Goal: Task Accomplishment & Management: Use online tool/utility

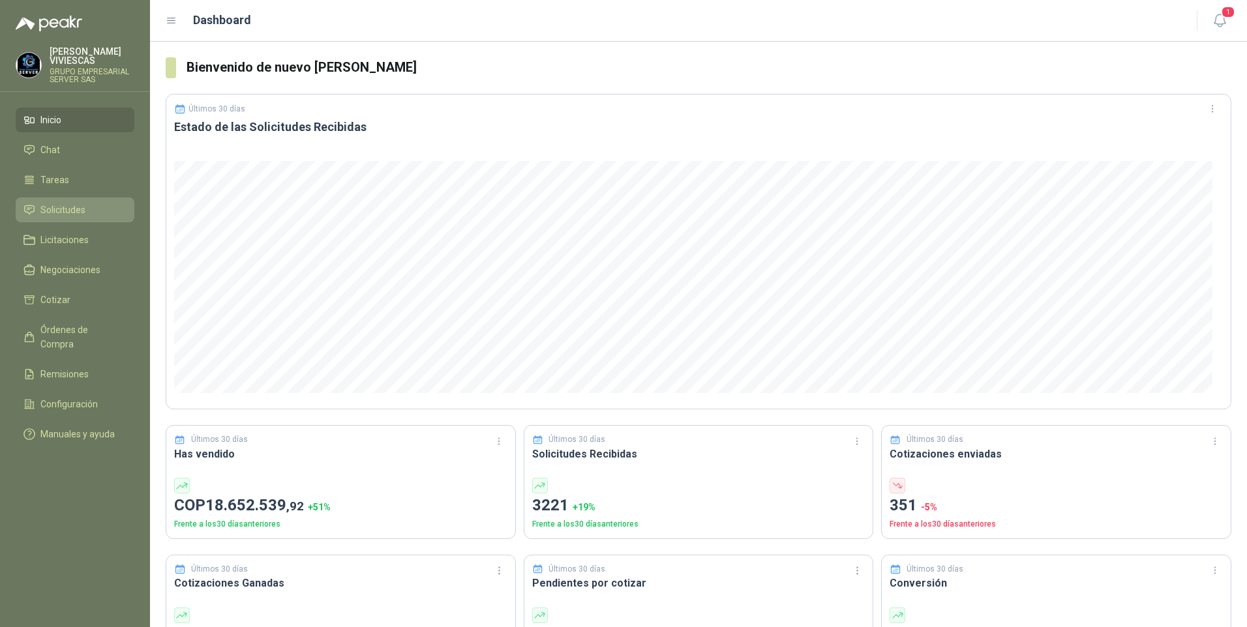
click at [83, 203] on span "Solicitudes" at bounding box center [62, 210] width 45 height 14
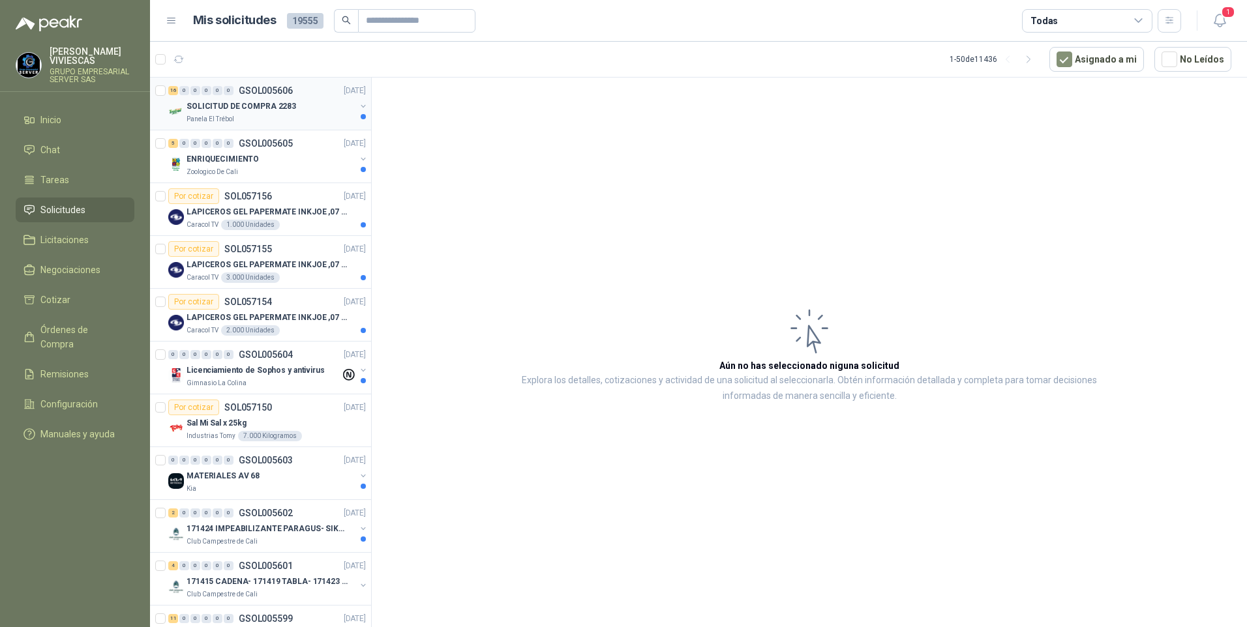
click at [228, 100] on p "SOLICITUD DE COMPRA 2283" at bounding box center [242, 106] width 110 height 12
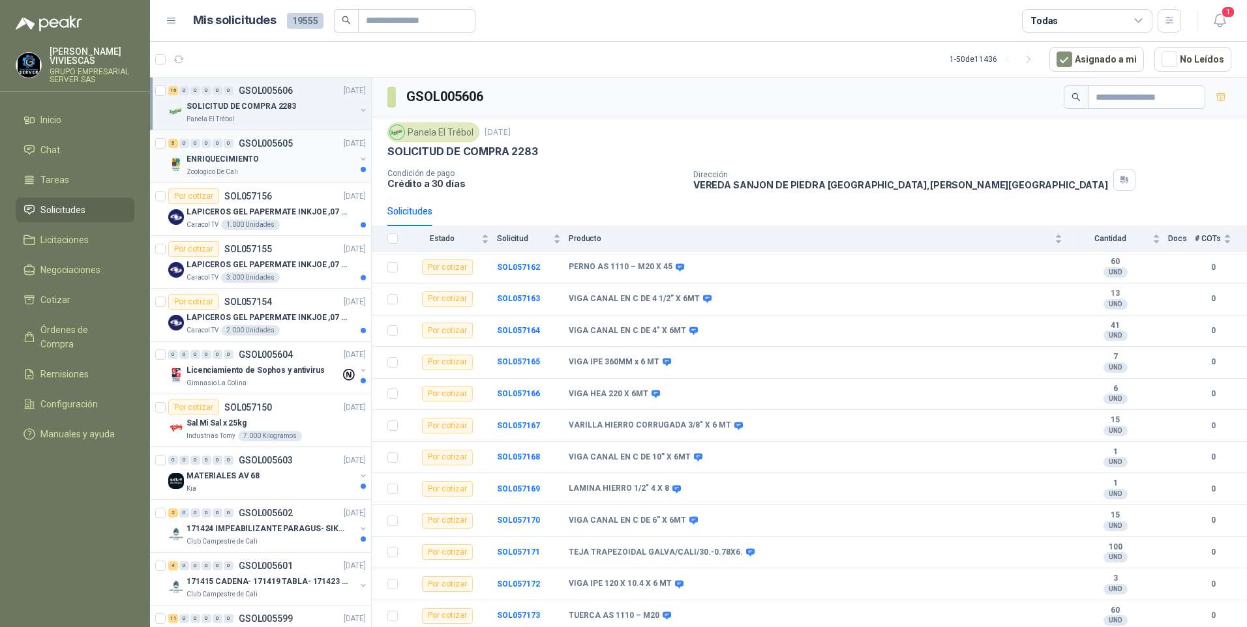
click at [249, 146] on p "GSOL005605" at bounding box center [266, 143] width 54 height 9
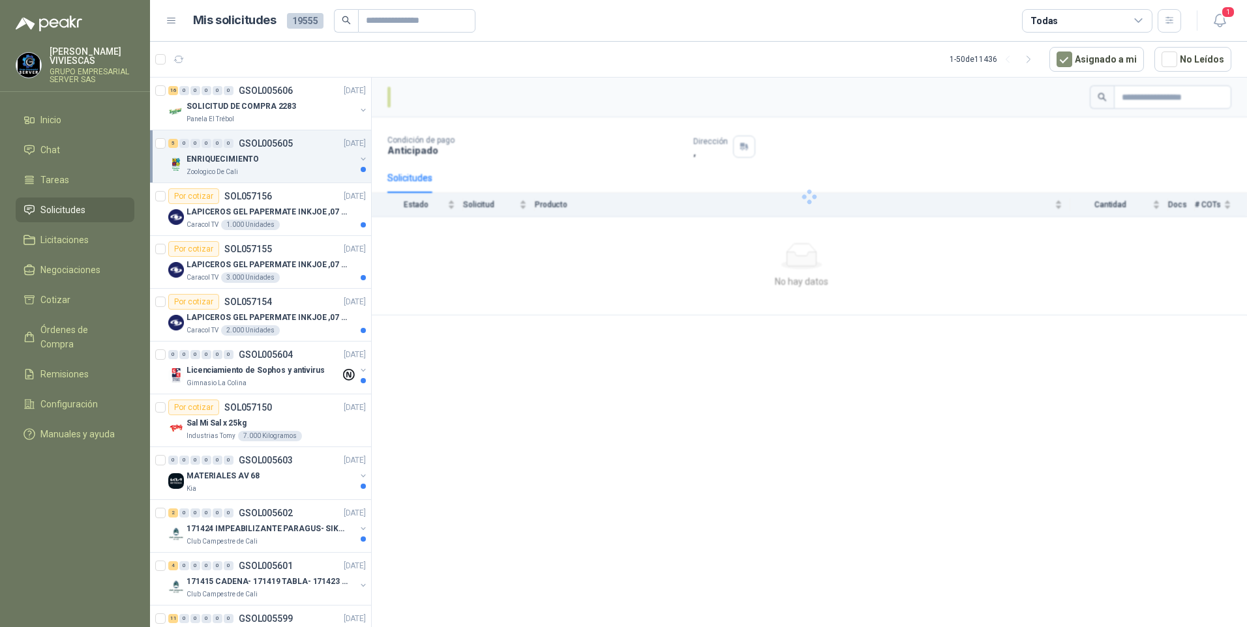
click at [250, 165] on div "ENRIQUECIMIENTO" at bounding box center [271, 159] width 169 height 16
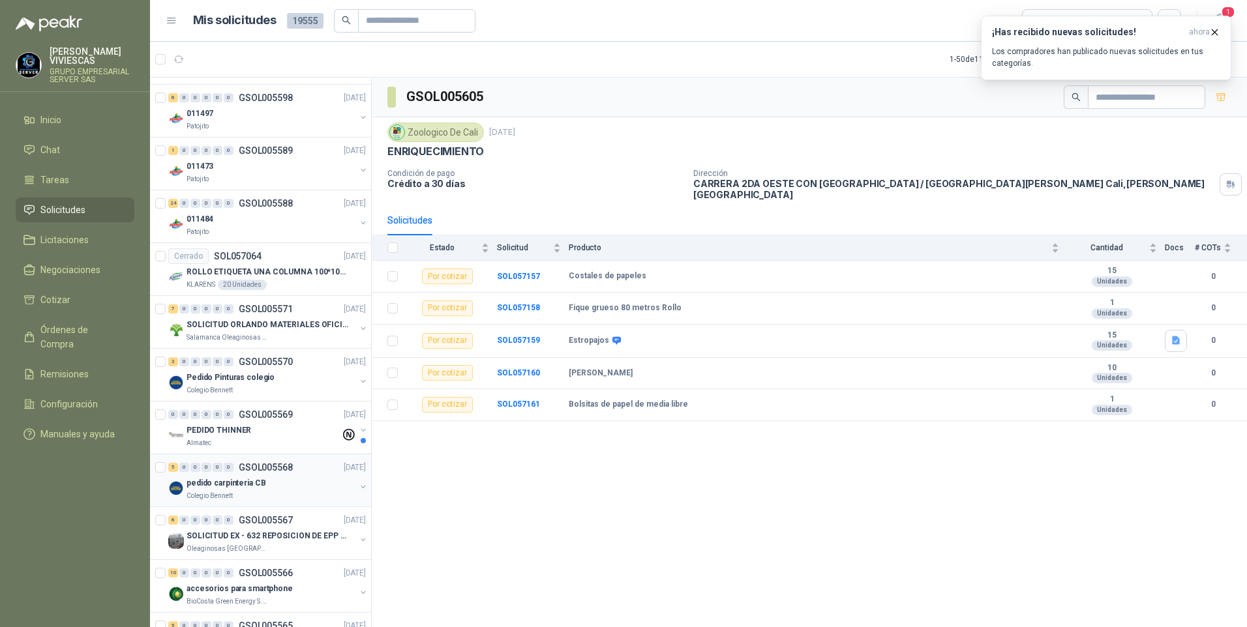
scroll to position [978, 0]
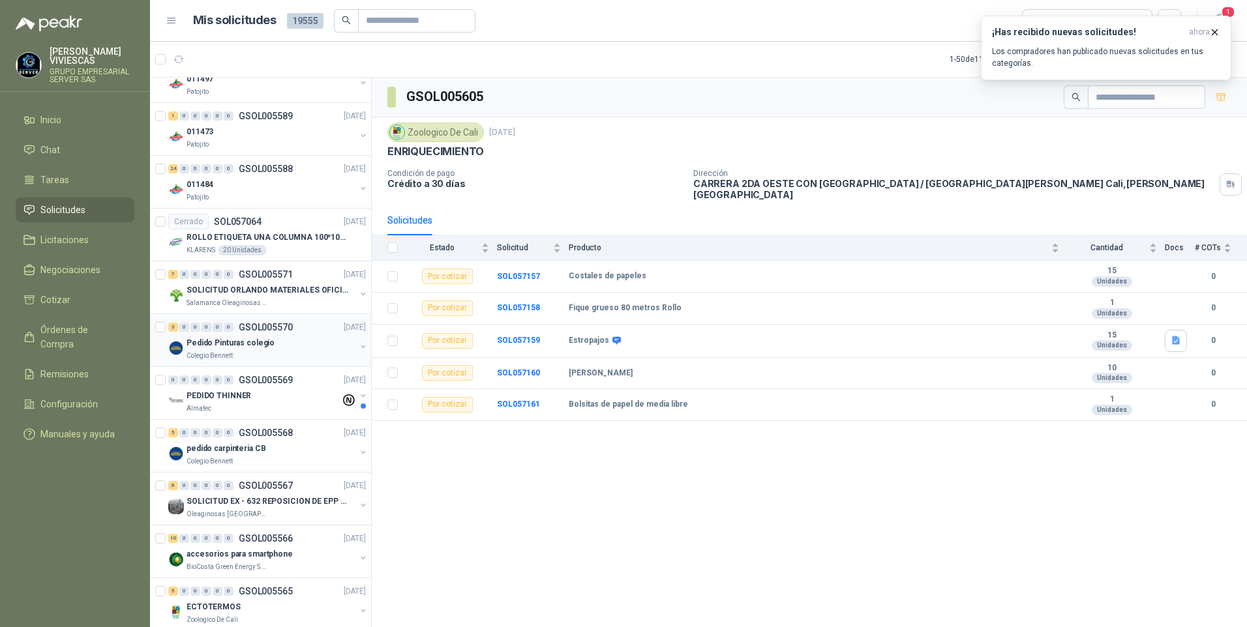
click at [209, 339] on p "Pedido Pinturas colegio" at bounding box center [231, 343] width 88 height 12
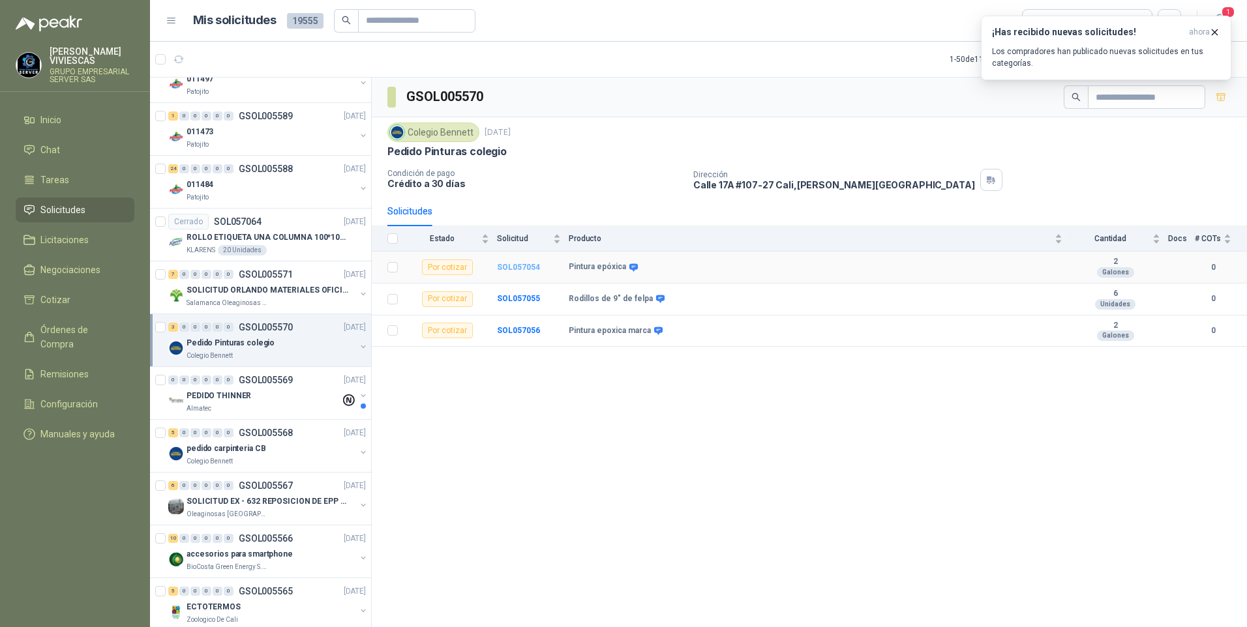
click at [520, 266] on b "SOL057054" at bounding box center [518, 267] width 43 height 9
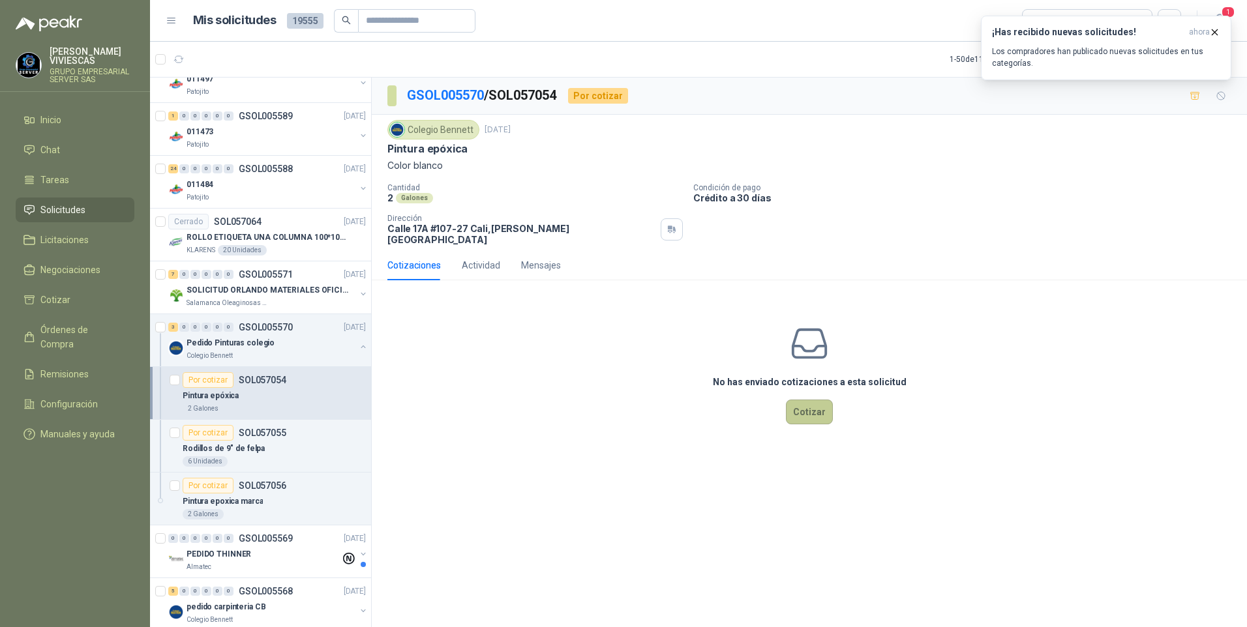
click at [808, 401] on button "Cotizar" at bounding box center [809, 412] width 47 height 25
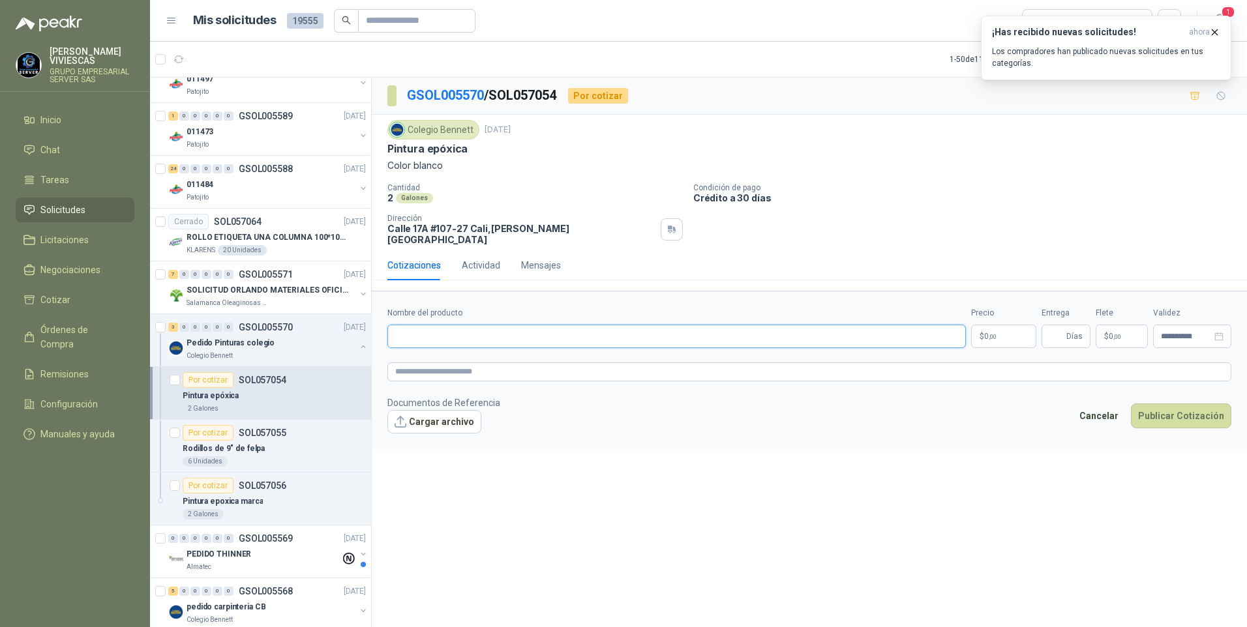
click at [458, 329] on input "Nombre del producto" at bounding box center [676, 336] width 579 height 23
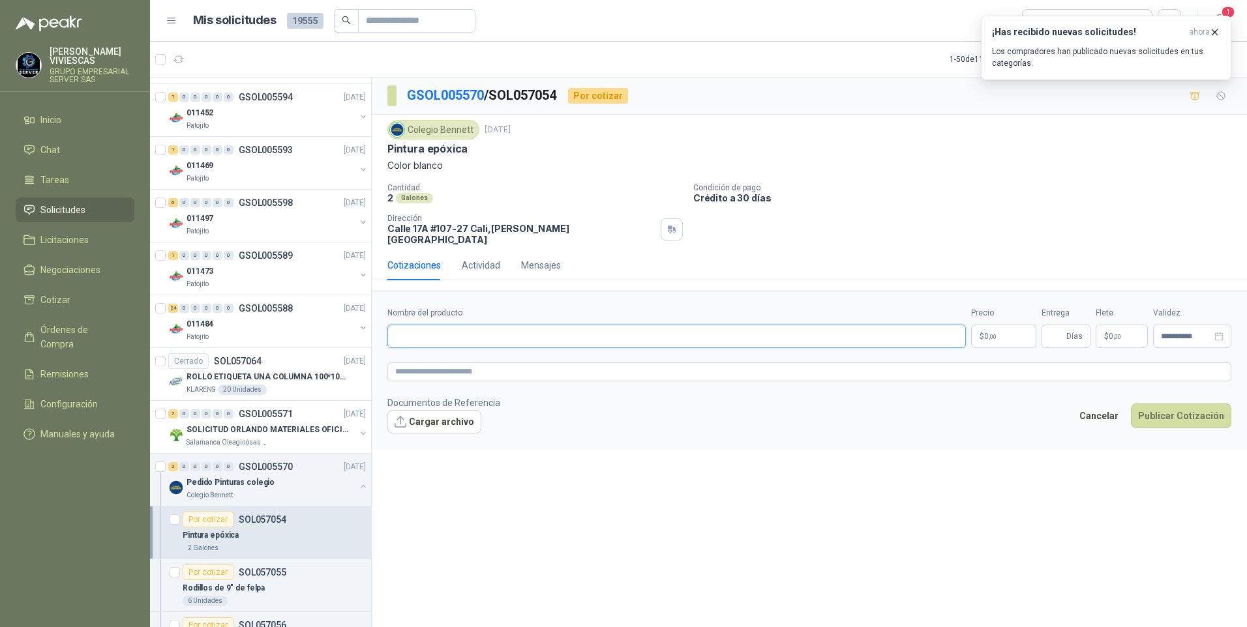
scroll to position [783, 0]
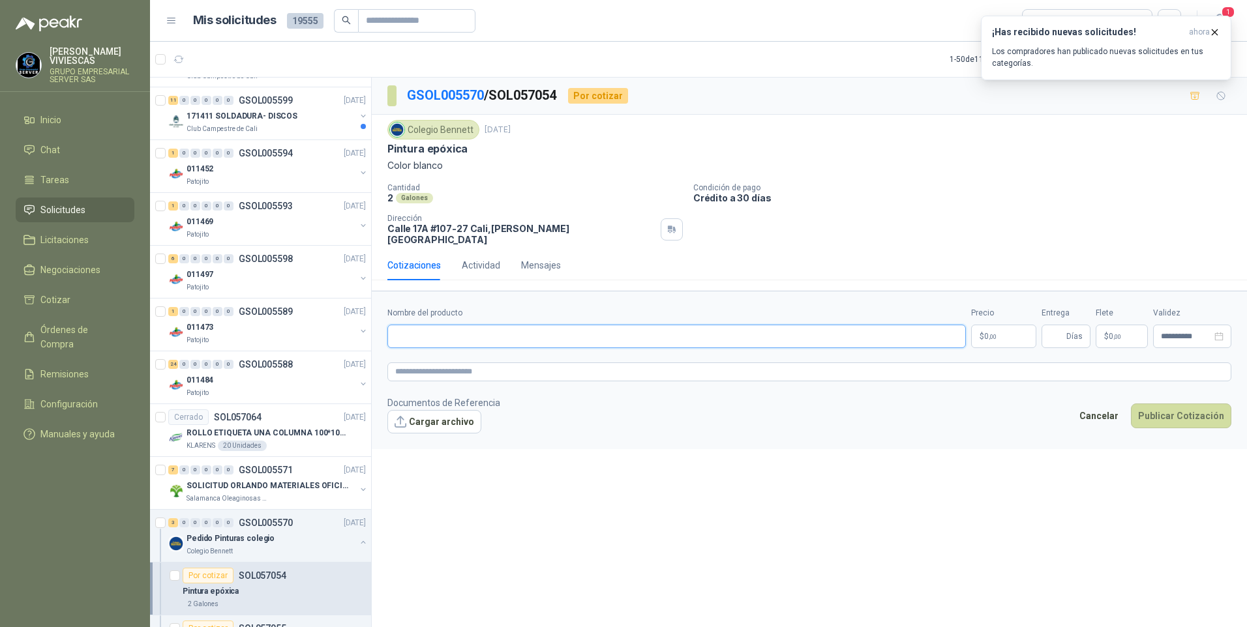
drag, startPoint x: 410, startPoint y: 325, endPoint x: 423, endPoint y: 316, distance: 15.8
click at [412, 325] on input "Nombre del producto" at bounding box center [676, 336] width 579 height 23
type input "*"
click at [459, 327] on input "**********" at bounding box center [676, 336] width 579 height 23
click at [462, 326] on input "**********" at bounding box center [676, 336] width 579 height 23
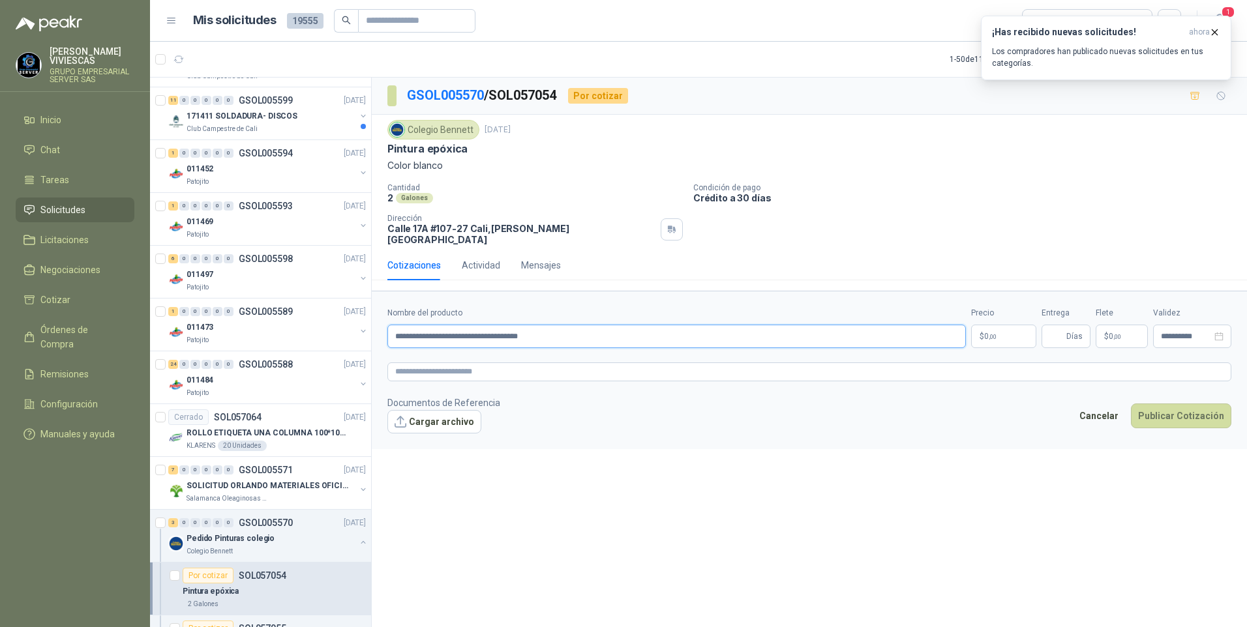
click at [563, 326] on input "**********" at bounding box center [676, 336] width 579 height 23
type input "**********"
click at [1006, 331] on body "[PERSON_NAME] GRUPO EMPRESARIAL SERVER SAS Inicio Chat Tareas Solicitudes Licit…" at bounding box center [623, 313] width 1247 height 627
click at [1218, 31] on icon "button" at bounding box center [1214, 32] width 11 height 11
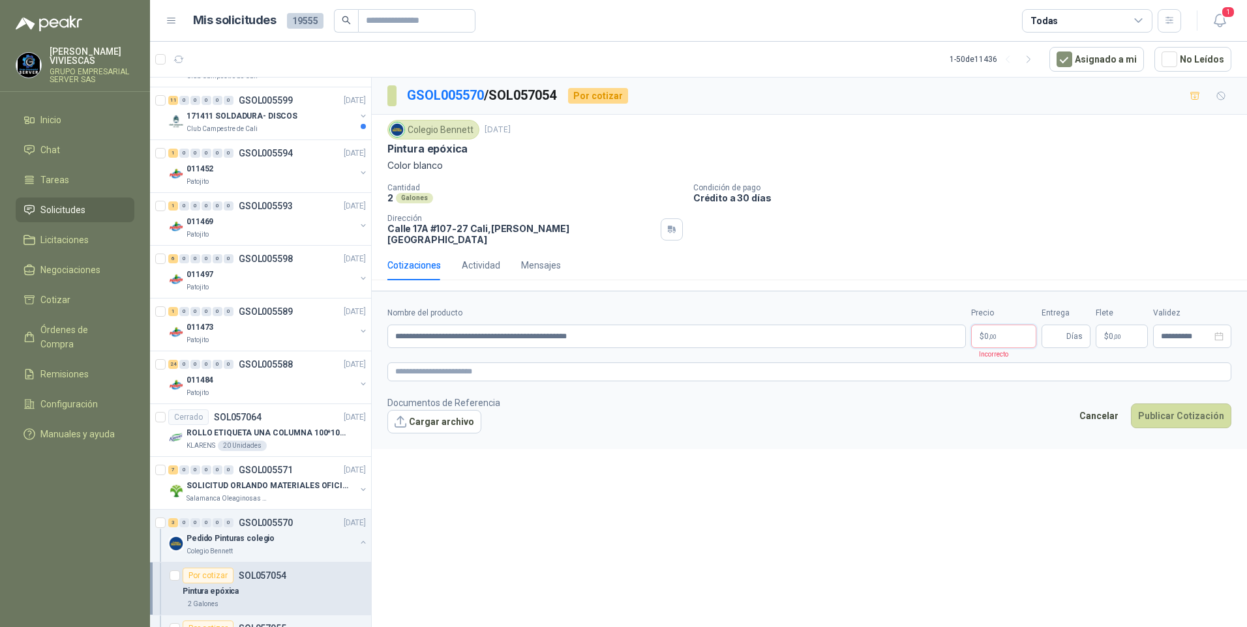
click at [994, 320] on body "[PERSON_NAME] GRUPO EMPRESARIAL SERVER SAS Inicio Chat Tareas Solicitudes Licit…" at bounding box center [623, 313] width 1247 height 627
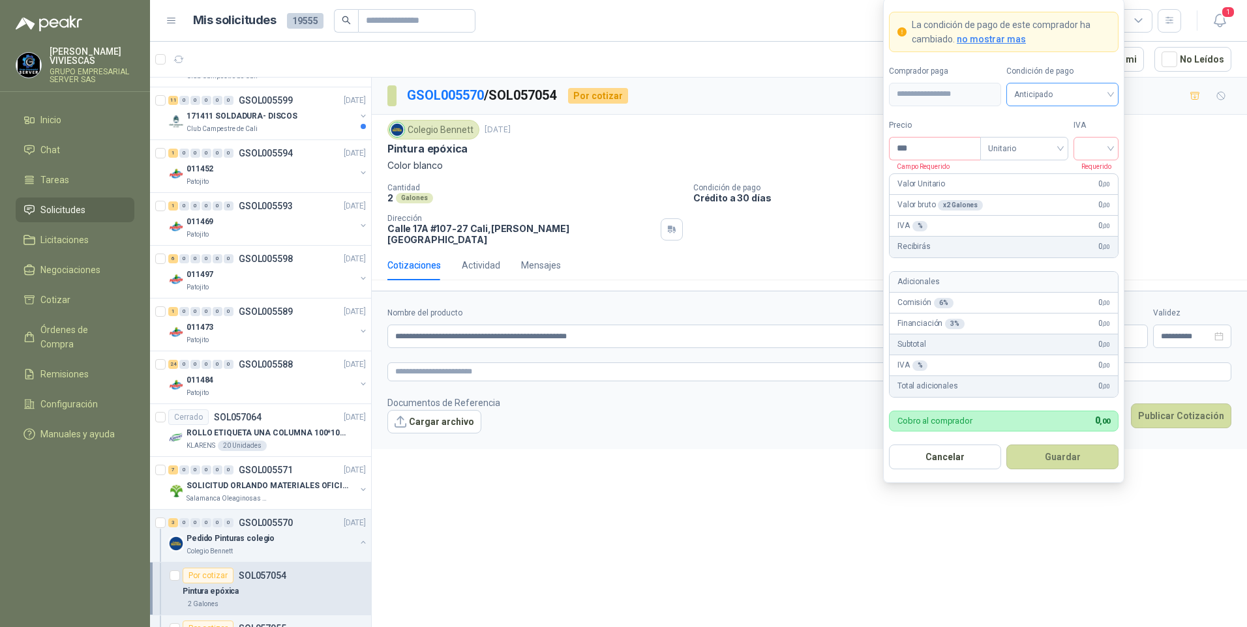
click at [1042, 92] on span "Anticipado" at bounding box center [1062, 95] width 97 height 20
click at [1042, 145] on div "Crédito a 30 días" at bounding box center [1062, 142] width 91 height 14
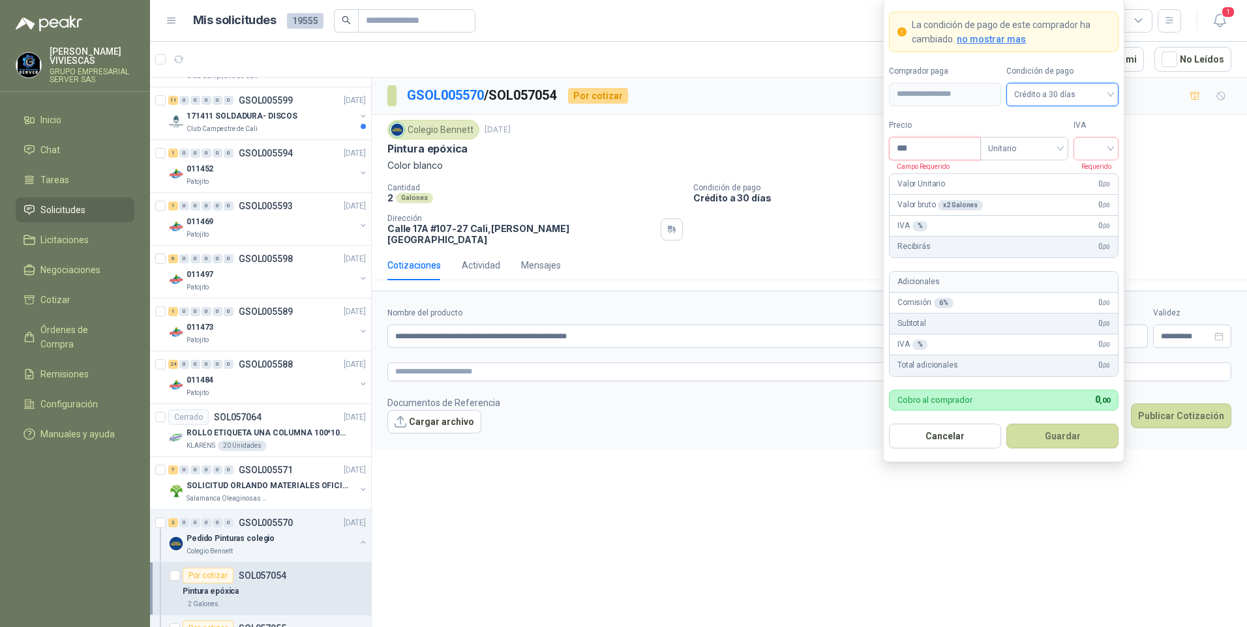
click at [927, 155] on input "***" at bounding box center [935, 149] width 91 height 22
click at [932, 145] on input "***" at bounding box center [935, 149] width 91 height 22
click at [930, 140] on input "***" at bounding box center [935, 149] width 91 height 22
drag, startPoint x: 922, startPoint y: 144, endPoint x: 933, endPoint y: 148, distance: 11.1
click at [925, 145] on input "***" at bounding box center [935, 149] width 91 height 22
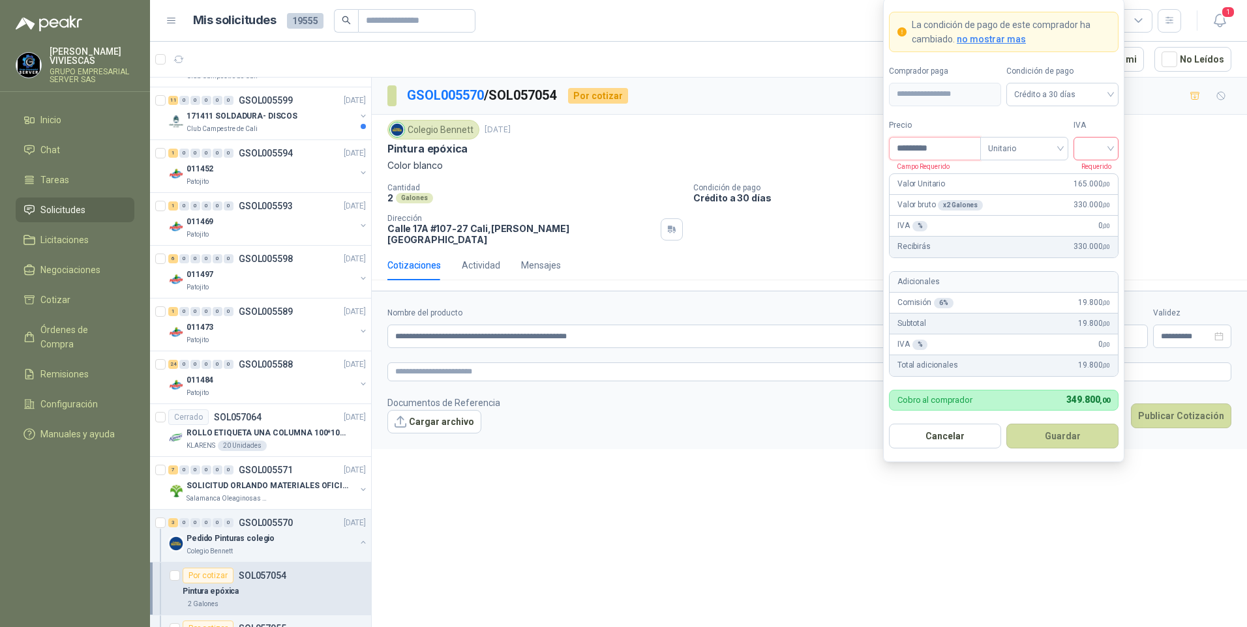
type input "*********"
click at [1096, 151] on input "search" at bounding box center [1095, 148] width 29 height 20
drag, startPoint x: 1088, startPoint y: 179, endPoint x: 1024, endPoint y: 258, distance: 101.1
click at [1087, 180] on div "19%" at bounding box center [1096, 175] width 24 height 14
click at [1039, 445] on button "Guardar" at bounding box center [1062, 436] width 112 height 25
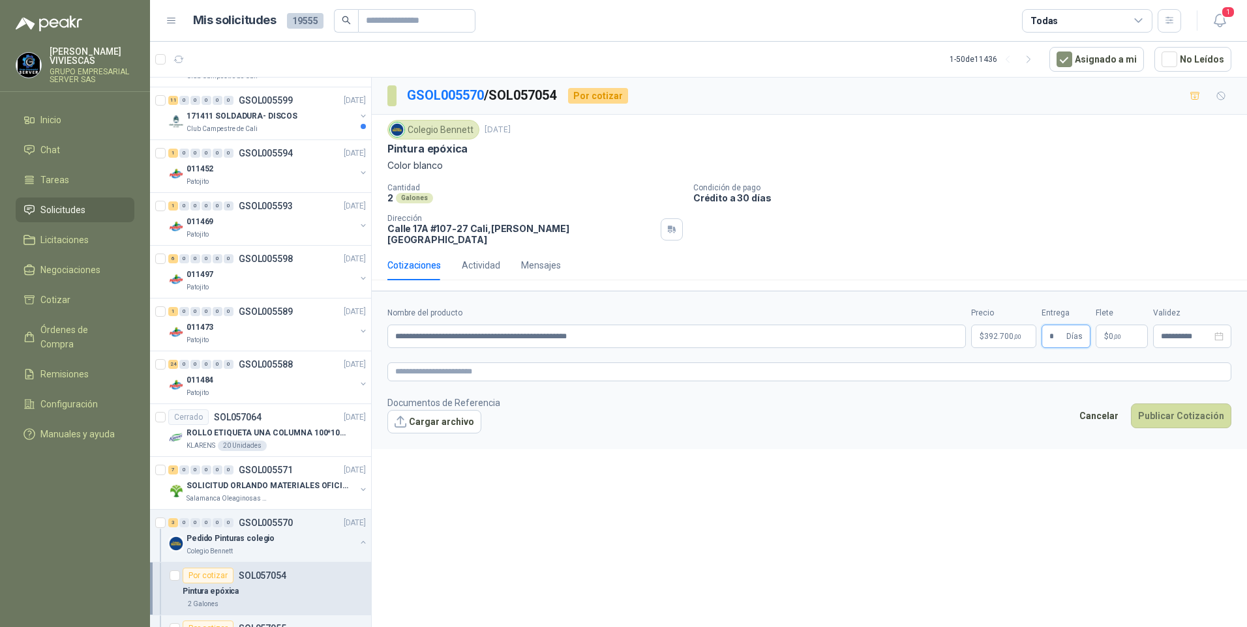
type input "*"
click at [1008, 329] on body "[PERSON_NAME] GRUPO EMPRESARIAL SERVER SAS Inicio Chat Tareas Solicitudes Licit…" at bounding box center [623, 313] width 1247 height 627
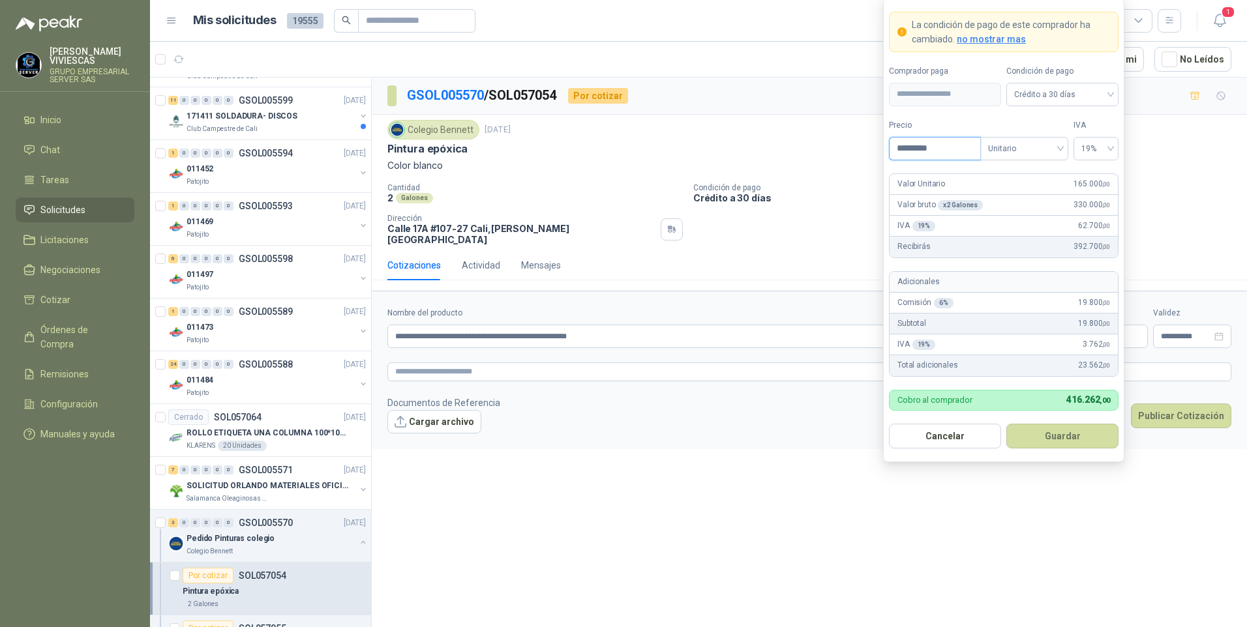
click at [922, 147] on input "*********" at bounding box center [935, 149] width 91 height 22
click at [917, 145] on input "*********" at bounding box center [935, 149] width 91 height 22
click at [919, 145] on input "*********" at bounding box center [935, 149] width 91 height 22
click at [927, 147] on input "*********" at bounding box center [935, 149] width 91 height 22
click at [1086, 149] on span "19%" at bounding box center [1095, 149] width 29 height 20
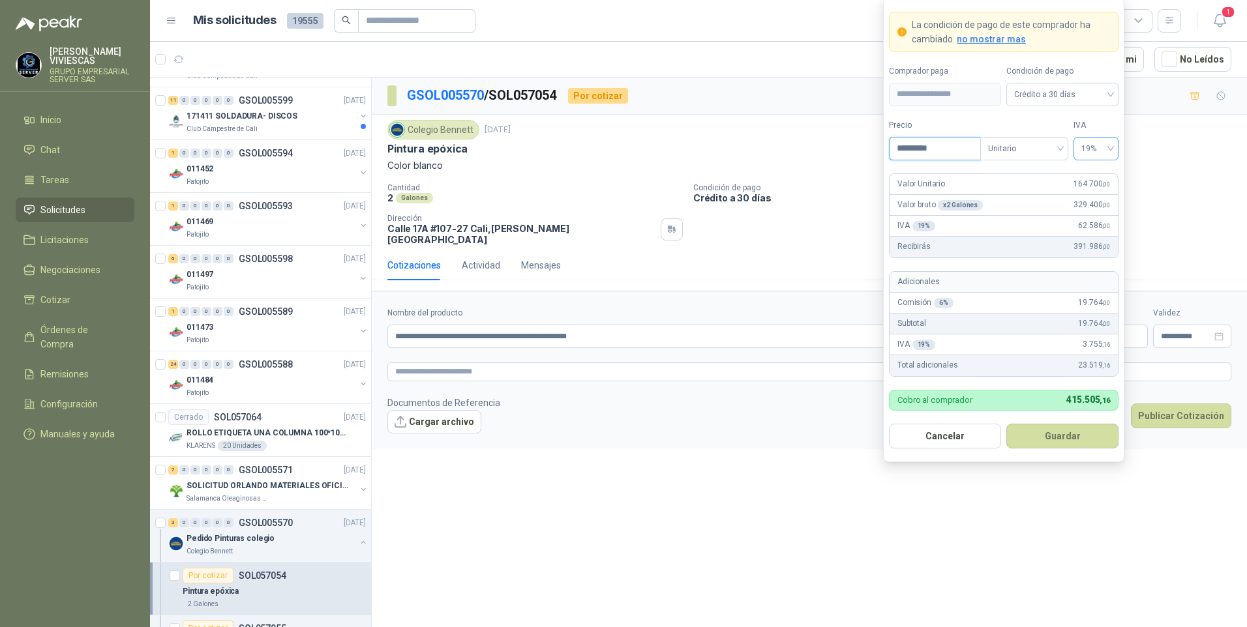
type input "*********"
click at [948, 160] on form "**********" at bounding box center [1003, 230] width 241 height 464
click at [948, 153] on input "*********" at bounding box center [935, 149] width 91 height 22
click at [1059, 437] on button "Guardar" at bounding box center [1062, 436] width 112 height 25
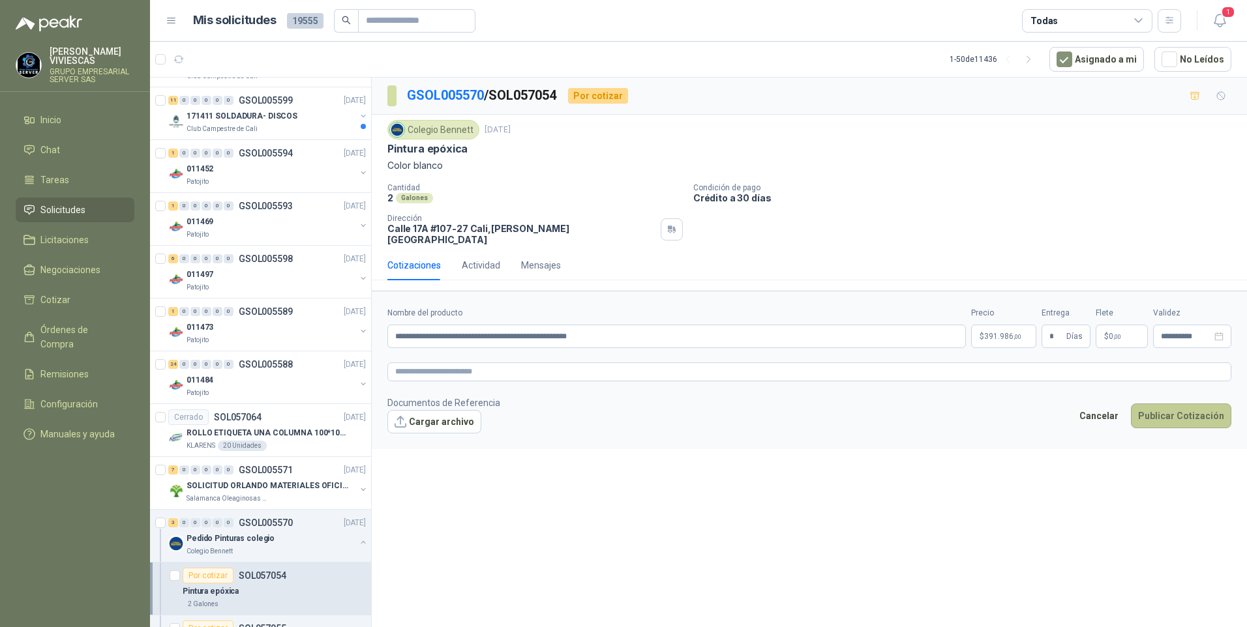
click at [1184, 410] on button "Publicar Cotización" at bounding box center [1181, 416] width 100 height 25
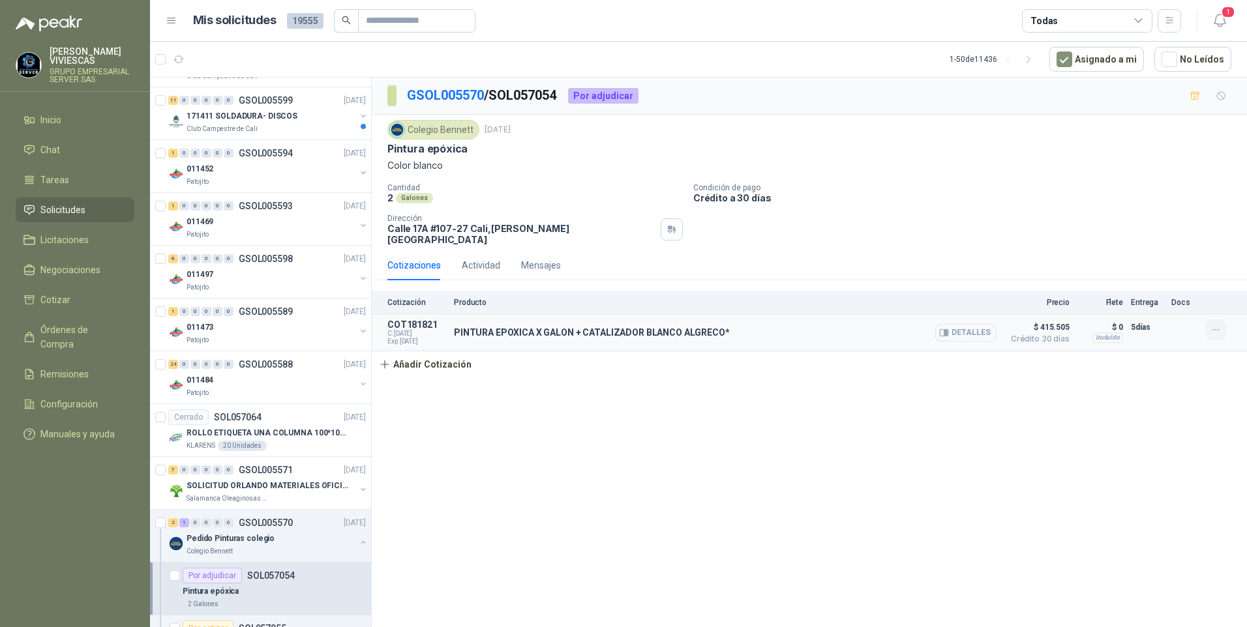
click at [1208, 320] on button "button" at bounding box center [1215, 330] width 21 height 21
click at [1151, 270] on button "Editar" at bounding box center [1190, 268] width 104 height 21
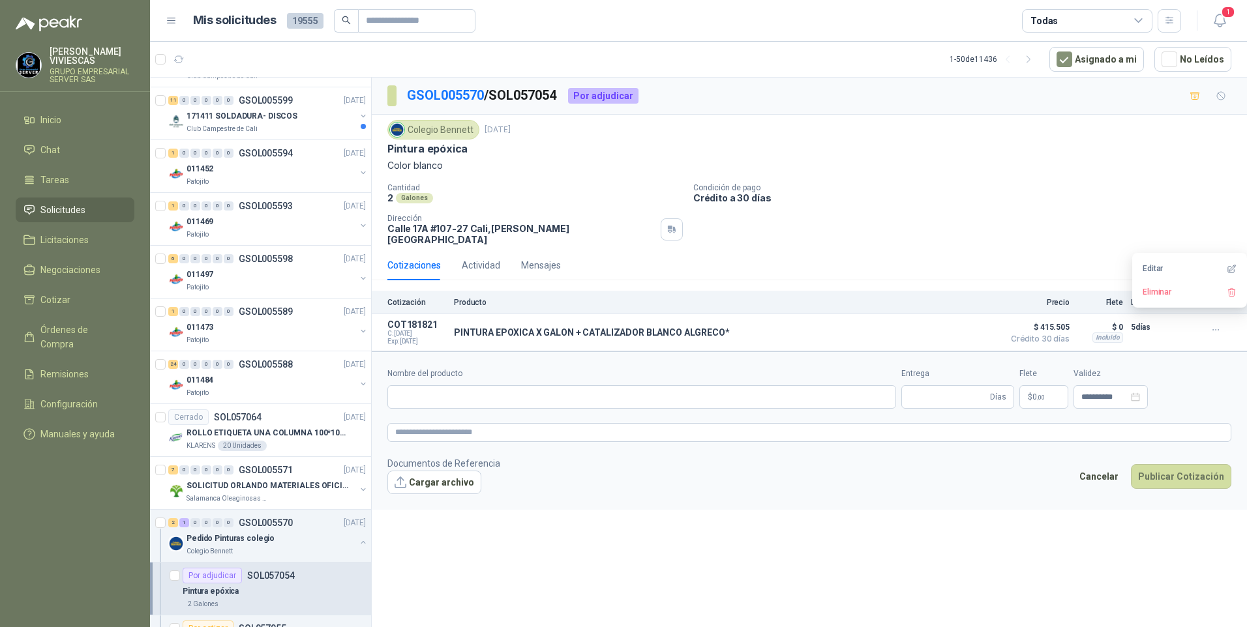
type input "**********"
type input "*"
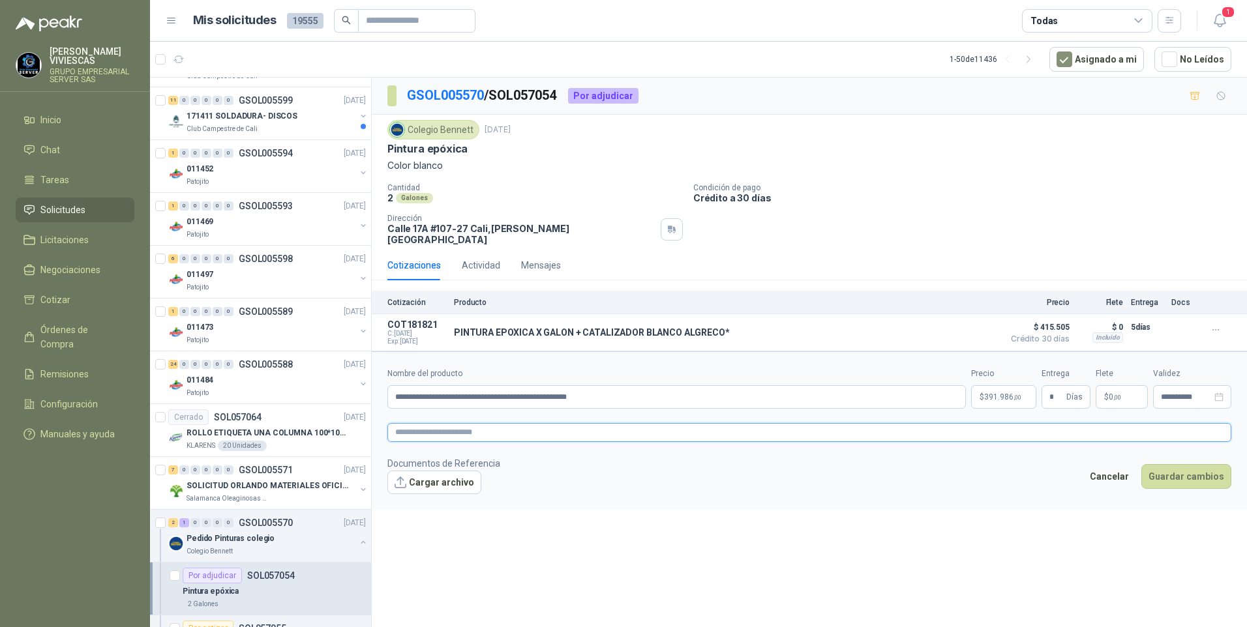
click at [423, 424] on textarea at bounding box center [809, 432] width 844 height 19
click at [421, 498] on link "image.png" at bounding box center [442, 504] width 86 height 12
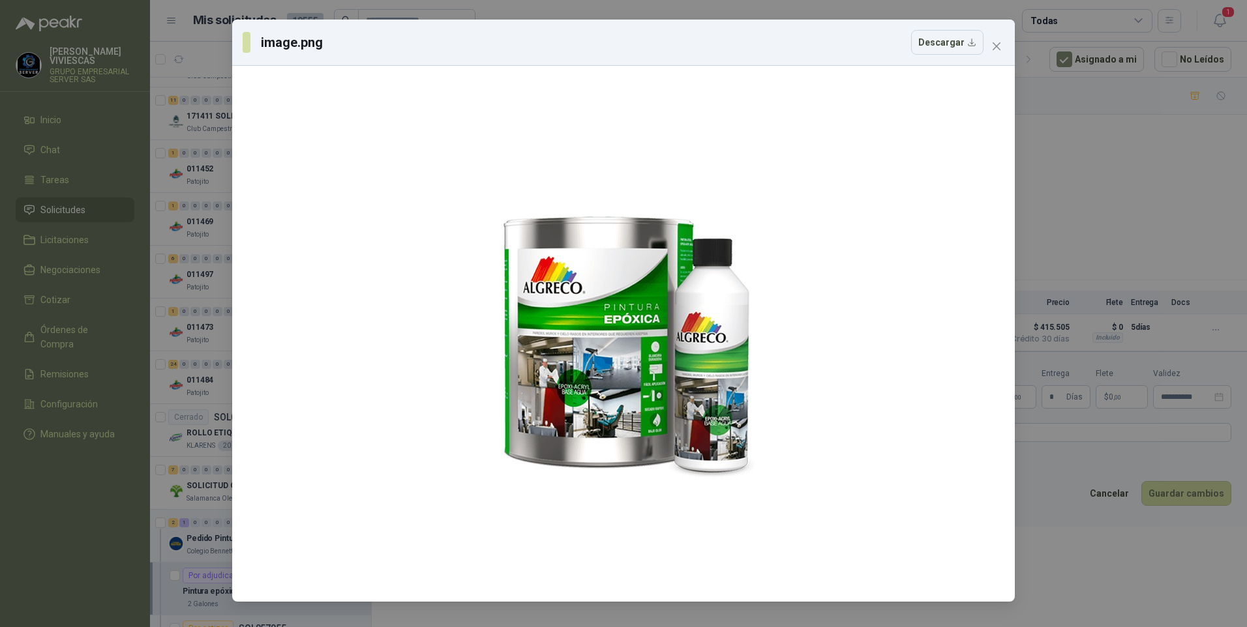
click at [1085, 168] on div "image.png Descargar" at bounding box center [623, 313] width 1247 height 627
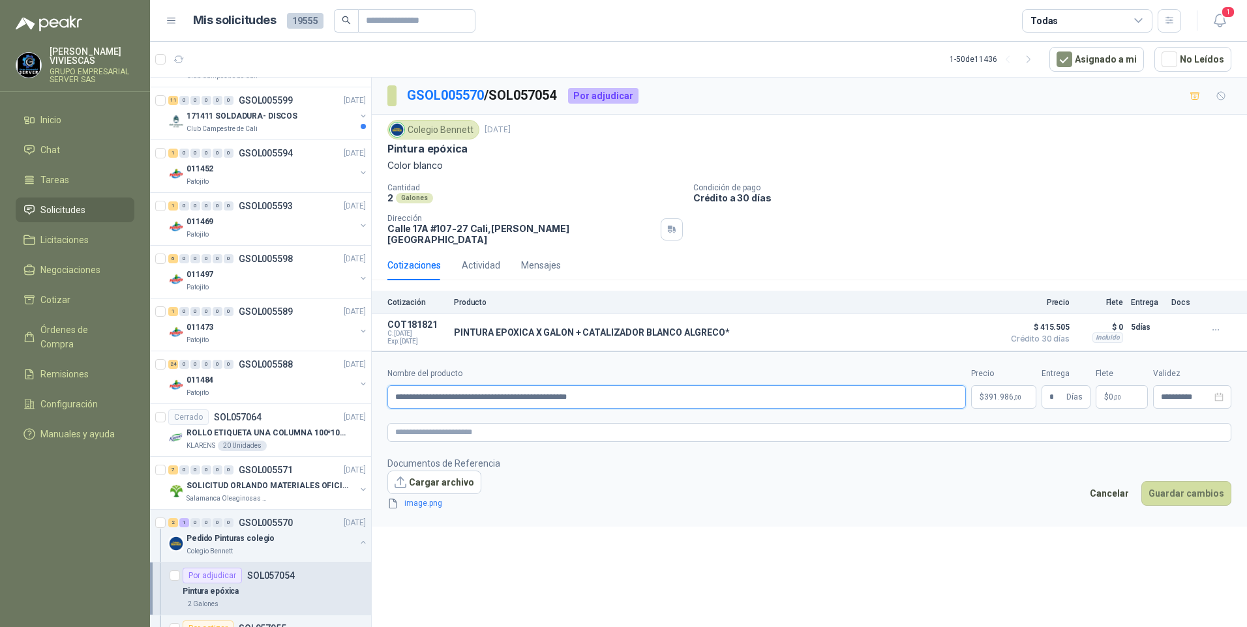
click at [397, 387] on input "**********" at bounding box center [676, 396] width 579 height 23
click at [569, 389] on input "**********" at bounding box center [676, 396] width 579 height 23
click at [598, 389] on input "**********" at bounding box center [676, 396] width 579 height 23
click at [477, 389] on input "**********" at bounding box center [676, 396] width 579 height 23
click at [672, 385] on input "**********" at bounding box center [676, 396] width 579 height 23
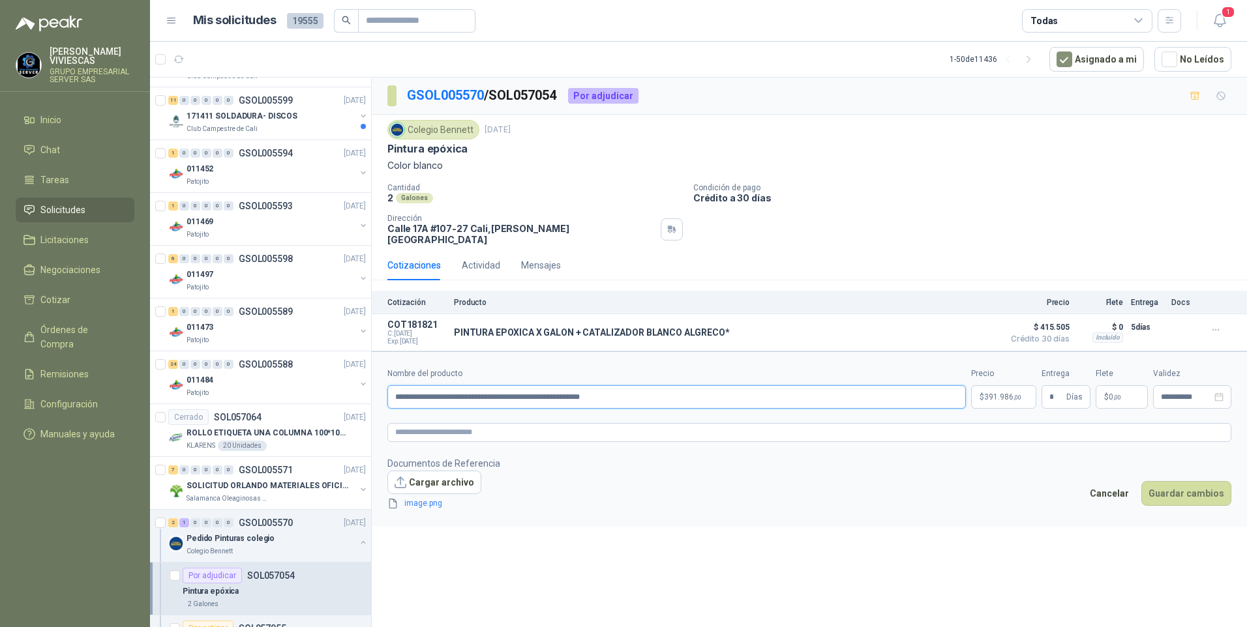
click at [688, 387] on input "**********" at bounding box center [676, 396] width 579 height 23
type input "**********"
click at [1178, 487] on button "Guardar cambios" at bounding box center [1186, 493] width 90 height 25
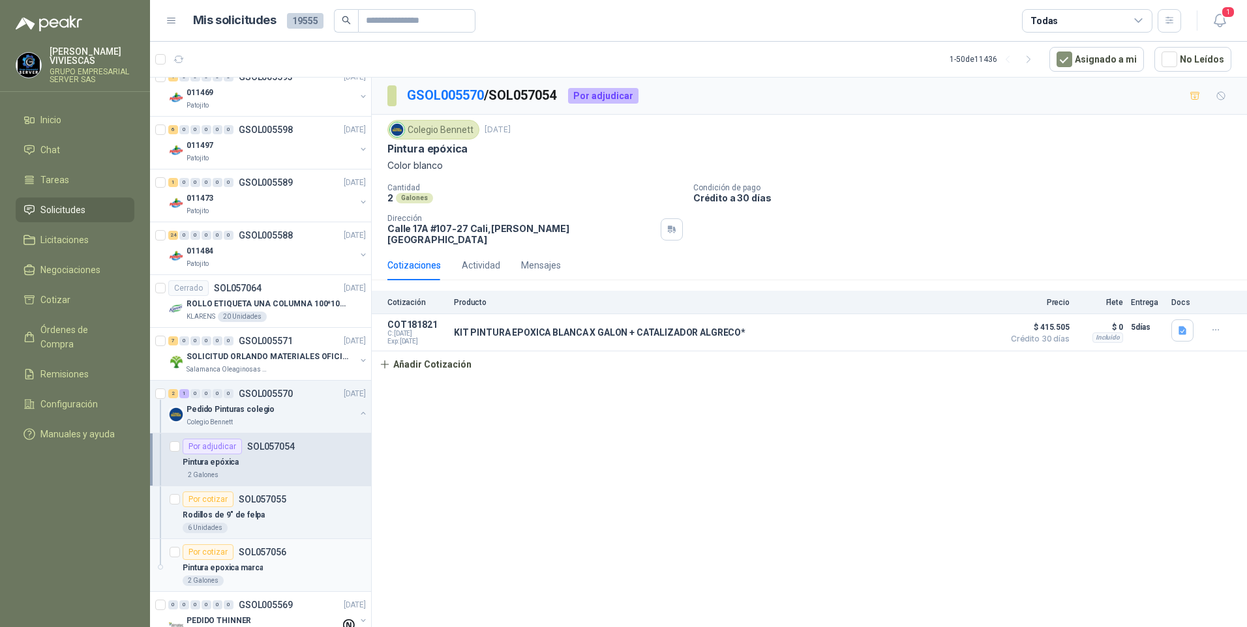
scroll to position [913, 0]
click at [233, 515] on p "Rodillos de 9" de felpa" at bounding box center [224, 514] width 82 height 12
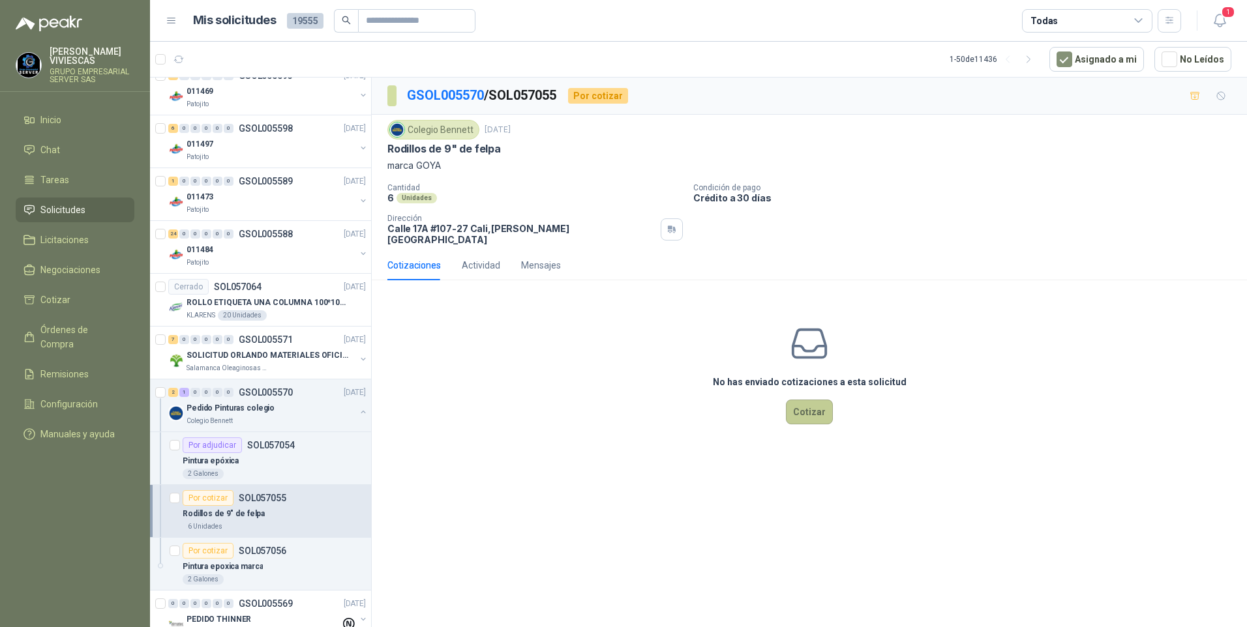
click at [806, 407] on button "Cotizar" at bounding box center [809, 412] width 47 height 25
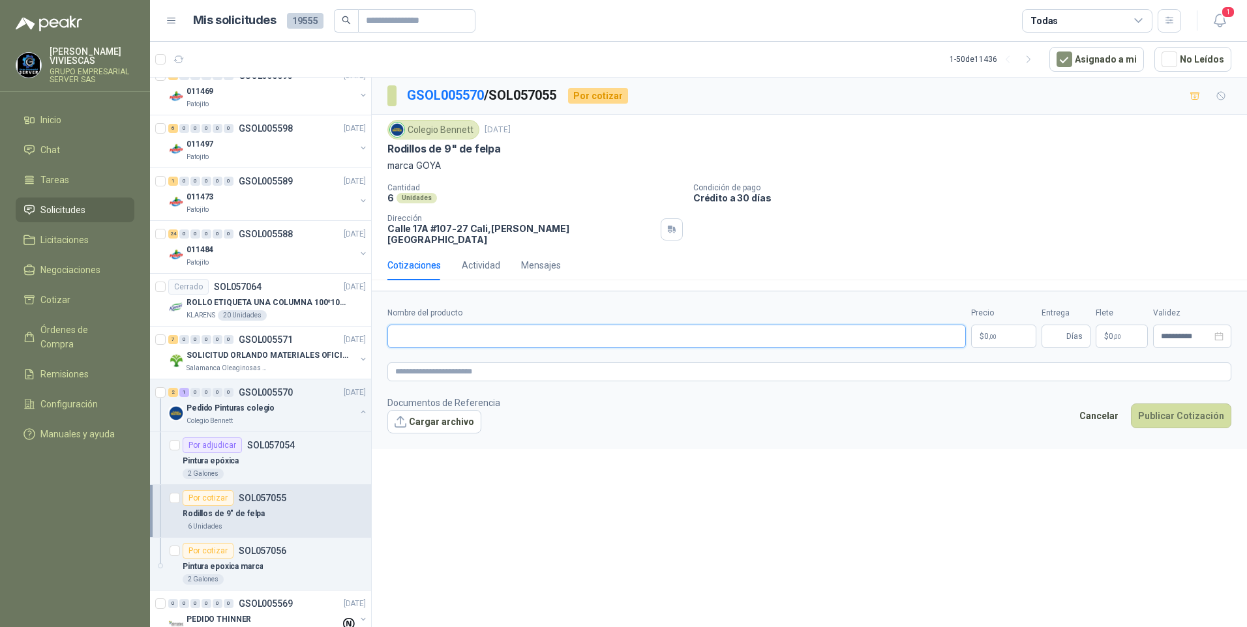
click at [414, 327] on input "Nombre del producto" at bounding box center [676, 336] width 579 height 23
type input "**********"
click at [424, 363] on textarea at bounding box center [809, 372] width 844 height 19
click at [998, 322] on body "[PERSON_NAME] GRUPO EMPRESARIAL SERVER SAS Inicio Chat Tareas Solicitudes Licit…" at bounding box center [623, 313] width 1247 height 627
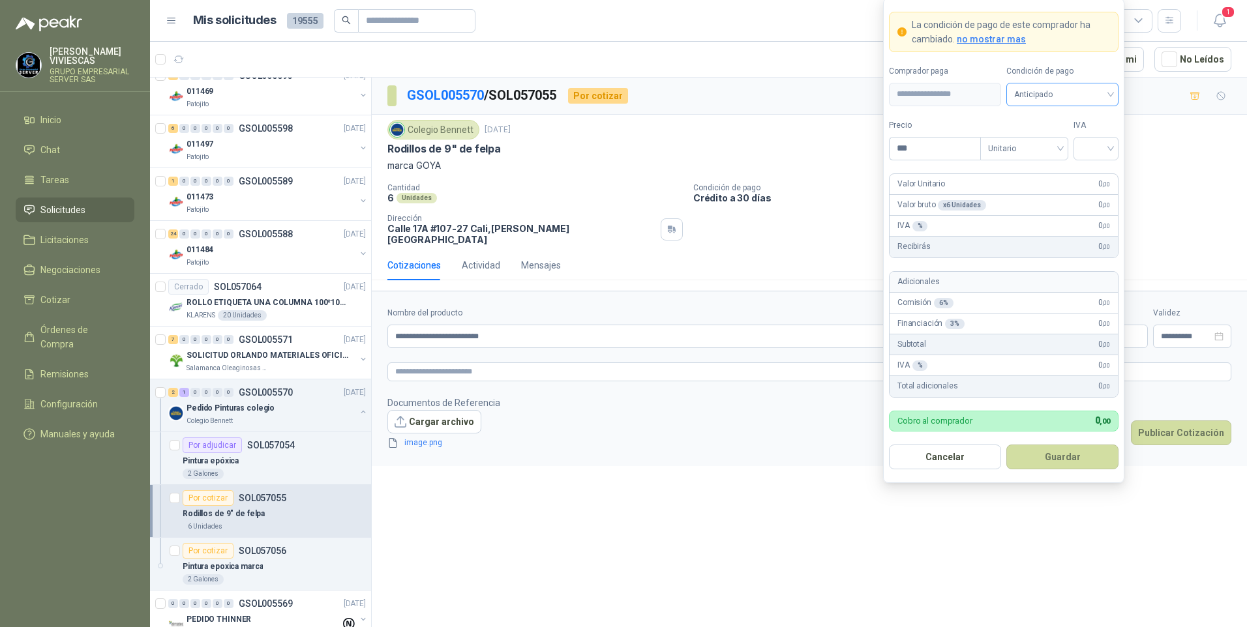
click at [1042, 87] on span "Anticipado" at bounding box center [1062, 95] width 97 height 20
click at [1055, 136] on div "Crédito a 30 días" at bounding box center [1062, 142] width 91 height 14
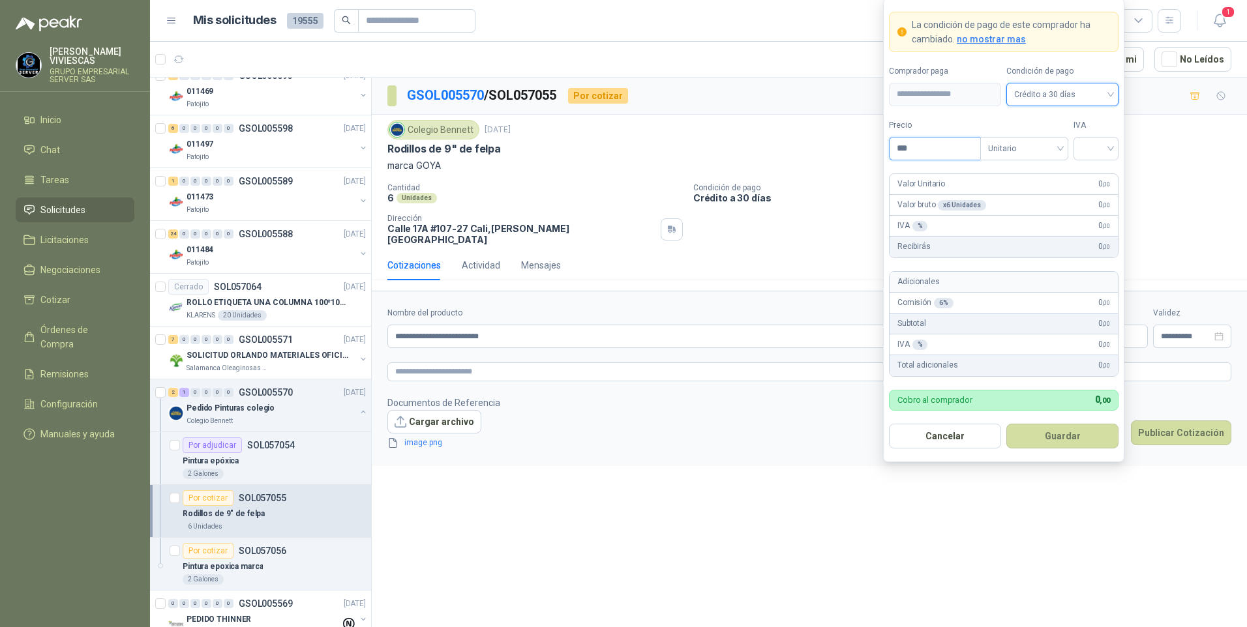
drag, startPoint x: 940, startPoint y: 150, endPoint x: 955, endPoint y: 134, distance: 22.2
click at [942, 147] on input "***" at bounding box center [935, 149] width 91 height 22
type input "*******"
click at [1089, 147] on input "search" at bounding box center [1095, 148] width 29 height 20
drag, startPoint x: 1090, startPoint y: 178, endPoint x: 1107, endPoint y: 175, distance: 17.8
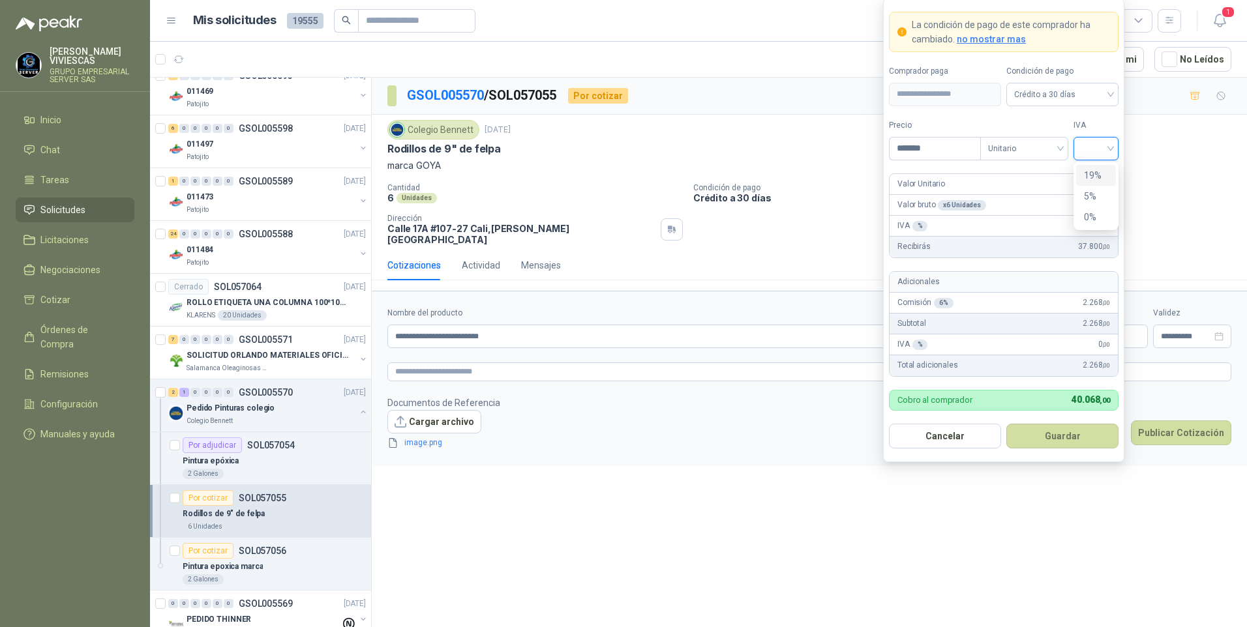
click at [1091, 178] on div "19%" at bounding box center [1096, 175] width 24 height 14
drag, startPoint x: 1061, startPoint y: 435, endPoint x: 981, endPoint y: 335, distance: 128.6
click at [1061, 436] on button "Guardar" at bounding box center [1062, 436] width 112 height 25
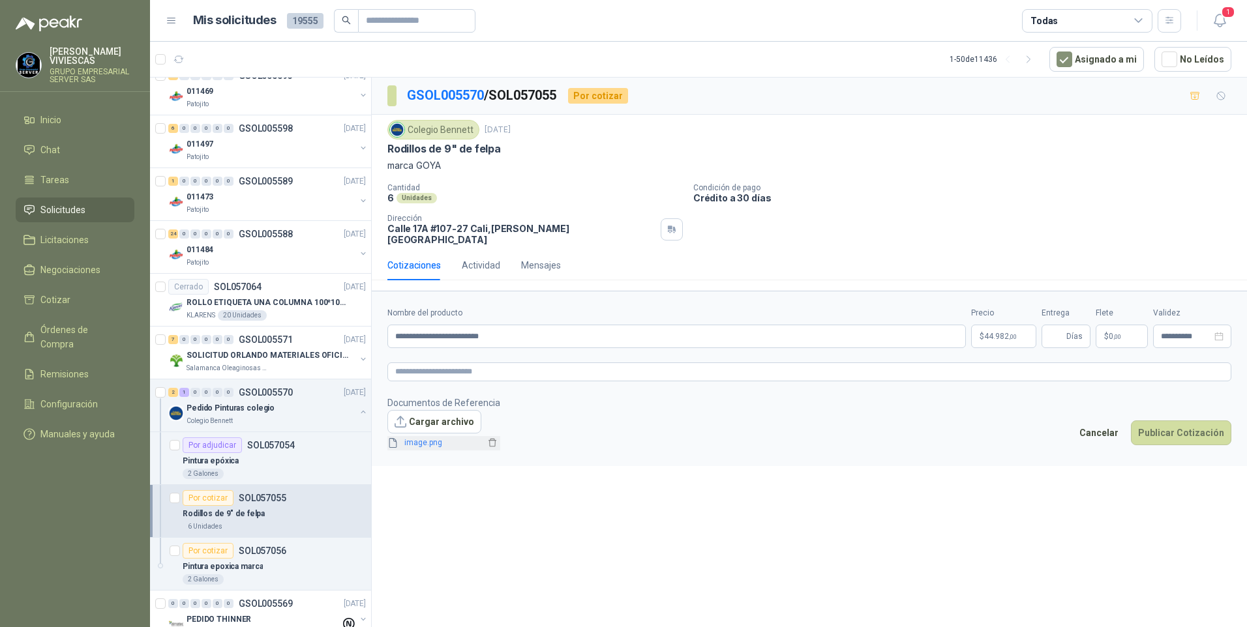
click at [419, 437] on link "image.png" at bounding box center [442, 443] width 86 height 12
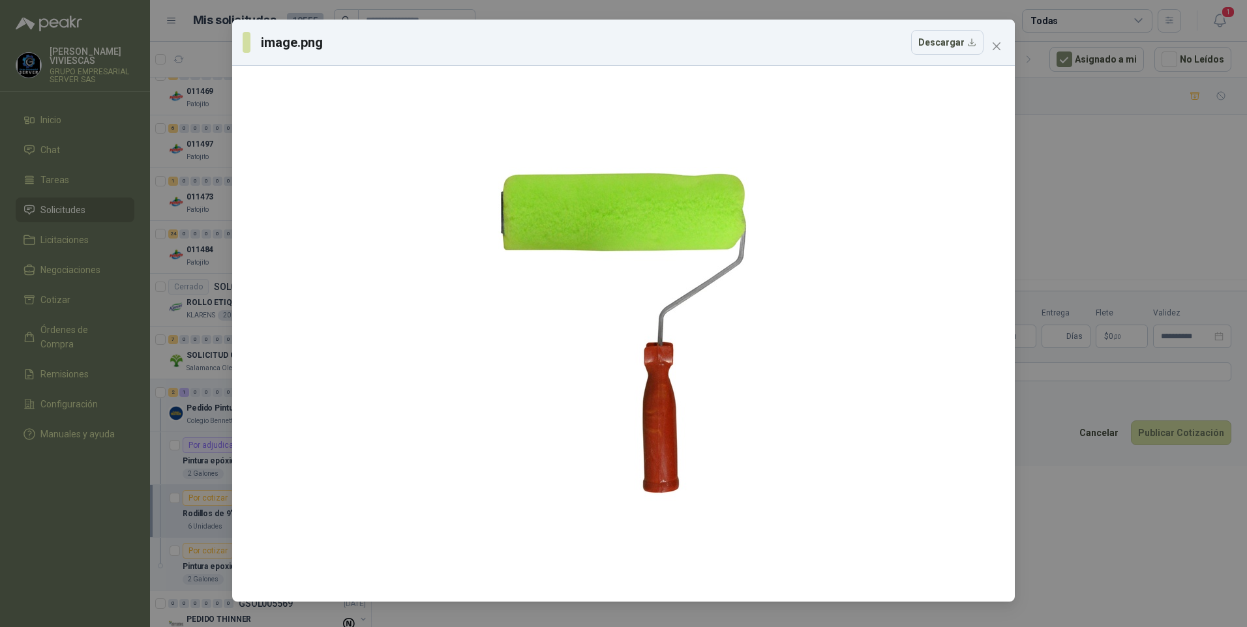
click at [1069, 548] on div "image.png Descargar" at bounding box center [623, 313] width 1247 height 627
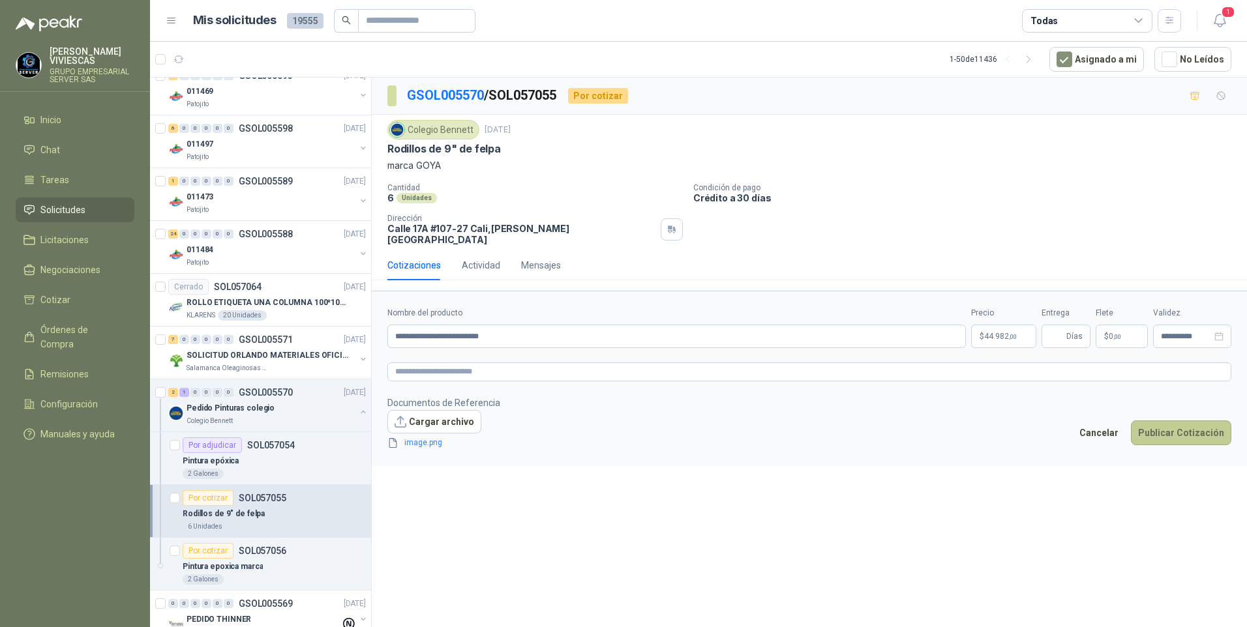
click at [1173, 421] on button "Publicar Cotización" at bounding box center [1181, 433] width 100 height 25
click at [1059, 325] on input "Entrega" at bounding box center [1056, 336] width 14 height 22
type input "*"
click at [1177, 414] on footer "Documentos de Referencia Cargar archivo image.png Cancelar Publicar Cotización" at bounding box center [809, 423] width 844 height 55
drag, startPoint x: 1177, startPoint y: 414, endPoint x: 1183, endPoint y: 423, distance: 11.8
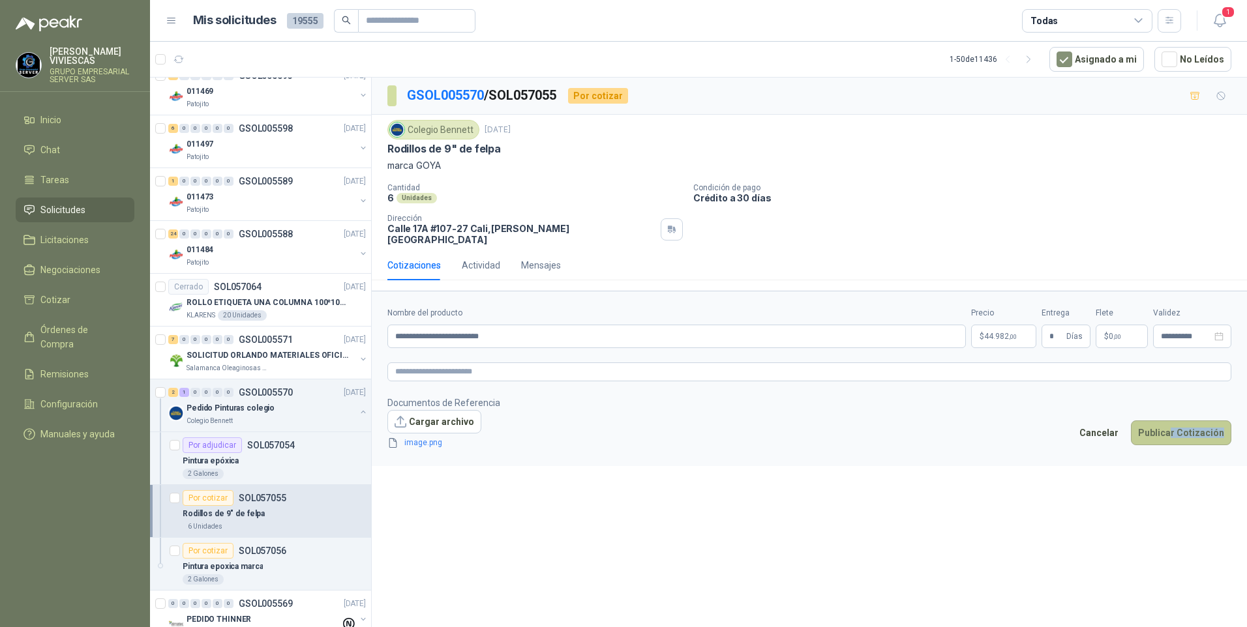
click at [1183, 423] on button "Publicar Cotización" at bounding box center [1181, 433] width 100 height 25
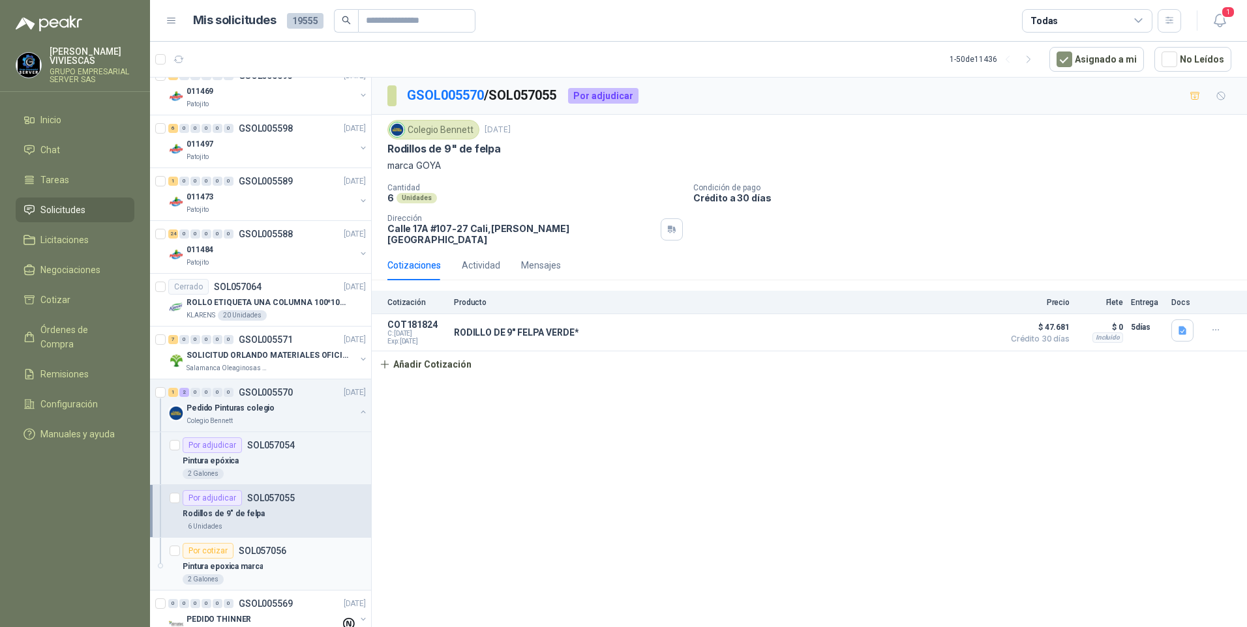
click at [232, 570] on p "Pintura epoxica marca" at bounding box center [223, 567] width 80 height 12
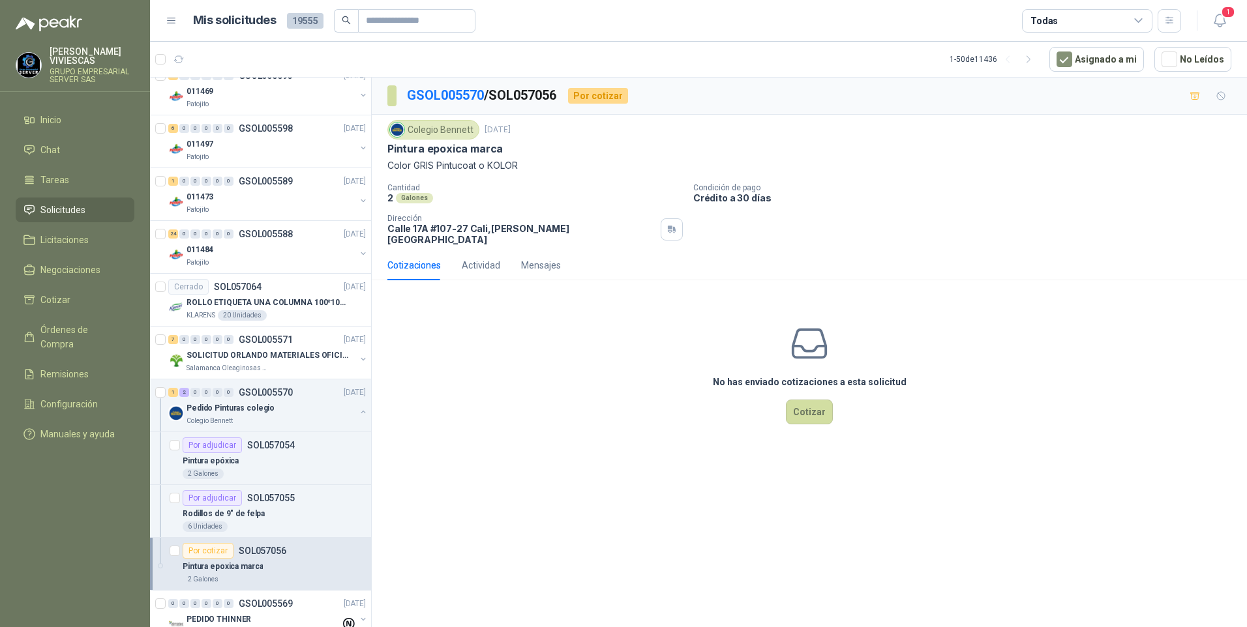
click at [611, 529] on div "GSOL005570 / SOL057056 Por cotizar Colegio [PERSON_NAME] [DATE] Pintura epoxica…" at bounding box center [809, 355] width 875 height 554
click at [526, 562] on div "GSOL005570 / SOL057056 Por cotizar Colegio [PERSON_NAME] [DATE] Pintura epoxica…" at bounding box center [809, 355] width 875 height 554
click at [220, 513] on p "Rodillos de 9" de felpa" at bounding box center [224, 514] width 82 height 12
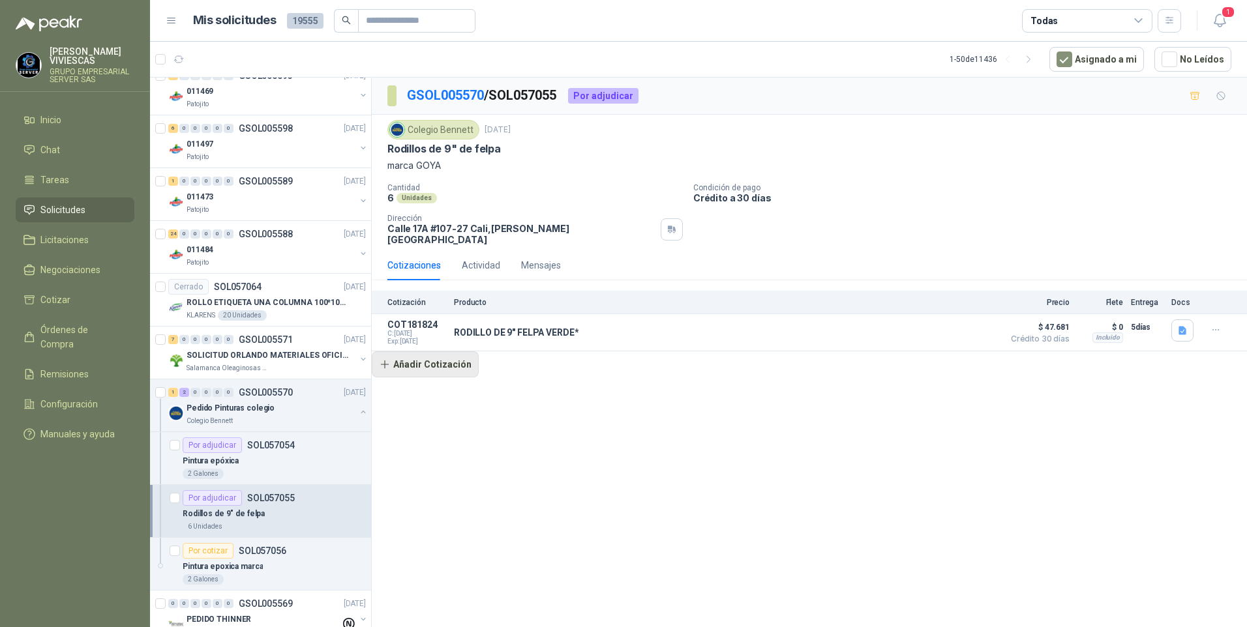
click at [422, 355] on button "Añadir Cotización" at bounding box center [425, 365] width 107 height 26
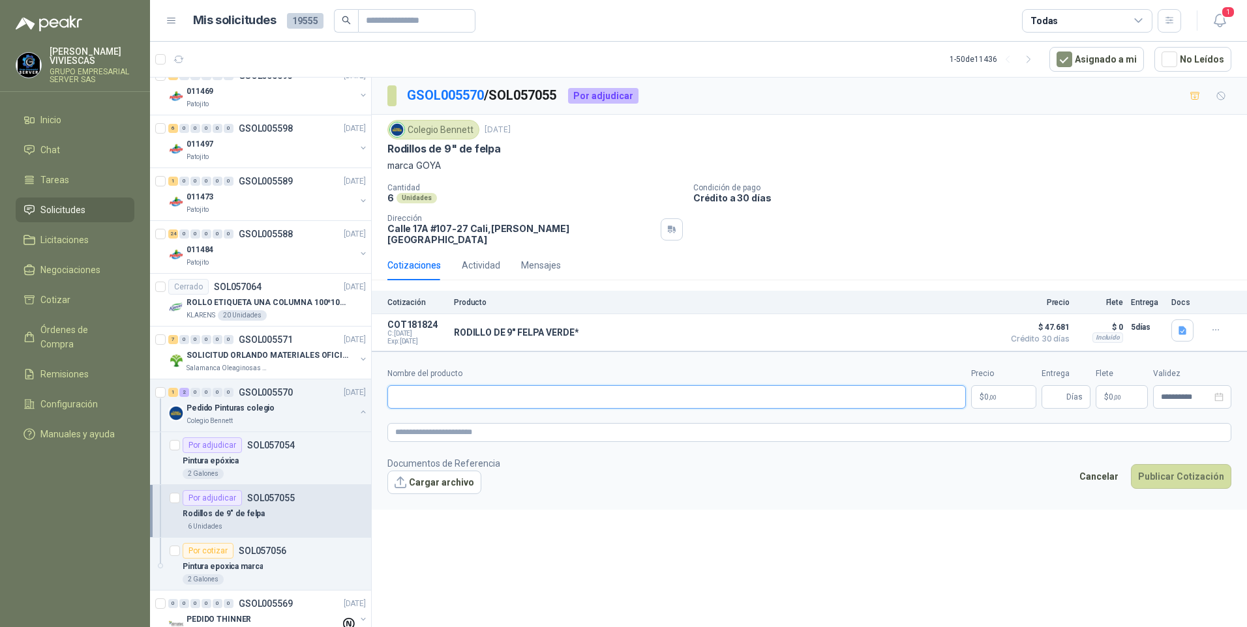
drag, startPoint x: 400, startPoint y: 384, endPoint x: 410, endPoint y: 381, distance: 10.3
click at [402, 385] on input "Nombre del producto" at bounding box center [676, 396] width 579 height 23
type input "*"
type input "**********"
click at [1025, 390] on p "$ 0 ,00" at bounding box center [1003, 396] width 65 height 23
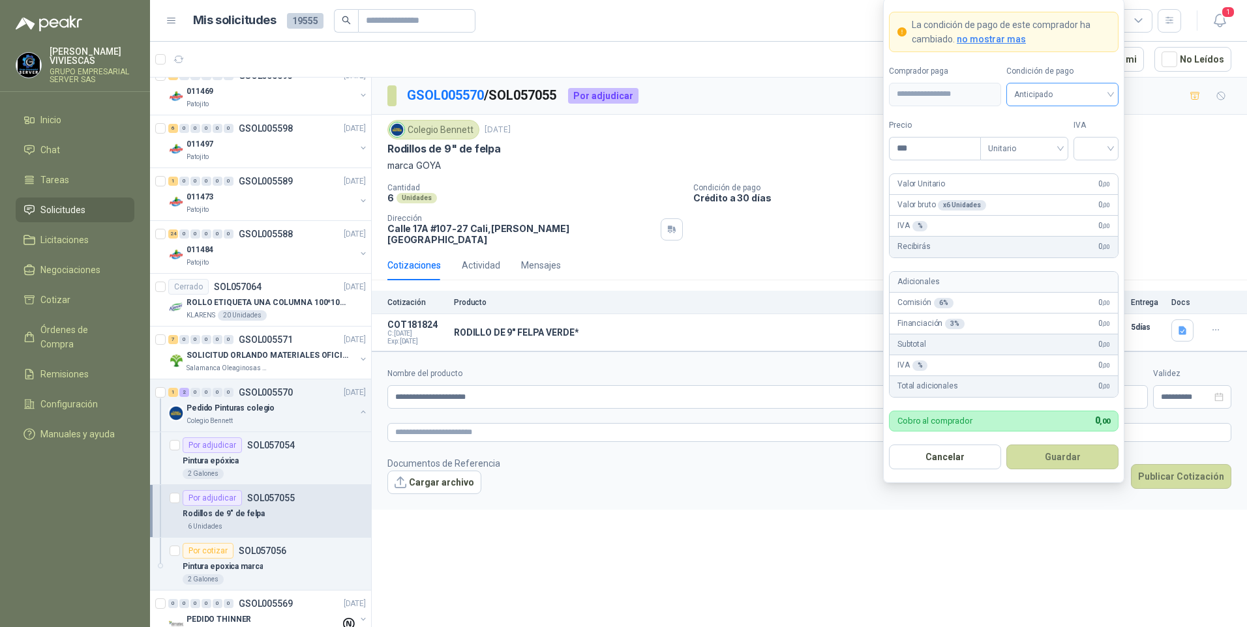
click at [1054, 91] on span "Anticipado" at bounding box center [1062, 95] width 97 height 20
click at [1054, 147] on div "Crédito a 30 días" at bounding box center [1062, 142] width 91 height 14
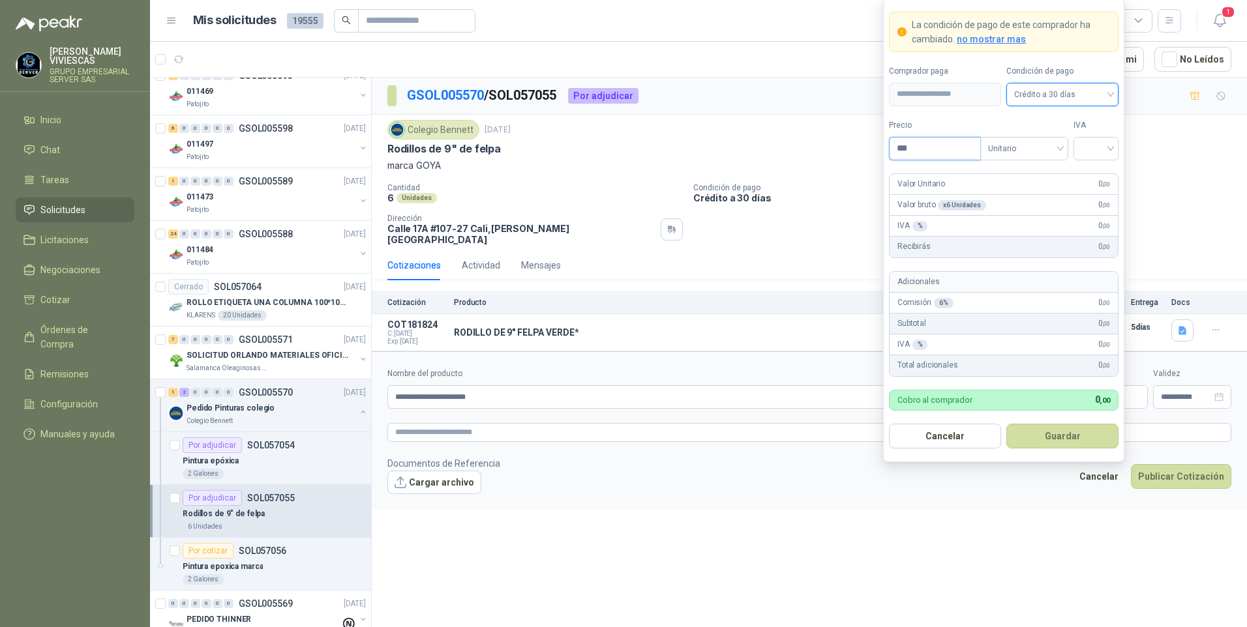
click at [914, 148] on input "***" at bounding box center [935, 149] width 91 height 22
type input "********"
drag, startPoint x: 1095, startPoint y: 142, endPoint x: 1091, endPoint y: 160, distance: 18.8
click at [1094, 142] on input "search" at bounding box center [1095, 148] width 29 height 20
drag, startPoint x: 1091, startPoint y: 168, endPoint x: 1090, endPoint y: 230, distance: 62.0
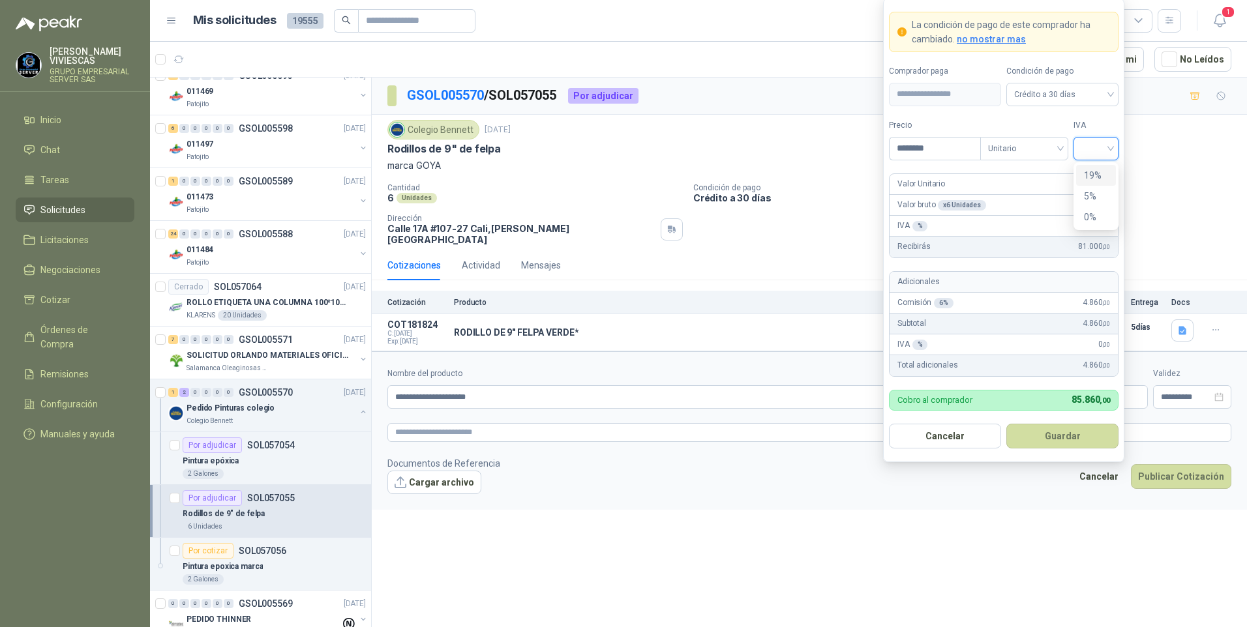
click at [1091, 169] on div "19%" at bounding box center [1096, 175] width 24 height 14
click at [1055, 438] on button "Guardar" at bounding box center [1062, 436] width 112 height 25
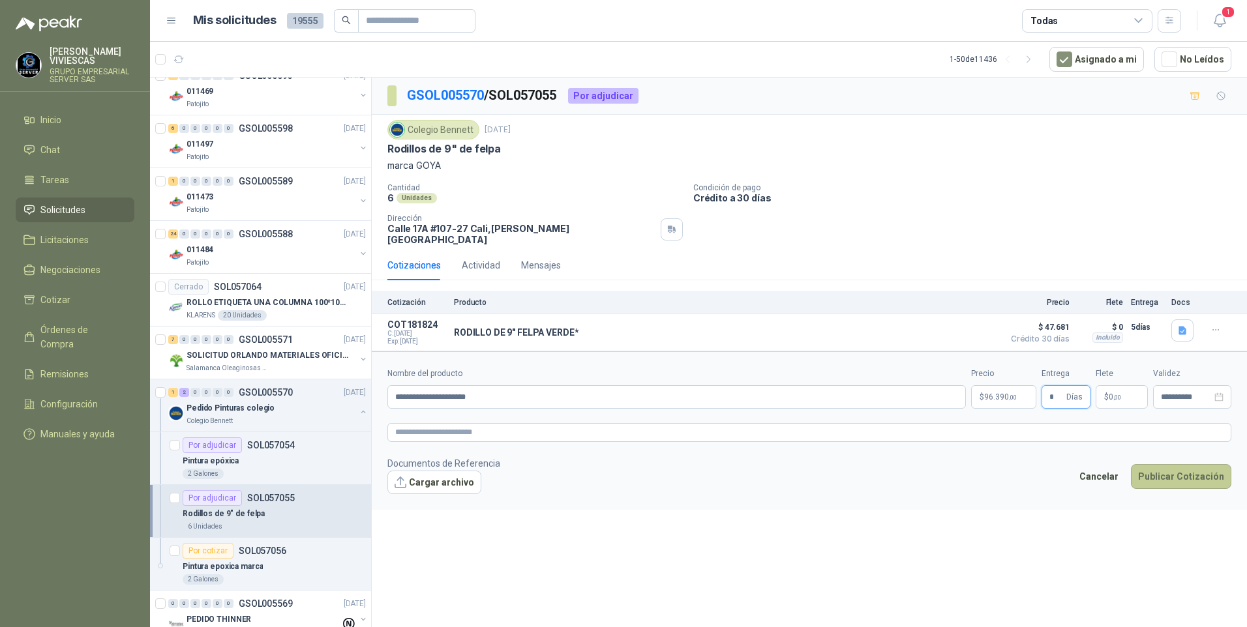
type input "*"
click at [1173, 470] on button "Publicar Cotización" at bounding box center [1181, 476] width 100 height 25
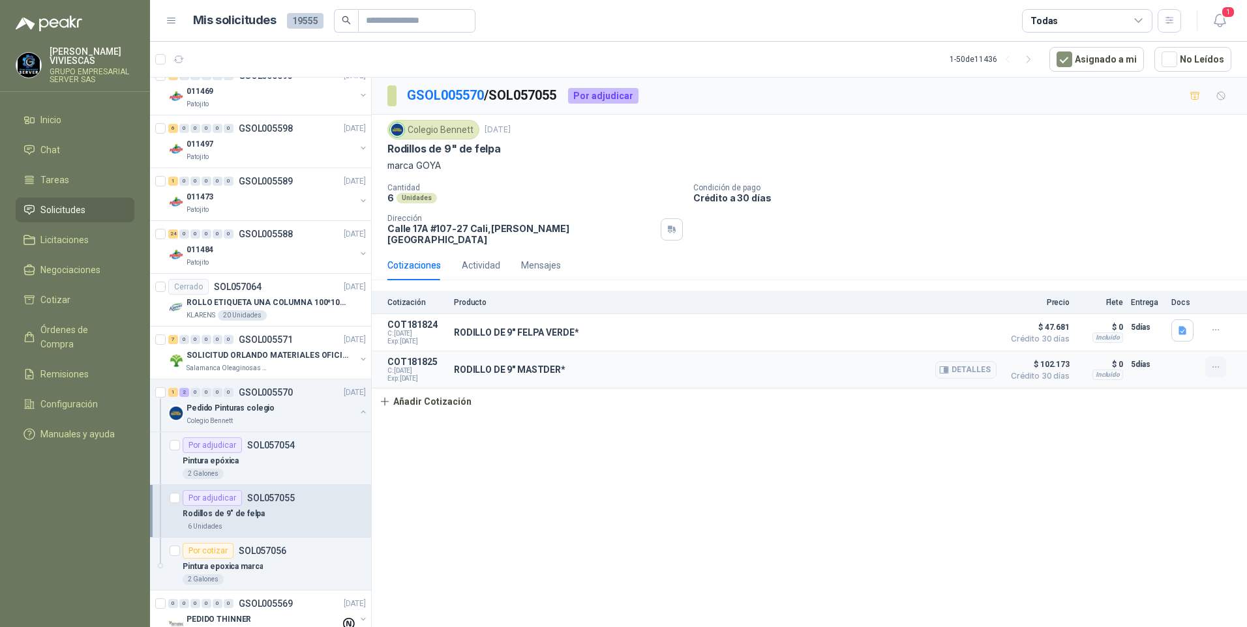
click at [1216, 362] on icon "button" at bounding box center [1216, 367] width 11 height 11
click at [1156, 308] on button "Editar" at bounding box center [1190, 306] width 104 height 21
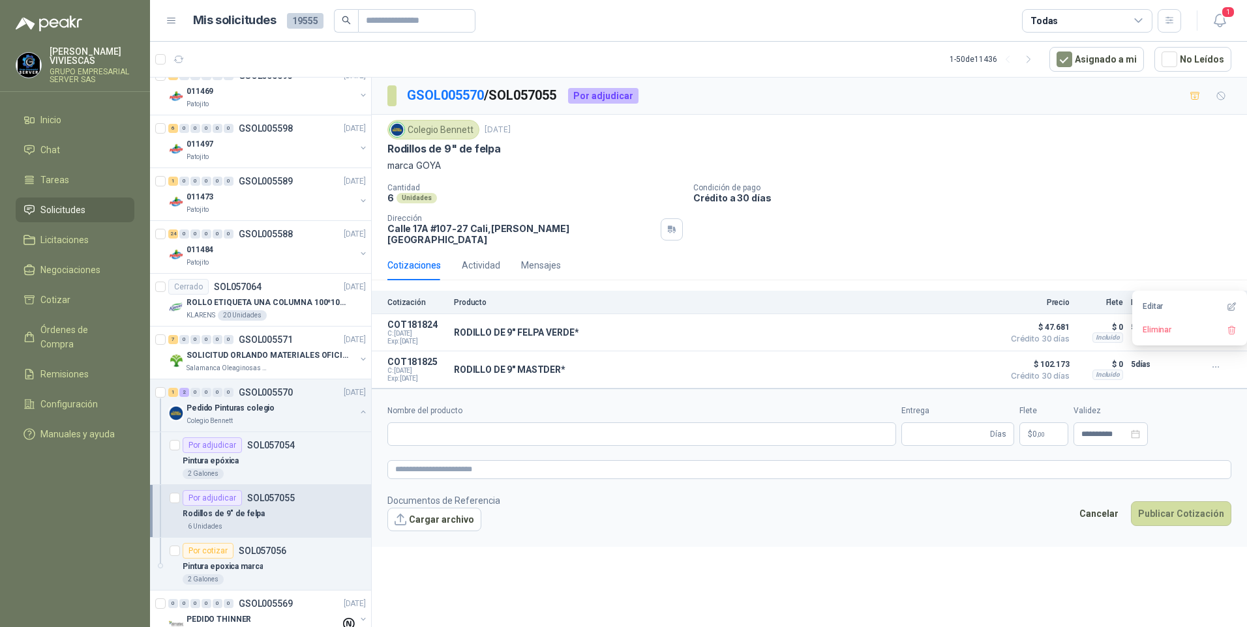
type input "**********"
type input "*"
click at [412, 463] on textarea at bounding box center [809, 469] width 844 height 19
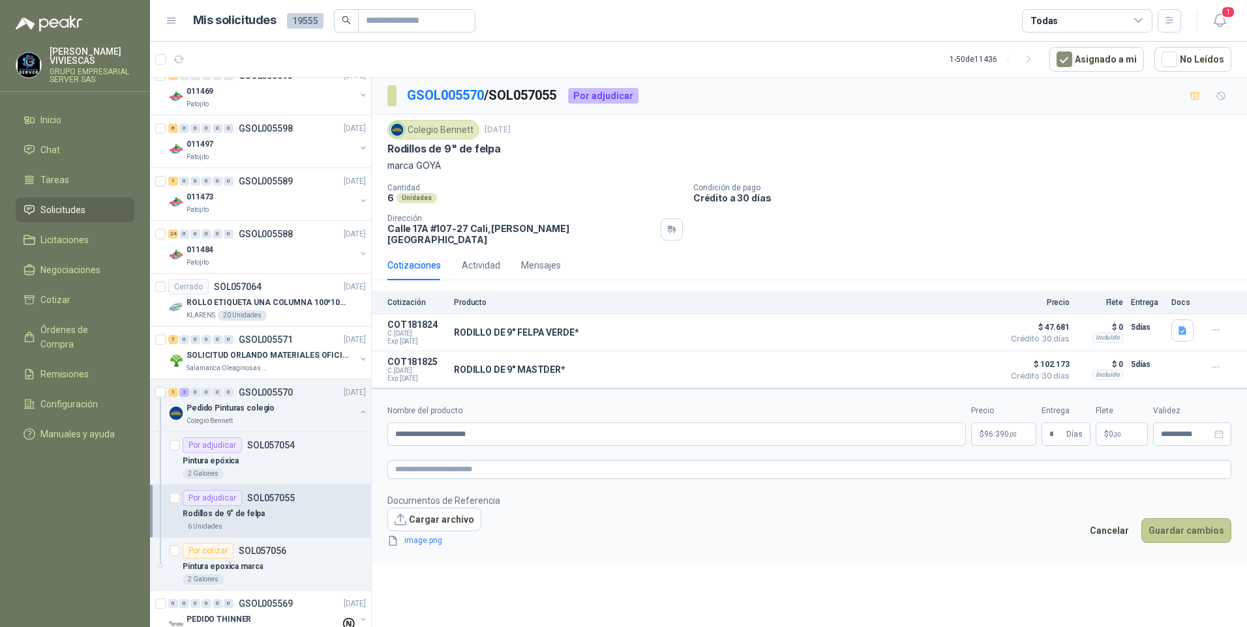
click at [1181, 519] on button "Guardar cambios" at bounding box center [1186, 531] width 90 height 25
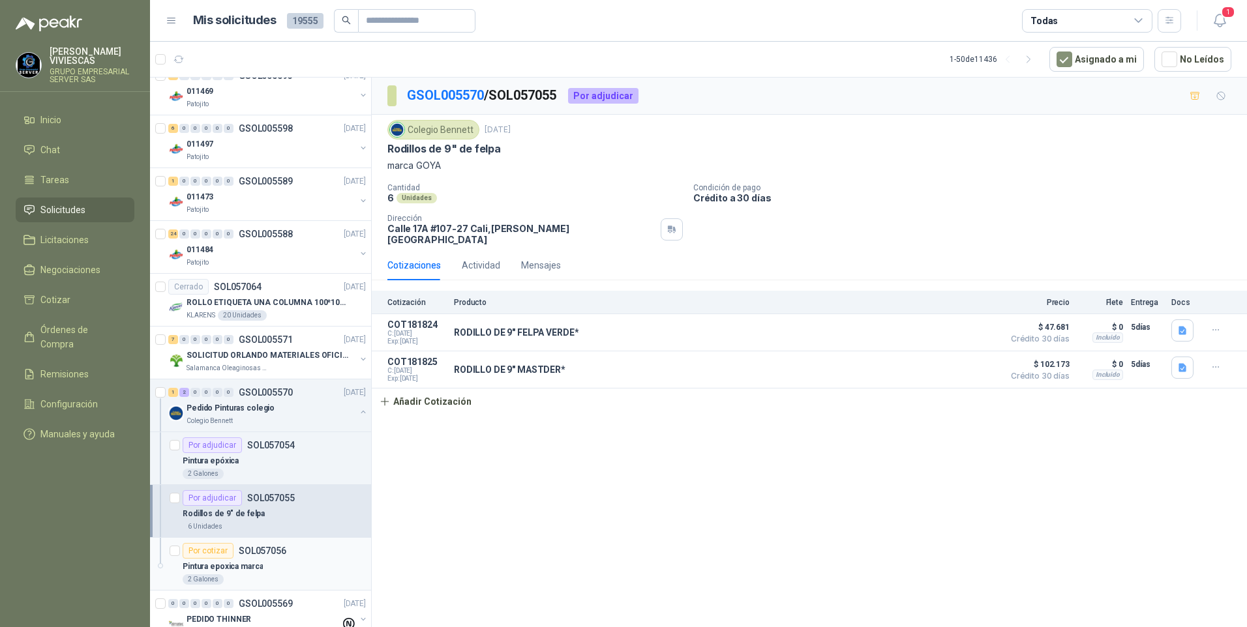
click at [247, 569] on p "Pintura epoxica marca" at bounding box center [223, 567] width 80 height 12
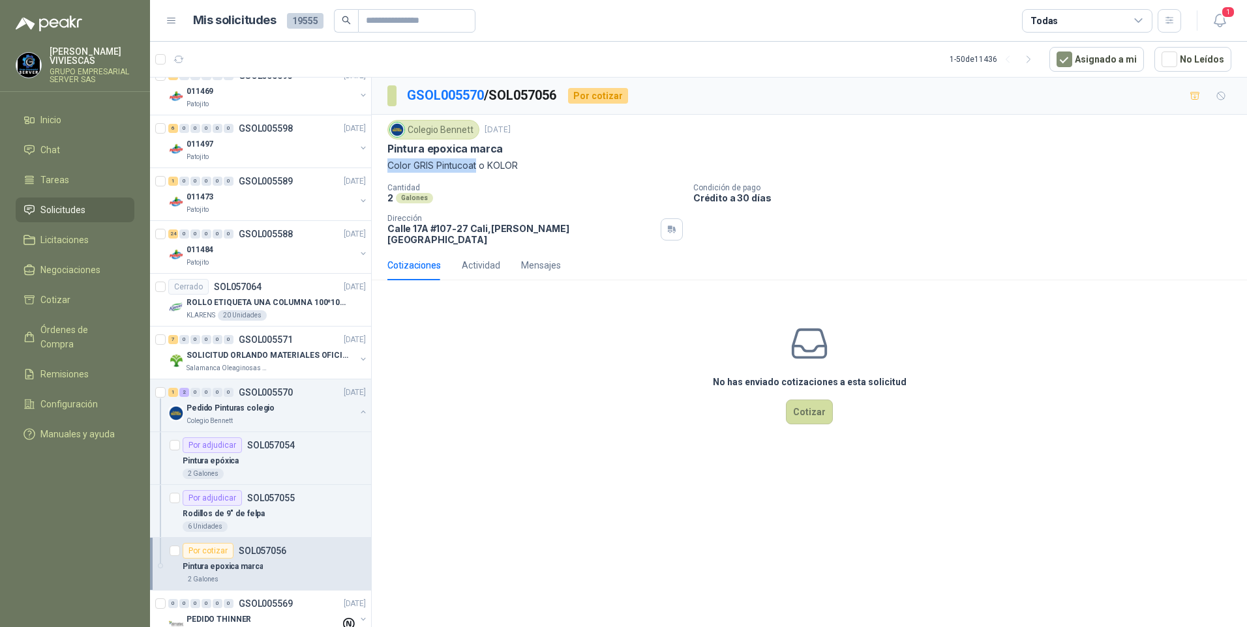
drag, startPoint x: 389, startPoint y: 166, endPoint x: 476, endPoint y: 166, distance: 87.4
click at [476, 166] on p "Color GRIS Pintucoat o KOLOR" at bounding box center [809, 165] width 844 height 14
drag, startPoint x: 476, startPoint y: 166, endPoint x: 440, endPoint y: 166, distance: 35.9
copy p "Color GRIS Pintucoat"
drag, startPoint x: 388, startPoint y: 148, endPoint x: 477, endPoint y: 164, distance: 90.2
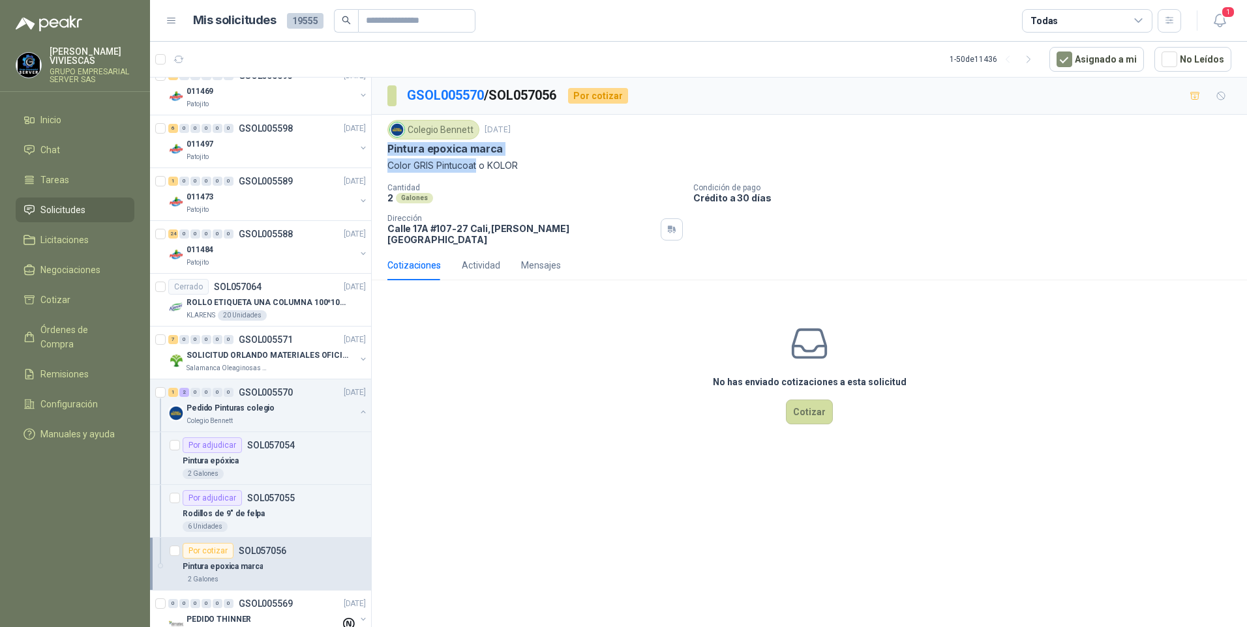
click at [477, 164] on div "Colegio [PERSON_NAME] [DATE] Pintura epoxica marca Color GRIS Pintucoat o KOLOR" at bounding box center [809, 146] width 844 height 53
drag, startPoint x: 477, startPoint y: 164, endPoint x: 432, endPoint y: 159, distance: 45.3
copy div "Pintura epoxica marca Color GRIS Pintucoat"
click at [820, 404] on button "Cotizar" at bounding box center [809, 412] width 47 height 25
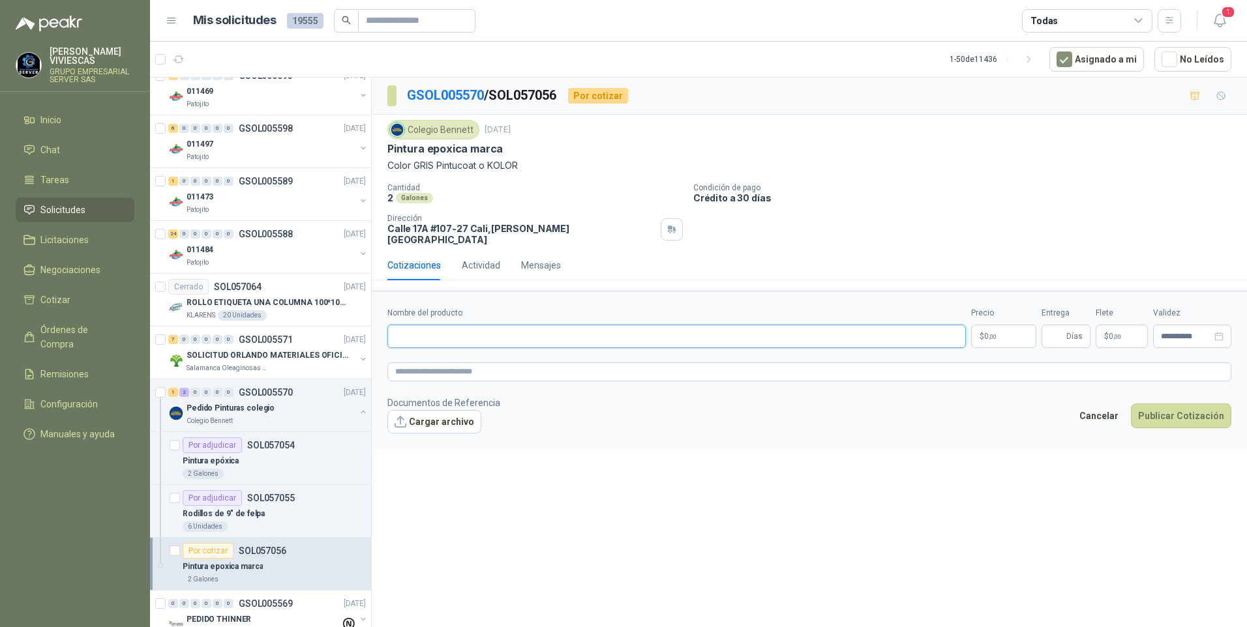
click at [419, 325] on input "Nombre del producto" at bounding box center [676, 336] width 579 height 23
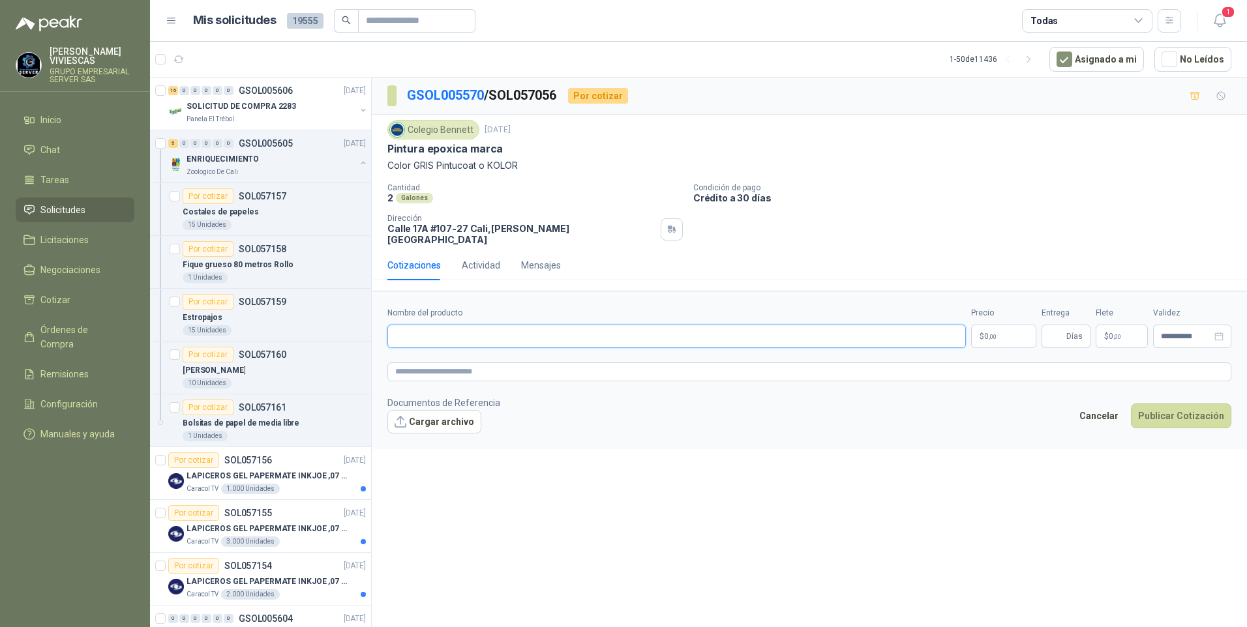
click at [438, 325] on input "Nombre del producto" at bounding box center [676, 336] width 579 height 23
click at [416, 325] on input "Nombre del producto" at bounding box center [676, 336] width 579 height 23
type input "*"
type input "**********"
click at [986, 324] on body "[PERSON_NAME] GRUPO EMPRESARIAL SERVER SAS Inicio Chat Tareas Solicitudes Licit…" at bounding box center [623, 313] width 1247 height 627
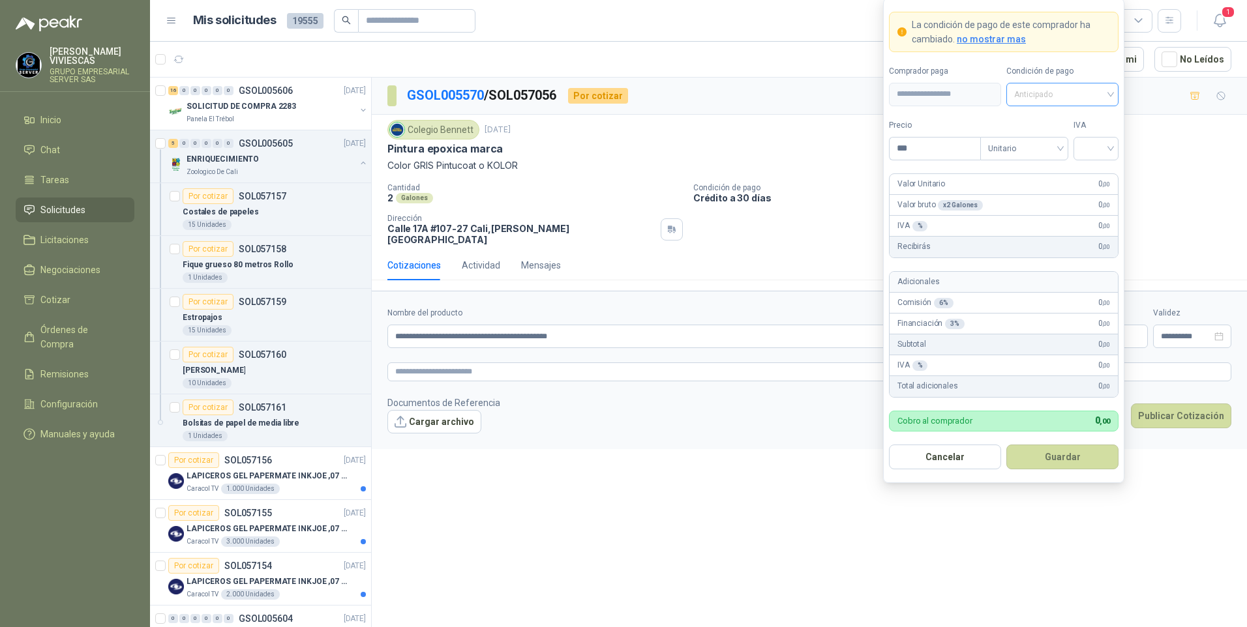
drag, startPoint x: 1072, startPoint y: 85, endPoint x: 1065, endPoint y: 104, distance: 20.6
click at [1071, 85] on span "Anticipado" at bounding box center [1062, 95] width 97 height 20
click at [1057, 140] on div "Crédito a 30 días" at bounding box center [1062, 142] width 91 height 14
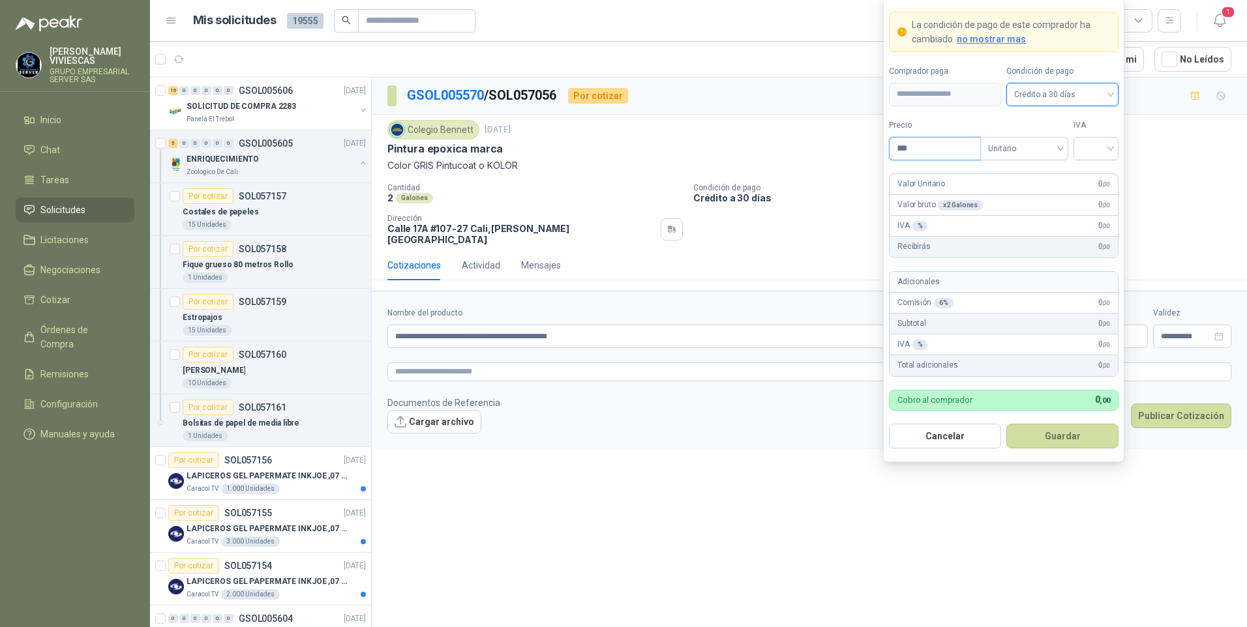
click at [931, 149] on input "***" at bounding box center [935, 149] width 91 height 22
type input "*********"
click at [1087, 145] on input "search" at bounding box center [1095, 148] width 29 height 20
drag, startPoint x: 1093, startPoint y: 180, endPoint x: 1076, endPoint y: 235, distance: 57.5
click at [1092, 179] on div "19%" at bounding box center [1096, 175] width 24 height 14
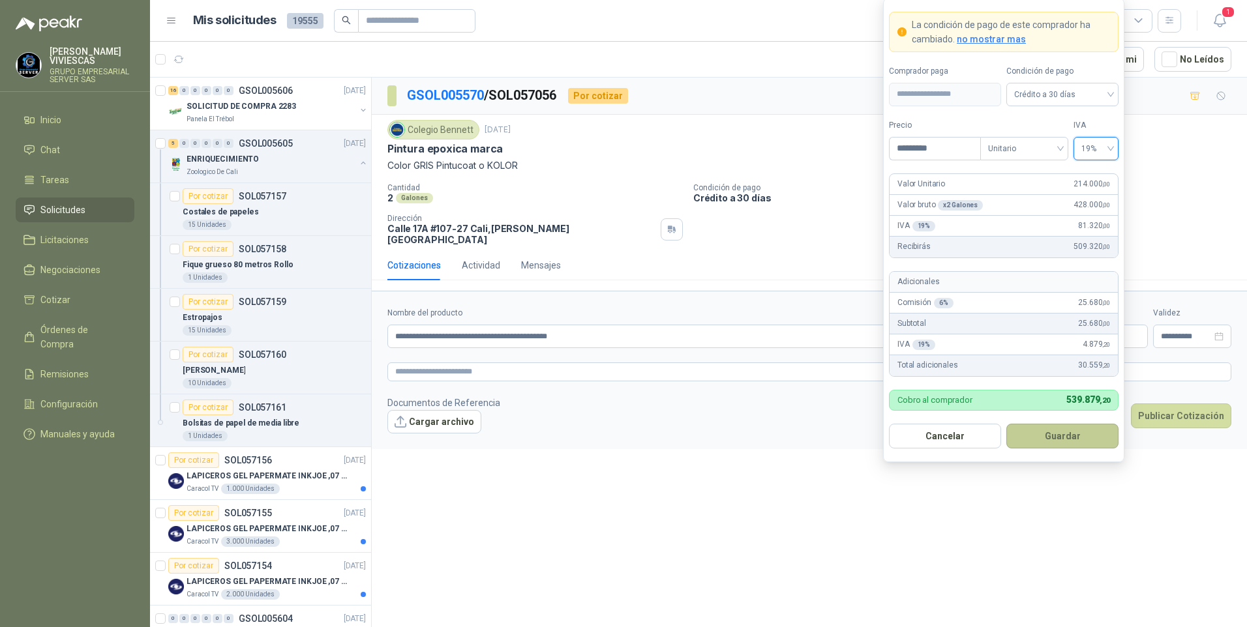
click at [1072, 445] on button "Guardar" at bounding box center [1062, 436] width 112 height 25
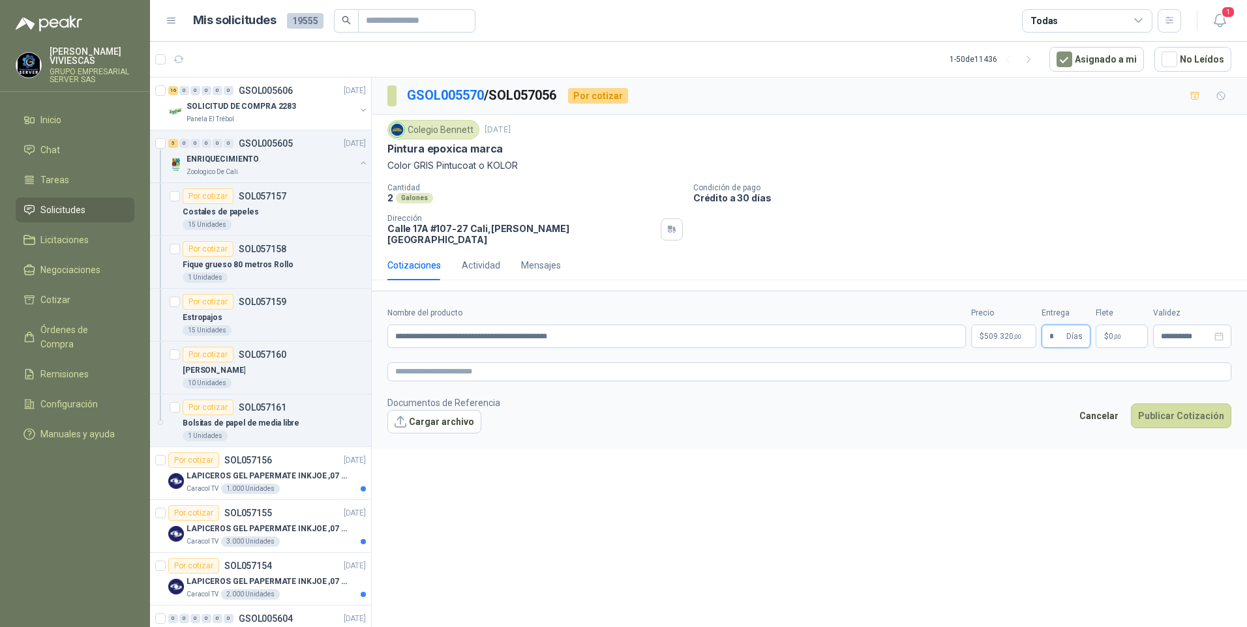
type input "*"
click at [618, 494] on div "**********" at bounding box center [809, 355] width 875 height 554
click at [1181, 406] on button "Publicar Cotización" at bounding box center [1181, 416] width 100 height 25
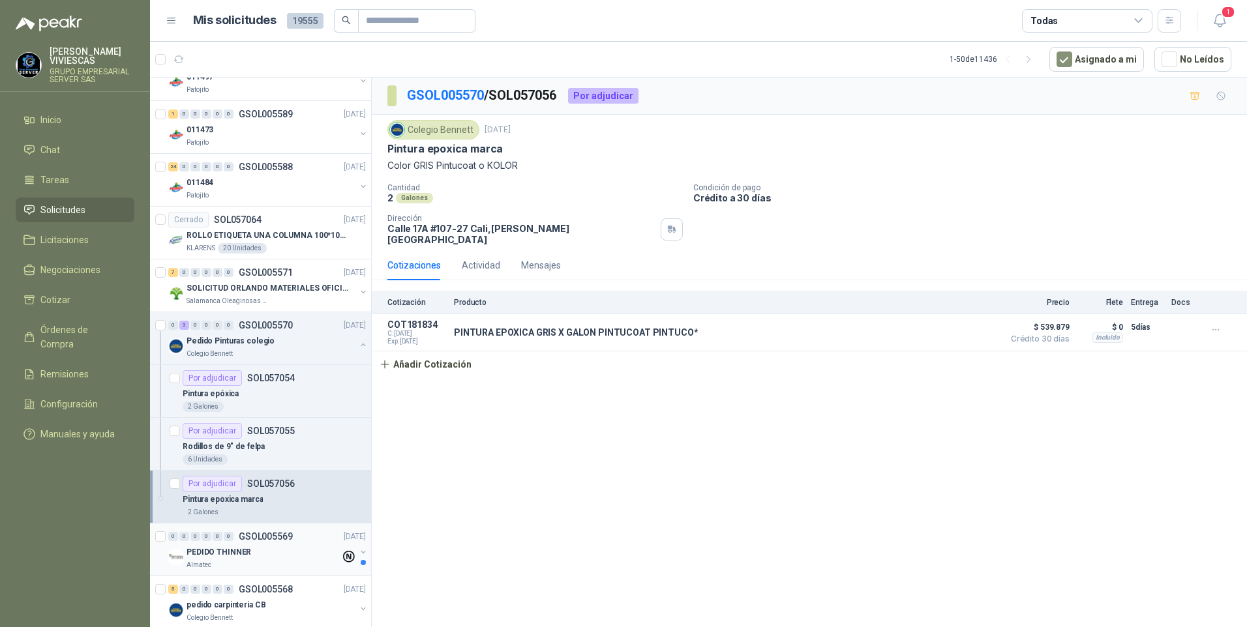
scroll to position [1044, 0]
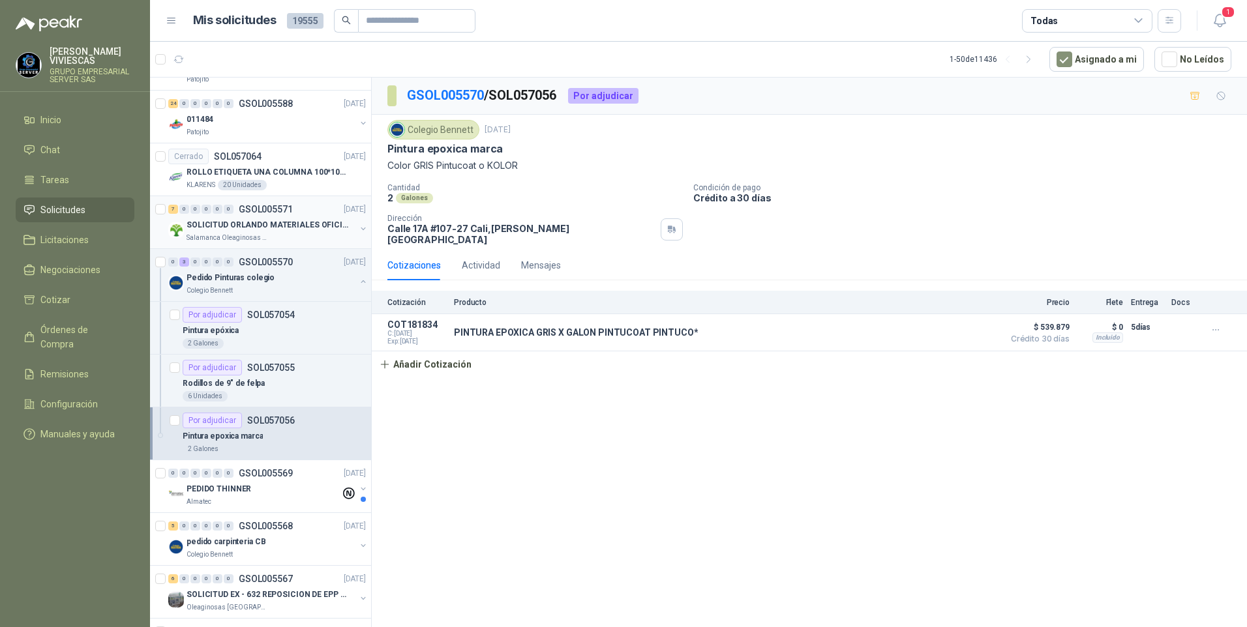
click at [262, 228] on p "SOLICITUD ORLANDO MATERIALES OFICINA - CALI" at bounding box center [268, 225] width 162 height 12
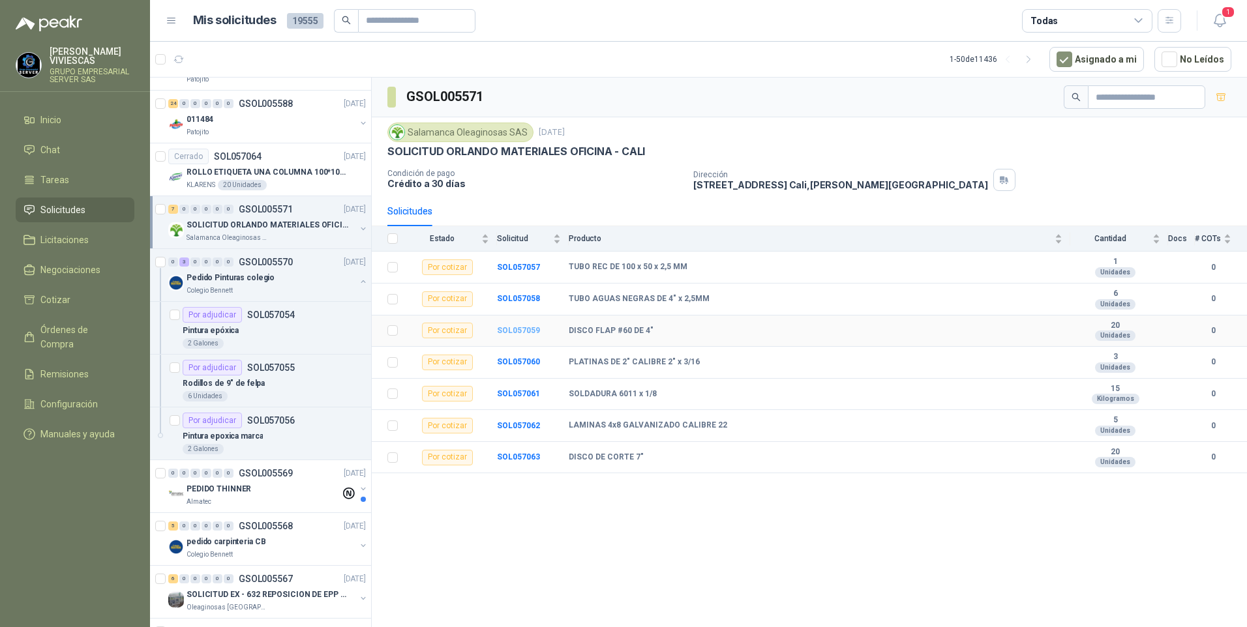
click at [518, 333] on b "SOL057059" at bounding box center [518, 330] width 43 height 9
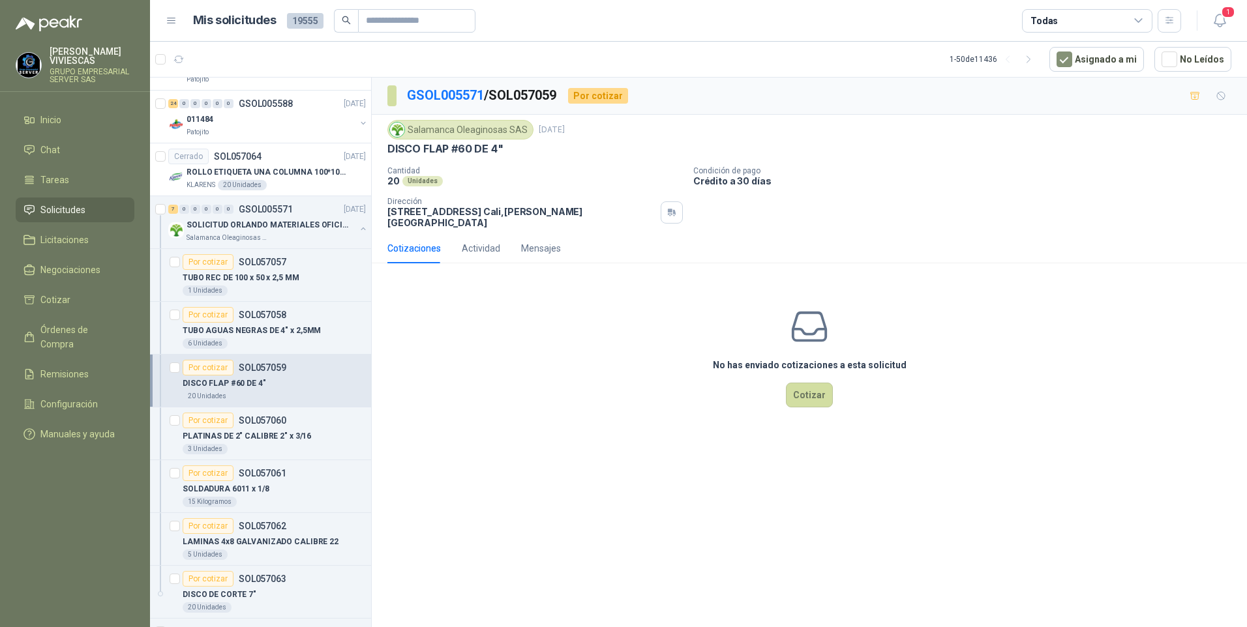
click at [780, 372] on div "No has enviado cotizaciones a esta solicitud Cotizar" at bounding box center [809, 357] width 875 height 166
click at [800, 394] on button "Cotizar" at bounding box center [809, 395] width 47 height 25
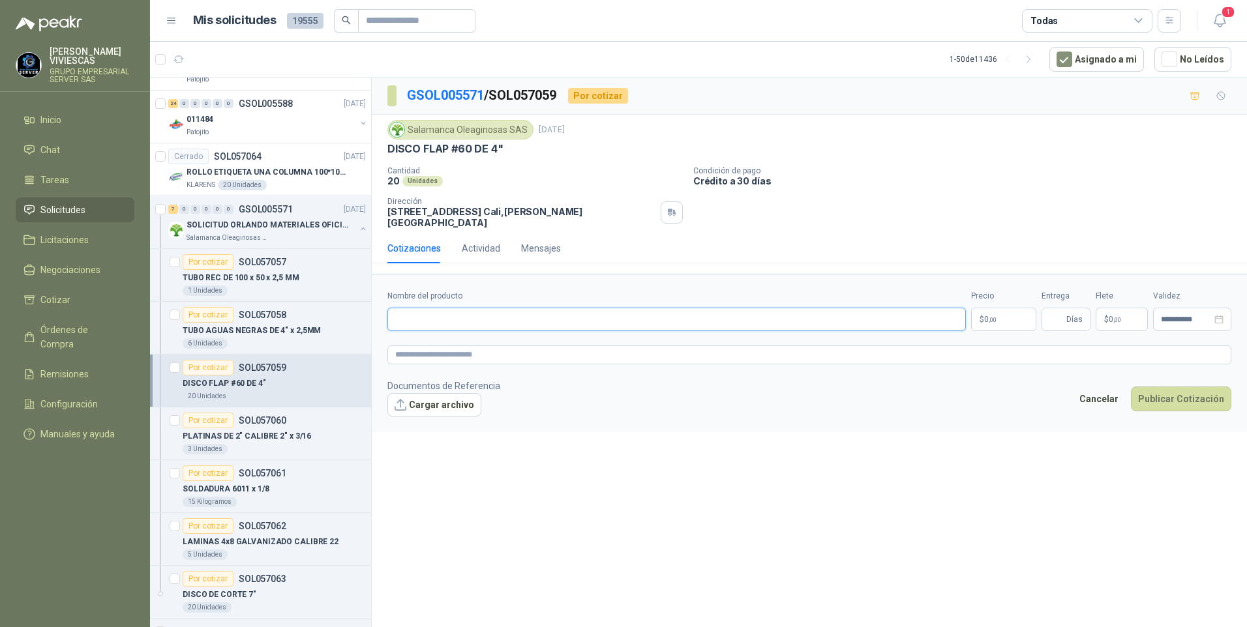
click at [429, 308] on input "Nombre del producto" at bounding box center [676, 319] width 579 height 23
click at [423, 417] on div "image.png" at bounding box center [443, 425] width 113 height 17
click at [423, 420] on link "image.png" at bounding box center [442, 426] width 86 height 12
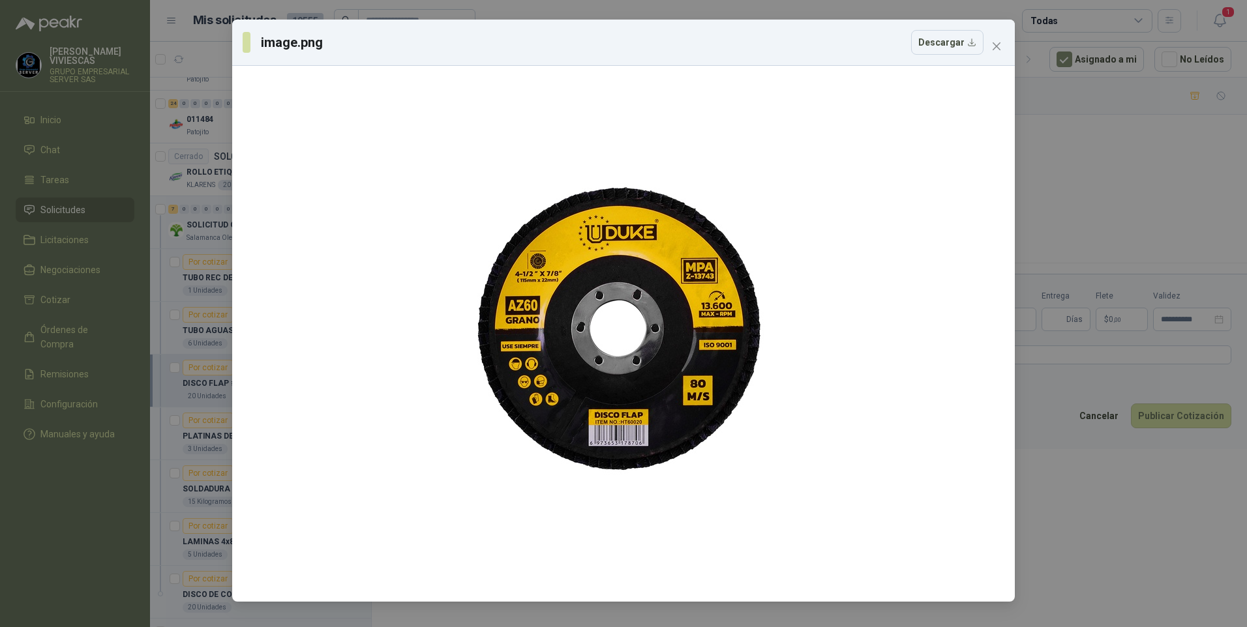
click at [1103, 537] on div "image.png Descargar" at bounding box center [623, 313] width 1247 height 627
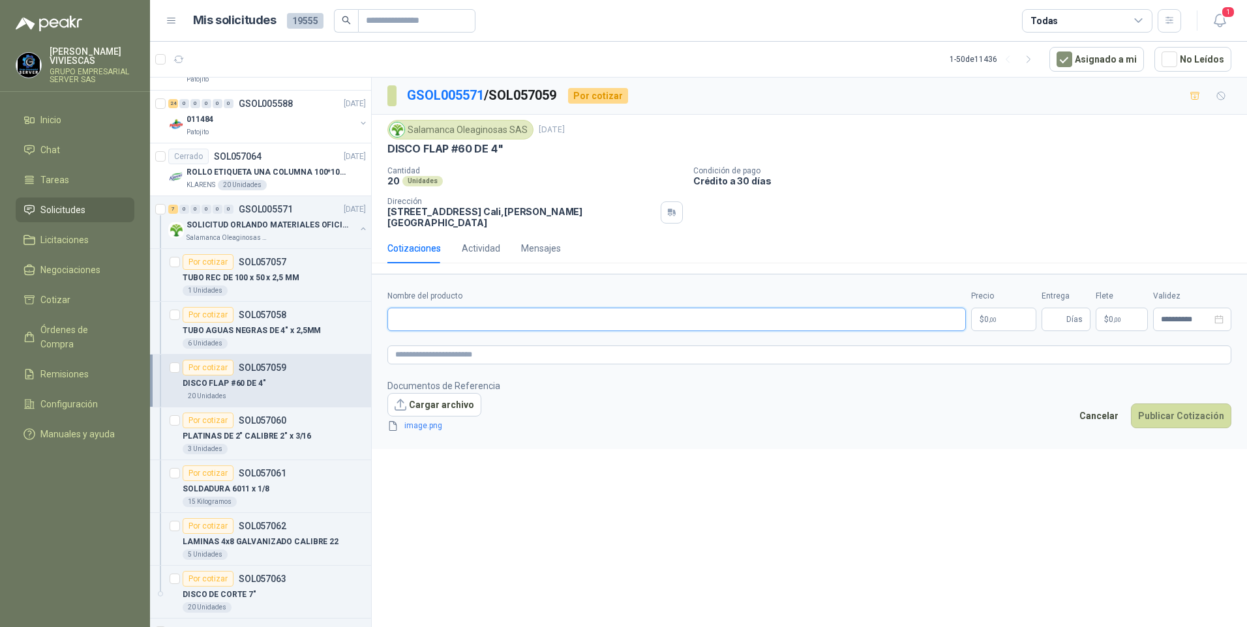
click at [412, 310] on input "Nombre del producto" at bounding box center [676, 319] width 579 height 23
type input "**********"
click at [1000, 310] on p "$ 0 ,00" at bounding box center [1003, 319] width 65 height 23
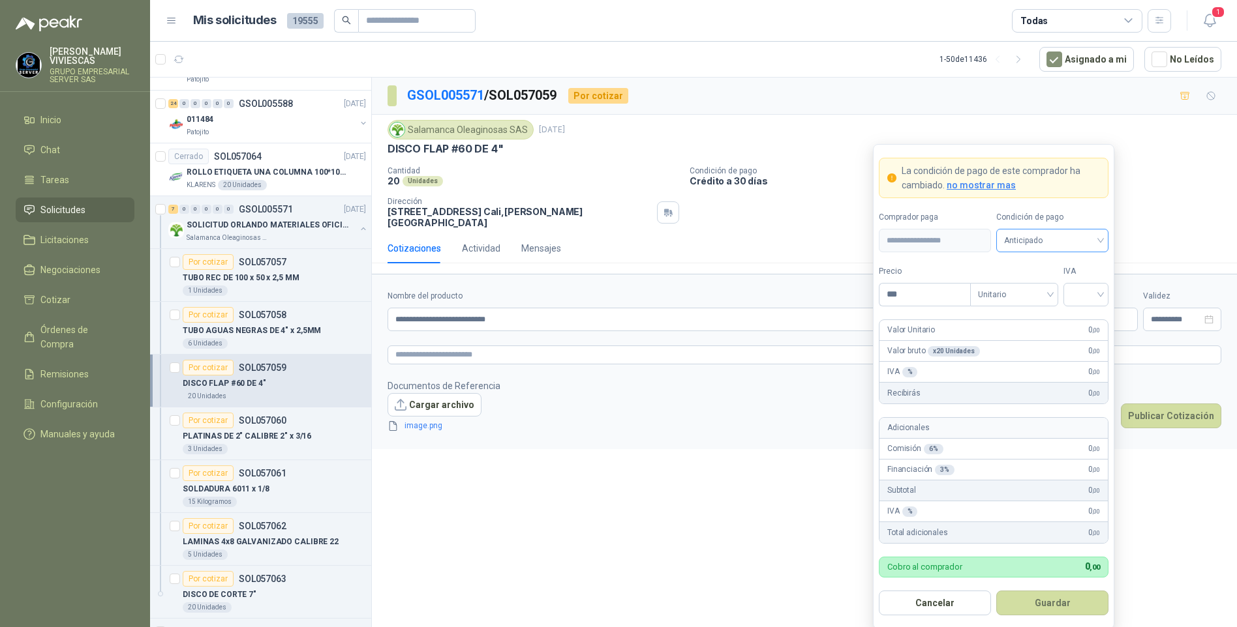
click at [1041, 235] on span "Anticipado" at bounding box center [1052, 241] width 97 height 20
drag, startPoint x: 1068, startPoint y: 286, endPoint x: 965, endPoint y: 292, distance: 103.3
click at [1063, 286] on div "Crédito a 30 días" at bounding box center [1051, 289] width 91 height 14
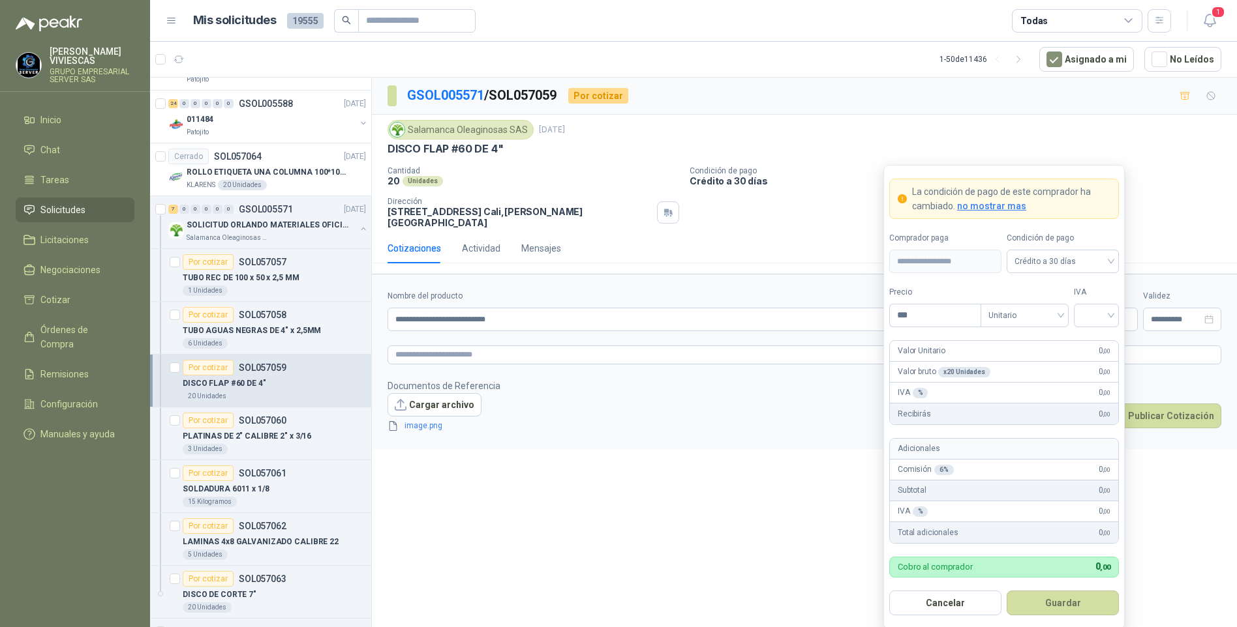
click at [927, 290] on label "Precio" at bounding box center [934, 292] width 91 height 12
click at [927, 305] on input "***" at bounding box center [935, 316] width 91 height 22
click at [925, 319] on input "***" at bounding box center [935, 316] width 91 height 22
type input "*******"
click at [1006, 591] on button "Guardar" at bounding box center [1062, 603] width 112 height 25
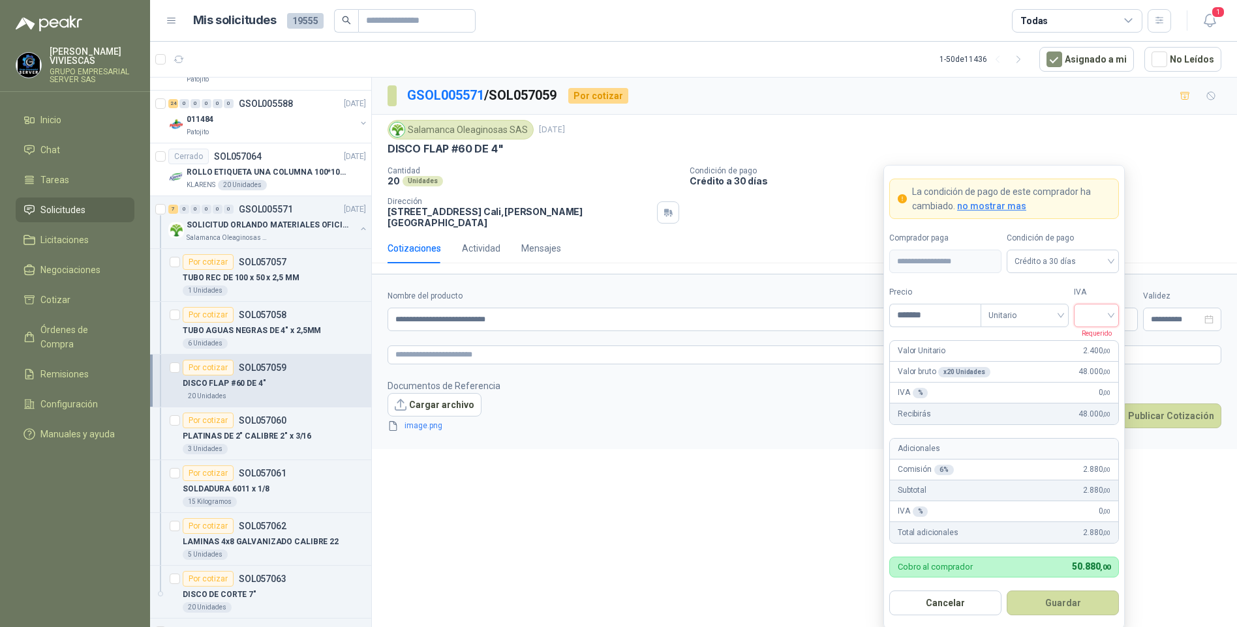
click at [1104, 318] on input "search" at bounding box center [1095, 315] width 29 height 20
drag, startPoint x: 1094, startPoint y: 342, endPoint x: 1054, endPoint y: 482, distance: 145.3
click at [1094, 342] on div "19%" at bounding box center [1096, 343] width 24 height 14
click at [1065, 601] on button "Guardar" at bounding box center [1062, 603] width 112 height 25
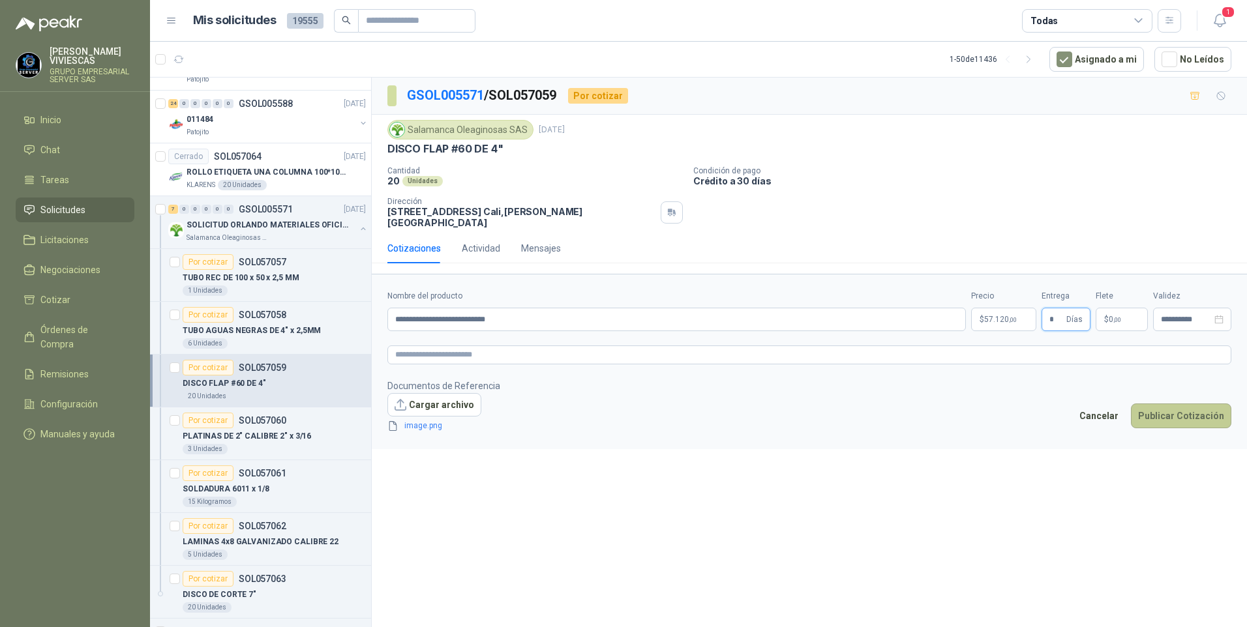
type input "*"
click at [1170, 404] on button "Publicar Cotización" at bounding box center [1181, 416] width 100 height 25
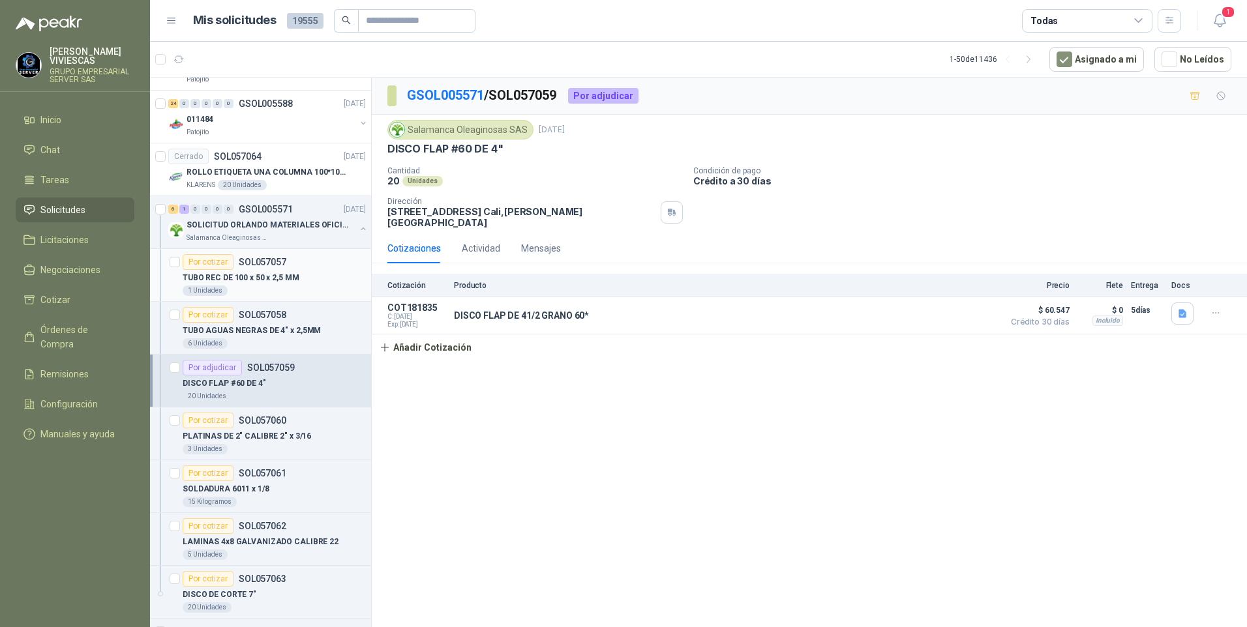
click at [258, 274] on p "TUBO REC DE 100 x 50 x 2,5 MM" at bounding box center [241, 278] width 117 height 12
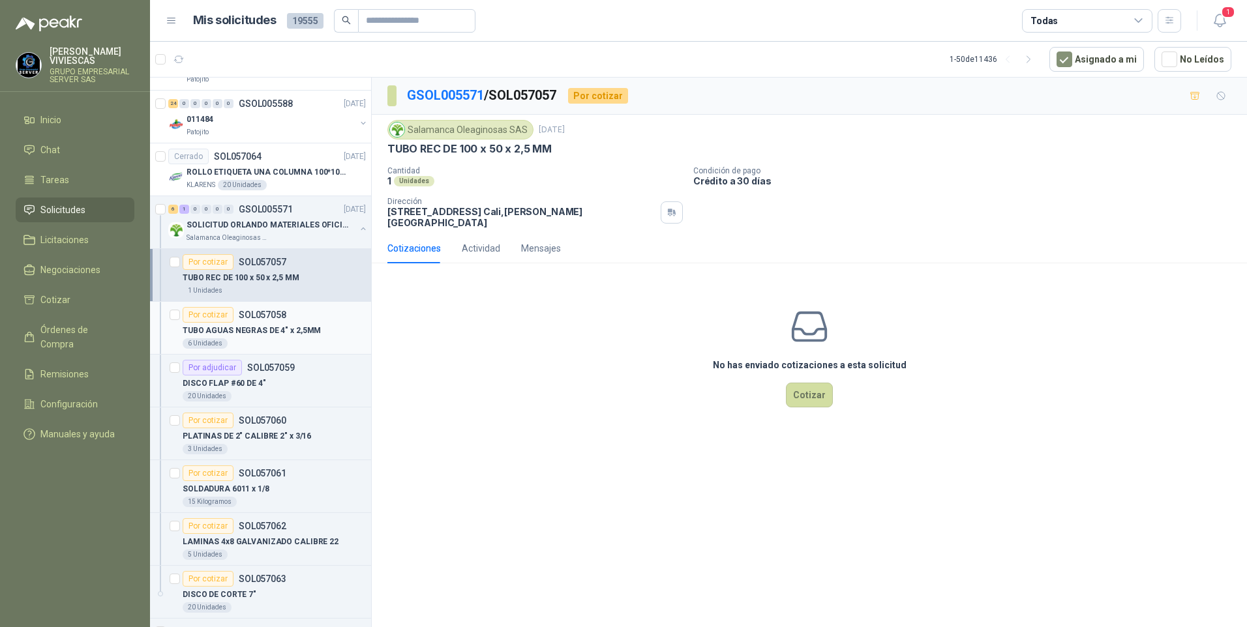
click at [253, 325] on p "TUBO AGUAS NEGRAS DE 4" x 2,5MM" at bounding box center [252, 331] width 138 height 12
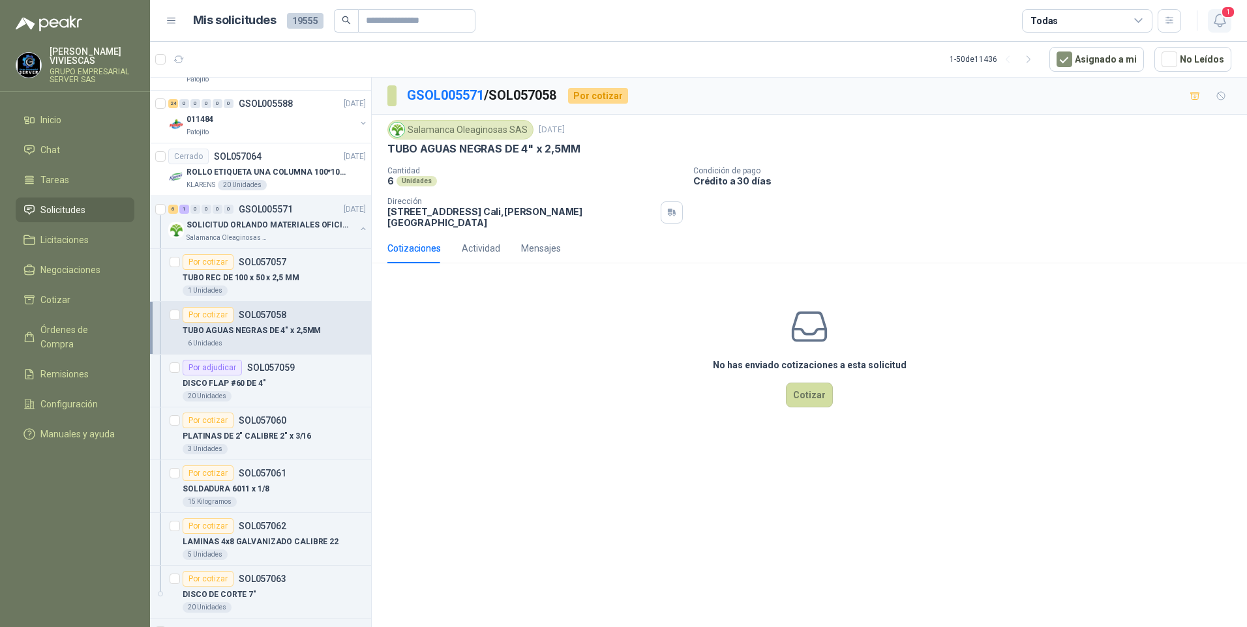
click at [1216, 25] on icon "button" at bounding box center [1220, 20] width 16 height 16
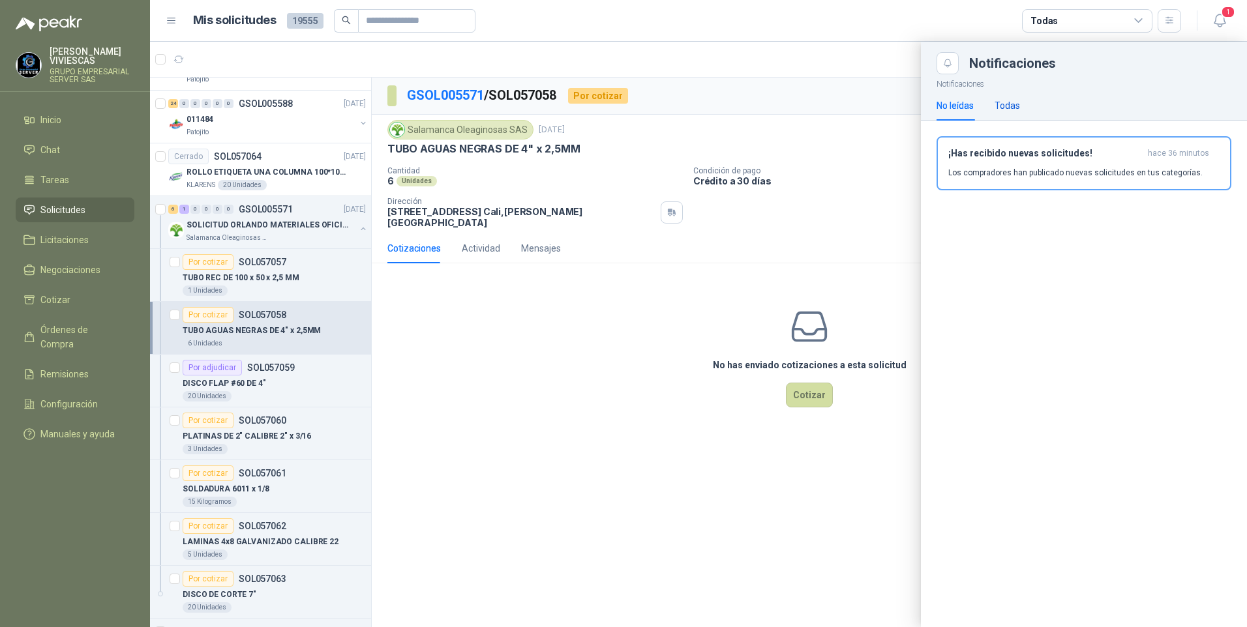
click at [1002, 104] on div "Todas" at bounding box center [1007, 105] width 25 height 14
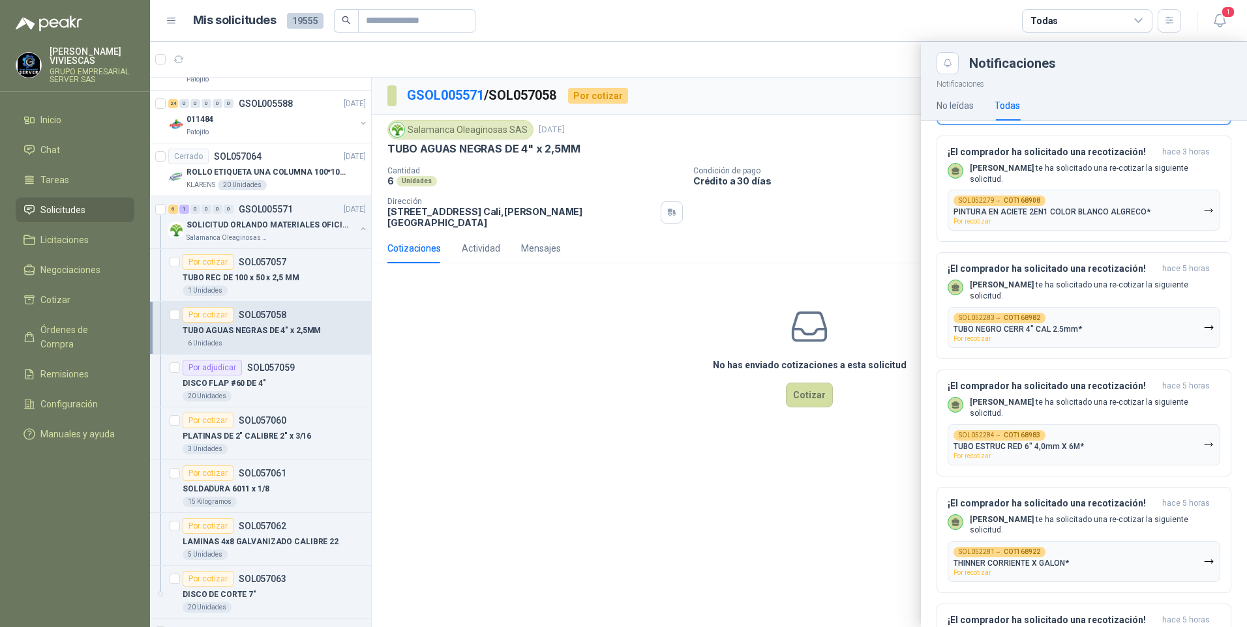
scroll to position [130, 0]
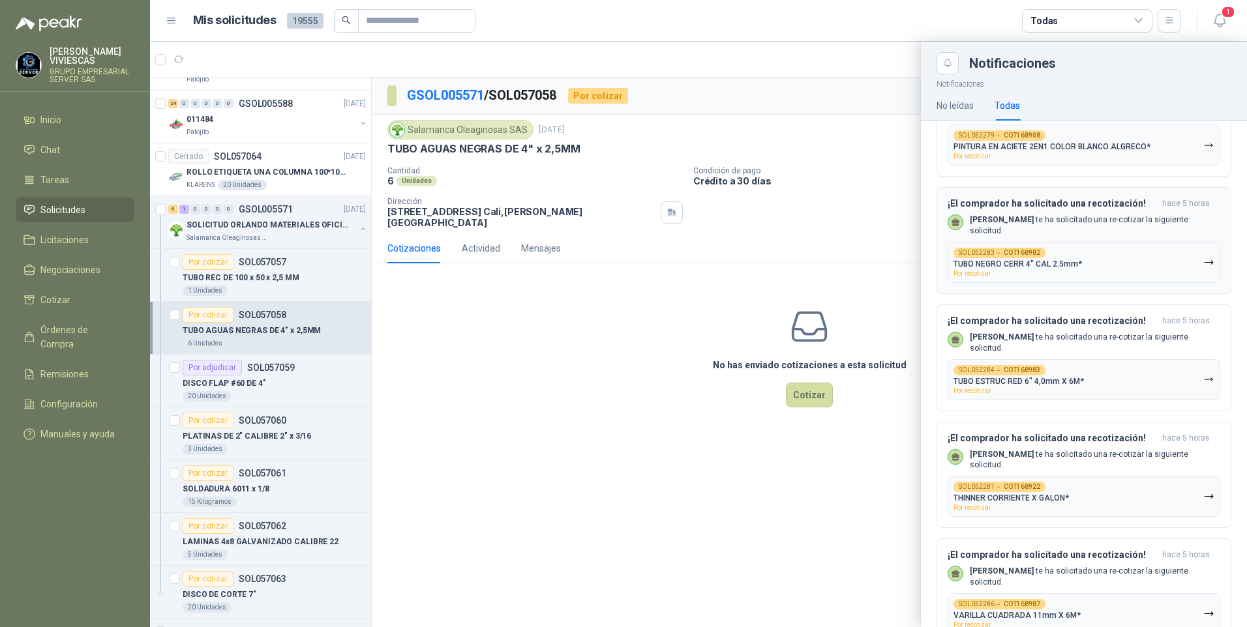
click at [1042, 267] on p "TUBO NEGRO CERR 4" CAL 2.5mm*" at bounding box center [1018, 264] width 128 height 9
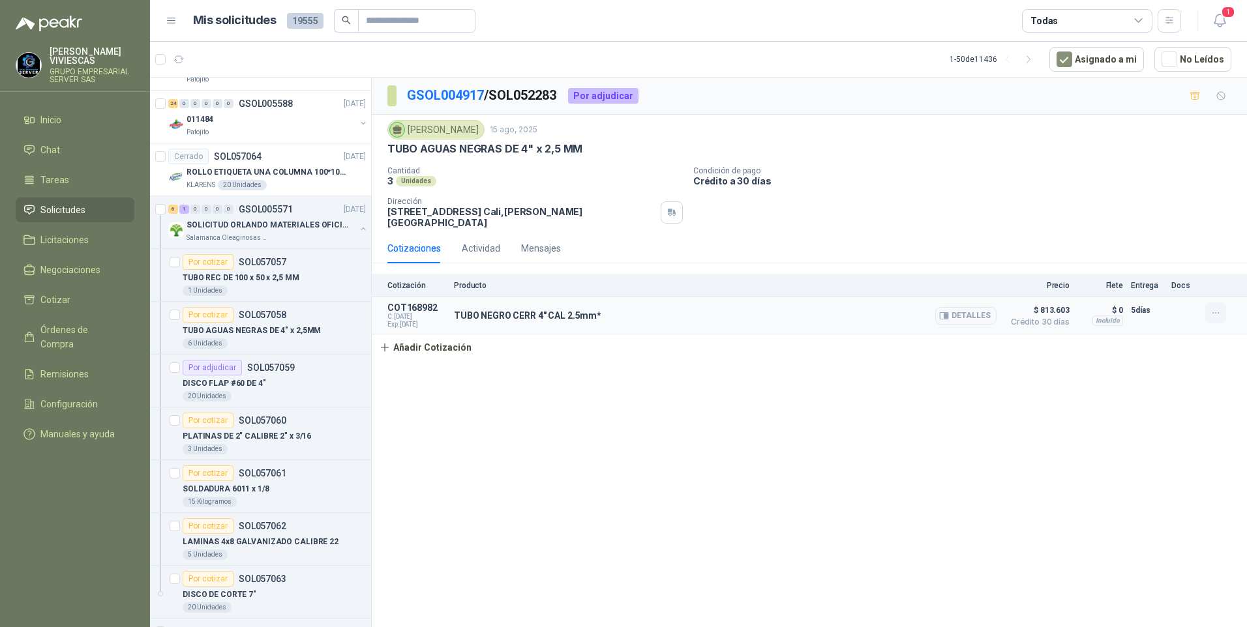
click at [1216, 317] on icon "button" at bounding box center [1216, 313] width 11 height 11
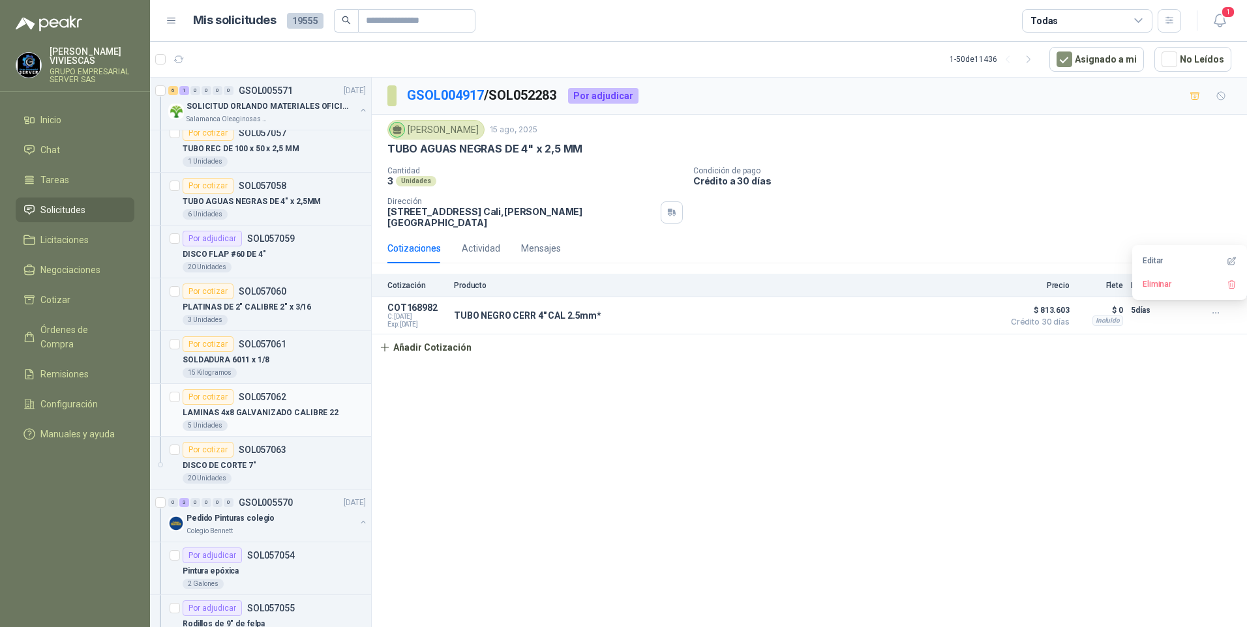
scroll to position [1174, 0]
click at [1218, 22] on icon "button" at bounding box center [1220, 20] width 16 height 16
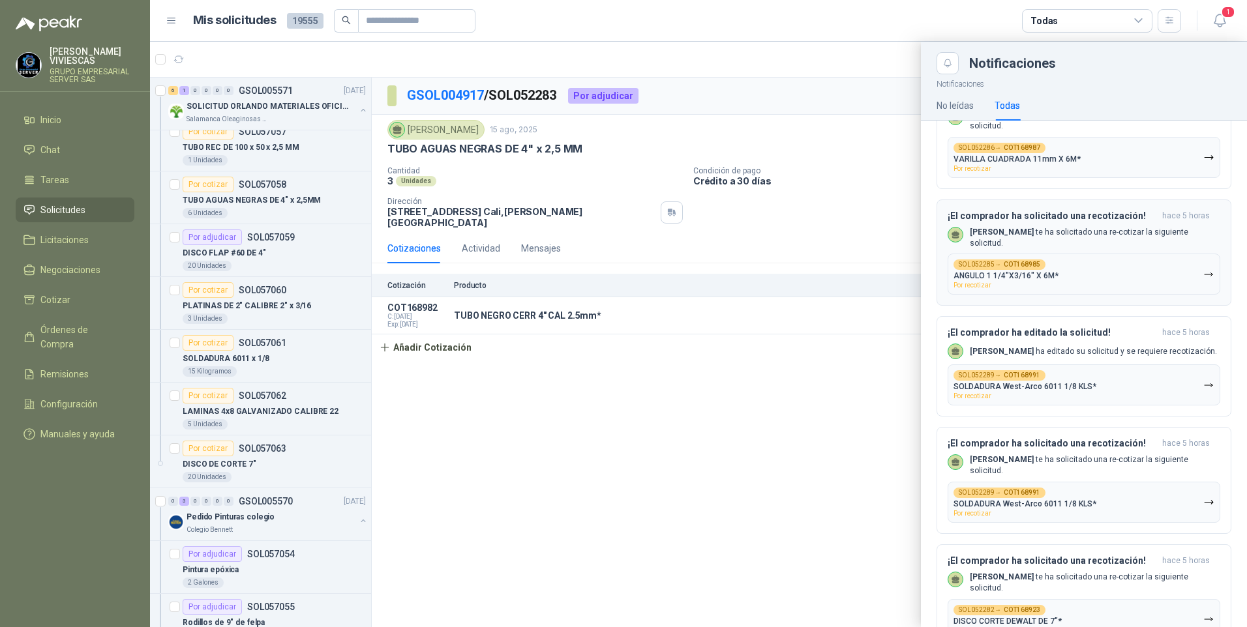
scroll to position [652, 0]
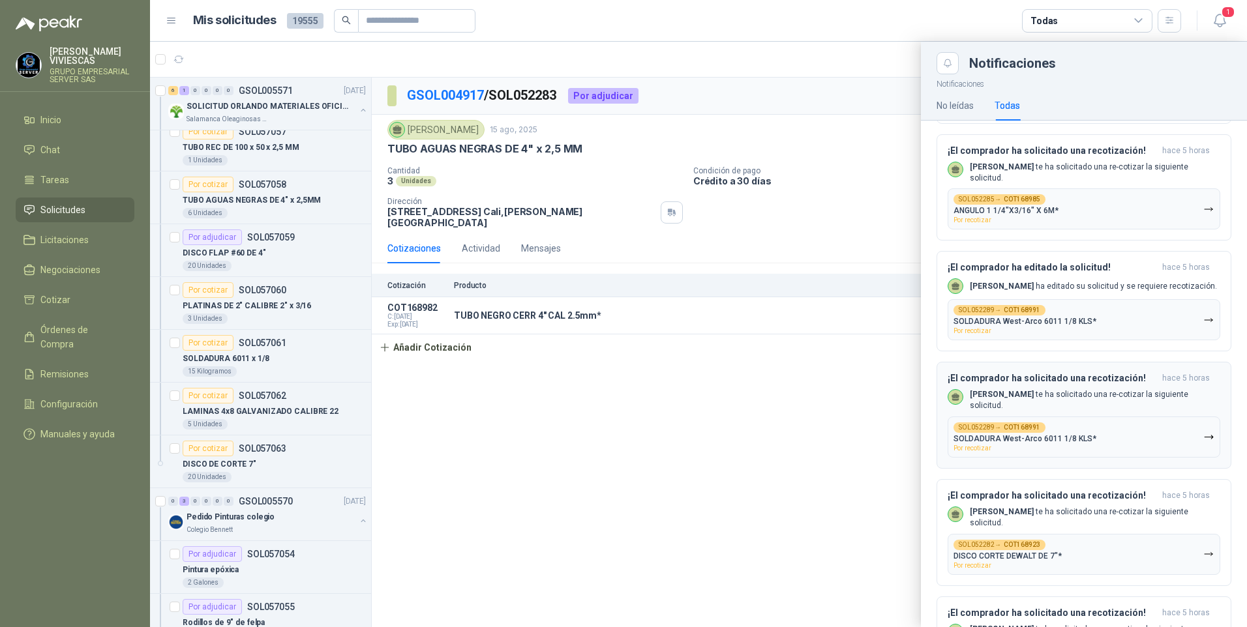
click at [1036, 444] on p "SOLDADURA West-Arco 6011 1/8 KLS*" at bounding box center [1025, 438] width 143 height 9
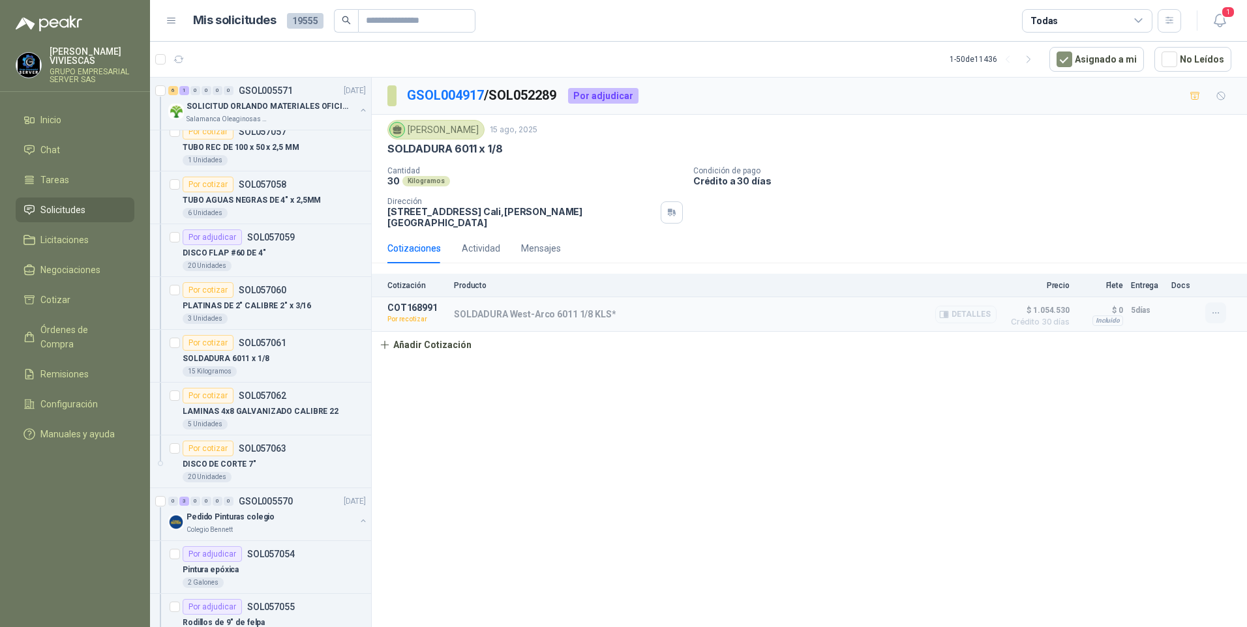
click at [1224, 316] on button "button" at bounding box center [1215, 313] width 21 height 21
click at [1161, 286] on button "Re-cotizar" at bounding box center [1190, 284] width 104 height 21
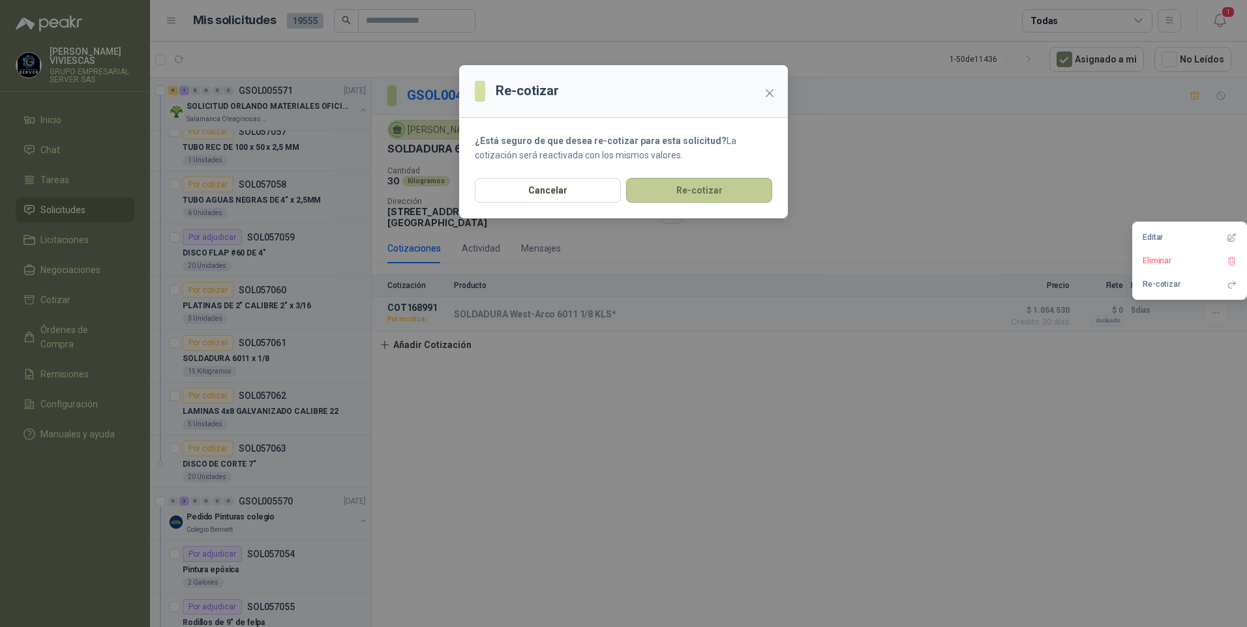
click at [682, 185] on button "Re-cotizar" at bounding box center [699, 190] width 146 height 25
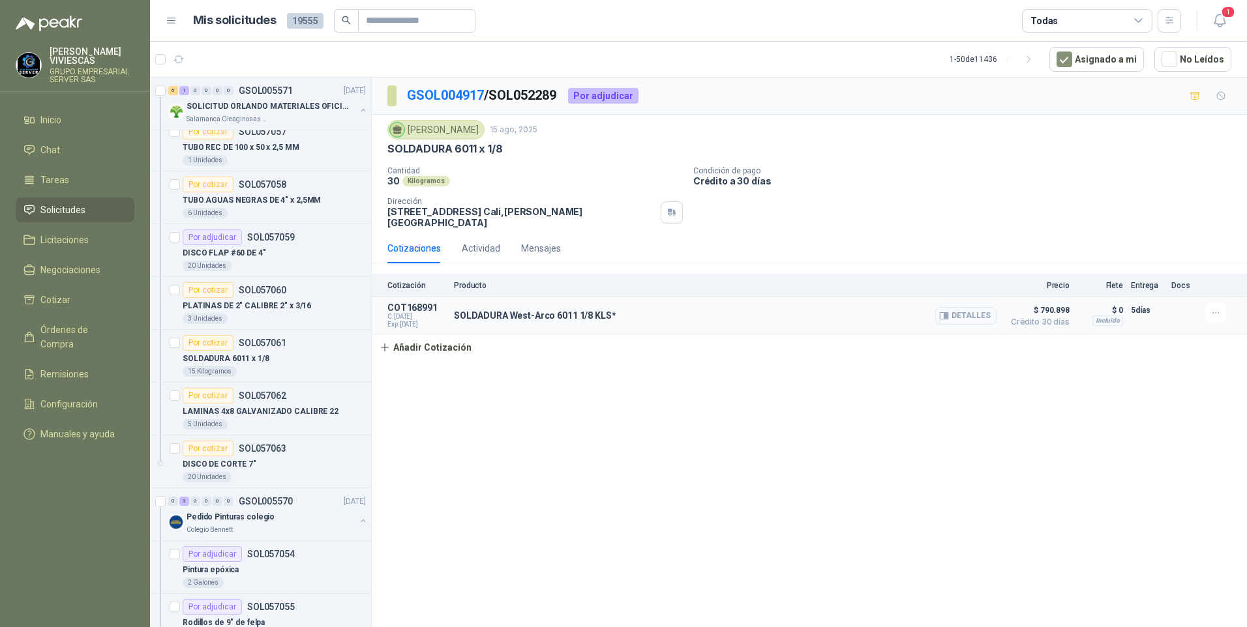
click at [963, 317] on button "Detalles" at bounding box center [965, 316] width 61 height 18
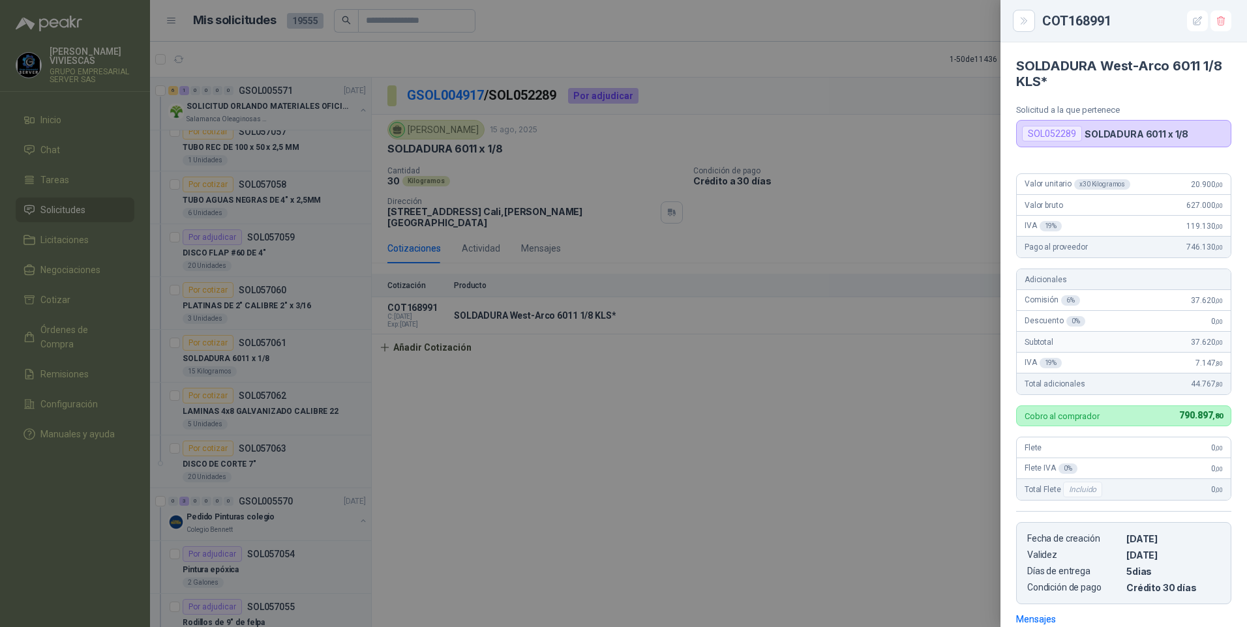
click at [833, 421] on div at bounding box center [623, 313] width 1247 height 627
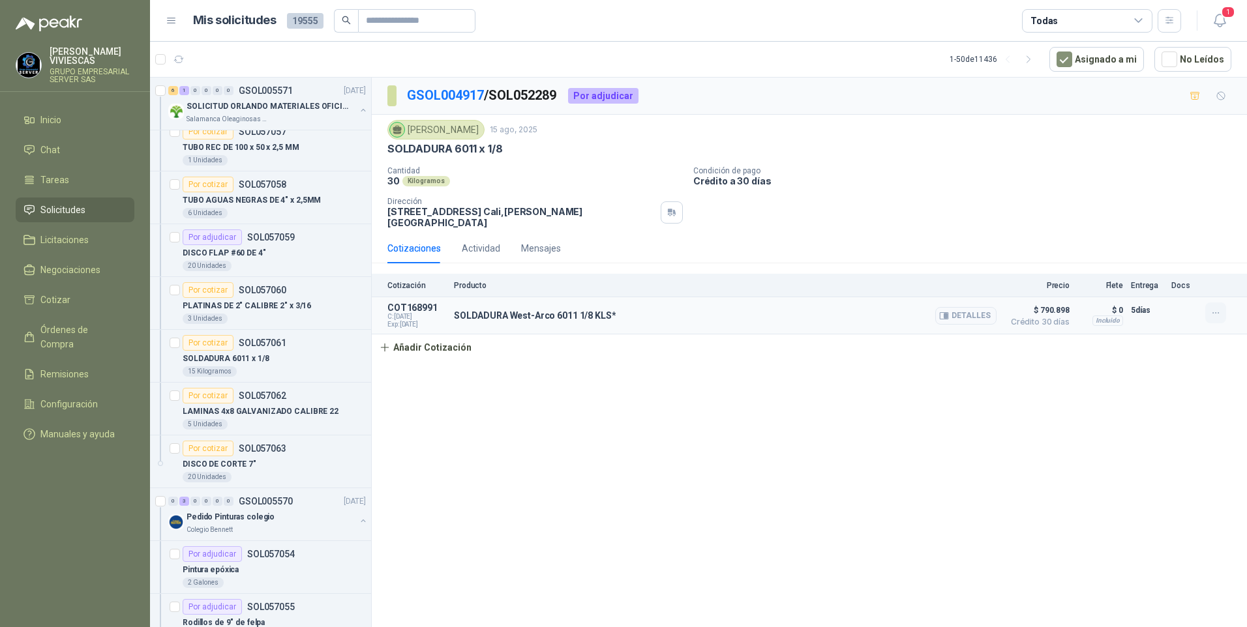
click at [1217, 316] on icon "button" at bounding box center [1216, 313] width 11 height 11
click at [1158, 260] on button "Editar" at bounding box center [1190, 260] width 104 height 21
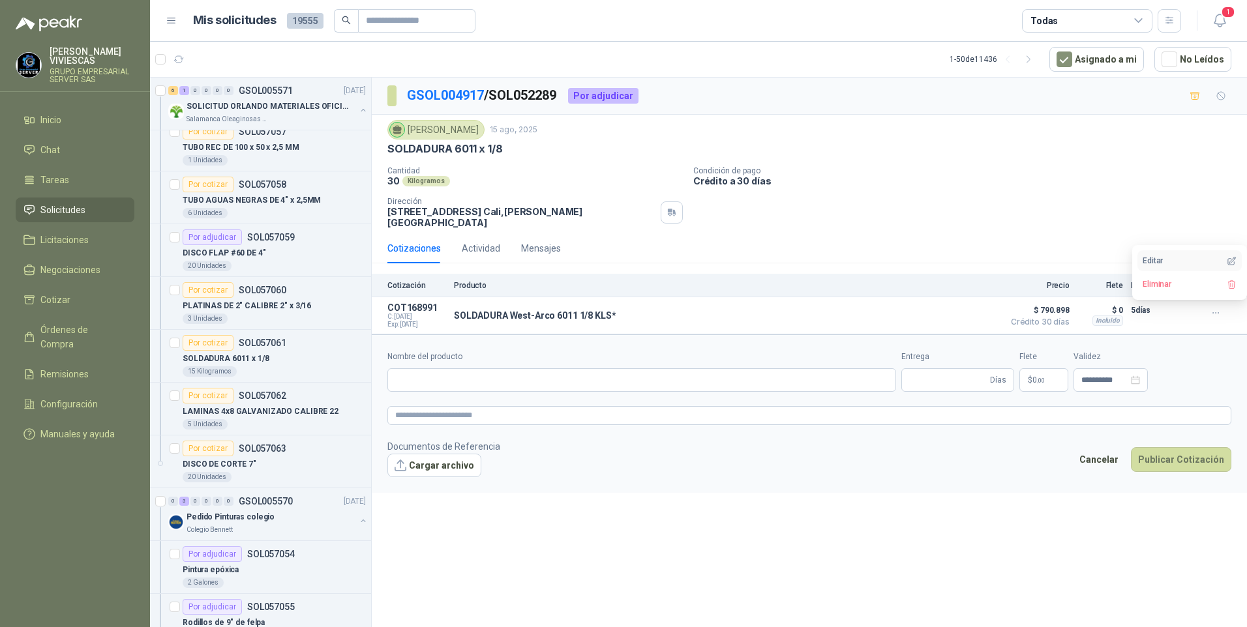
type input "**********"
type input "*"
click at [969, 319] on button "Detalles" at bounding box center [965, 316] width 61 height 18
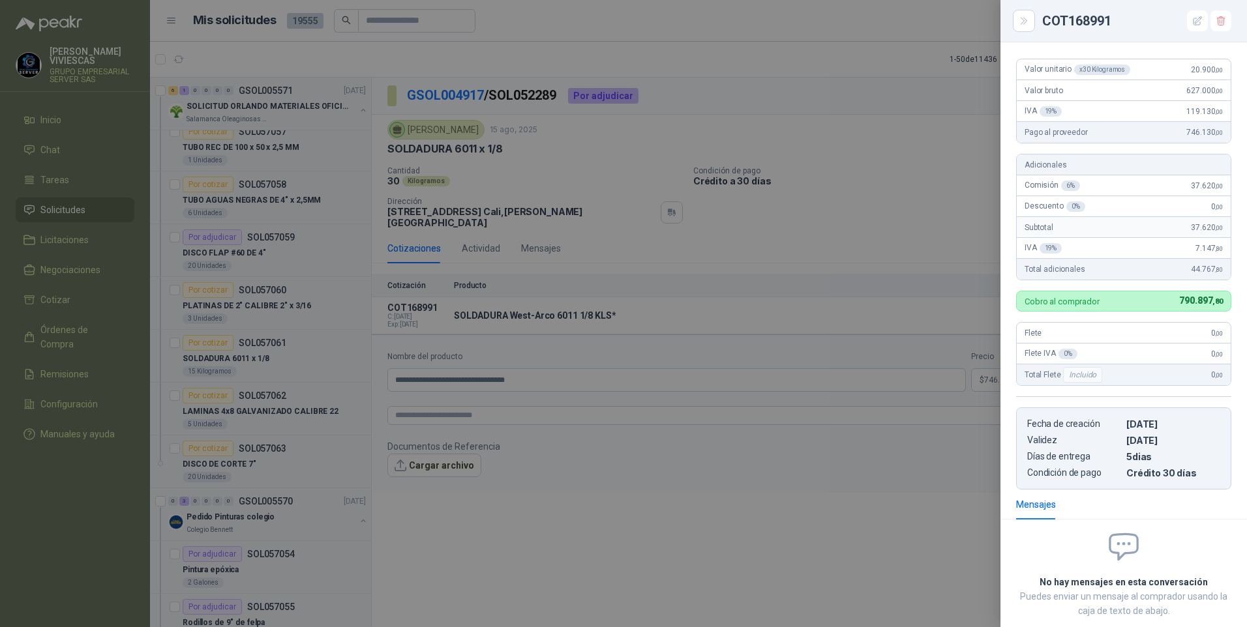
scroll to position [0, 0]
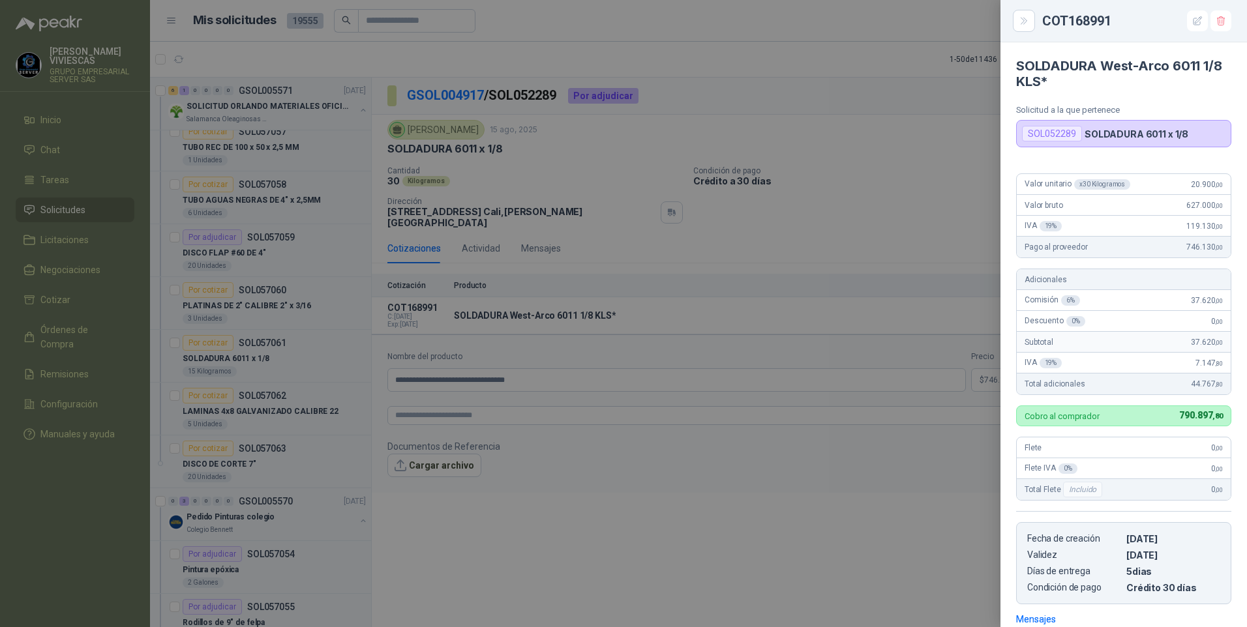
click at [822, 502] on div at bounding box center [623, 313] width 1247 height 627
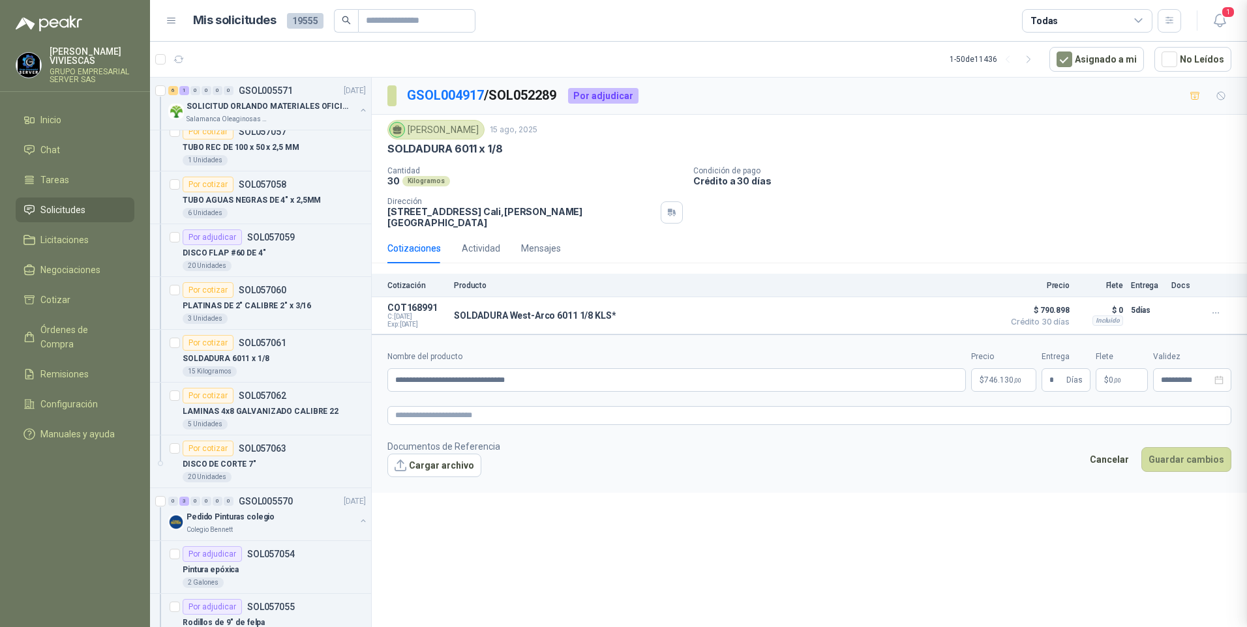
scroll to position [194, 0]
click at [1009, 376] on body "[PERSON_NAME] GRUPO EMPRESARIAL SERVER SAS Inicio Chat Tareas Solicitudes Licit…" at bounding box center [623, 313] width 1247 height 627
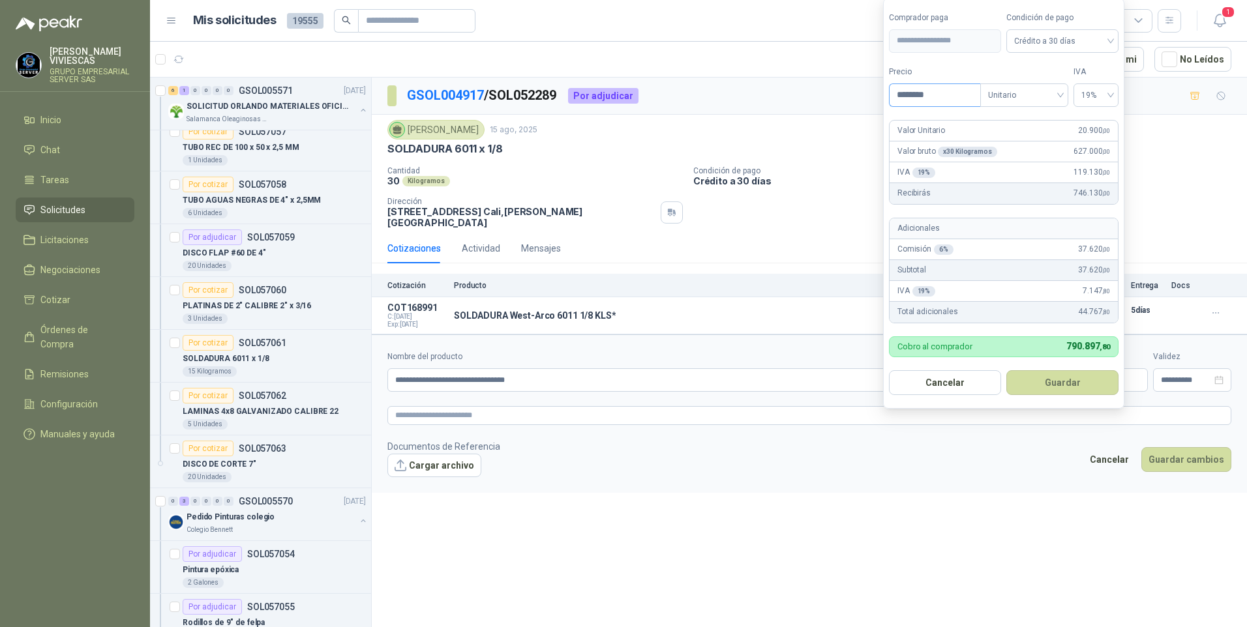
click at [920, 93] on input "********" at bounding box center [935, 95] width 91 height 22
type input "********"
click at [1033, 386] on button "Guardar" at bounding box center [1062, 382] width 112 height 25
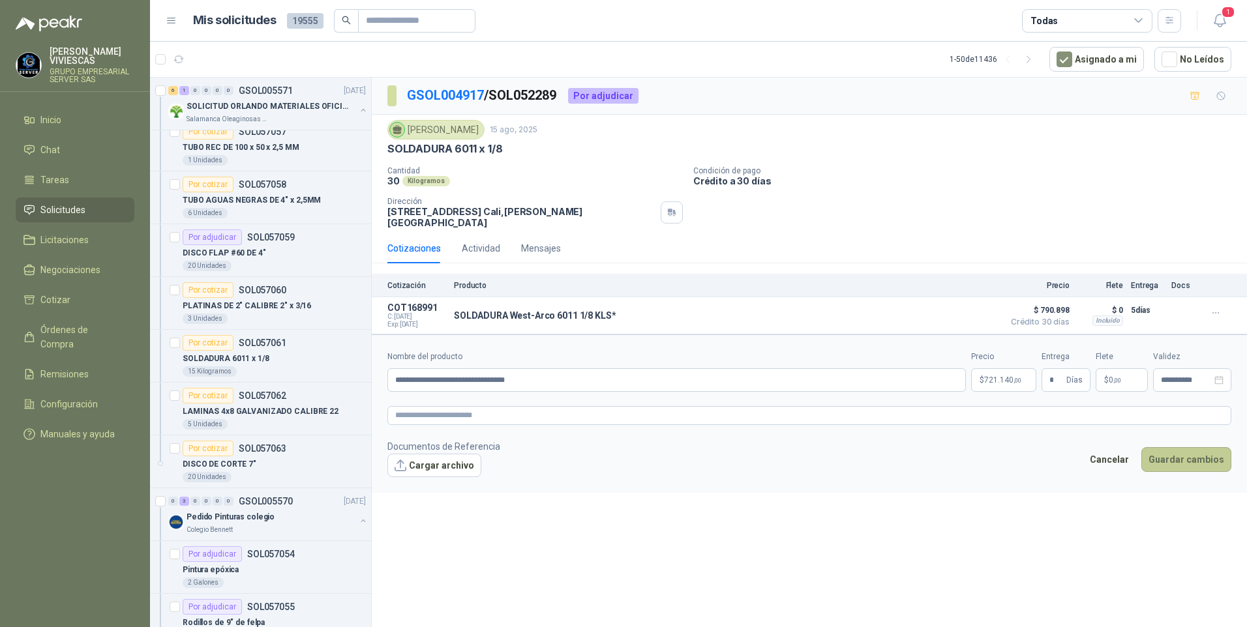
click at [1185, 464] on button "Guardar cambios" at bounding box center [1186, 459] width 90 height 25
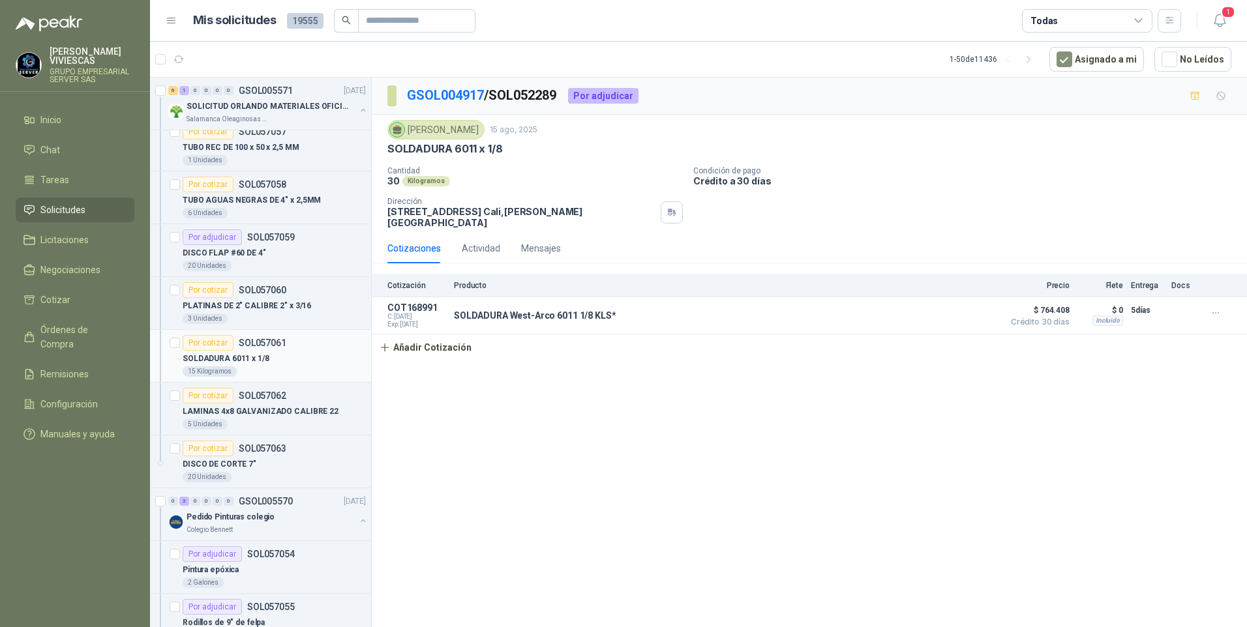
click at [242, 363] on p "SOLDADURA 6011 x 1/8" at bounding box center [226, 359] width 87 height 12
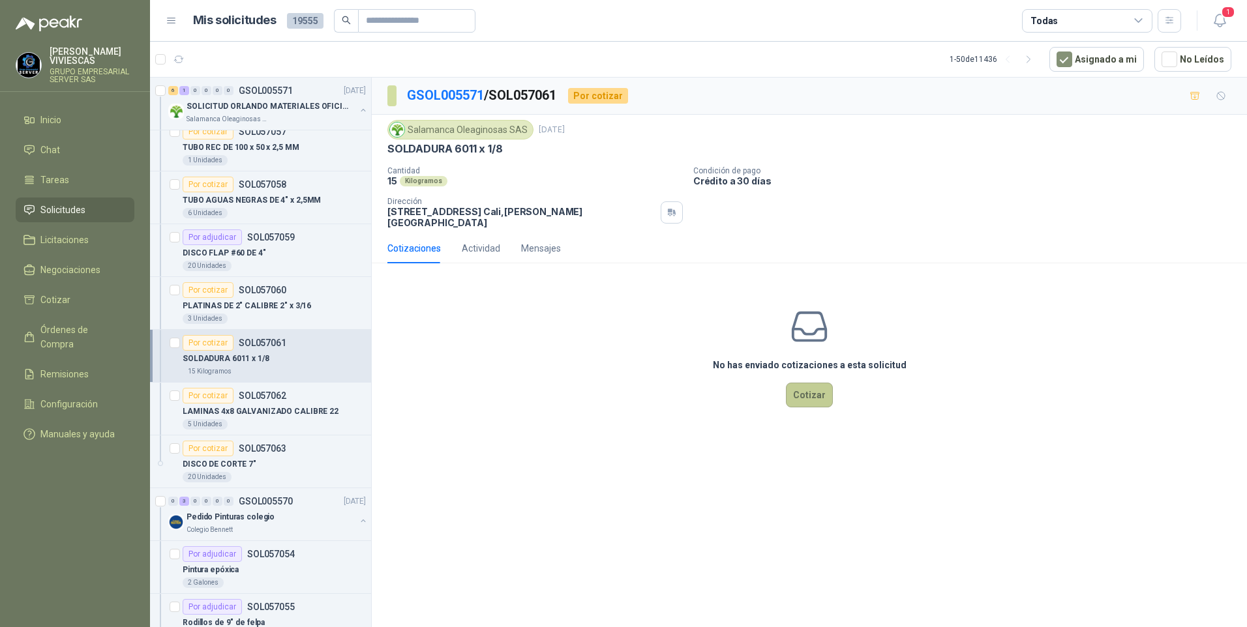
click at [815, 395] on button "Cotizar" at bounding box center [809, 395] width 47 height 25
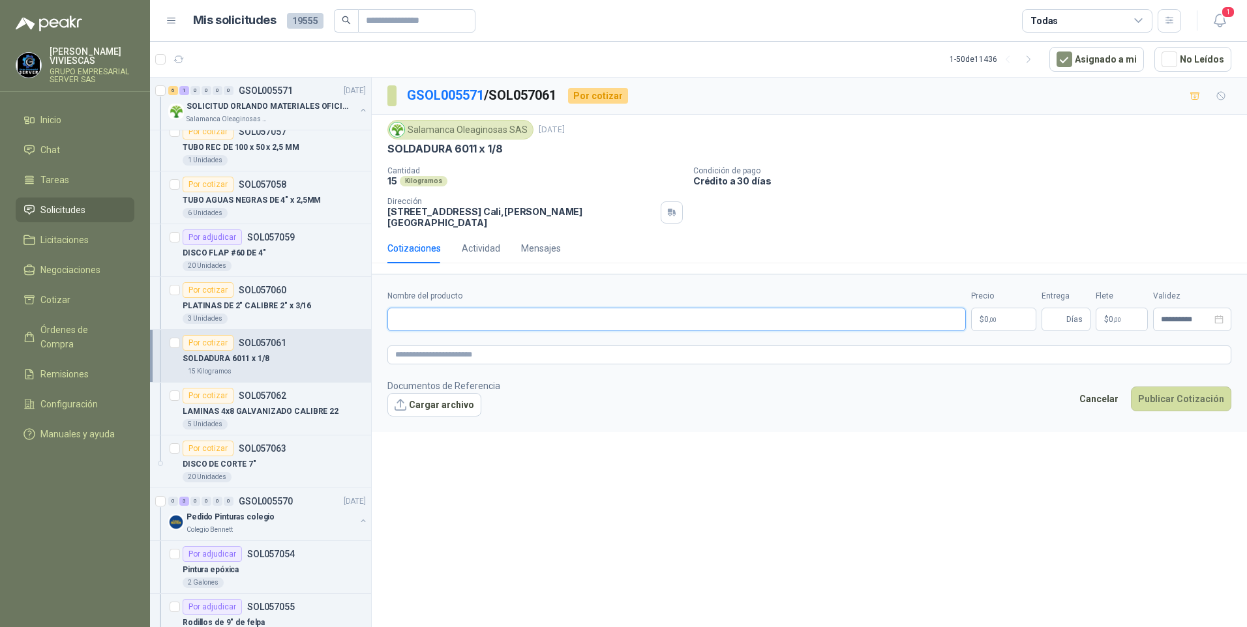
click at [406, 314] on input "Nombre del producto" at bounding box center [676, 319] width 579 height 23
type input "**********"
click at [1004, 315] on body "[PERSON_NAME] GRUPO EMPRESARIAL SERVER SAS Inicio Chat Tareas Solicitudes Licit…" at bounding box center [623, 313] width 1247 height 627
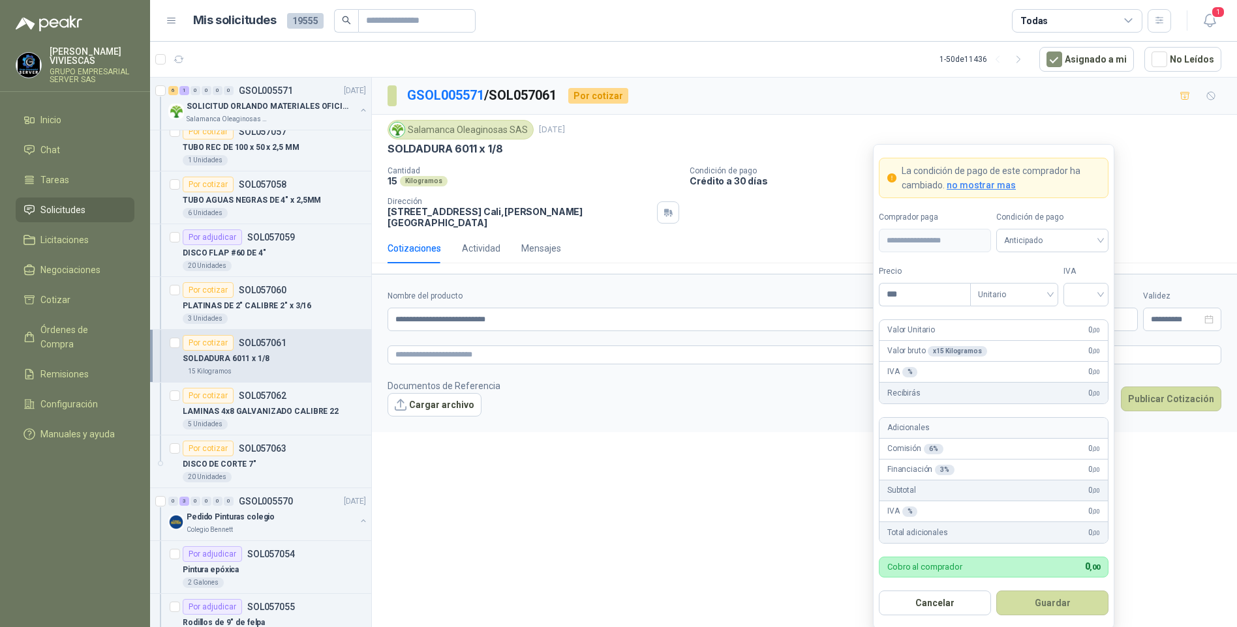
drag, startPoint x: 1021, startPoint y: 224, endPoint x: 1036, endPoint y: 247, distance: 27.3
click at [1021, 225] on div "Condición de pago Anticipado" at bounding box center [1052, 231] width 112 height 41
click at [1040, 249] on span "Anticipado" at bounding box center [1052, 241] width 97 height 20
drag, startPoint x: 1042, startPoint y: 290, endPoint x: 938, endPoint y: 303, distance: 104.5
click at [1040, 289] on div "Crédito a 30 días" at bounding box center [1051, 289] width 91 height 14
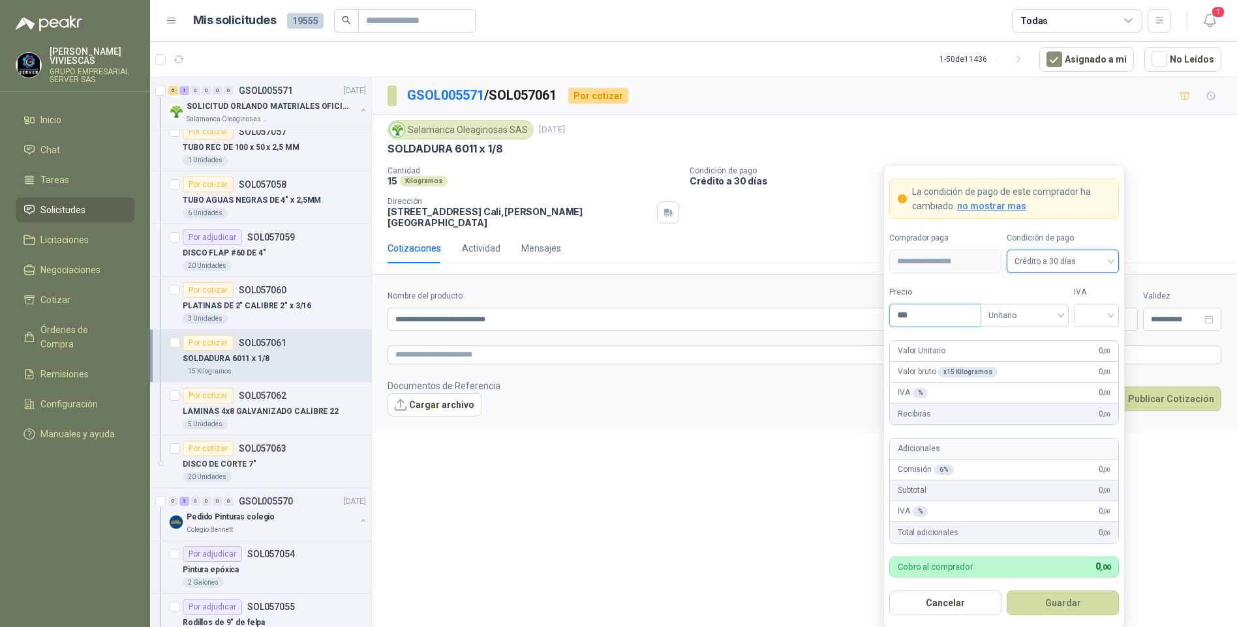
click at [928, 317] on input "***" at bounding box center [935, 316] width 91 height 22
type input "********"
click at [1098, 305] on input "search" at bounding box center [1095, 315] width 29 height 20
click at [1106, 337] on div "19%" at bounding box center [1096, 343] width 24 height 14
drag, startPoint x: 1076, startPoint y: 603, endPoint x: 1070, endPoint y: 591, distance: 13.7
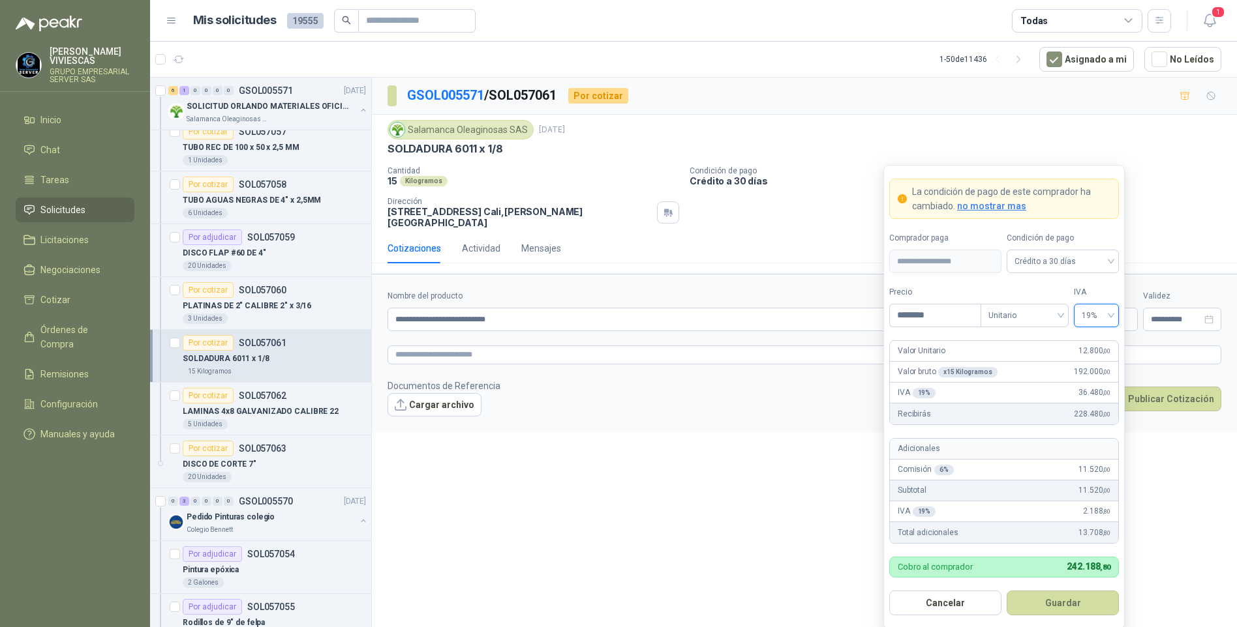
click at [1073, 603] on button "Guardar" at bounding box center [1062, 603] width 112 height 25
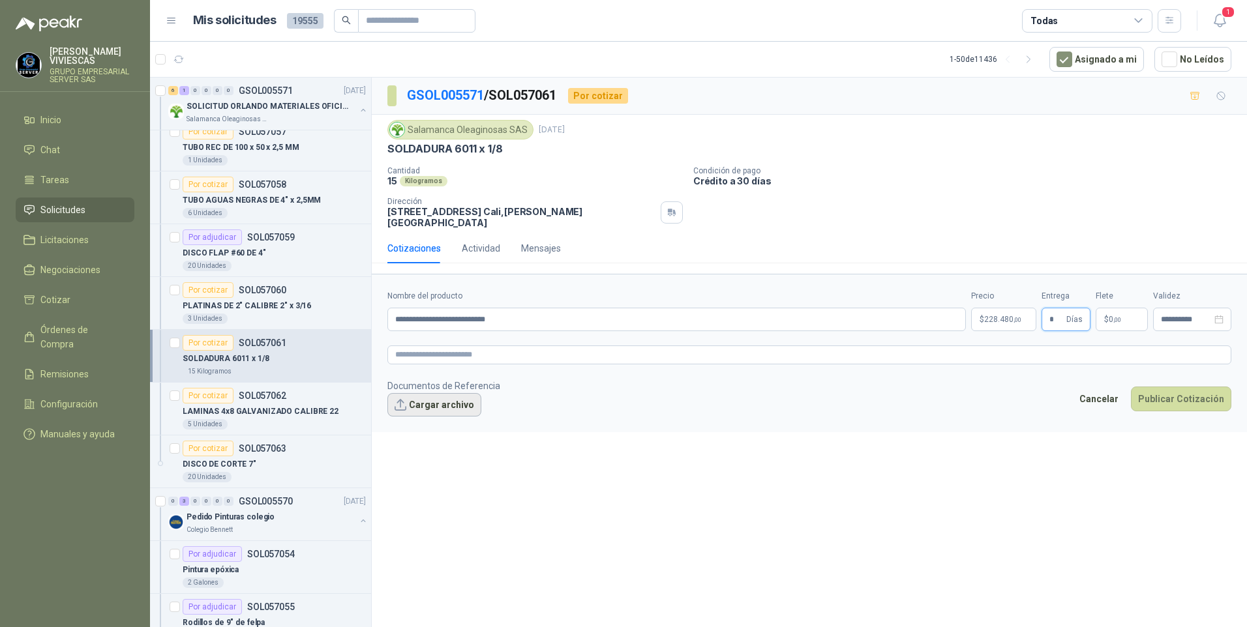
type input "*"
click at [442, 393] on button "Cargar archivo" at bounding box center [434, 404] width 94 height 23
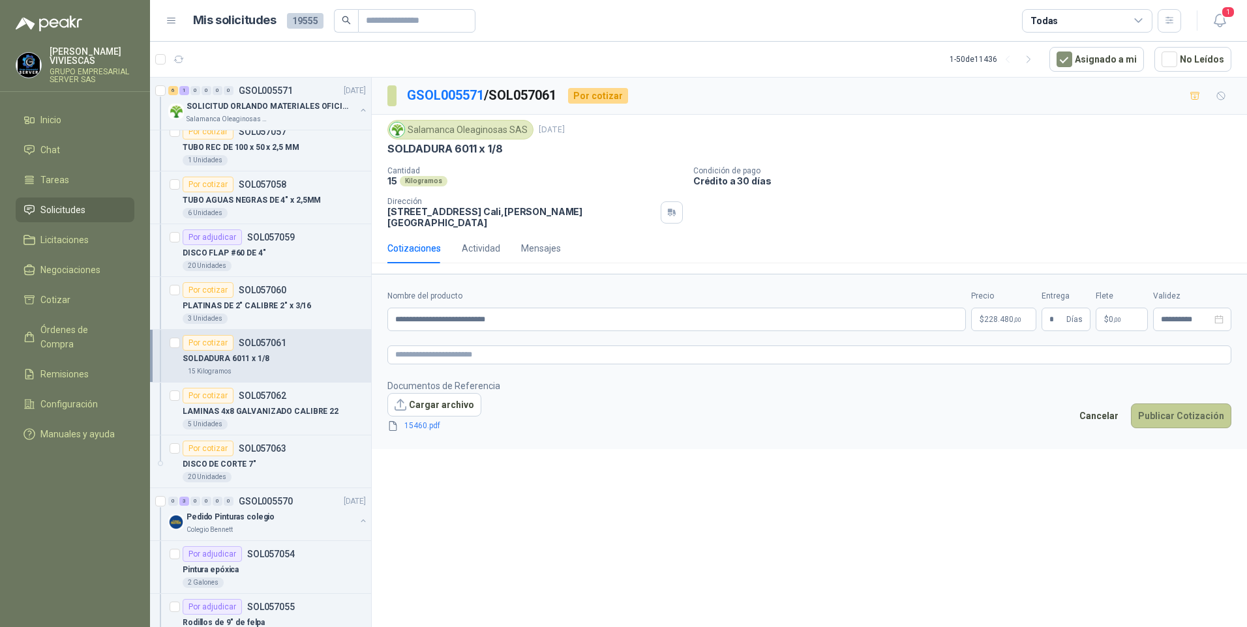
click at [1168, 406] on button "Publicar Cotización" at bounding box center [1181, 416] width 100 height 25
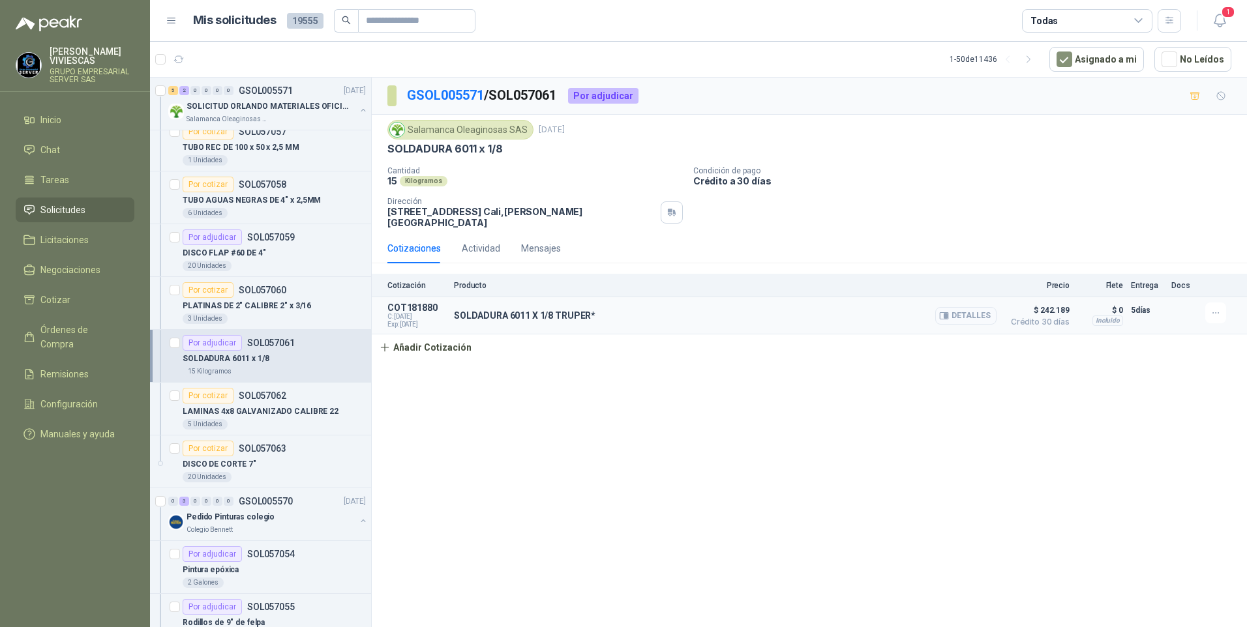
click at [965, 307] on button "Detalles" at bounding box center [965, 316] width 61 height 18
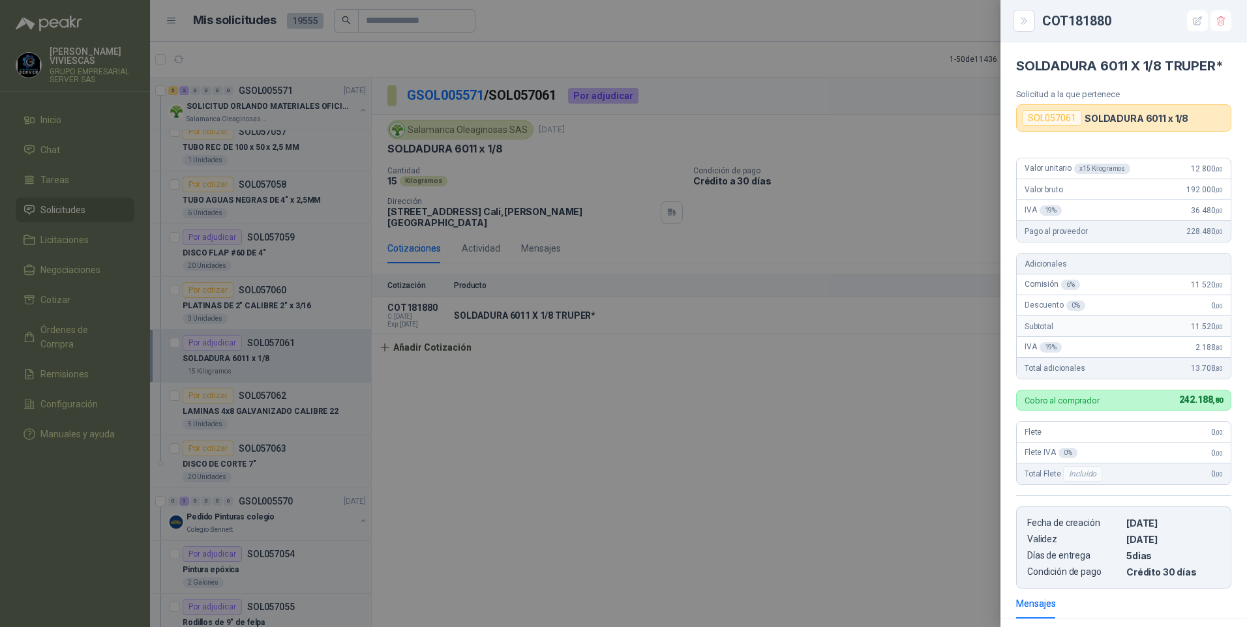
click at [730, 442] on div at bounding box center [623, 313] width 1247 height 627
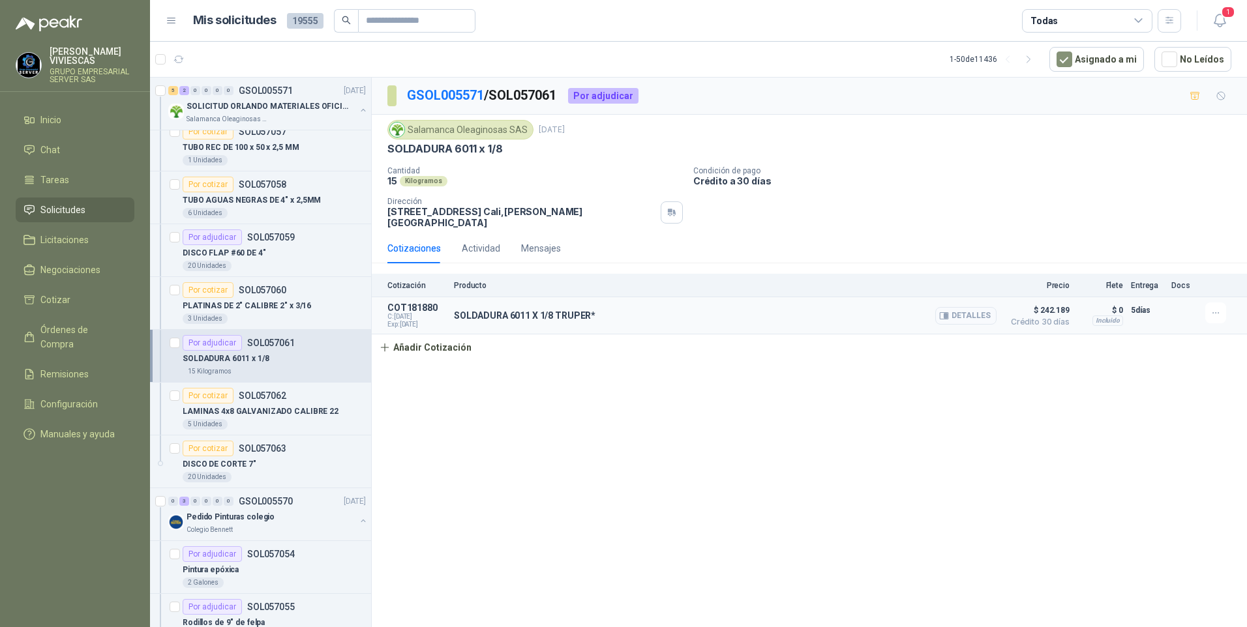
click at [986, 307] on button "Detalles" at bounding box center [965, 316] width 61 height 18
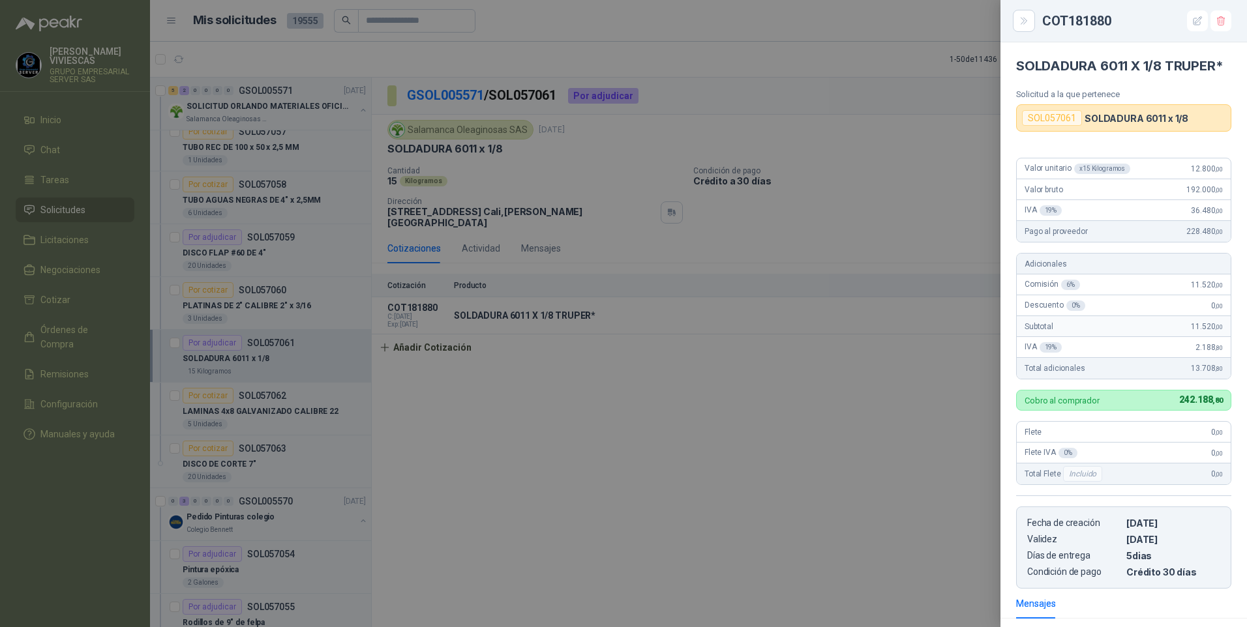
drag, startPoint x: 787, startPoint y: 377, endPoint x: 822, endPoint y: 372, distance: 36.2
click at [787, 377] on div at bounding box center [623, 313] width 1247 height 627
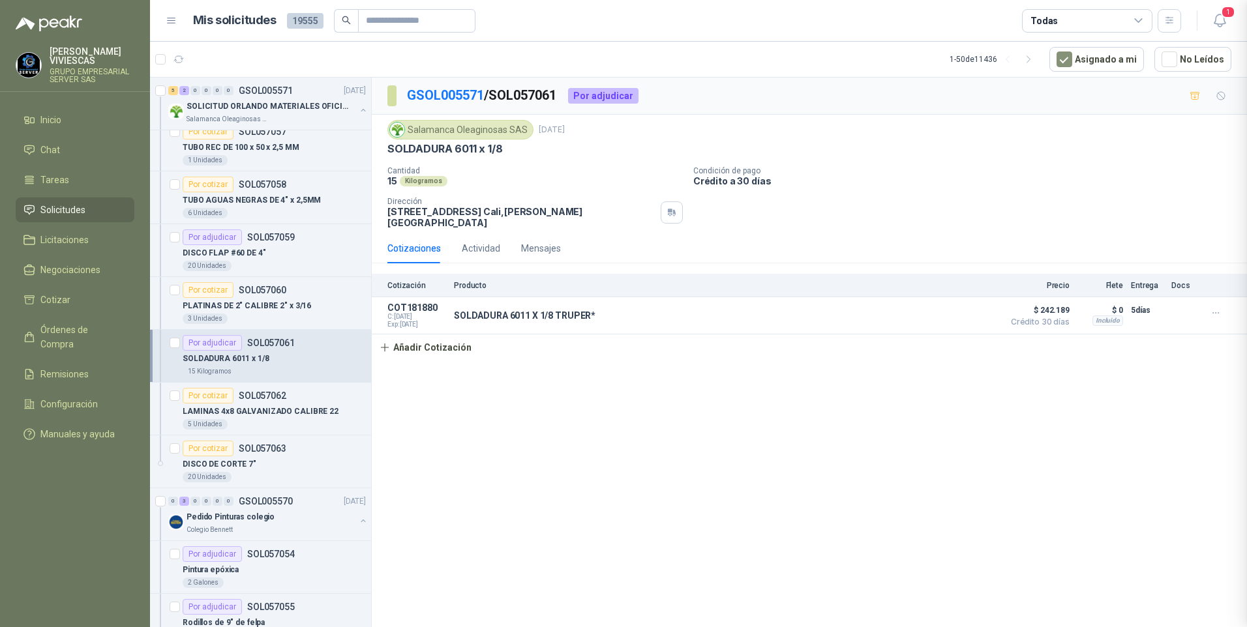
scroll to position [194, 0]
click at [1220, 308] on icon "button" at bounding box center [1216, 313] width 11 height 11
click at [1155, 250] on button "Editar" at bounding box center [1190, 251] width 104 height 21
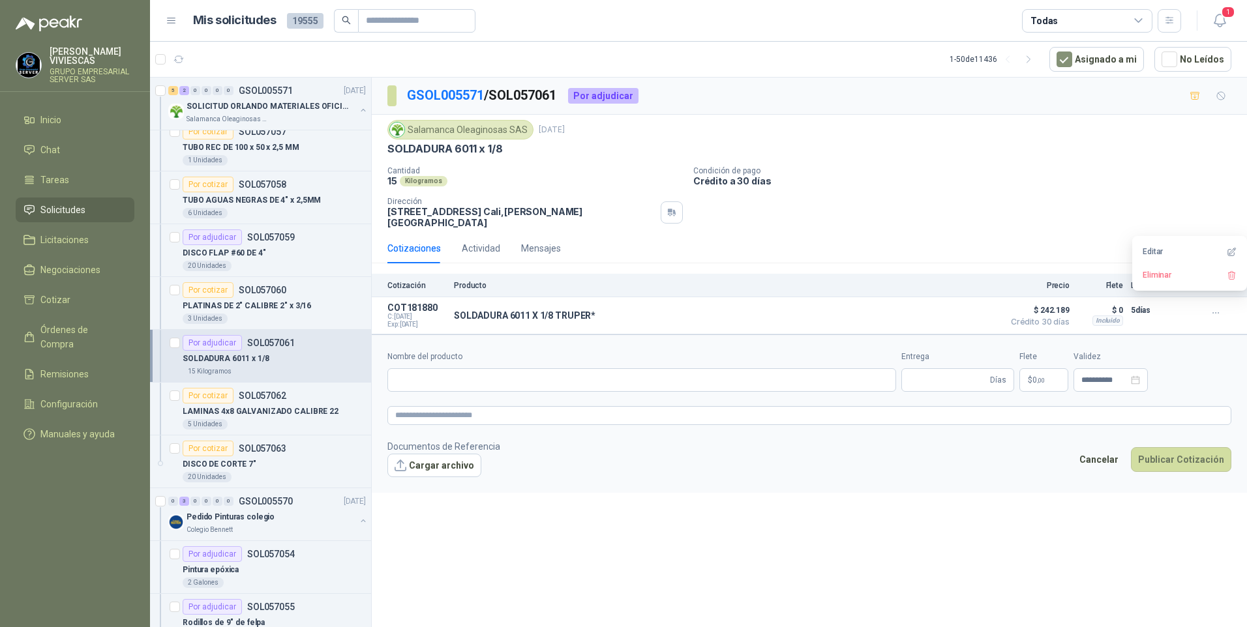
type input "**********"
type input "*"
click at [995, 381] on p "$ 228.480 ,00" at bounding box center [1003, 380] width 65 height 23
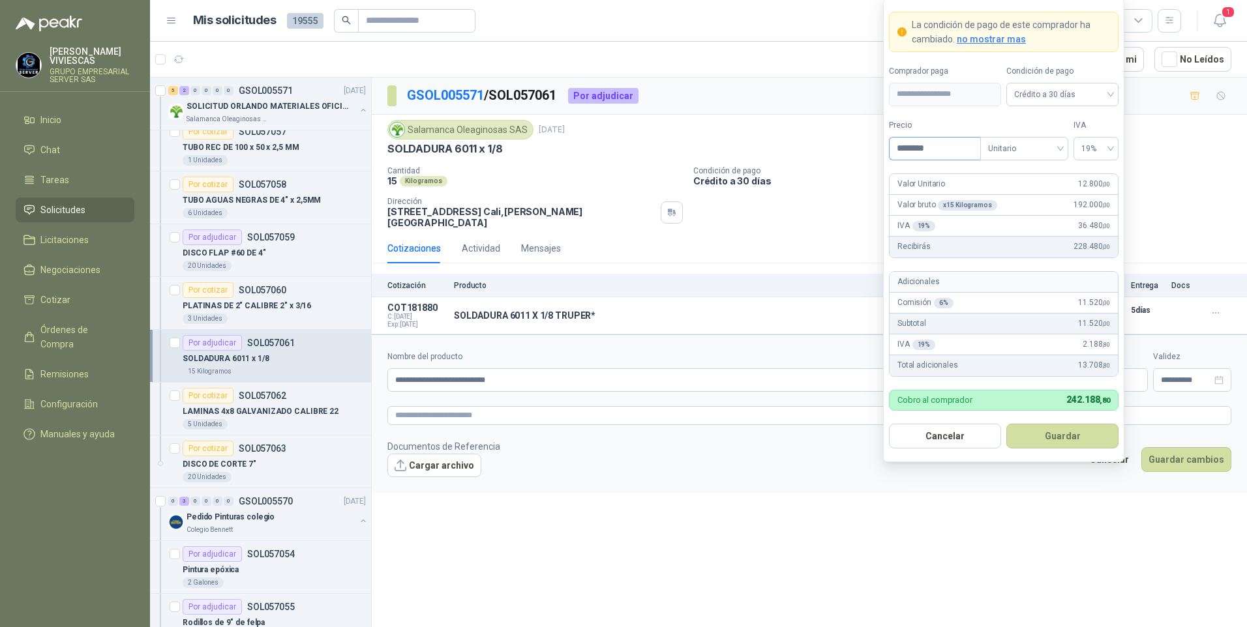
click at [952, 153] on input "********" at bounding box center [935, 149] width 91 height 22
click at [1068, 436] on button "Guardar" at bounding box center [1062, 436] width 112 height 25
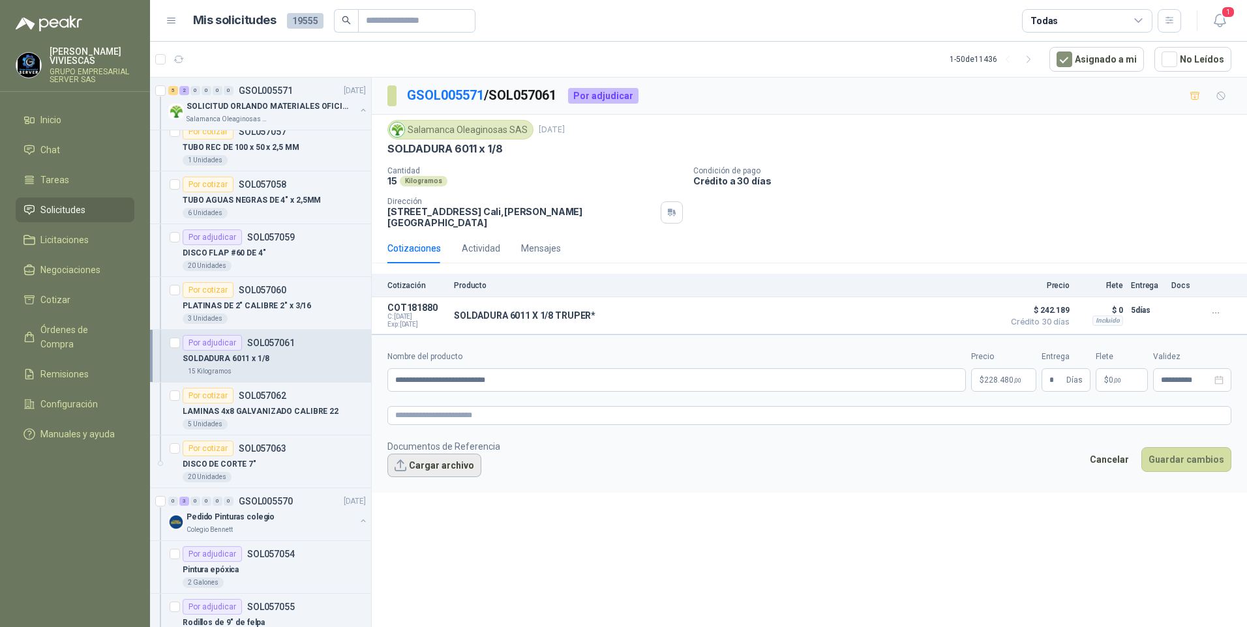
click at [440, 456] on button "Cargar archivo" at bounding box center [434, 465] width 94 height 23
click at [1187, 466] on button "Guardar cambios" at bounding box center [1186, 476] width 90 height 25
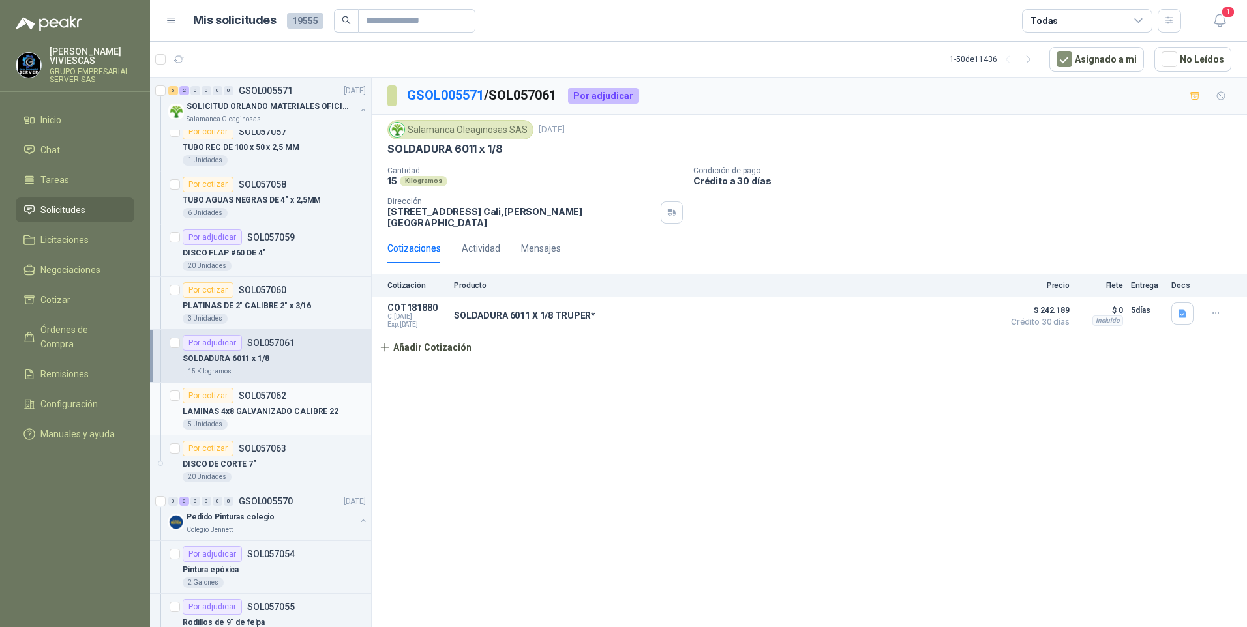
click at [239, 412] on p "LAMINAS 4x8 GALVANIZADO CALIBRE 22" at bounding box center [261, 412] width 156 height 12
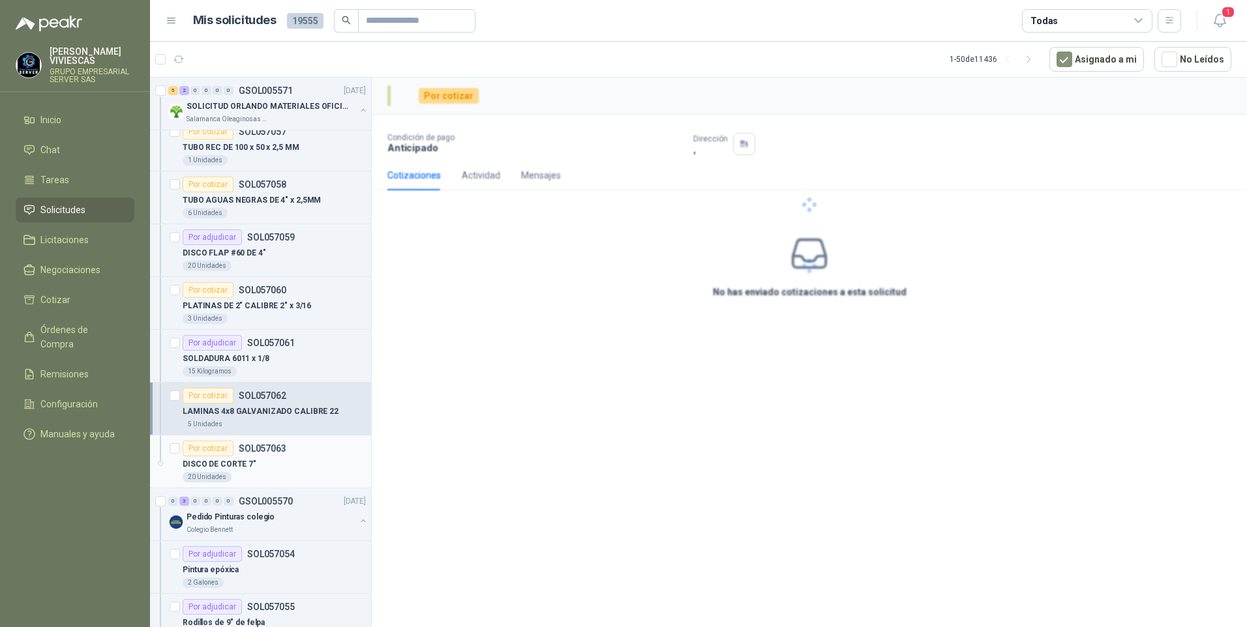
click at [231, 466] on p "DISCO DE CORTE 7"" at bounding box center [220, 465] width 74 height 12
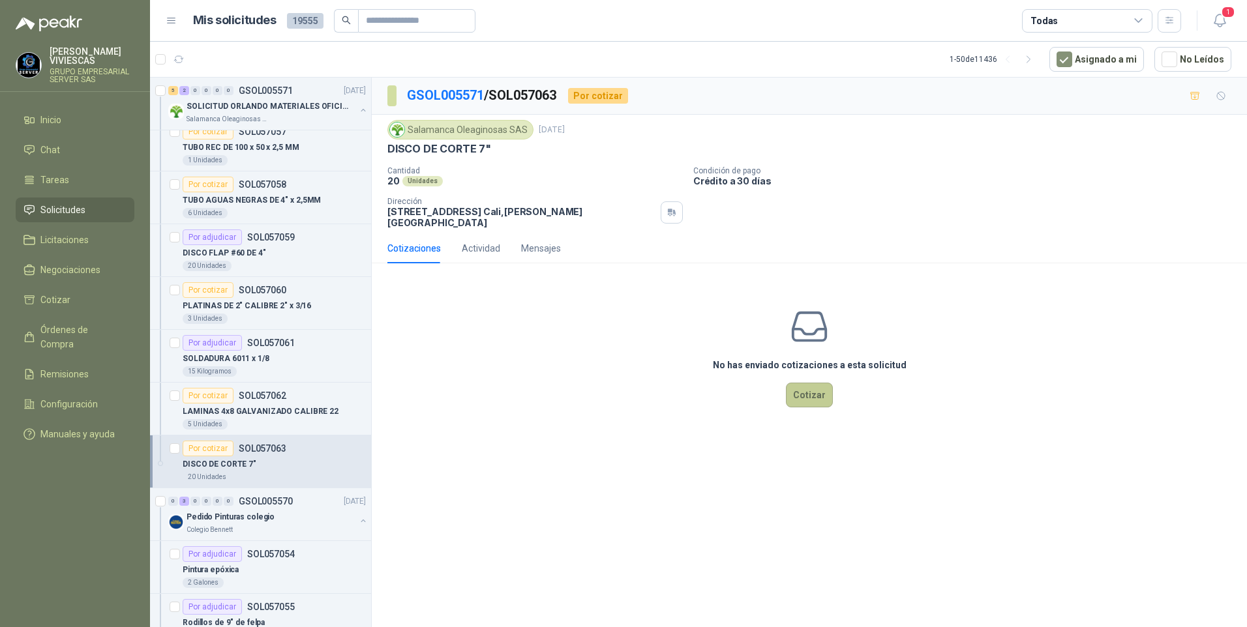
click at [822, 387] on button "Cotizar" at bounding box center [809, 395] width 47 height 25
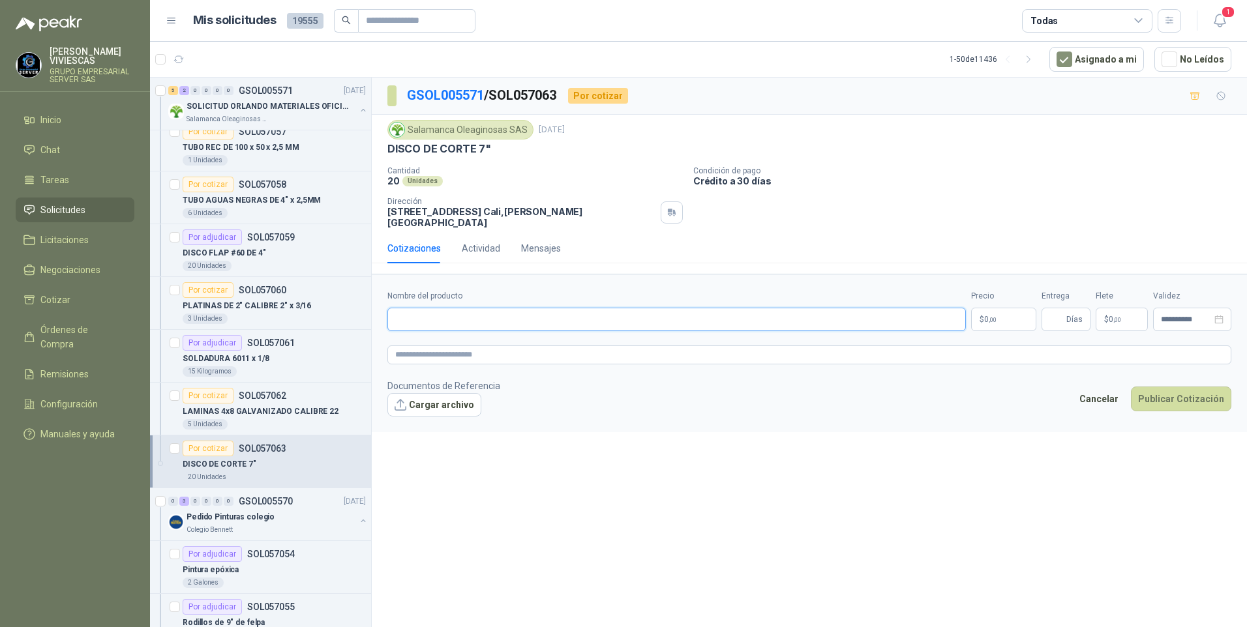
click at [406, 312] on input "Nombre del producto" at bounding box center [676, 319] width 579 height 23
type input "**********"
click at [981, 304] on body "[PERSON_NAME] GRUPO EMPRESARIAL SERVER SAS Inicio Chat Tareas Solicitudes Licit…" at bounding box center [623, 313] width 1247 height 627
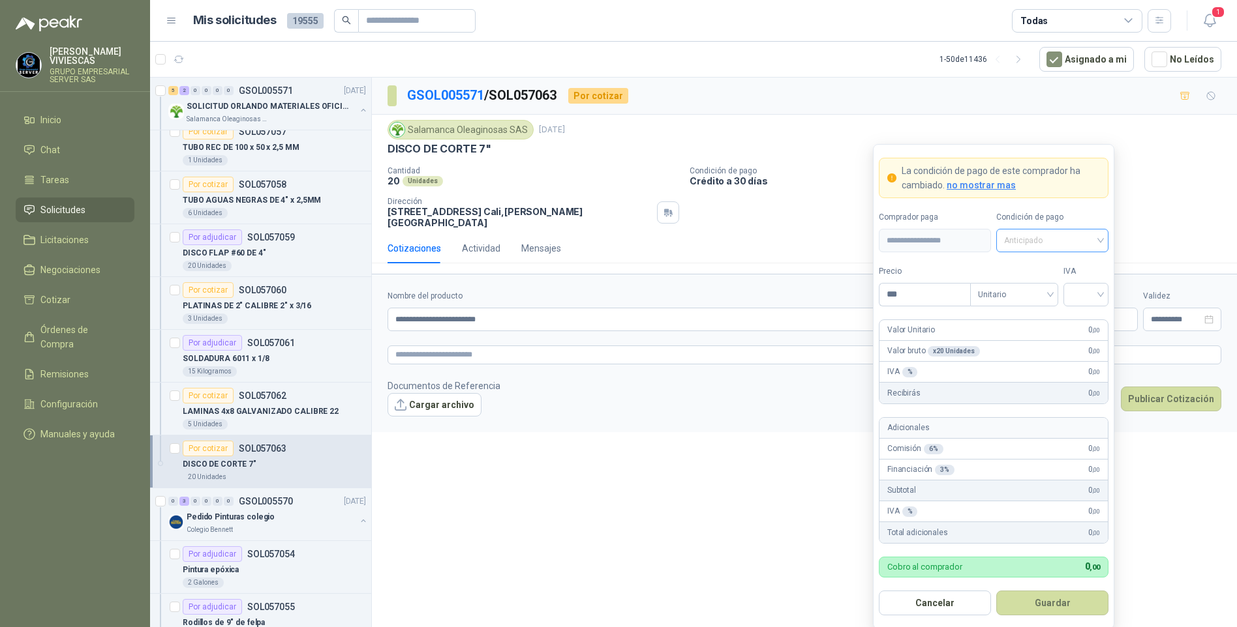
click at [1032, 244] on span "Anticipado" at bounding box center [1052, 241] width 97 height 20
drag, startPoint x: 1063, startPoint y: 291, endPoint x: 936, endPoint y: 281, distance: 127.6
click at [1062, 291] on div "Crédito a 30 días" at bounding box center [1051, 289] width 91 height 14
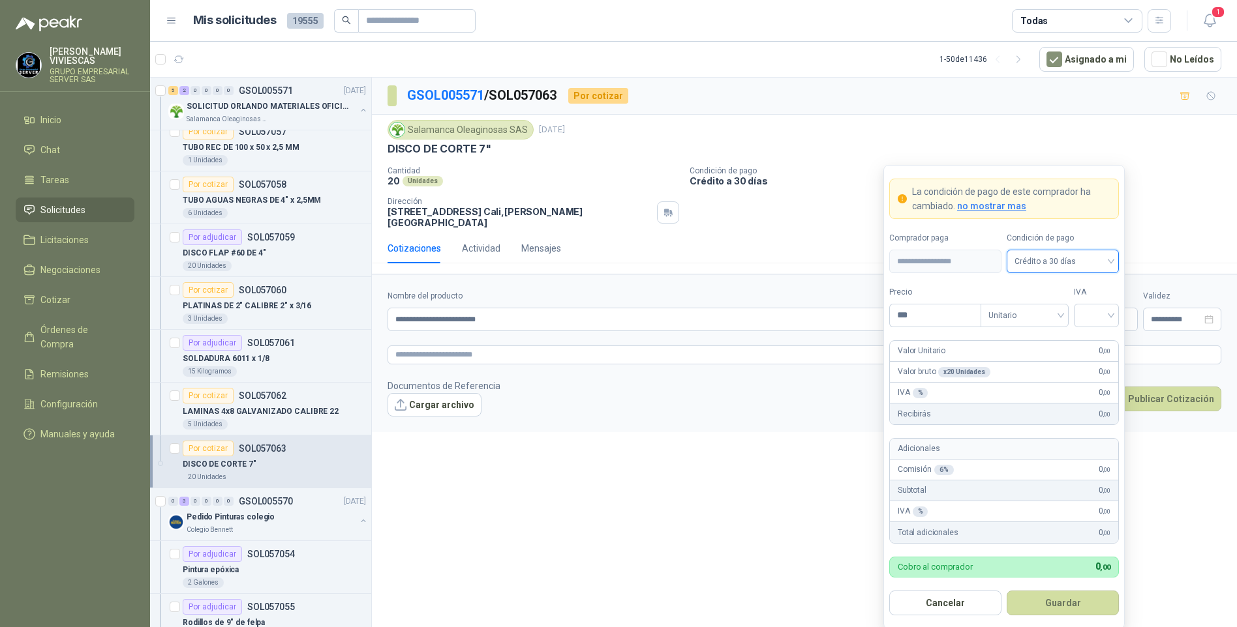
click at [654, 466] on div "**********" at bounding box center [804, 355] width 865 height 554
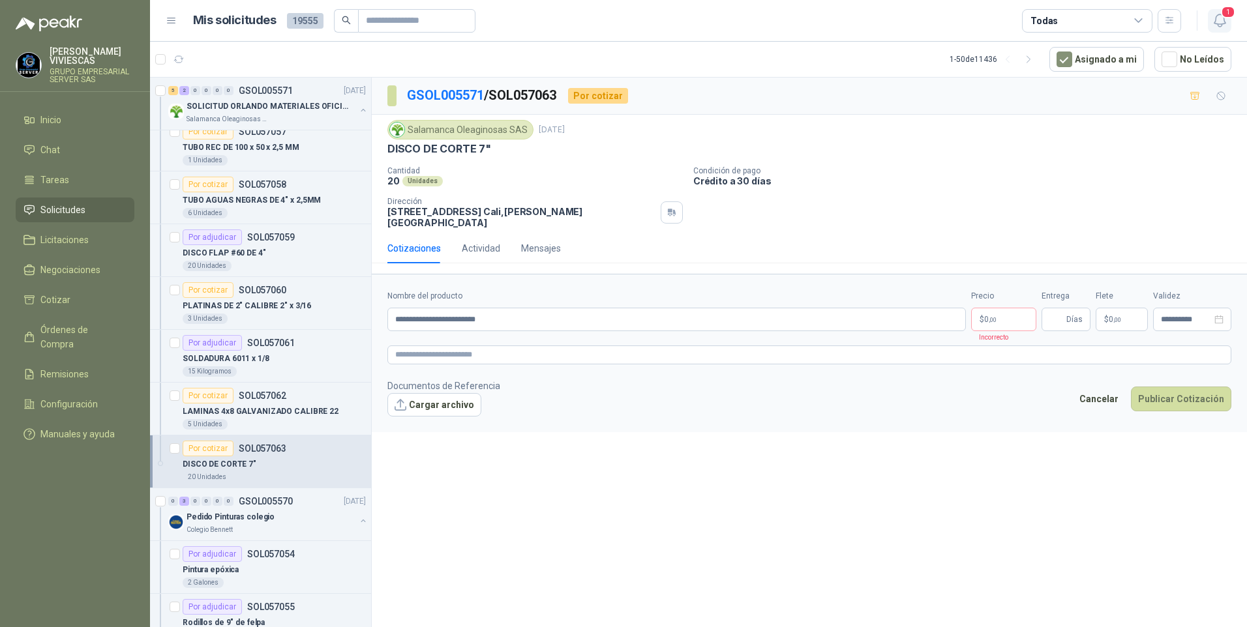
click at [1225, 17] on span "1" at bounding box center [1228, 12] width 14 height 12
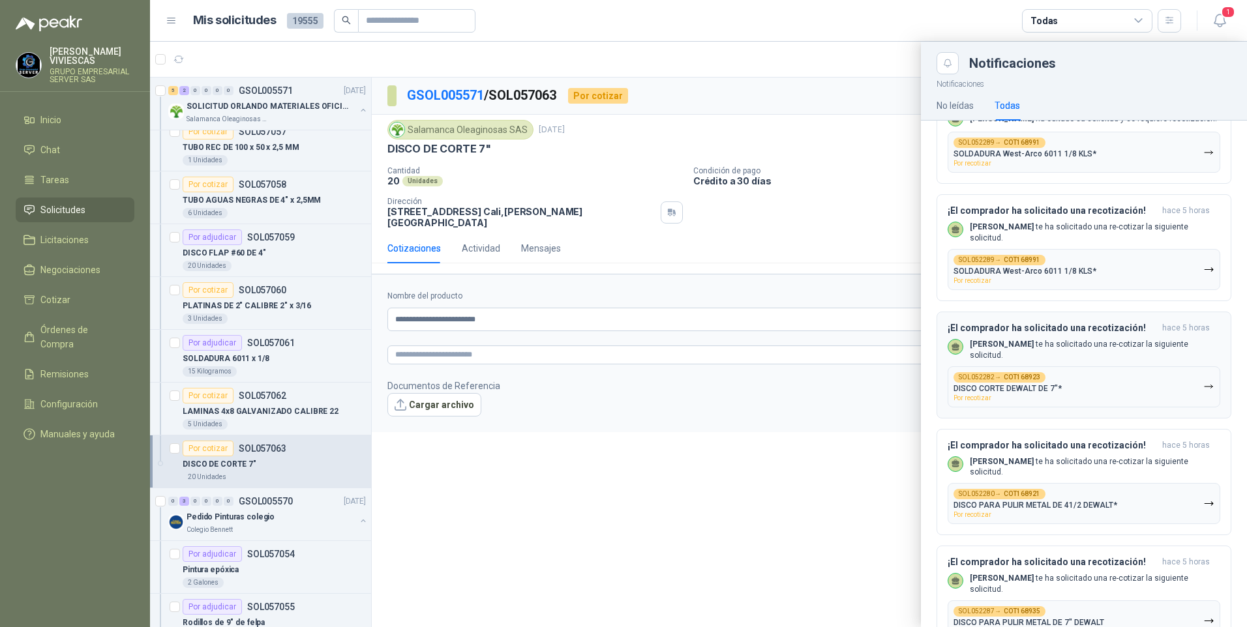
scroll to position [848, 0]
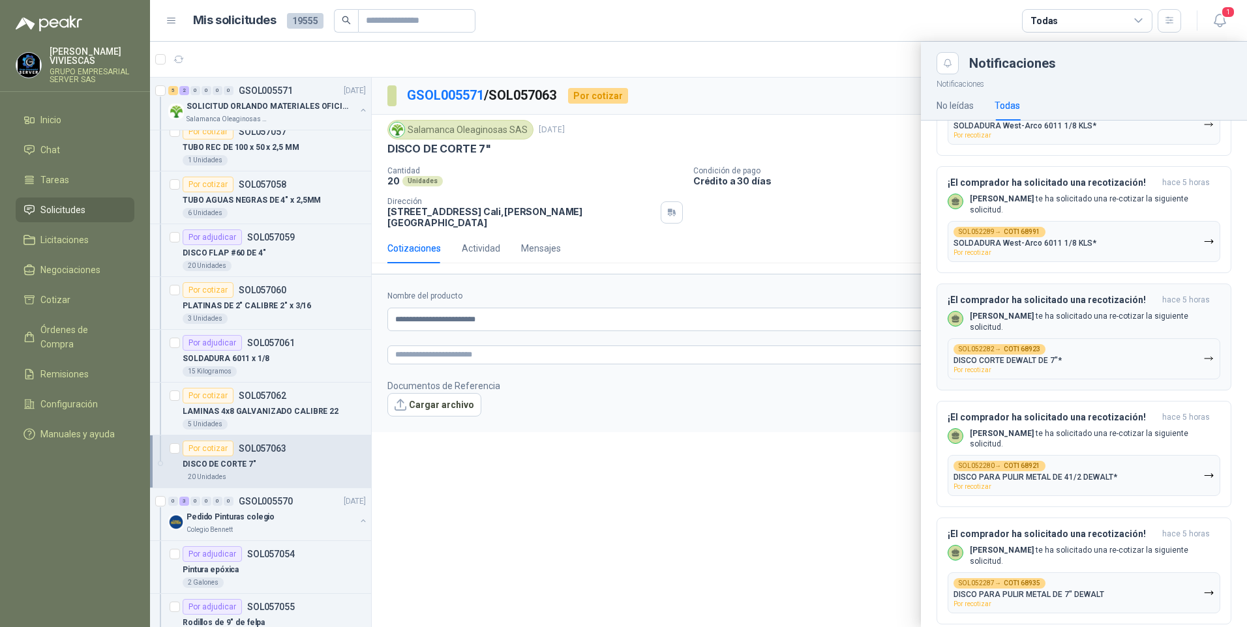
click at [1029, 365] on p "DISCO CORTE DEWALT DE 7"*" at bounding box center [1008, 360] width 108 height 9
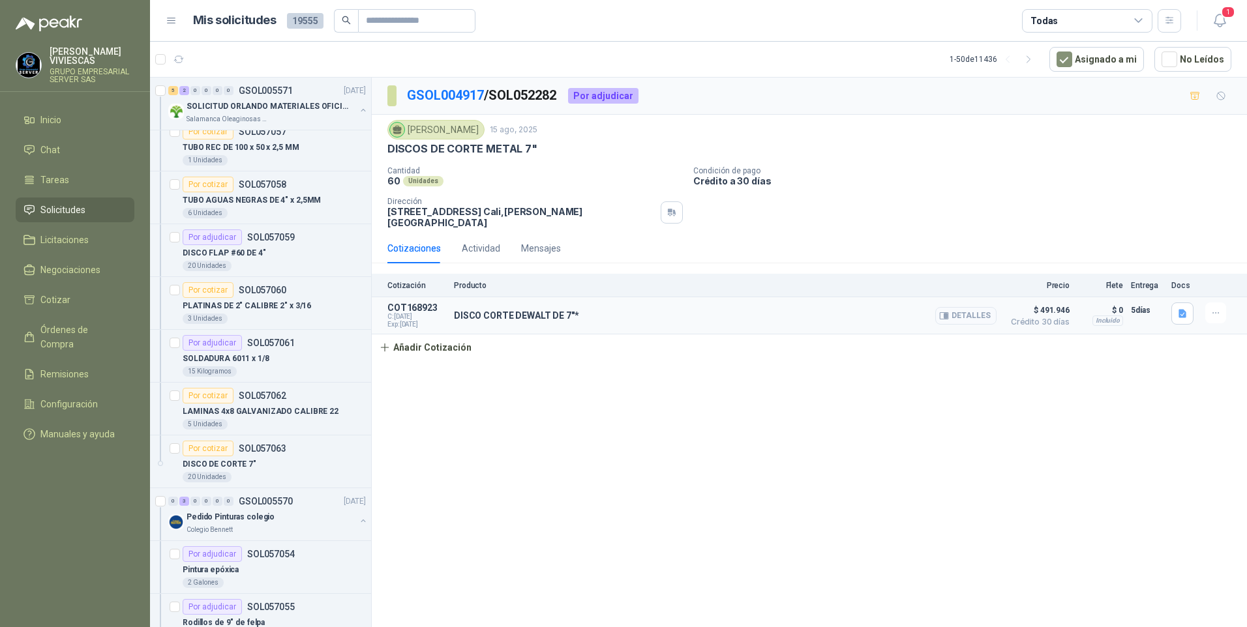
click at [947, 317] on icon "button" at bounding box center [945, 316] width 3 height 5
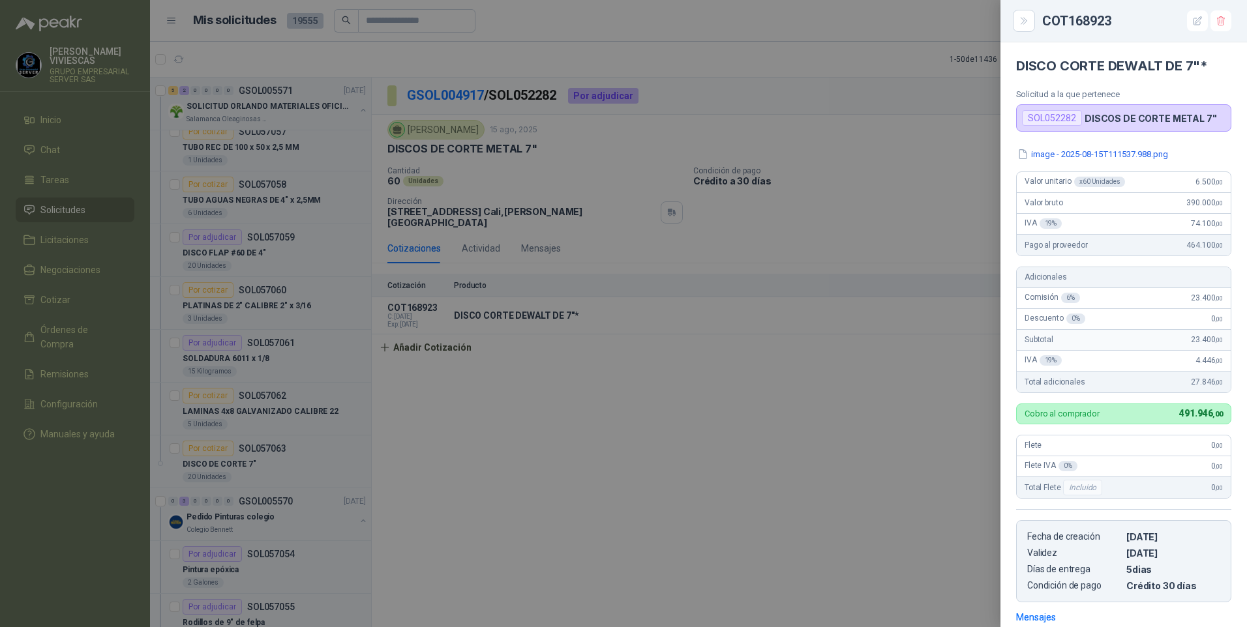
click at [700, 440] on div at bounding box center [623, 313] width 1247 height 627
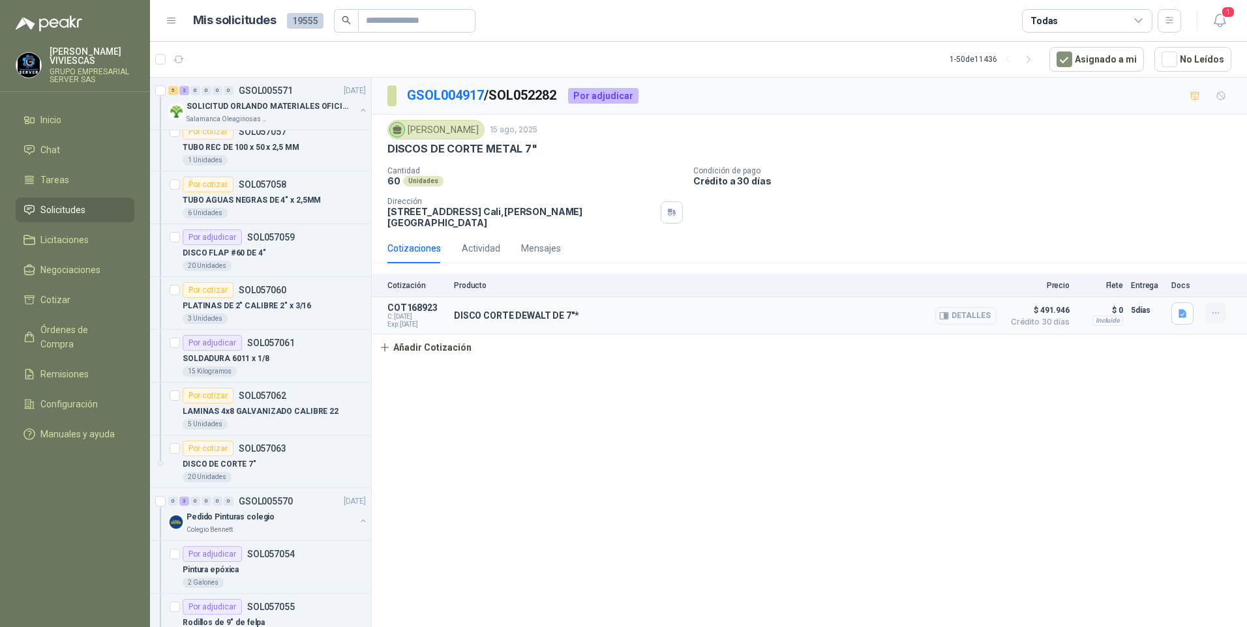
click at [1217, 310] on icon "button" at bounding box center [1216, 313] width 11 height 11
click at [1151, 262] on button "Editar" at bounding box center [1190, 260] width 104 height 21
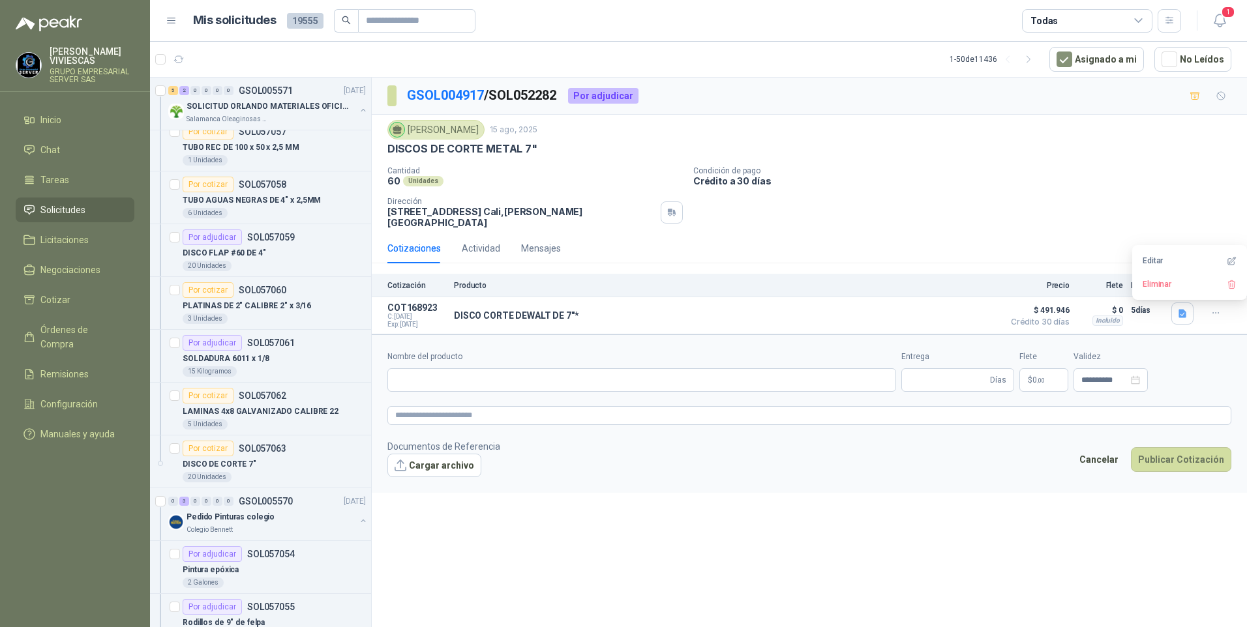
type input "**********"
type input "*"
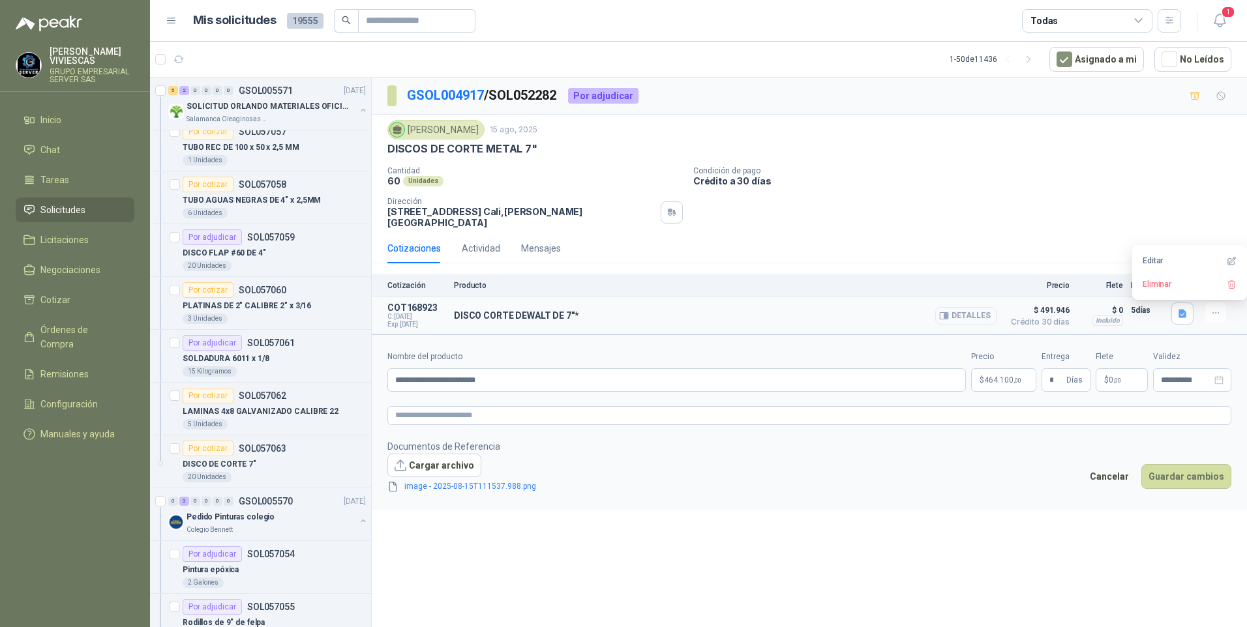
click at [986, 318] on button "Detalles" at bounding box center [965, 316] width 61 height 18
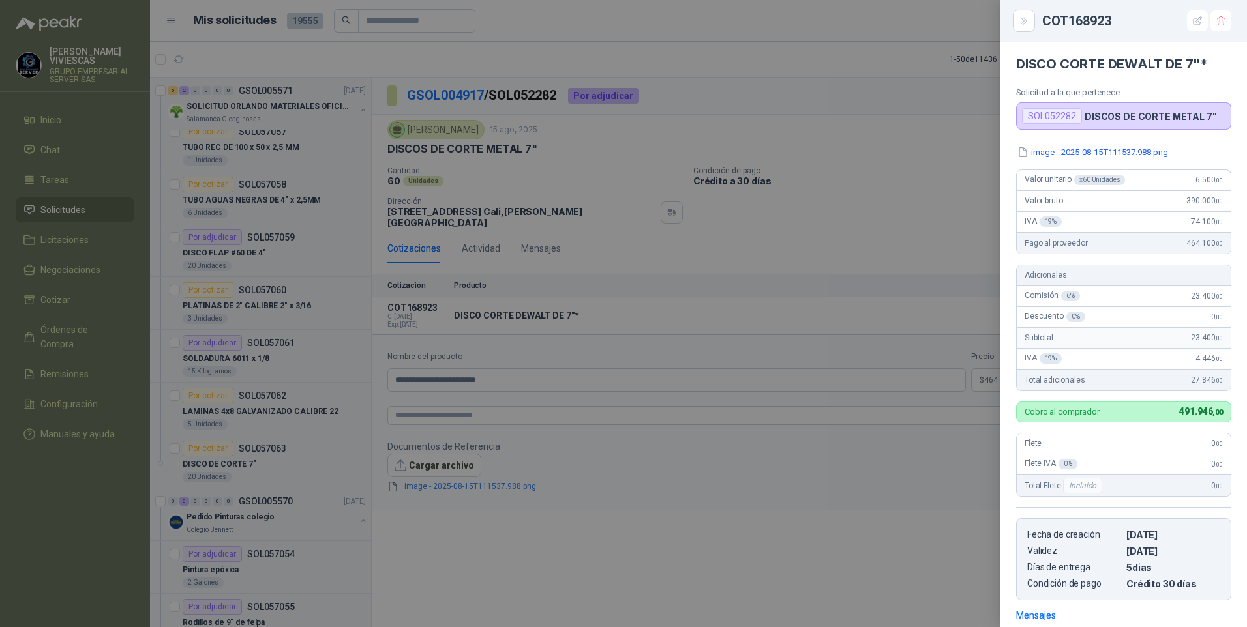
scroll to position [0, 0]
drag, startPoint x: 851, startPoint y: 526, endPoint x: 866, endPoint y: 515, distance: 18.3
click at [851, 524] on div at bounding box center [623, 313] width 1247 height 627
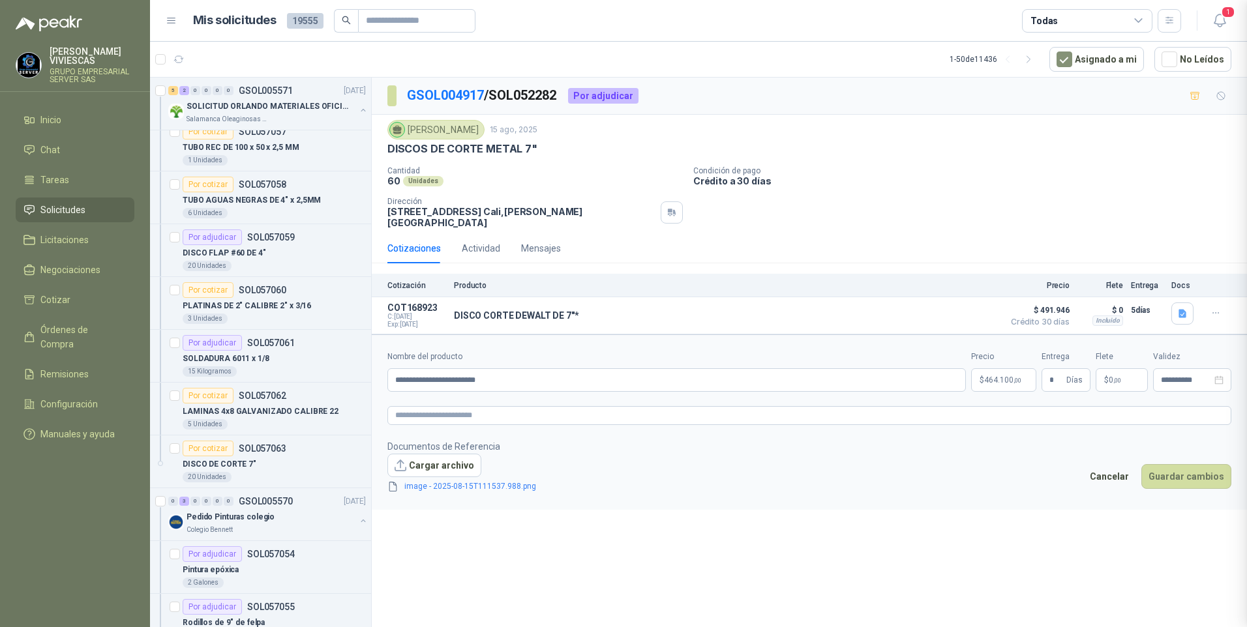
scroll to position [192, 0]
click at [978, 314] on button "Detalles" at bounding box center [965, 316] width 61 height 18
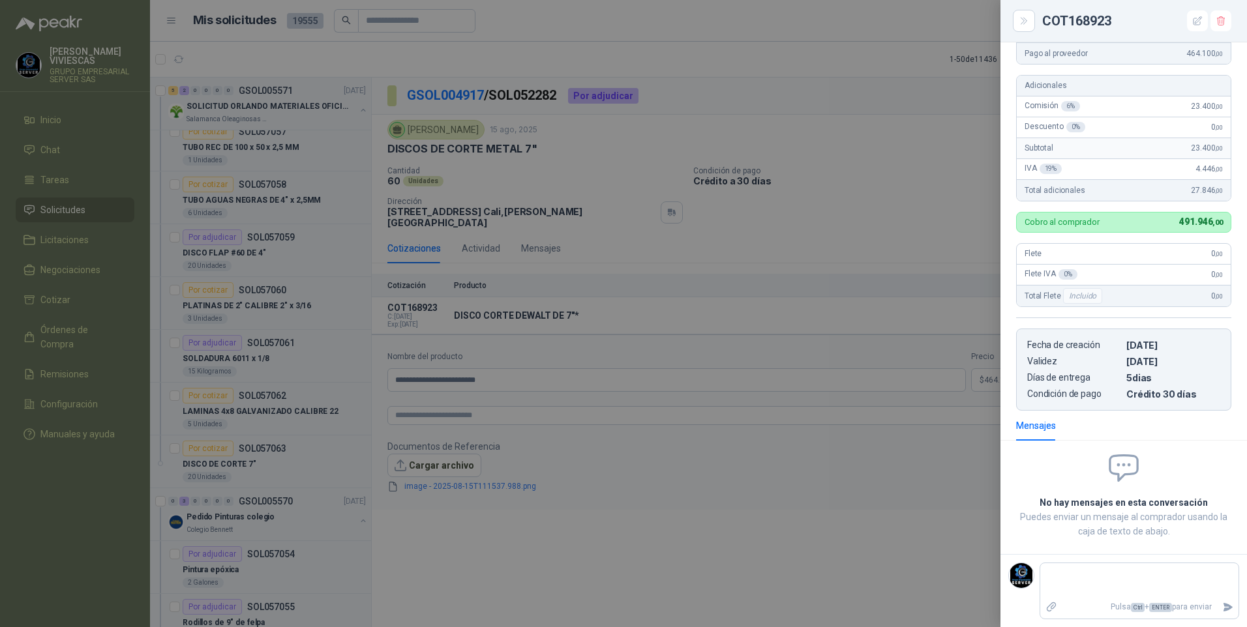
drag, startPoint x: 723, startPoint y: 465, endPoint x: 1043, endPoint y: 406, distance: 324.9
click at [727, 464] on div at bounding box center [623, 313] width 1247 height 627
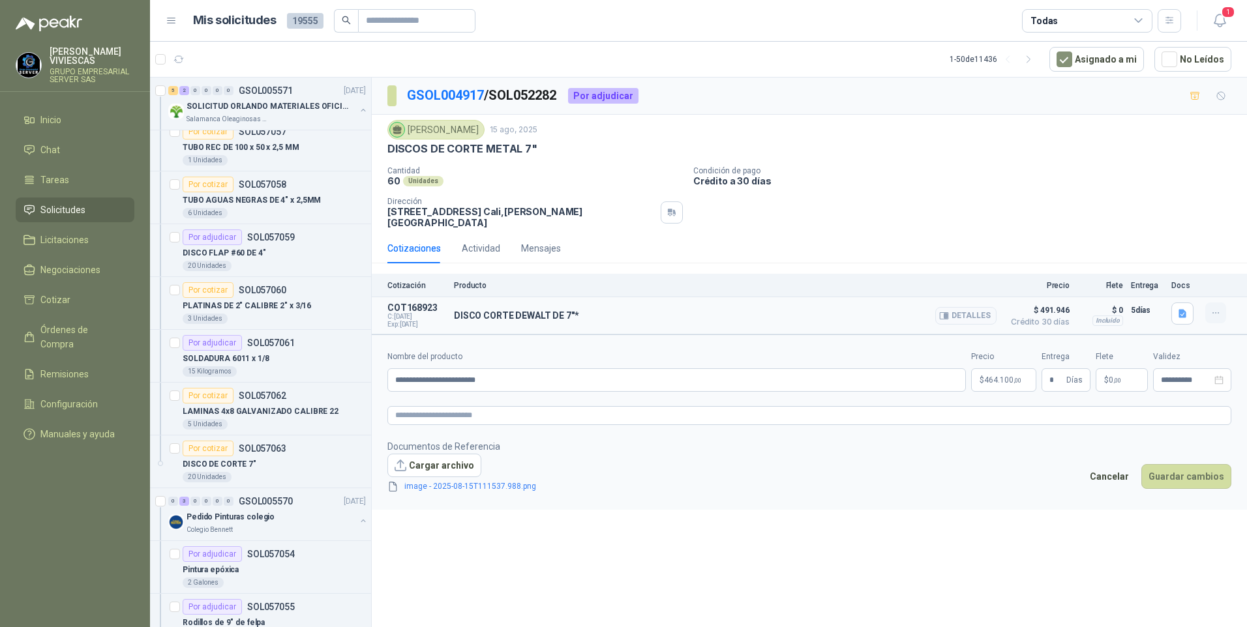
click at [1218, 311] on icon "button" at bounding box center [1216, 313] width 11 height 11
click at [1143, 260] on button "Editar" at bounding box center [1190, 260] width 104 height 21
click at [1152, 262] on button "Editar" at bounding box center [1190, 260] width 104 height 21
click at [1006, 382] on body "[PERSON_NAME] GRUPO EMPRESARIAL SERVER SAS Inicio Chat Tareas Solicitudes Licit…" at bounding box center [623, 313] width 1247 height 627
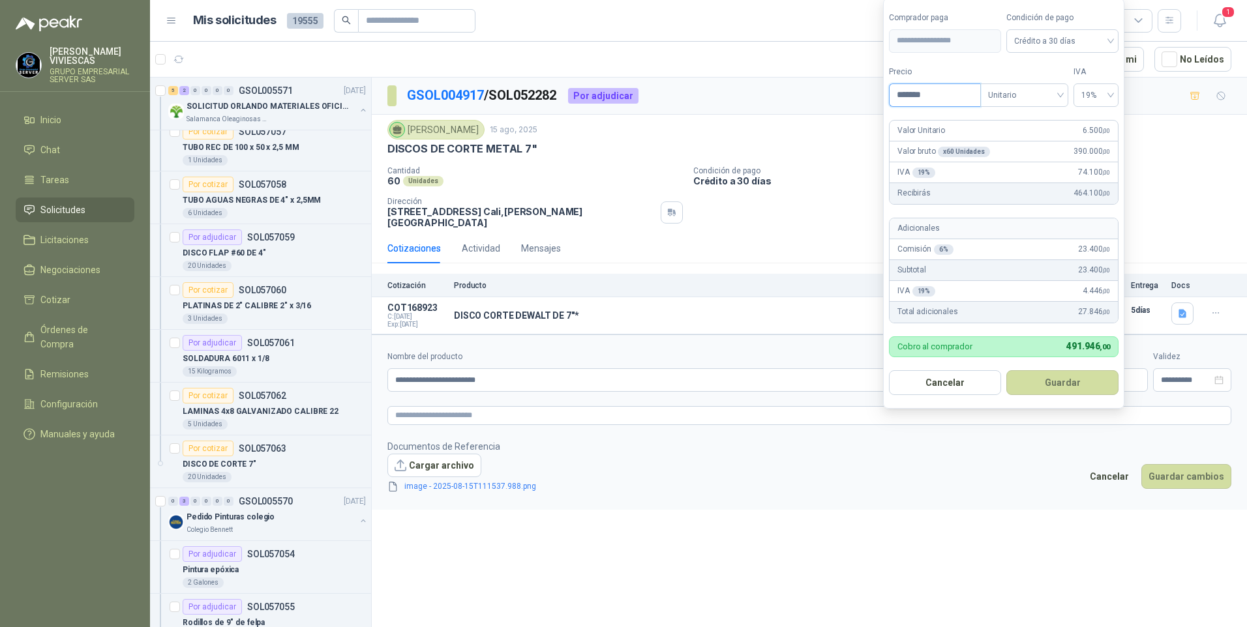
click at [914, 93] on input "*******" at bounding box center [935, 95] width 91 height 22
type input "*******"
click at [1070, 386] on button "Guardar" at bounding box center [1062, 382] width 112 height 25
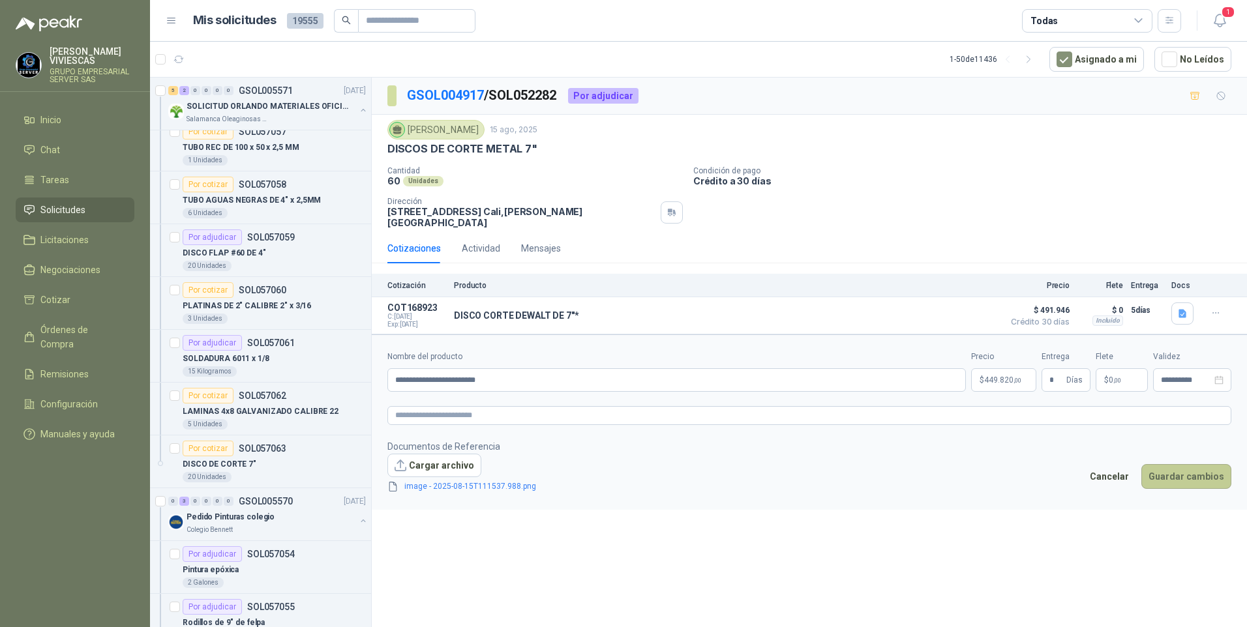
click at [1184, 471] on button "Guardar cambios" at bounding box center [1186, 476] width 90 height 25
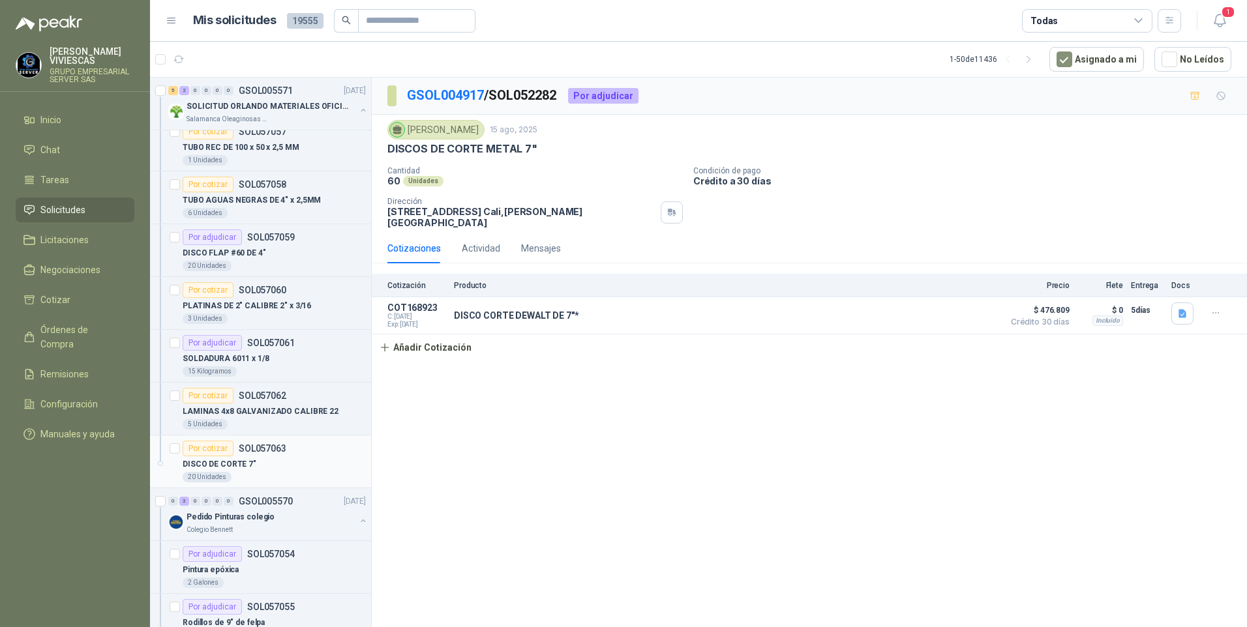
click at [228, 460] on p "DISCO DE CORTE 7"" at bounding box center [220, 465] width 74 height 12
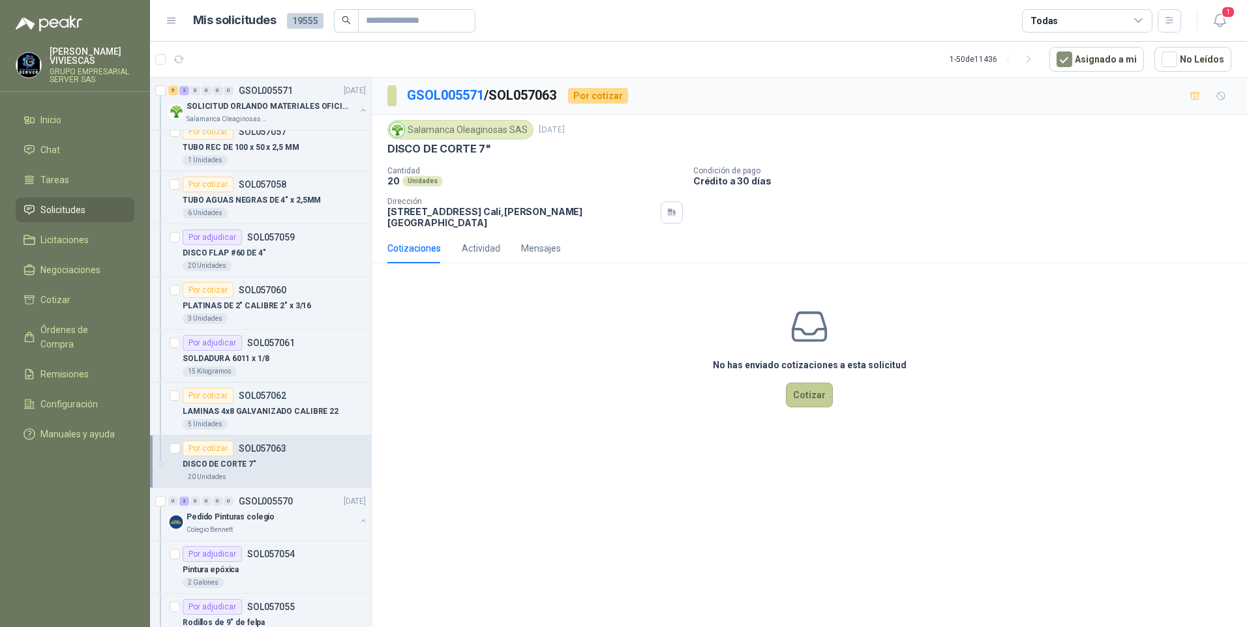
click at [813, 383] on button "Cotizar" at bounding box center [809, 395] width 47 height 25
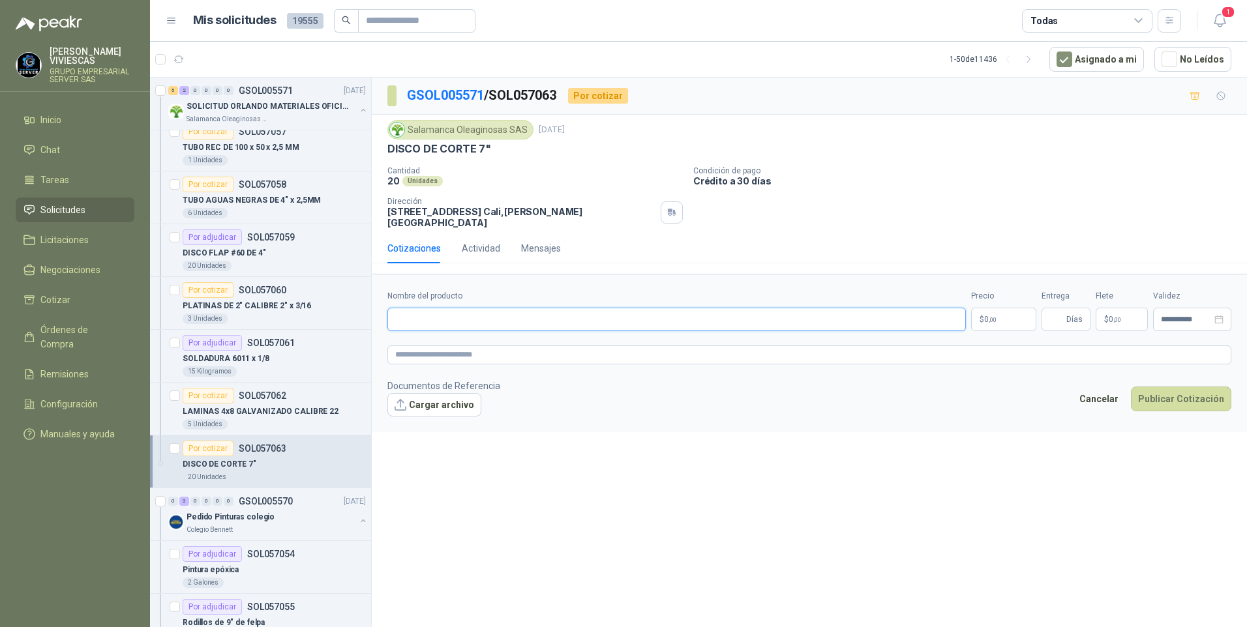
click at [454, 314] on input "Nombre del producto" at bounding box center [676, 319] width 579 height 23
type input "**********"
click at [997, 308] on p "$ 0 ,00" at bounding box center [1003, 319] width 65 height 23
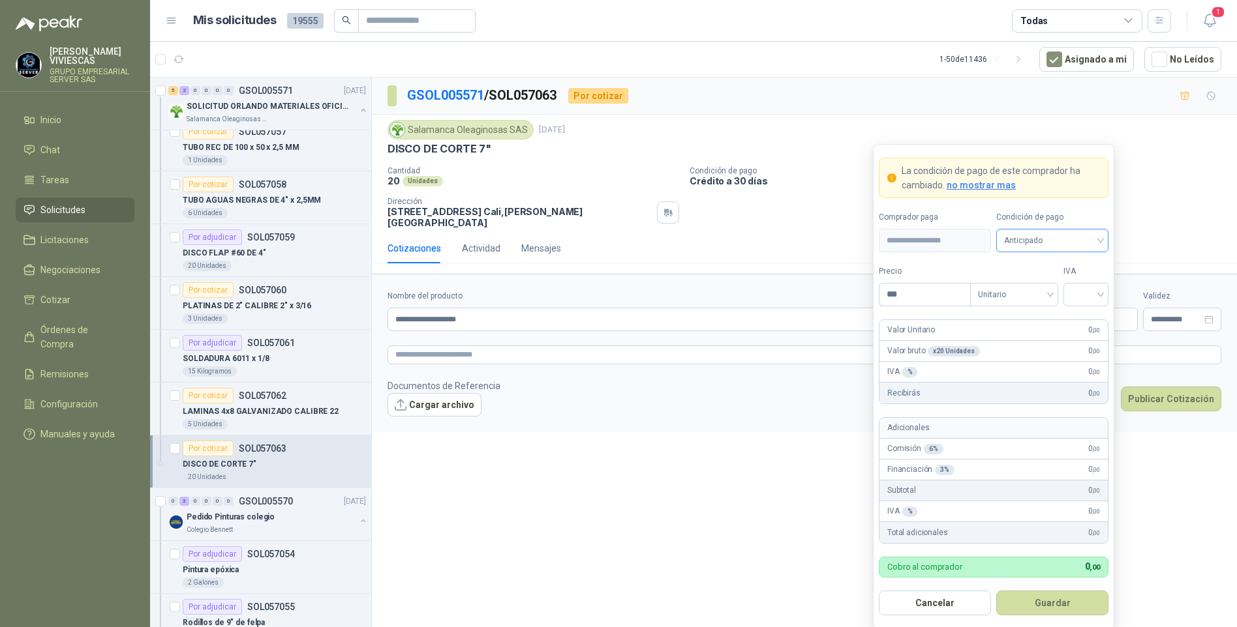
click at [1048, 238] on span "Anticipado" at bounding box center [1052, 241] width 97 height 20
drag, startPoint x: 1042, startPoint y: 284, endPoint x: 952, endPoint y: 303, distance: 92.5
click at [1039, 284] on div "Crédito a 30 días" at bounding box center [1051, 289] width 91 height 14
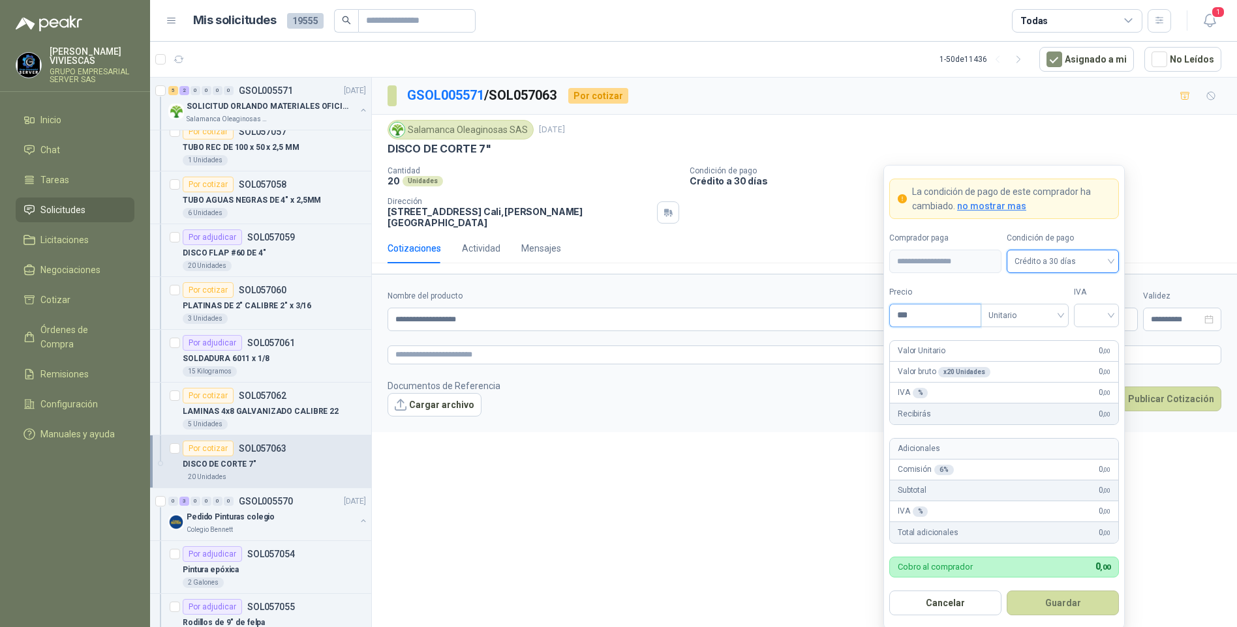
click at [922, 320] on input "***" at bounding box center [935, 316] width 91 height 22
click at [1100, 324] on span at bounding box center [1095, 316] width 29 height 22
type input "*******"
drag, startPoint x: 1102, startPoint y: 340, endPoint x: 1091, endPoint y: 370, distance: 32.0
click at [1100, 340] on div "19%" at bounding box center [1096, 343] width 24 height 14
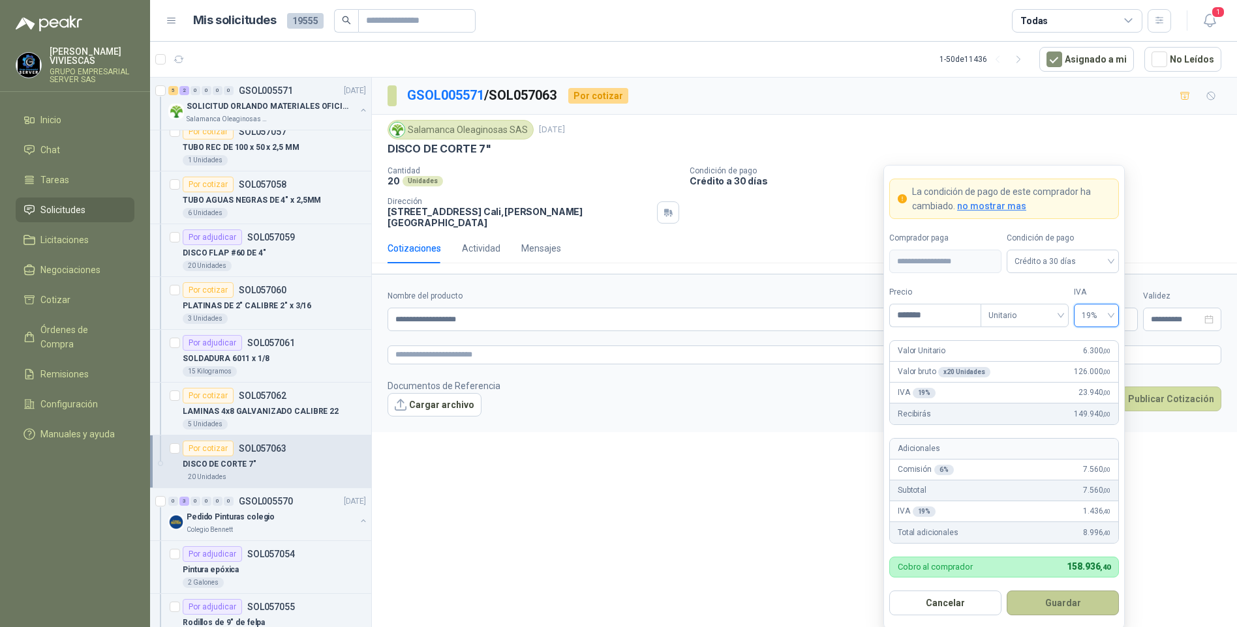
click at [1054, 610] on button "Guardar" at bounding box center [1062, 603] width 112 height 25
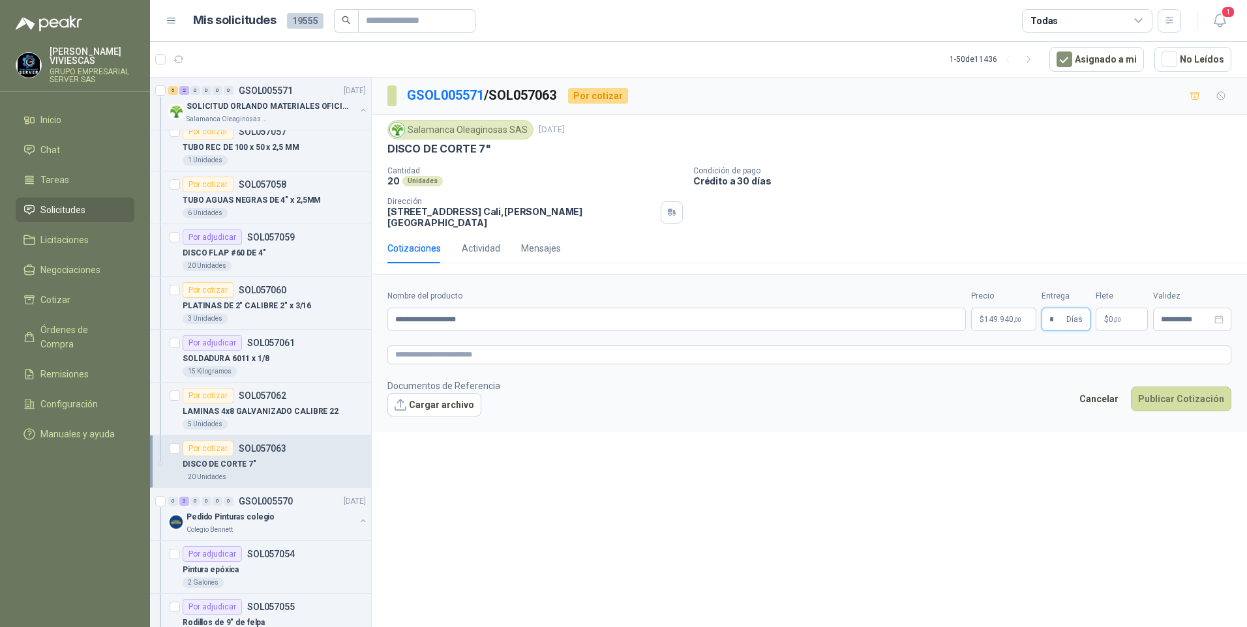
type input "*"
click at [1168, 402] on div "Cancelar Publicar Cotización" at bounding box center [1151, 402] width 159 height 30
click at [1153, 391] on button "Publicar Cotización" at bounding box center [1181, 399] width 100 height 25
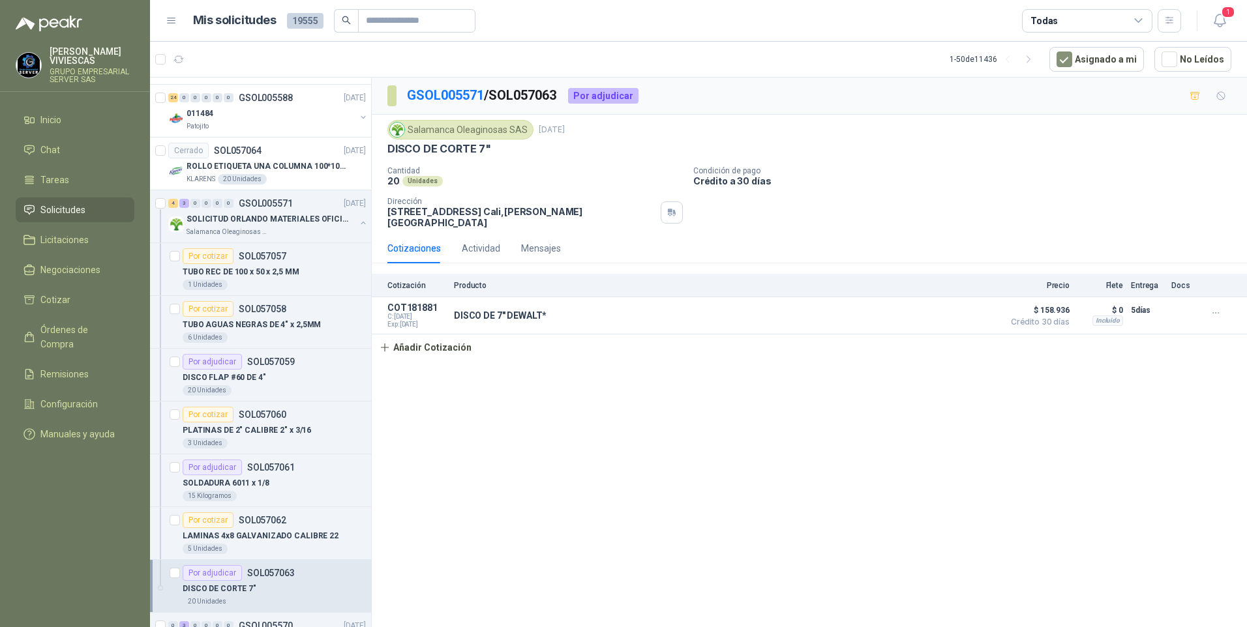
scroll to position [1044, 0]
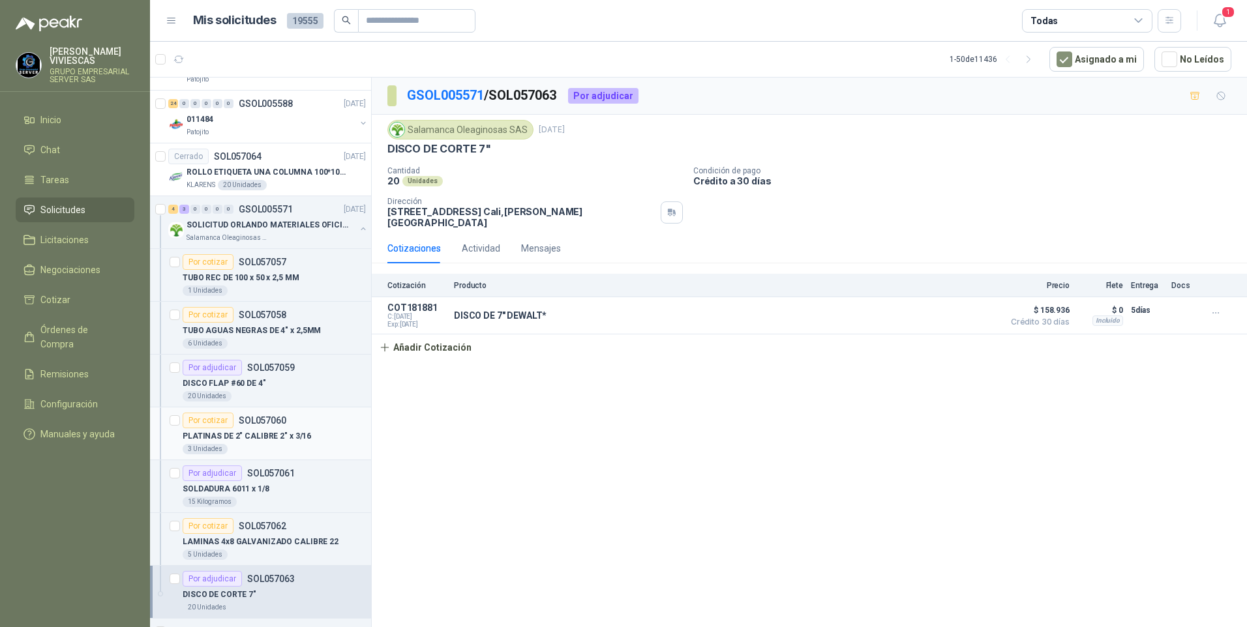
click at [254, 443] on div "PLATINAS DE 2" CALIBRE 2" x 3/16" at bounding box center [274, 437] width 183 height 16
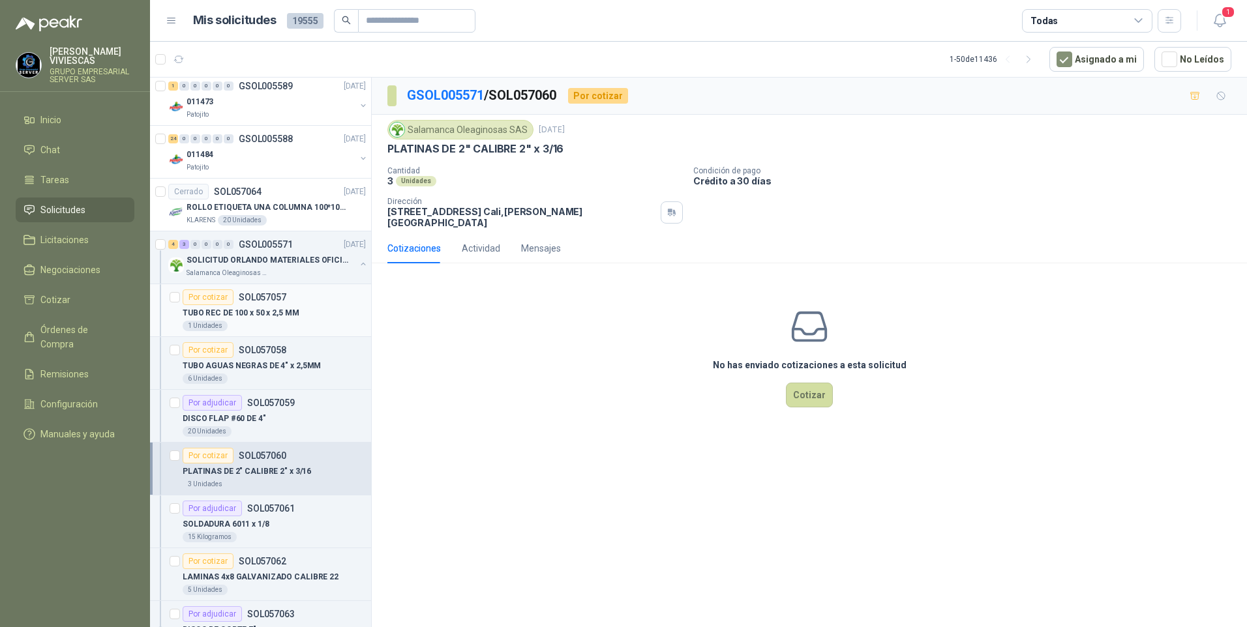
scroll to position [978, 0]
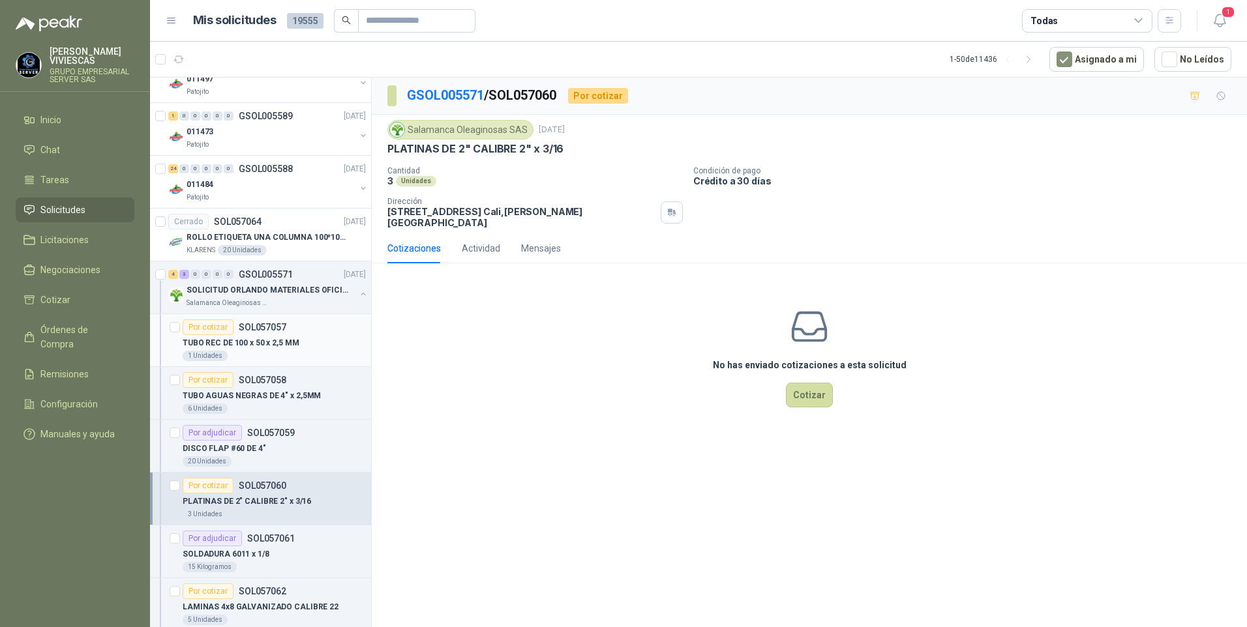
click at [256, 340] on p "TUBO REC DE 100 x 50 x 2,5 MM" at bounding box center [241, 343] width 117 height 12
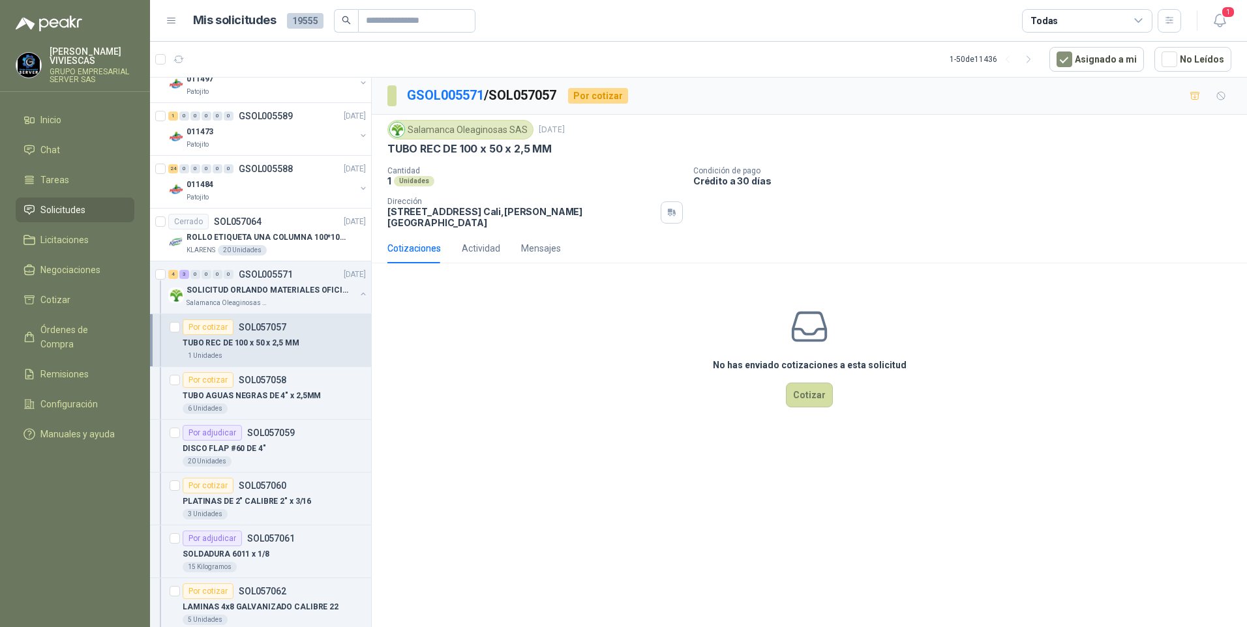
click at [197, 341] on p "TUBO REC DE 100 x 50 x 2,5 MM" at bounding box center [241, 343] width 117 height 12
click at [230, 397] on p "TUBO AGUAS NEGRAS DE 4" x 2,5MM" at bounding box center [252, 396] width 138 height 12
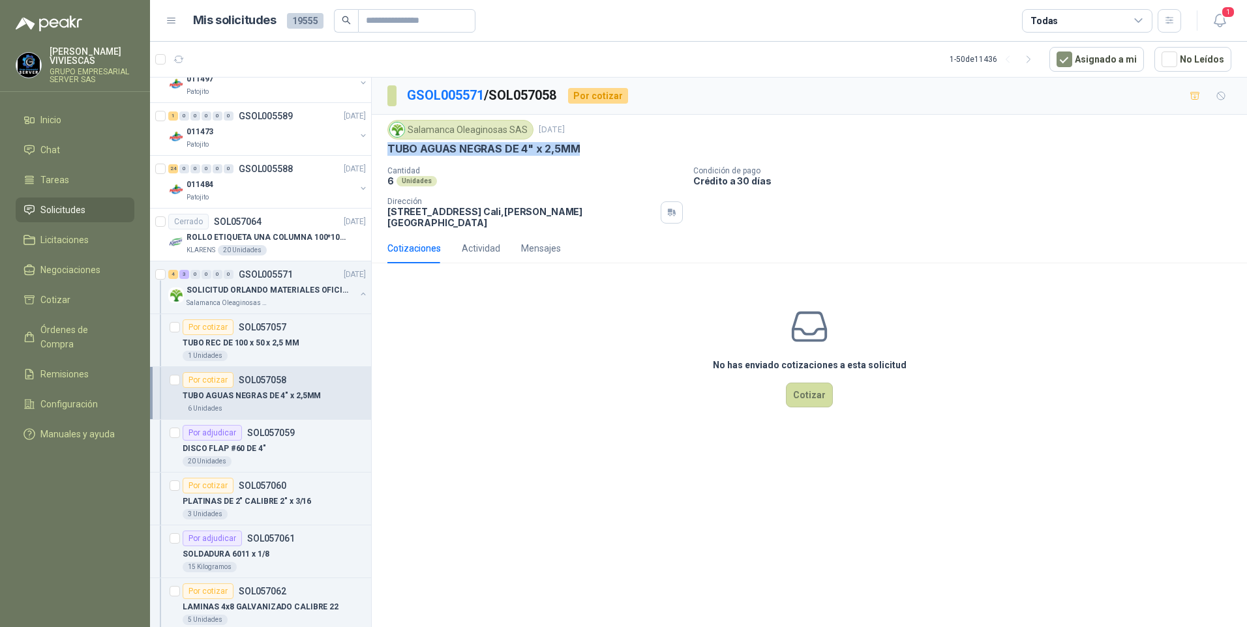
drag, startPoint x: 385, startPoint y: 147, endPoint x: 586, endPoint y: 151, distance: 200.9
click at [586, 151] on div "Salamanca Oleaginosas SAS [DATE] TUBO AGUAS NEGRAS DE 4" x 2,5MM Cantidad 6 Uni…" at bounding box center [809, 174] width 875 height 119
drag, startPoint x: 586, startPoint y: 151, endPoint x: 552, endPoint y: 149, distance: 34.0
copy p "TUBO AGUAS NEGRAS DE 4" x 2,5MM"
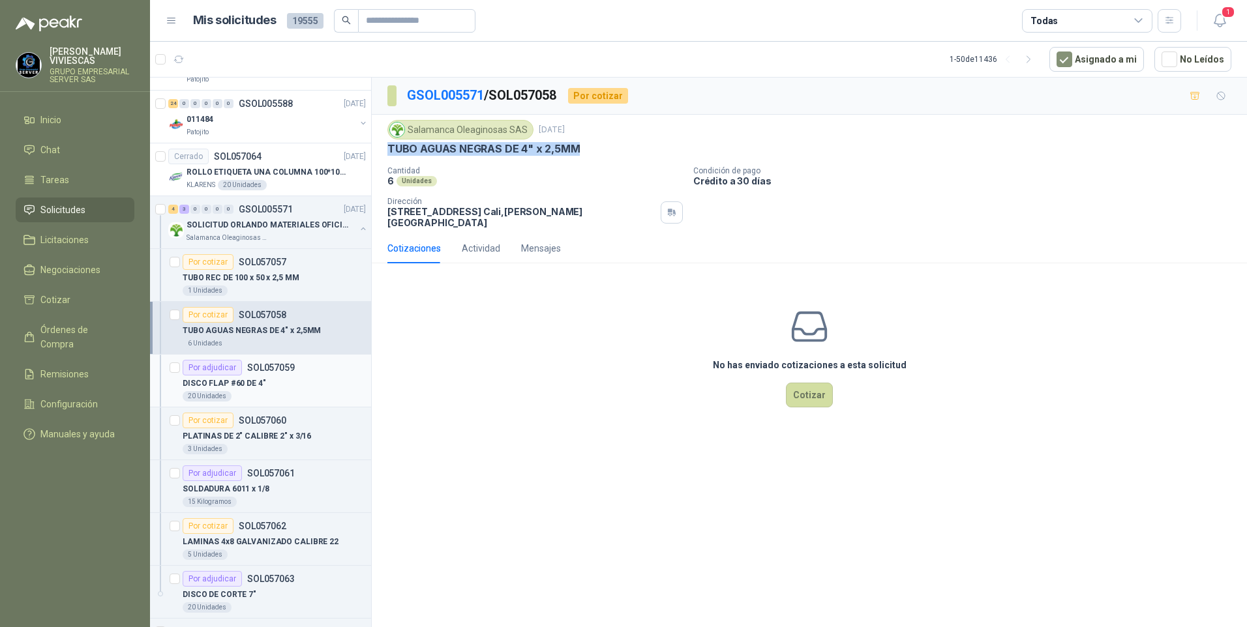
scroll to position [1109, 0]
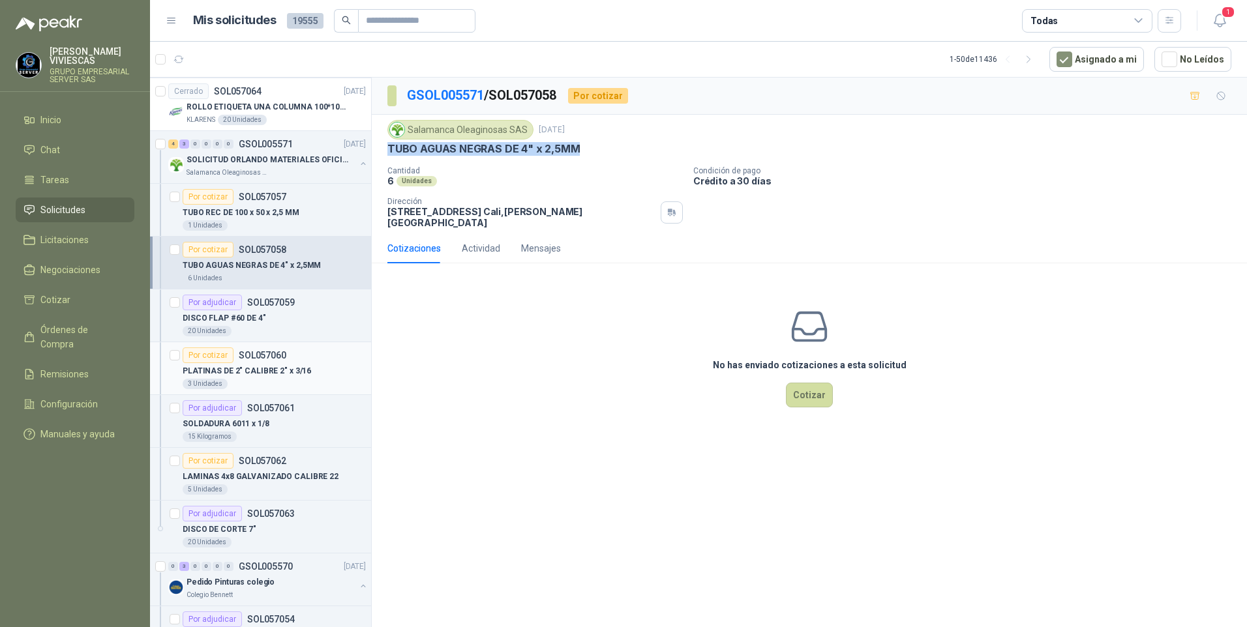
click at [237, 370] on p "PLATINAS DE 2" CALIBRE 2" x 3/16" at bounding box center [247, 371] width 128 height 12
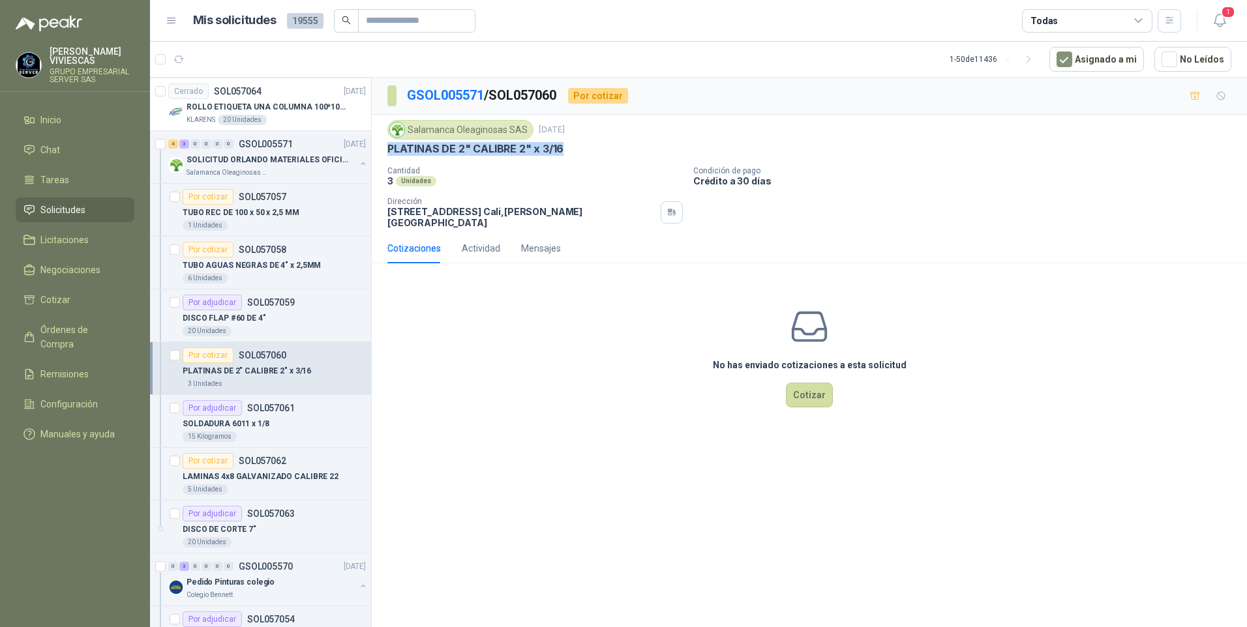
drag, startPoint x: 384, startPoint y: 145, endPoint x: 582, endPoint y: 150, distance: 198.3
click at [582, 150] on div "Salamanca Oleaginosas SAS [DATE] PLATINAS DE 2" CALIBRE 2" x 3/16 Cantidad 3 Un…" at bounding box center [809, 174] width 875 height 119
drag, startPoint x: 582, startPoint y: 150, endPoint x: 515, endPoint y: 155, distance: 67.3
copy p "PLATINAS DE 2" CALIBRE 2" x 3/16"
click at [262, 477] on p "LAMINAS 4x8 GALVANIZADO CALIBRE 22" at bounding box center [261, 477] width 156 height 12
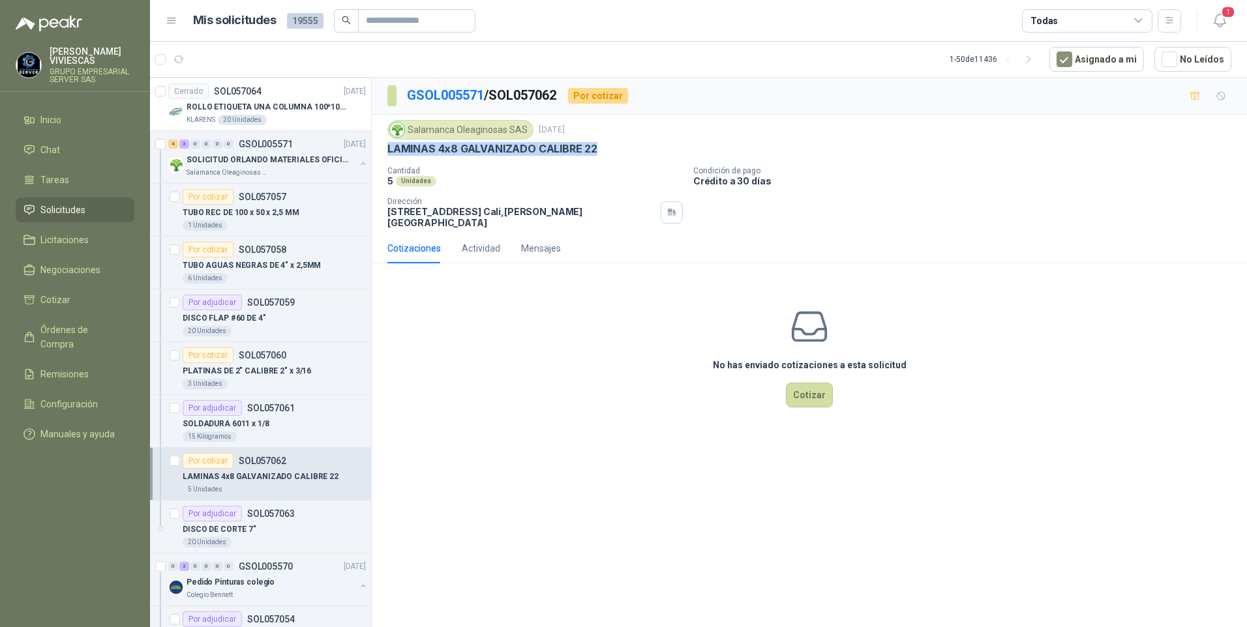
drag, startPoint x: 580, startPoint y: 151, endPoint x: 619, endPoint y: 151, distance: 38.5
click at [619, 151] on div "LAMINAS 4x8 GALVANIZADO CALIBRE 22" at bounding box center [809, 149] width 844 height 14
drag, startPoint x: 619, startPoint y: 151, endPoint x: 543, endPoint y: 145, distance: 75.9
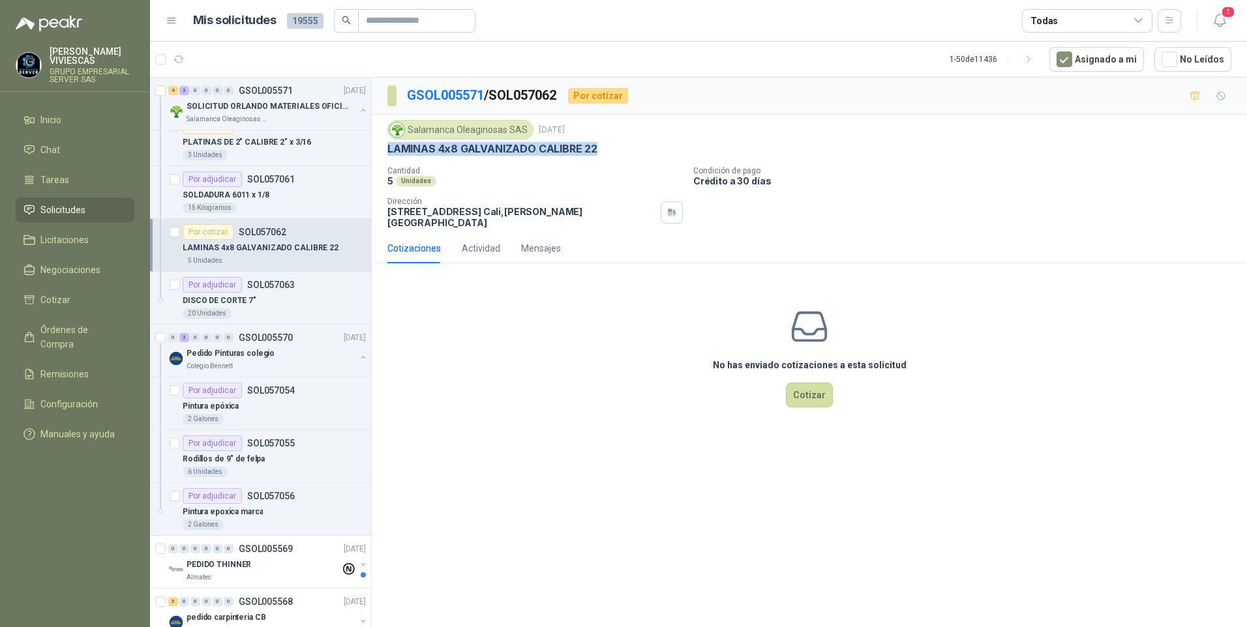
scroll to position [1370, 0]
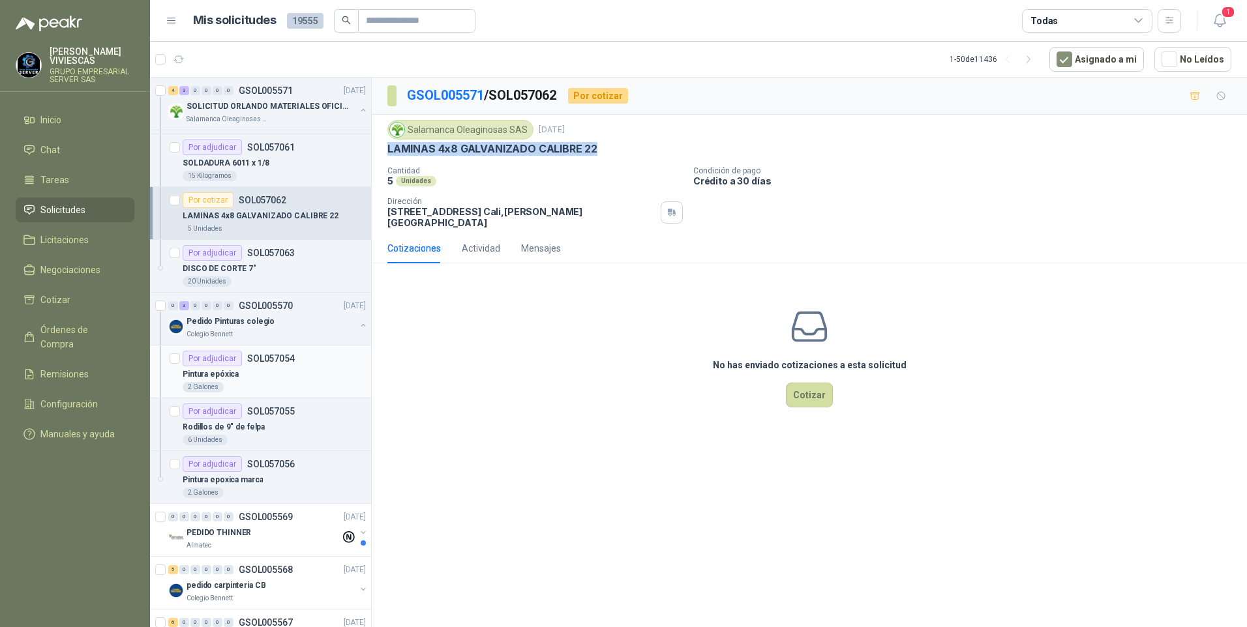
click at [213, 373] on p "Pintura epóxica" at bounding box center [211, 375] width 56 height 12
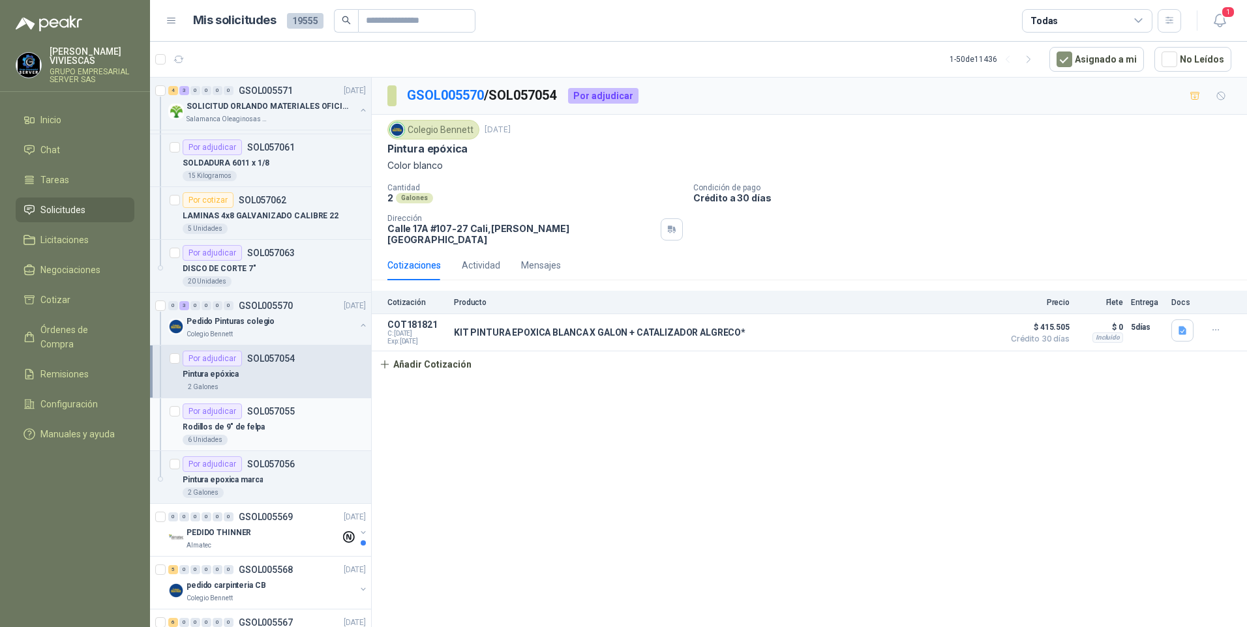
click at [239, 434] on div "Rodillos de 9" de felpa" at bounding box center [274, 427] width 183 height 16
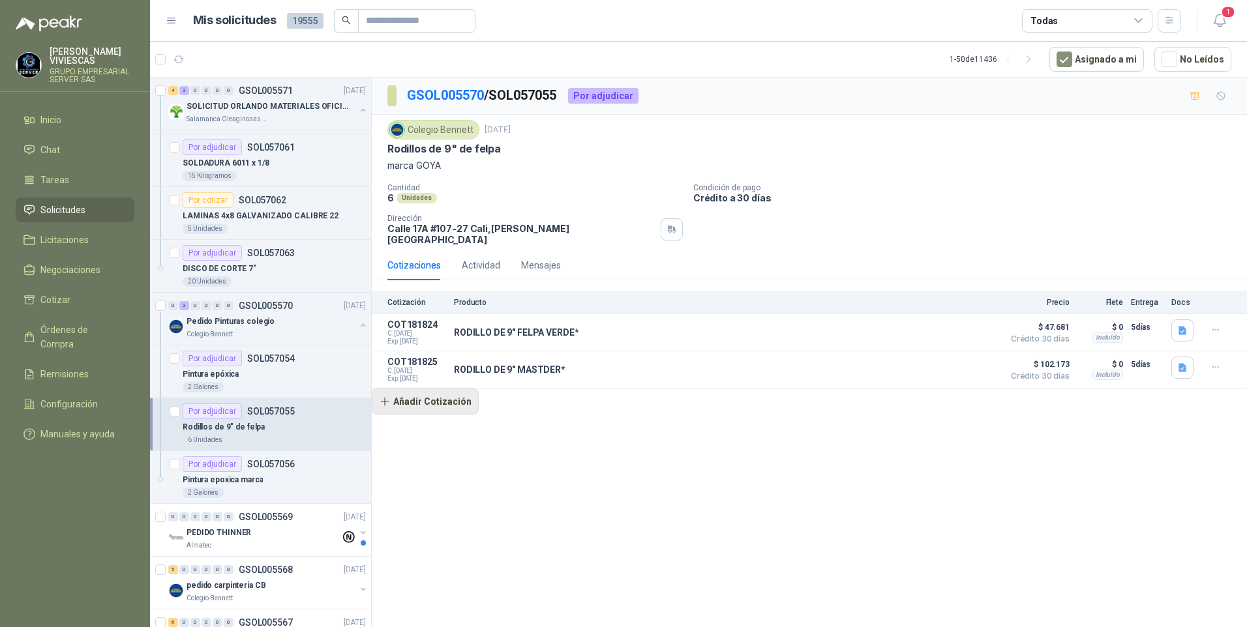
click at [425, 396] on button "Añadir Cotización" at bounding box center [425, 402] width 107 height 26
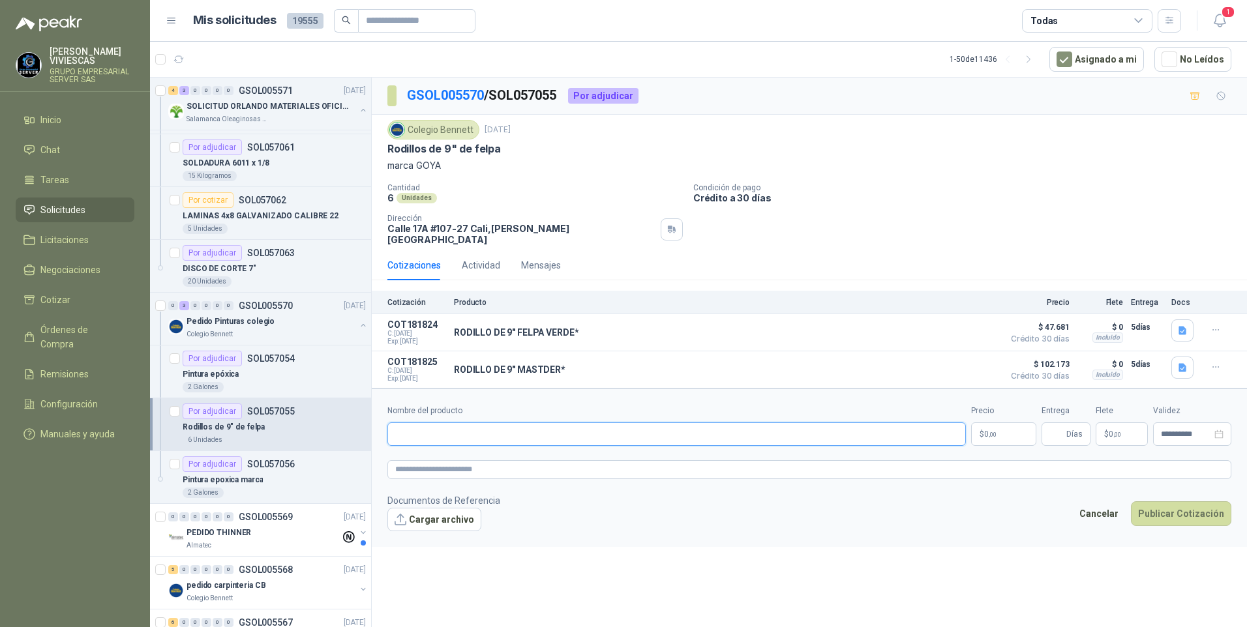
click at [417, 428] on input "Nombre del producto" at bounding box center [676, 434] width 579 height 23
type input "*"
click at [428, 425] on input "**********" at bounding box center [676, 434] width 579 height 23
click at [492, 423] on input "**********" at bounding box center [676, 434] width 579 height 23
type input "**********"
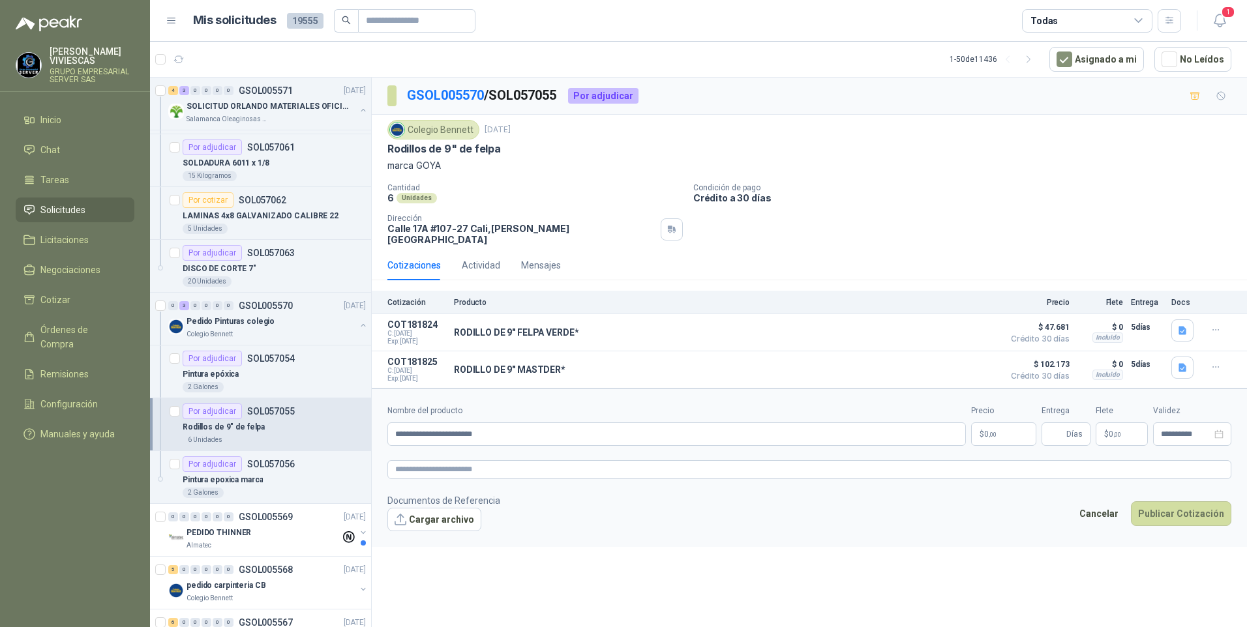
click at [996, 430] on body "[PERSON_NAME] GRUPO EMPRESARIAL SERVER SAS Inicio Chat Tareas Solicitudes Licit…" at bounding box center [623, 313] width 1247 height 627
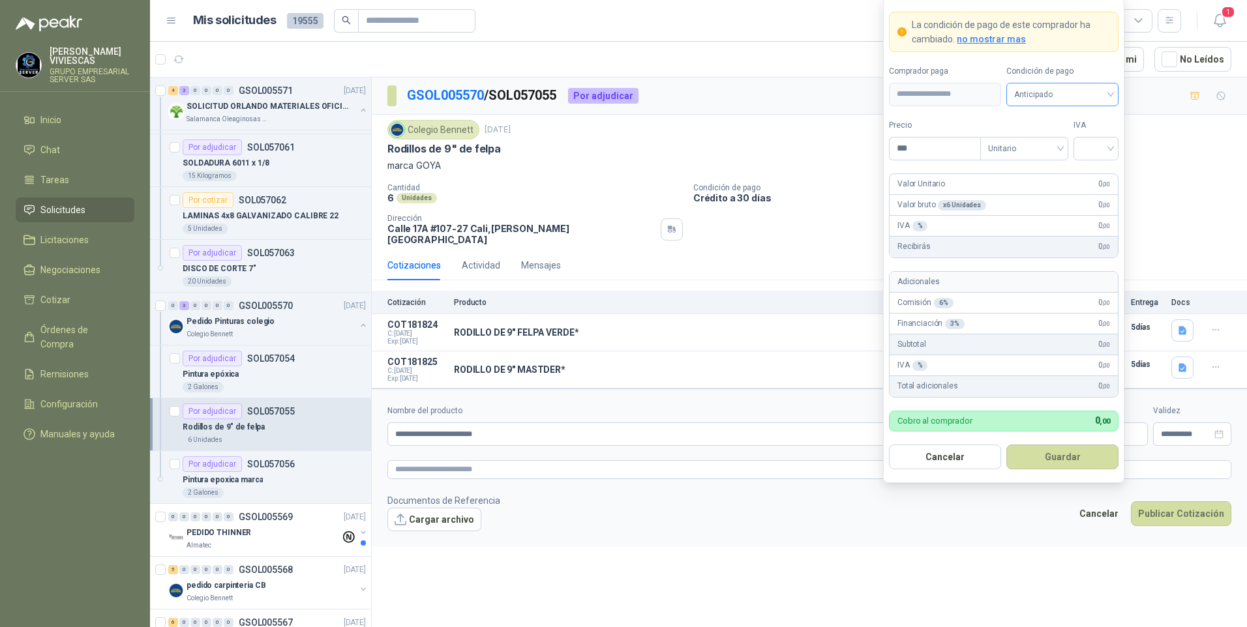
click at [1046, 90] on span "Anticipado" at bounding box center [1062, 95] width 97 height 20
drag, startPoint x: 1050, startPoint y: 147, endPoint x: 1032, endPoint y: 134, distance: 22.3
click at [1049, 147] on div "Crédito a 30 días" at bounding box center [1062, 142] width 91 height 14
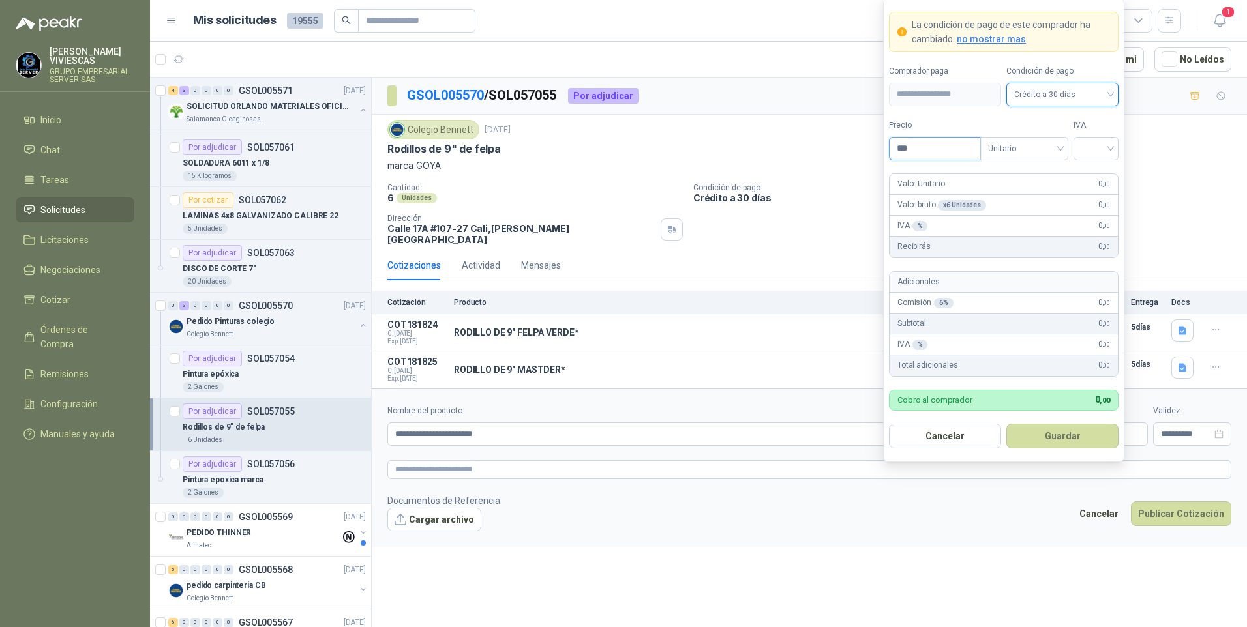
click at [918, 145] on input "***" at bounding box center [935, 149] width 91 height 22
click at [918, 152] on input "***" at bounding box center [935, 149] width 91 height 22
type input "*******"
click at [1092, 141] on input "search" at bounding box center [1095, 148] width 29 height 20
click at [1098, 170] on div "19%" at bounding box center [1096, 175] width 24 height 14
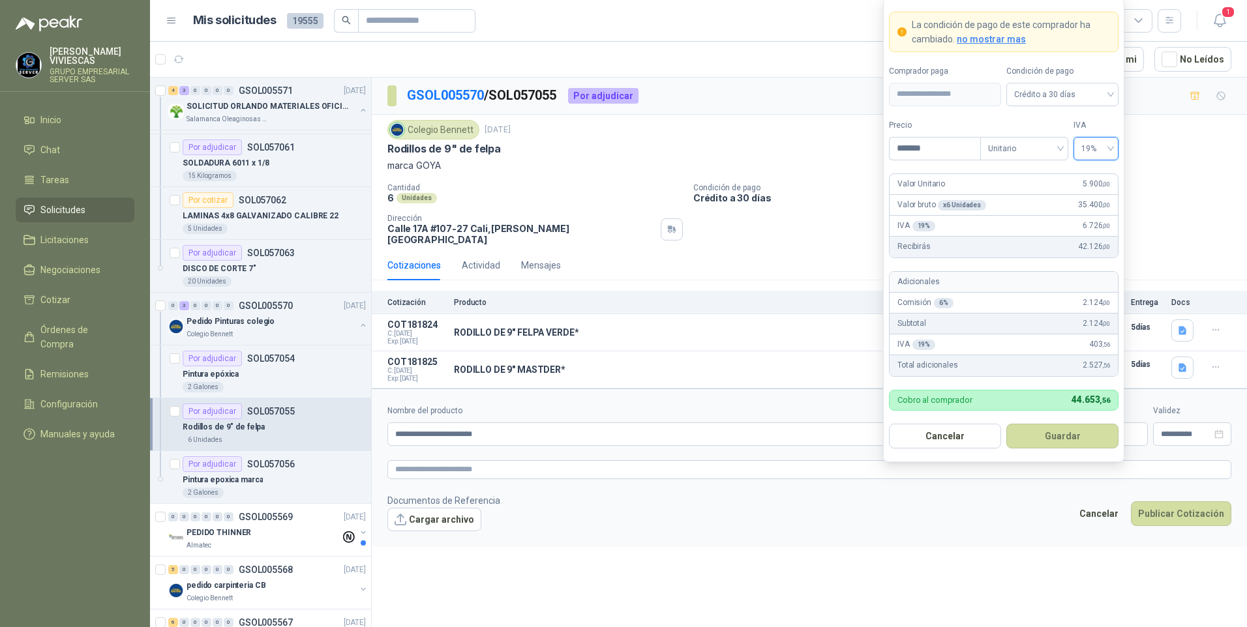
drag, startPoint x: 1059, startPoint y: 423, endPoint x: 1070, endPoint y: 433, distance: 15.3
click at [1059, 424] on button "Guardar" at bounding box center [1062, 436] width 112 height 25
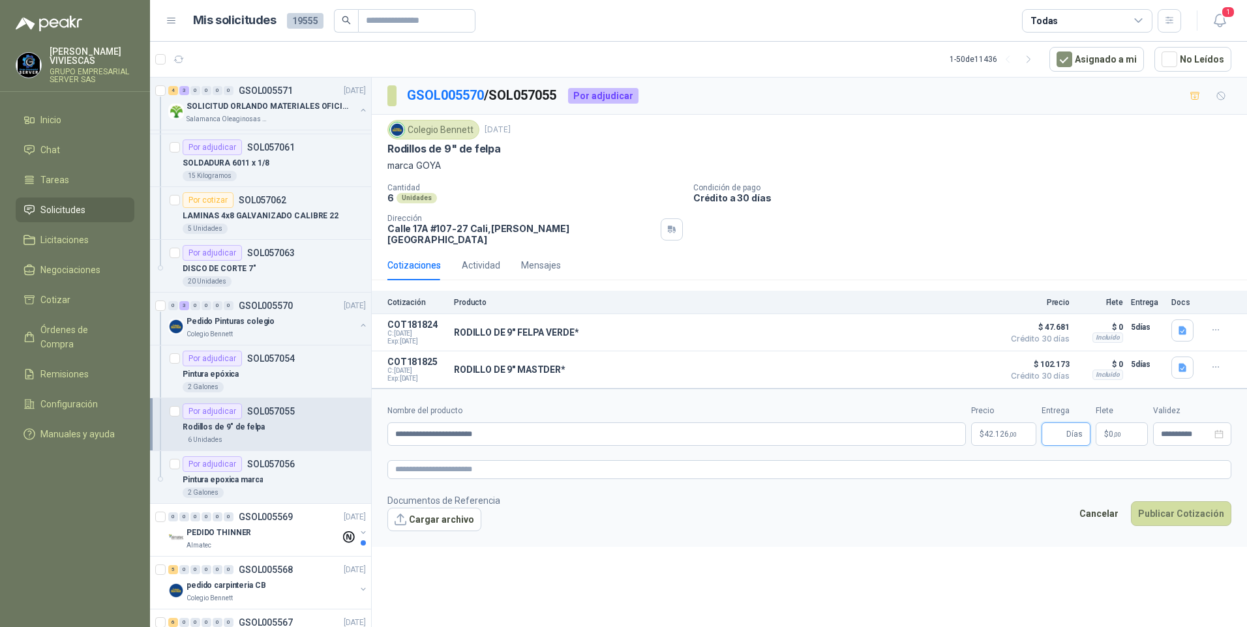
click at [1061, 425] on input "Entrega" at bounding box center [1056, 434] width 14 height 22
type input "*"
click at [982, 546] on div "**********" at bounding box center [809, 355] width 875 height 554
click at [422, 535] on span "image.png" at bounding box center [442, 541] width 86 height 12
click at [422, 535] on link "image.png" at bounding box center [442, 541] width 86 height 12
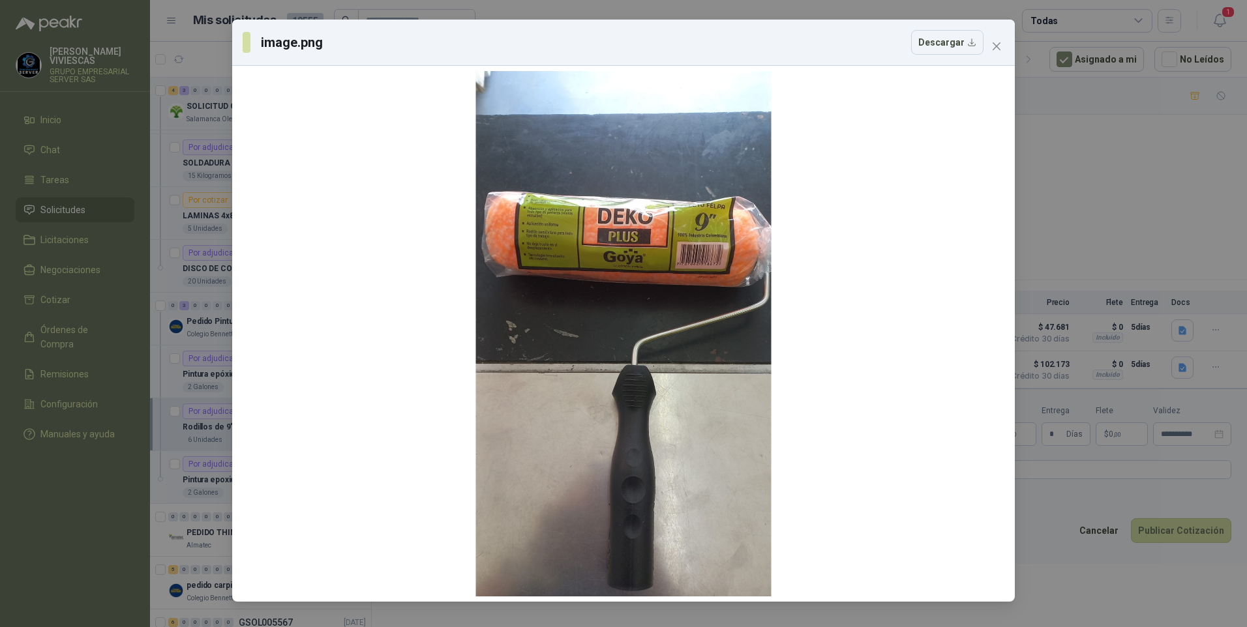
click at [1119, 588] on div "image.png Descargar" at bounding box center [623, 313] width 1247 height 627
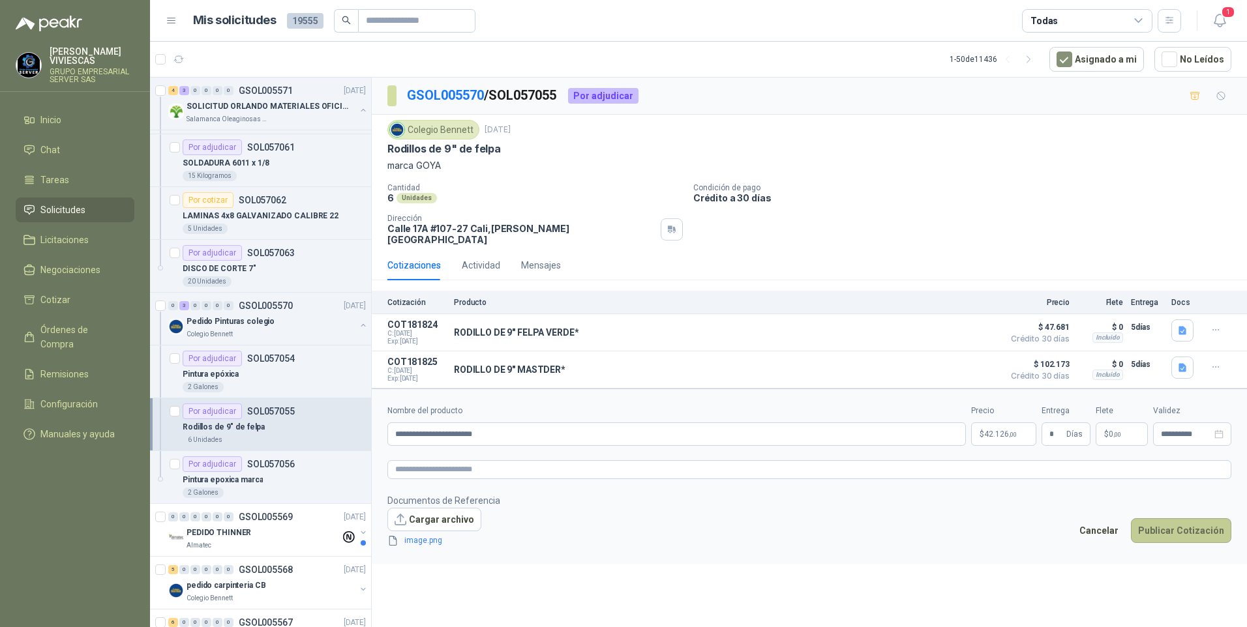
click at [1203, 520] on button "Publicar Cotización" at bounding box center [1181, 531] width 100 height 25
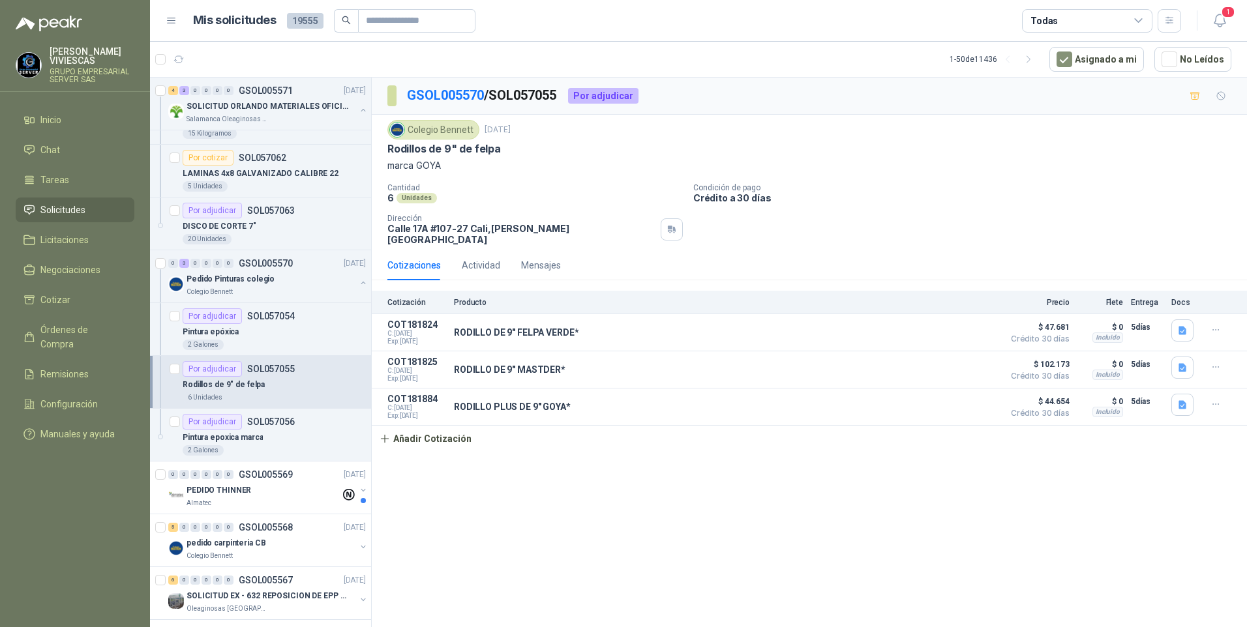
scroll to position [1435, 0]
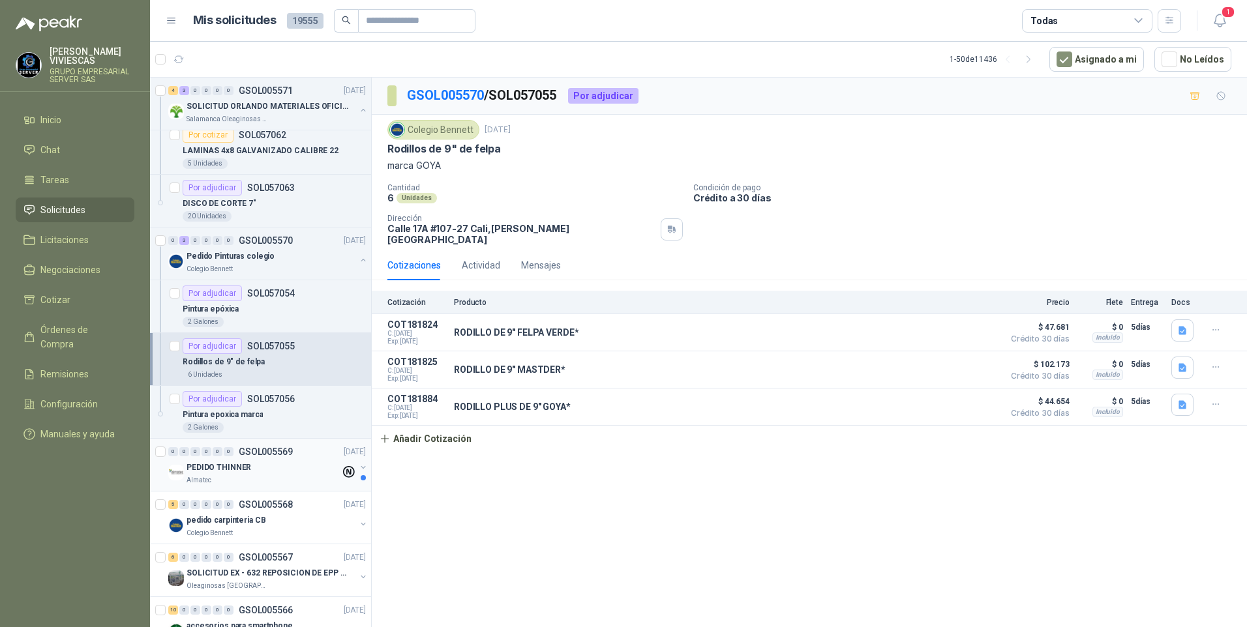
click at [242, 475] on div "PEDIDO THINNER" at bounding box center [264, 468] width 154 height 16
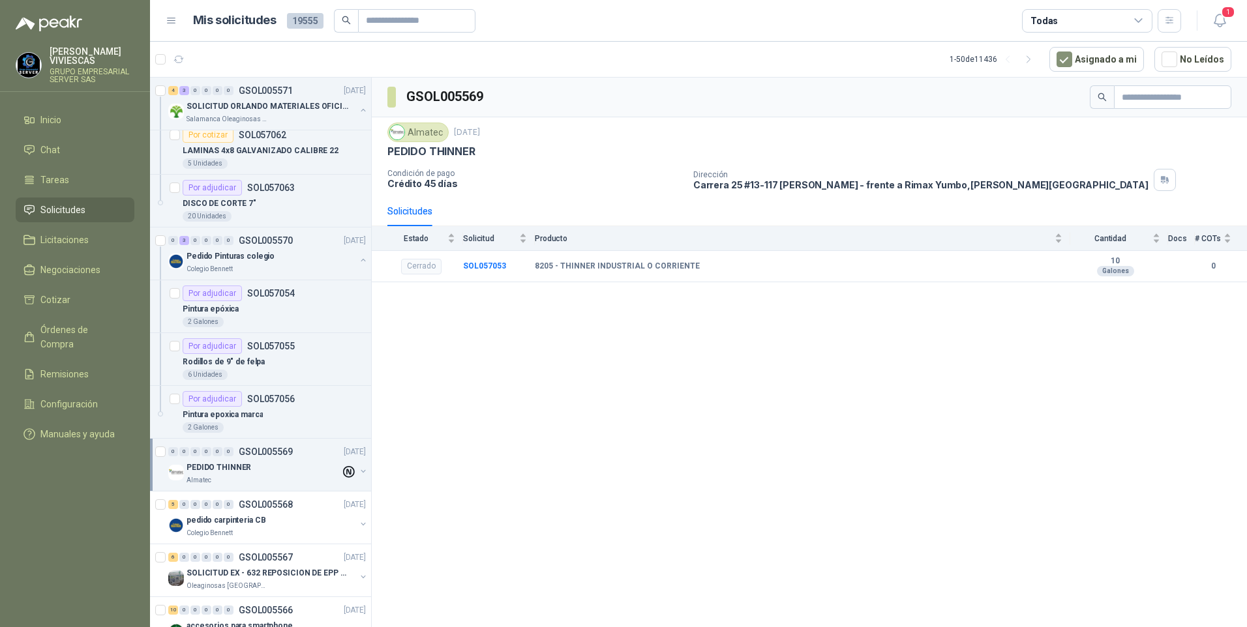
click at [694, 426] on div "GSOL005569 Almatec [DATE] PEDIDO THINNER Condición de pago Crédito 45 días Dire…" at bounding box center [809, 355] width 875 height 554
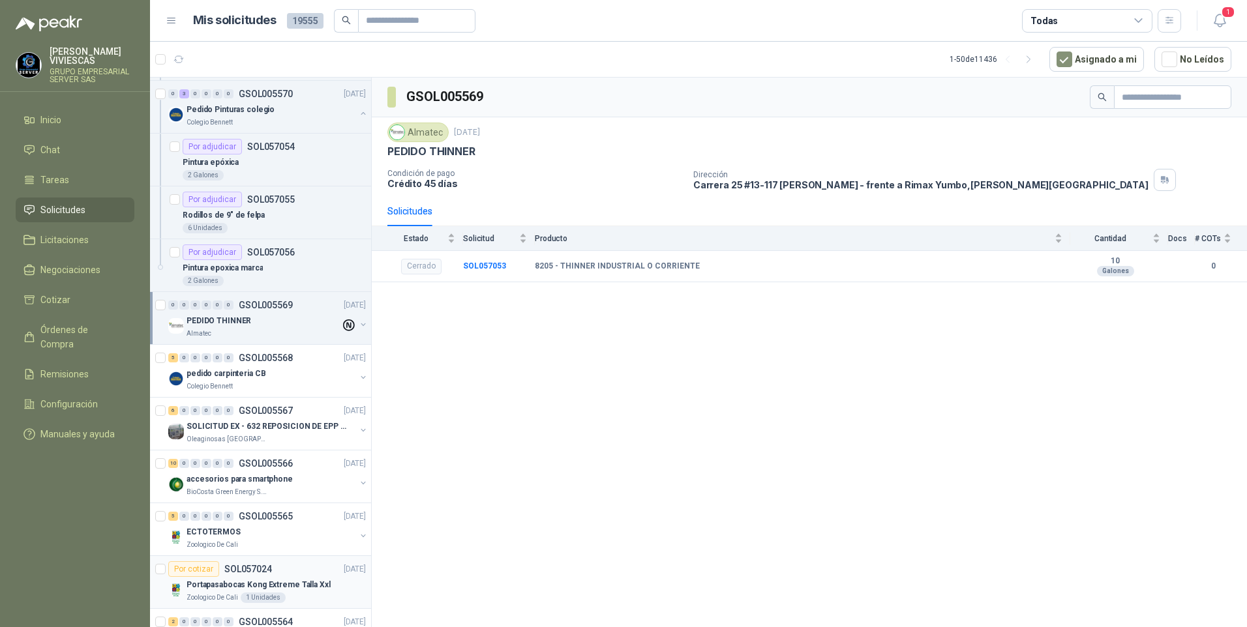
scroll to position [1631, 0]
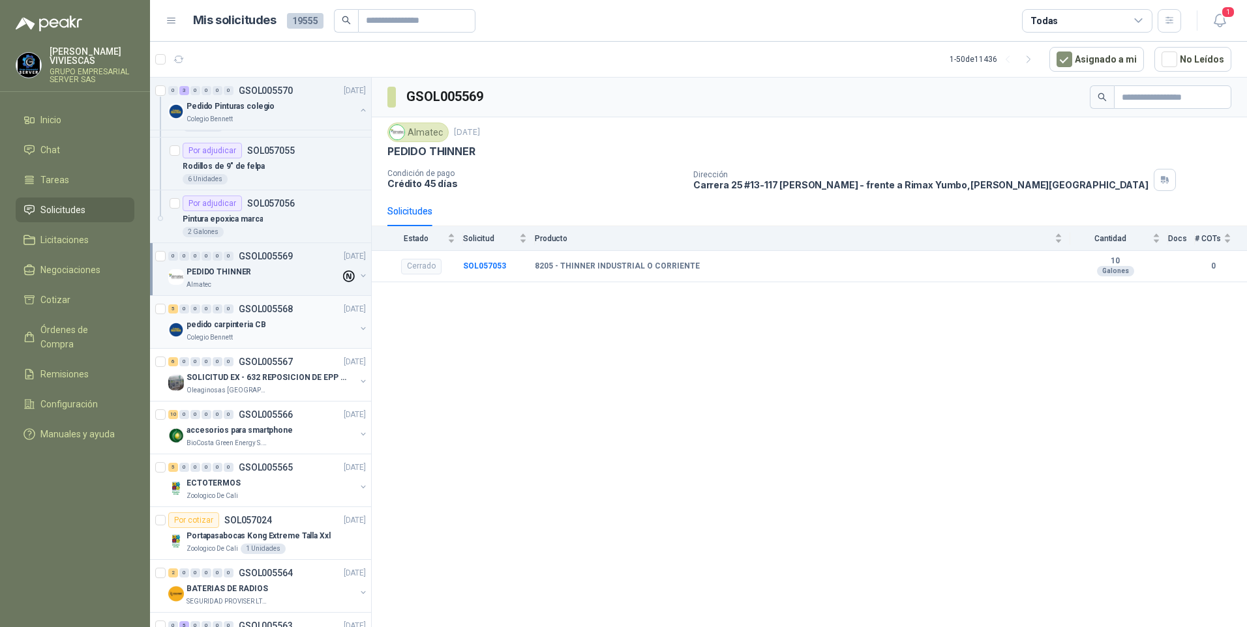
click at [211, 329] on p "pedido carpinteria CB" at bounding box center [226, 325] width 79 height 12
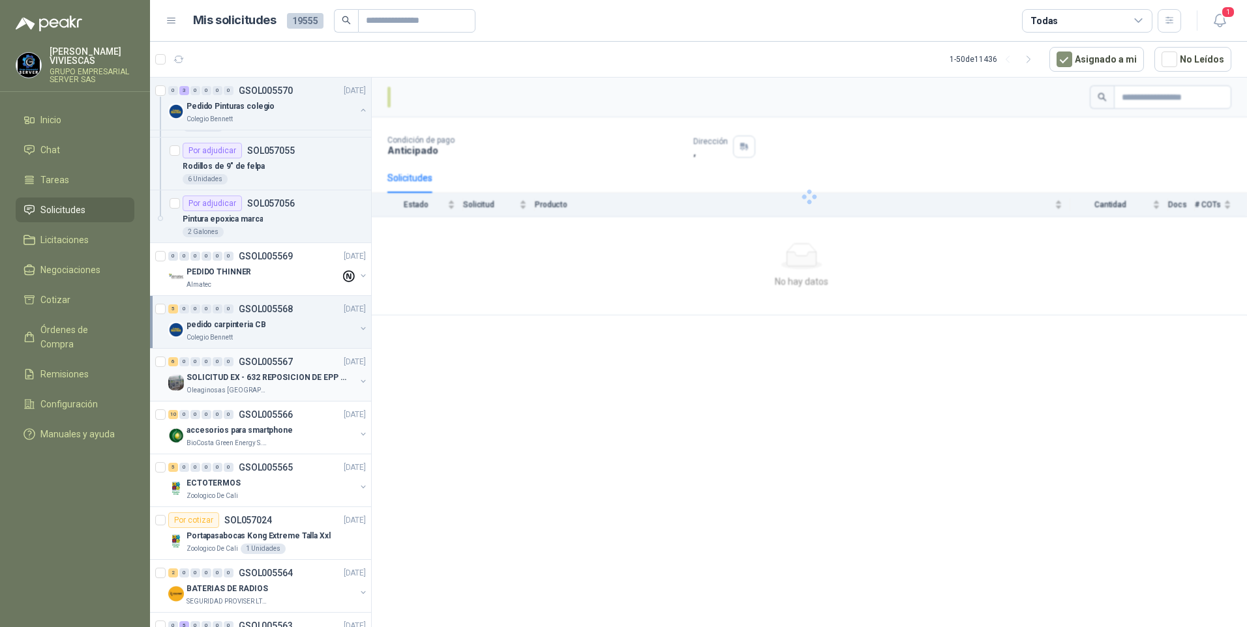
click at [248, 380] on p "SOLICITUD EX - 632 REPOSICION DE EPP #2" at bounding box center [268, 378] width 162 height 12
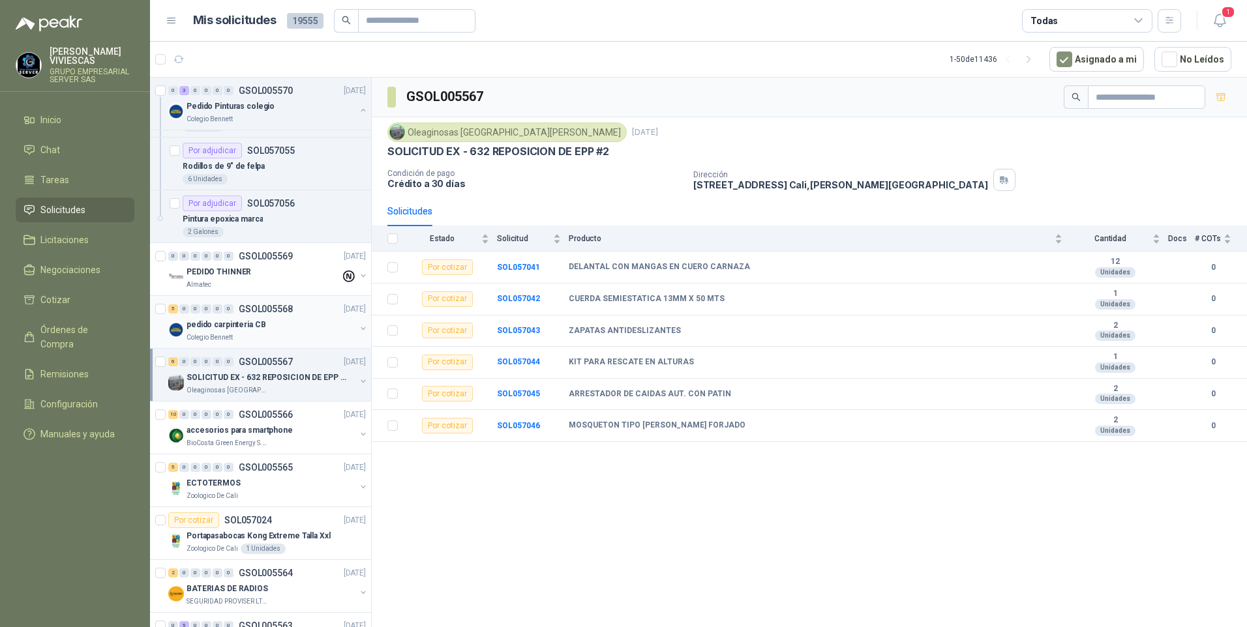
click at [218, 331] on p "pedido carpinteria CB" at bounding box center [226, 325] width 79 height 12
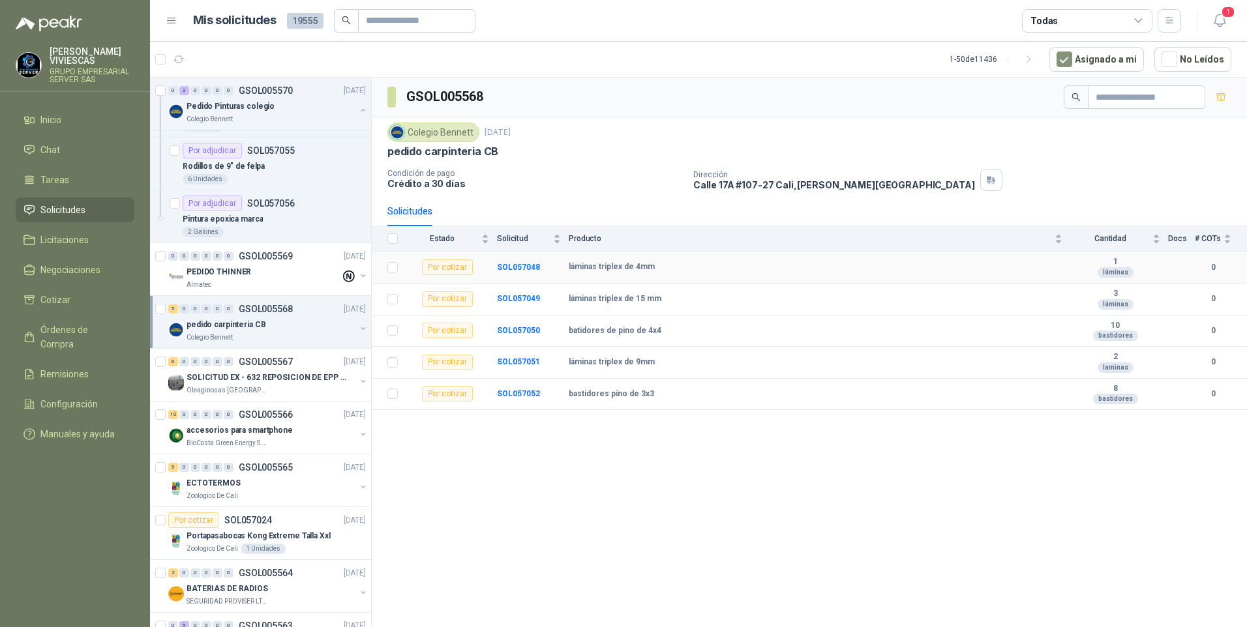
drag, startPoint x: 567, startPoint y: 267, endPoint x: 678, endPoint y: 268, distance: 110.9
click at [678, 268] on tr "Por cotizar SOL057048 láminas triplex de 4mm 1 láminas 0" at bounding box center [809, 268] width 875 height 32
drag, startPoint x: 678, startPoint y: 268, endPoint x: 624, endPoint y: 268, distance: 53.5
copy tr "láminas triplex de 4mm"
click at [564, 299] on td "SOL057049" at bounding box center [533, 300] width 72 height 32
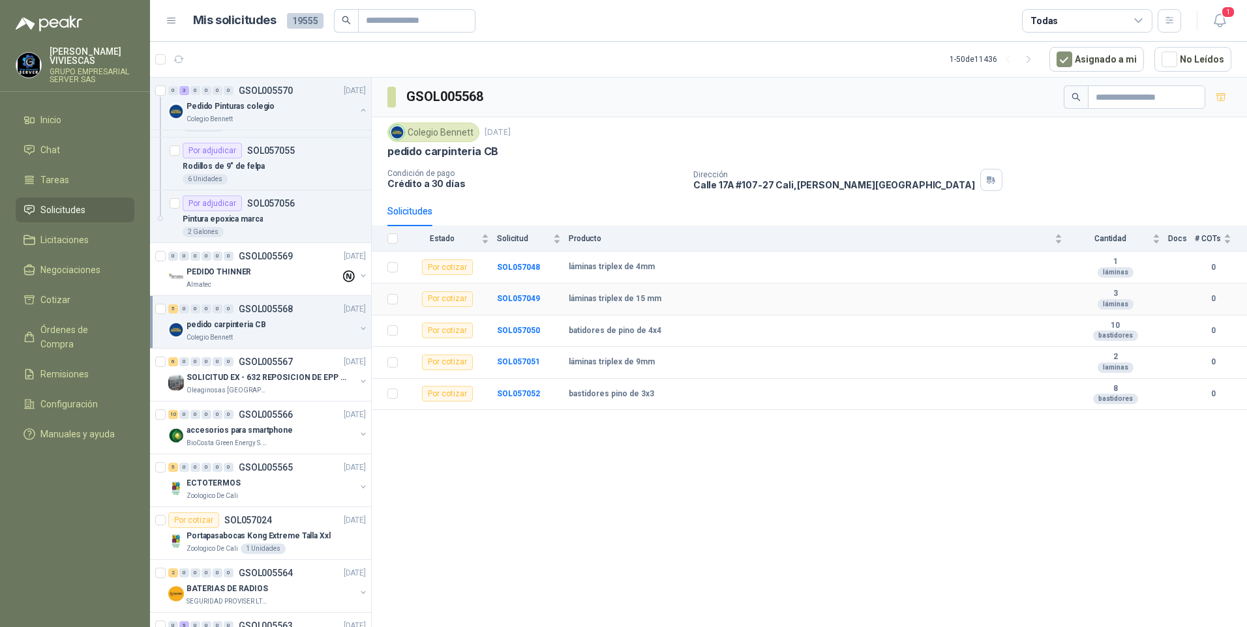
drag, startPoint x: 564, startPoint y: 297, endPoint x: 663, endPoint y: 305, distance: 99.4
click at [663, 305] on tr "Por cotizar SOL057049 láminas triplex de 15 mm 3 láminas 0" at bounding box center [809, 300] width 875 height 32
drag, startPoint x: 663, startPoint y: 305, endPoint x: 633, endPoint y: 297, distance: 31.0
copy tr "láminas triplex de 15 mm"
drag, startPoint x: 567, startPoint y: 363, endPoint x: 658, endPoint y: 367, distance: 91.4
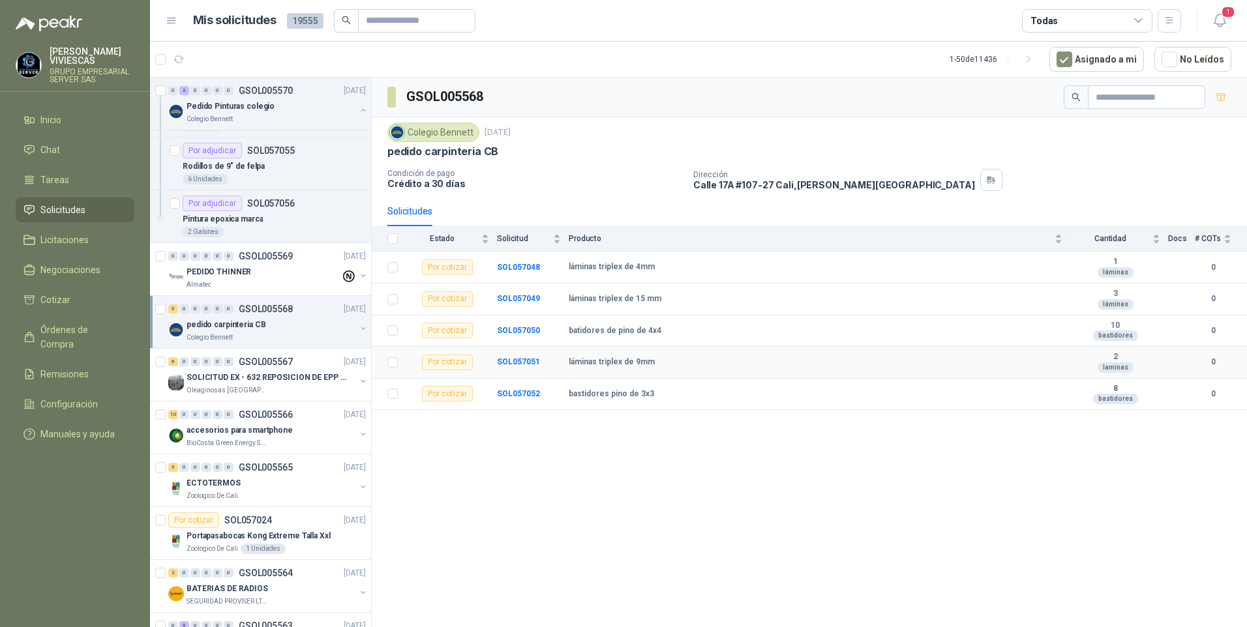
click at [658, 367] on tr "Por cotizar SOL057051 láminas triplex de 9mm 2 laminas 0" at bounding box center [809, 363] width 875 height 32
drag, startPoint x: 658, startPoint y: 367, endPoint x: 626, endPoint y: 364, distance: 32.1
copy tr "láminas triplex de 9mm"
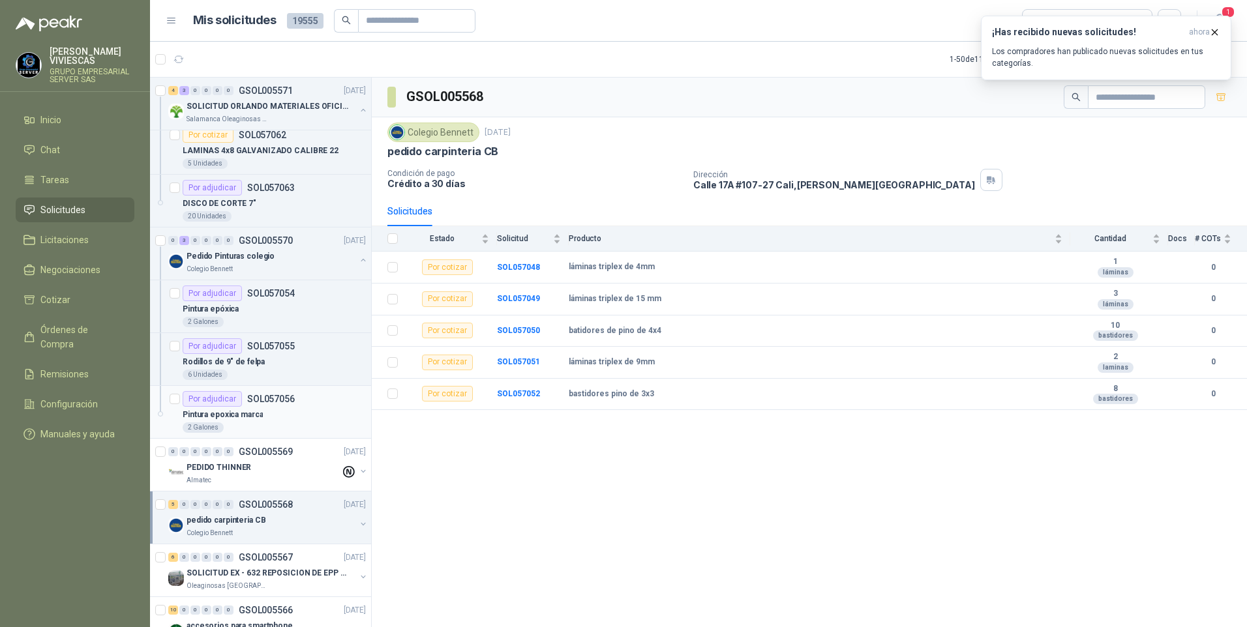
click at [248, 417] on p "Pintura epoxica marca" at bounding box center [223, 415] width 80 height 12
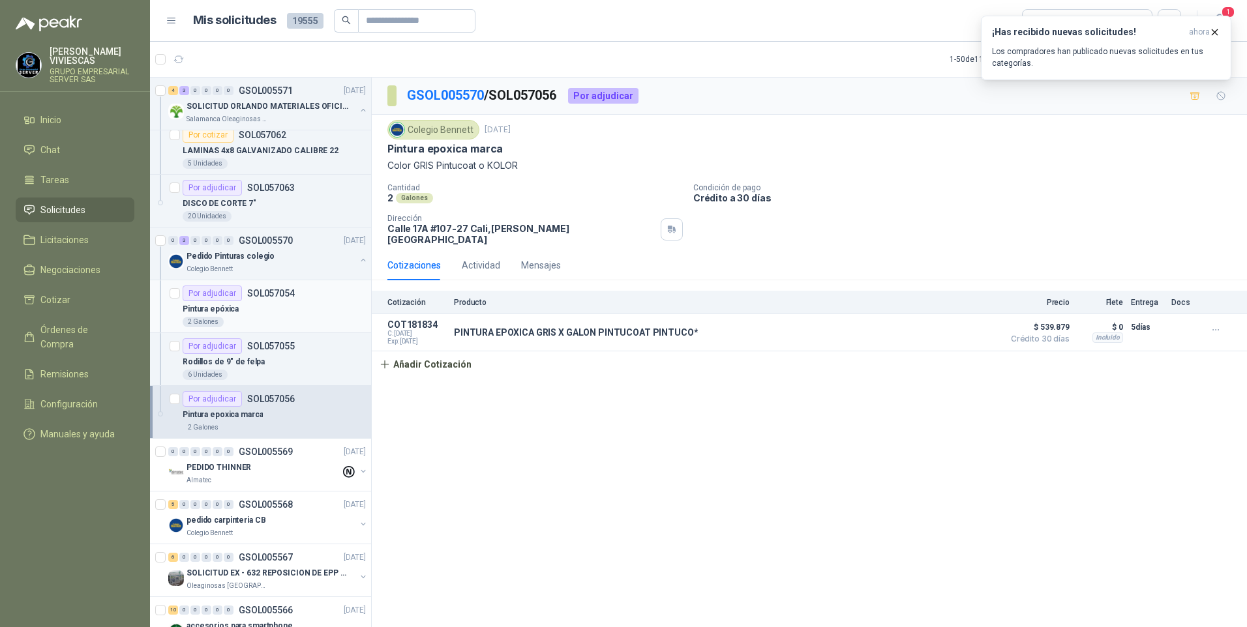
click at [212, 309] on p "Pintura epóxica" at bounding box center [211, 309] width 56 height 12
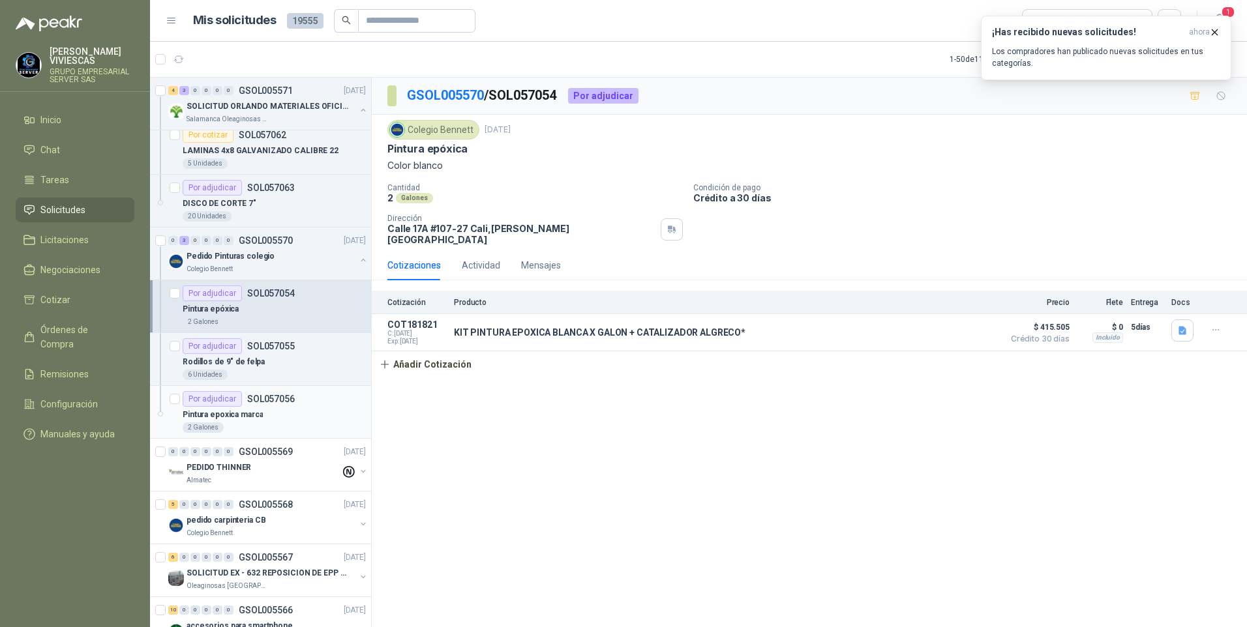
click at [248, 414] on p "Pintura epoxica marca" at bounding box center [223, 415] width 80 height 12
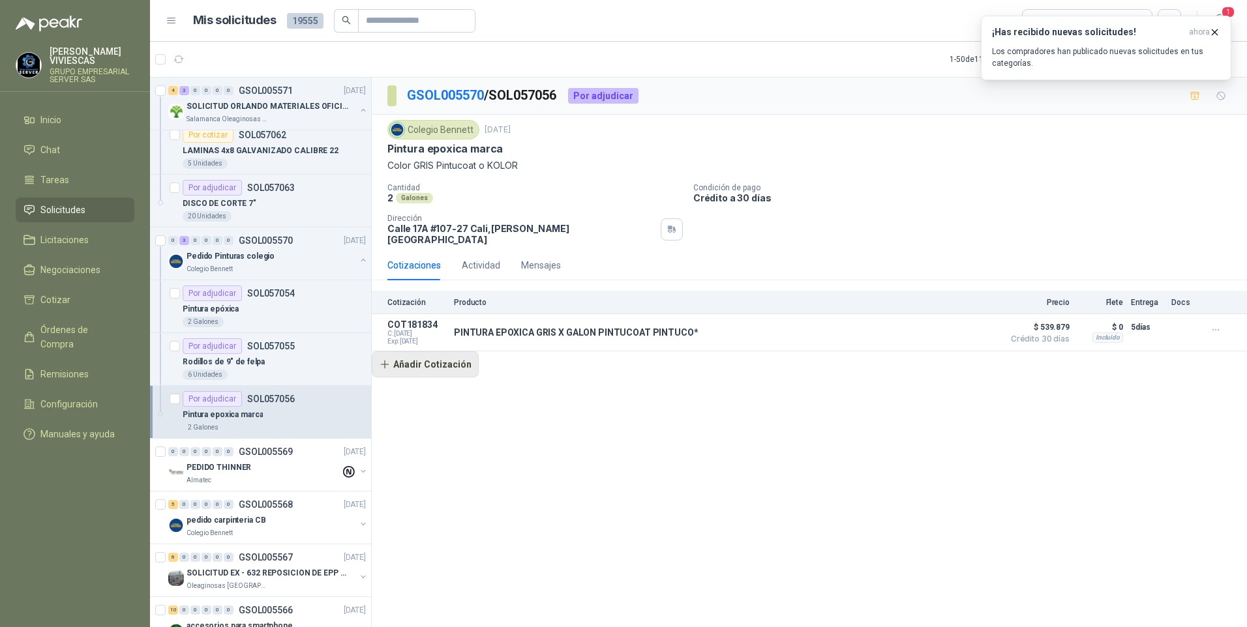
click at [429, 358] on button "Añadir Cotización" at bounding box center [425, 365] width 107 height 26
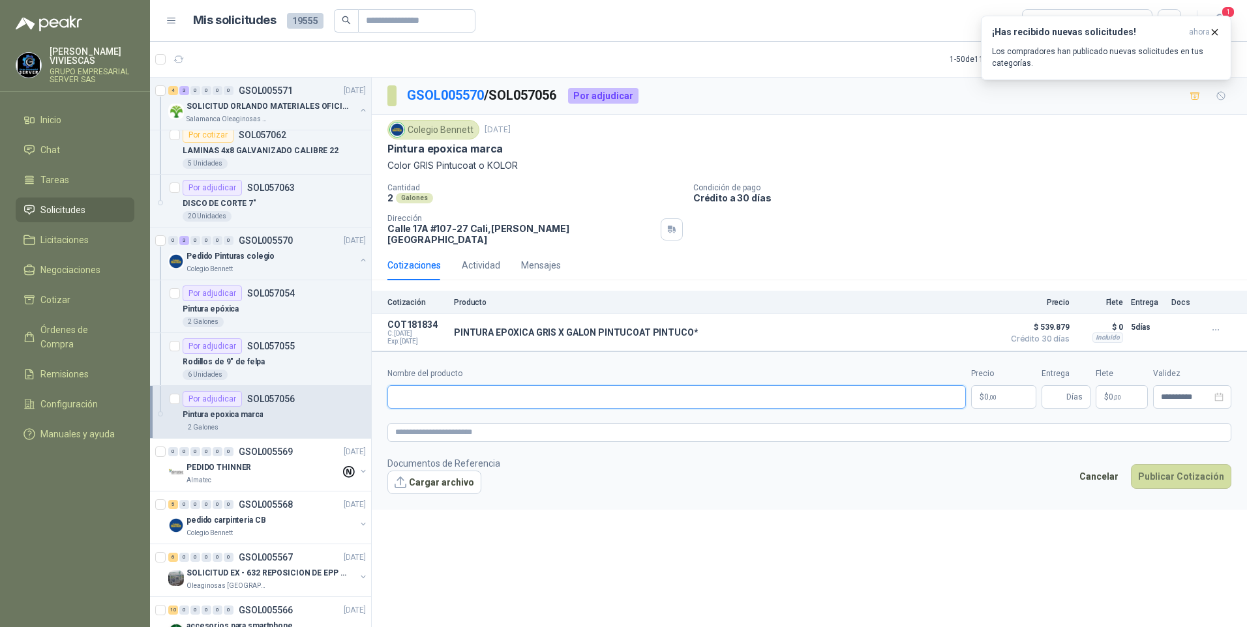
click at [399, 385] on input "Nombre del producto" at bounding box center [676, 396] width 579 height 23
type input "*"
click at [397, 388] on input "**********" at bounding box center [676, 396] width 579 height 23
click at [561, 385] on input "**********" at bounding box center [676, 396] width 579 height 23
click at [635, 391] on input "**********" at bounding box center [676, 396] width 579 height 23
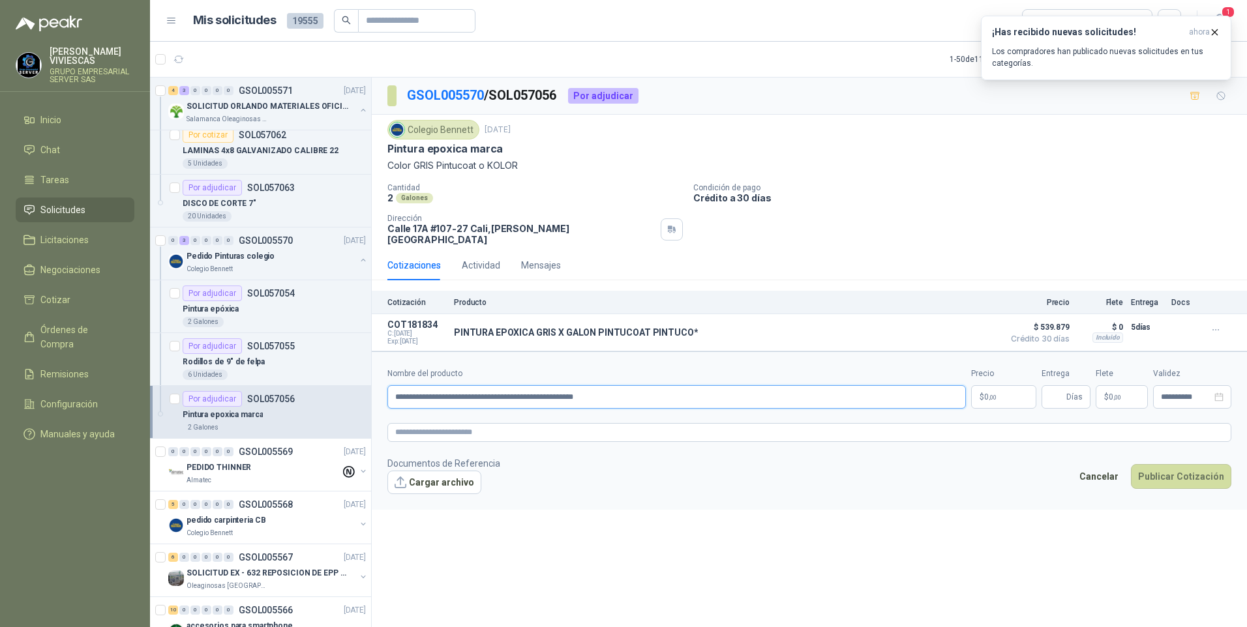
type input "**********"
click at [1003, 387] on body "[PERSON_NAME] GRUPO EMPRESARIAL SERVER SAS Inicio Chat Tareas Solicitudes Licit…" at bounding box center [623, 313] width 1247 height 627
click at [1215, 35] on icon "button" at bounding box center [1214, 32] width 11 height 11
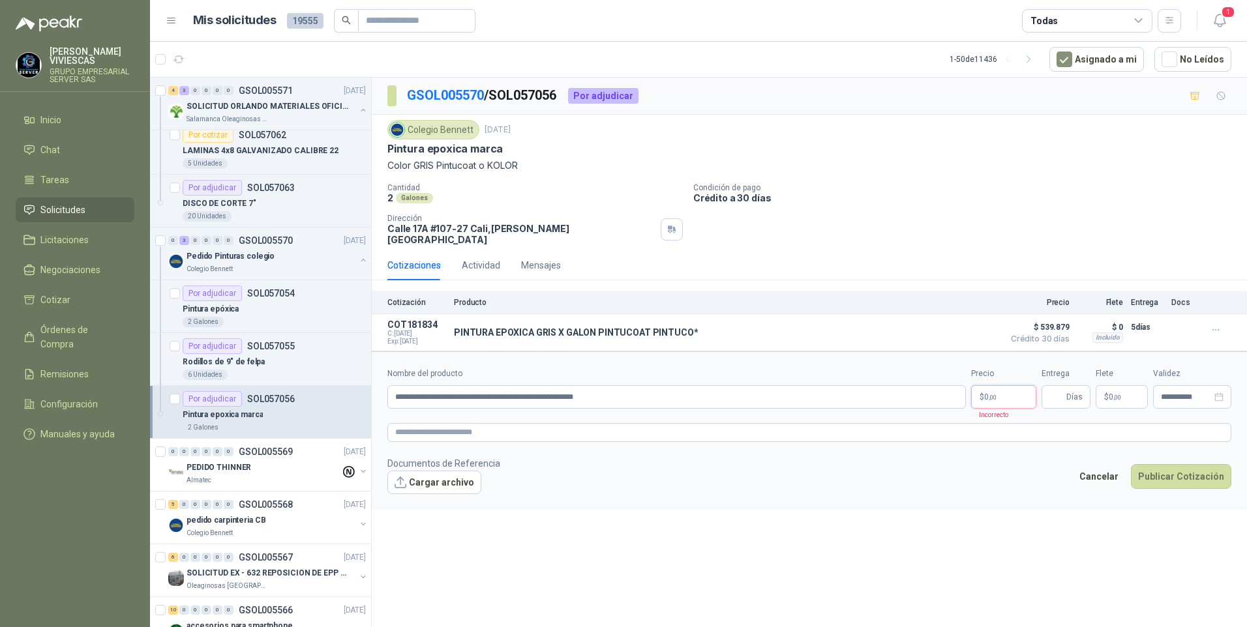
drag, startPoint x: 1008, startPoint y: 384, endPoint x: 1064, endPoint y: 376, distance: 55.9
click at [1008, 384] on body "[PERSON_NAME] GRUPO EMPRESARIAL SERVER SAS Inicio Chat Tareas Solicitudes Licit…" at bounding box center [623, 313] width 1247 height 627
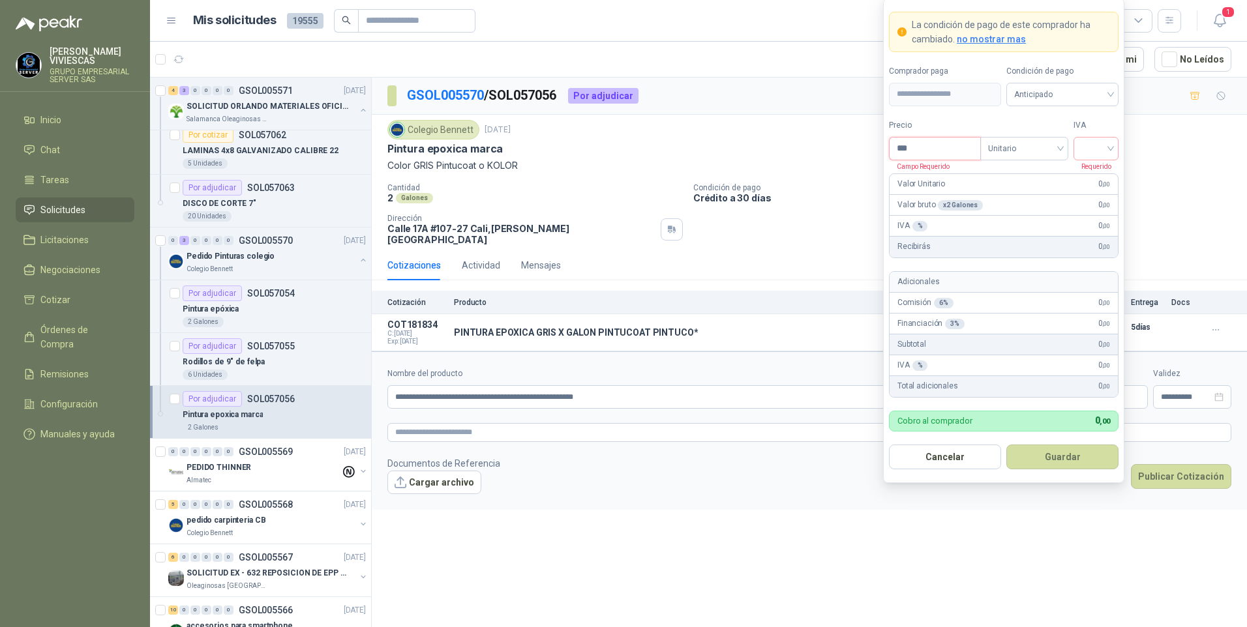
click at [944, 149] on input "***" at bounding box center [935, 149] width 91 height 22
type input "*********"
click at [1094, 143] on input "search" at bounding box center [1095, 148] width 29 height 20
click at [1094, 168] on div "19%" at bounding box center [1096, 175] width 40 height 21
click at [1076, 469] on button "Guardar" at bounding box center [1062, 457] width 112 height 25
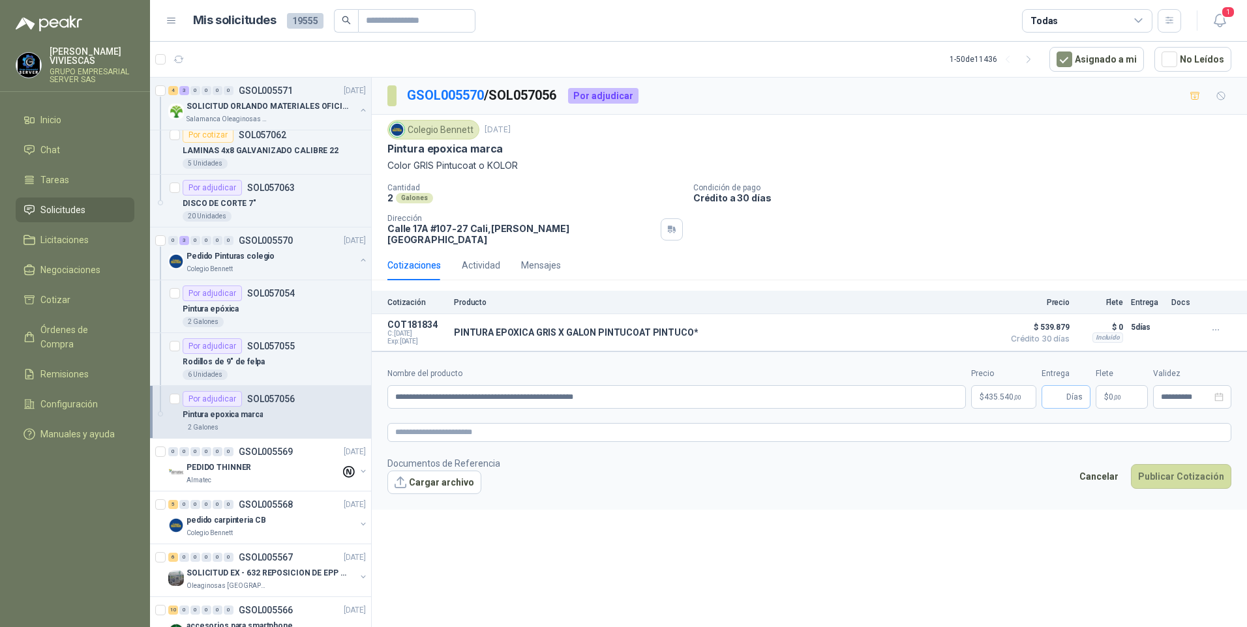
click at [1068, 389] on span "Días" at bounding box center [1074, 397] width 16 height 22
type input "*"
click at [972, 528] on div "**********" at bounding box center [809, 355] width 875 height 554
drag, startPoint x: 408, startPoint y: 413, endPoint x: 403, endPoint y: 419, distance: 8.4
click at [403, 423] on textarea at bounding box center [809, 432] width 844 height 19
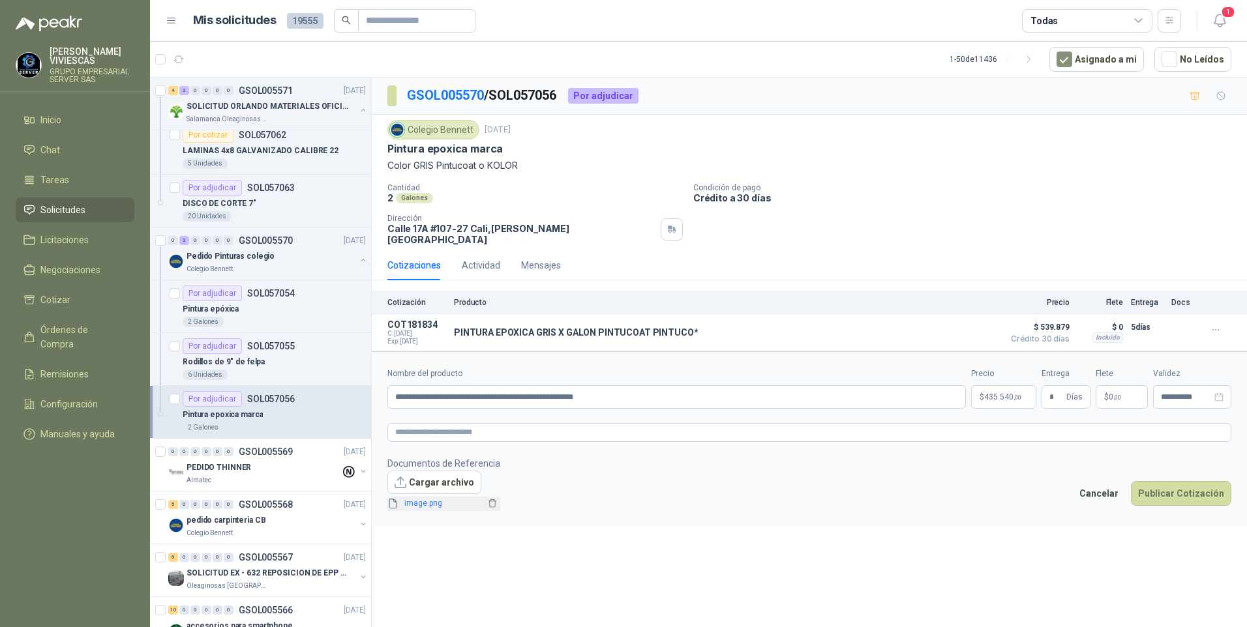
click at [416, 498] on span "image.png" at bounding box center [442, 504] width 86 height 12
click at [425, 501] on link "image.png" at bounding box center [442, 504] width 86 height 12
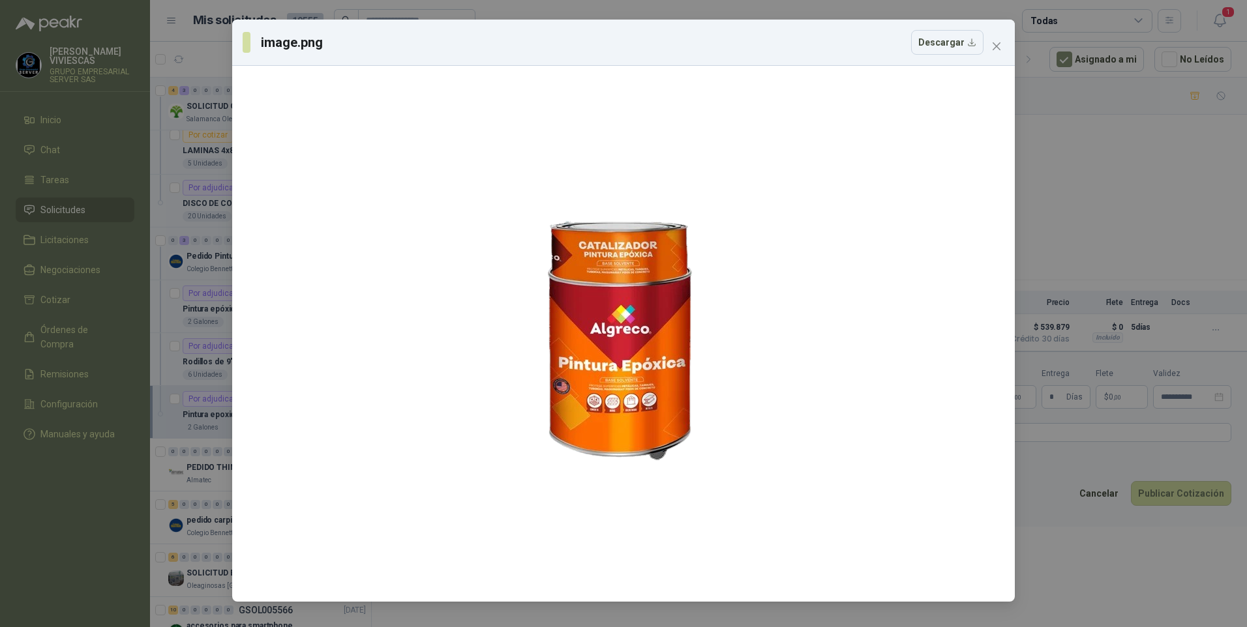
click at [1074, 541] on div "image.png Descargar" at bounding box center [623, 313] width 1247 height 627
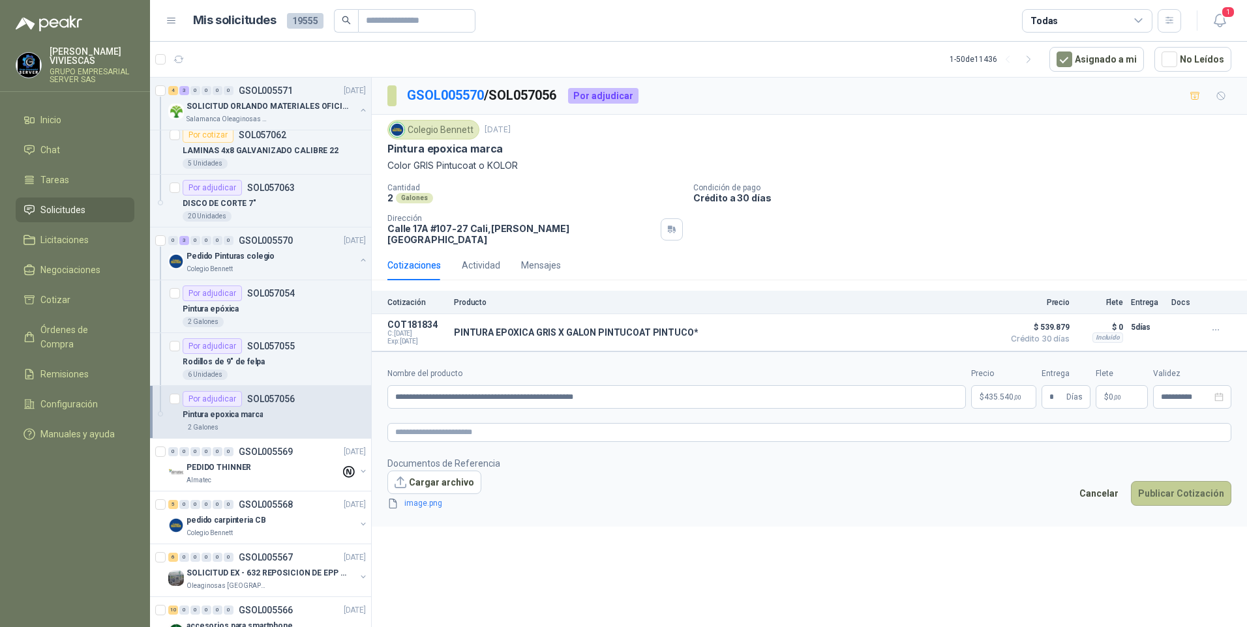
click at [1186, 481] on button "Publicar Cotización" at bounding box center [1181, 493] width 100 height 25
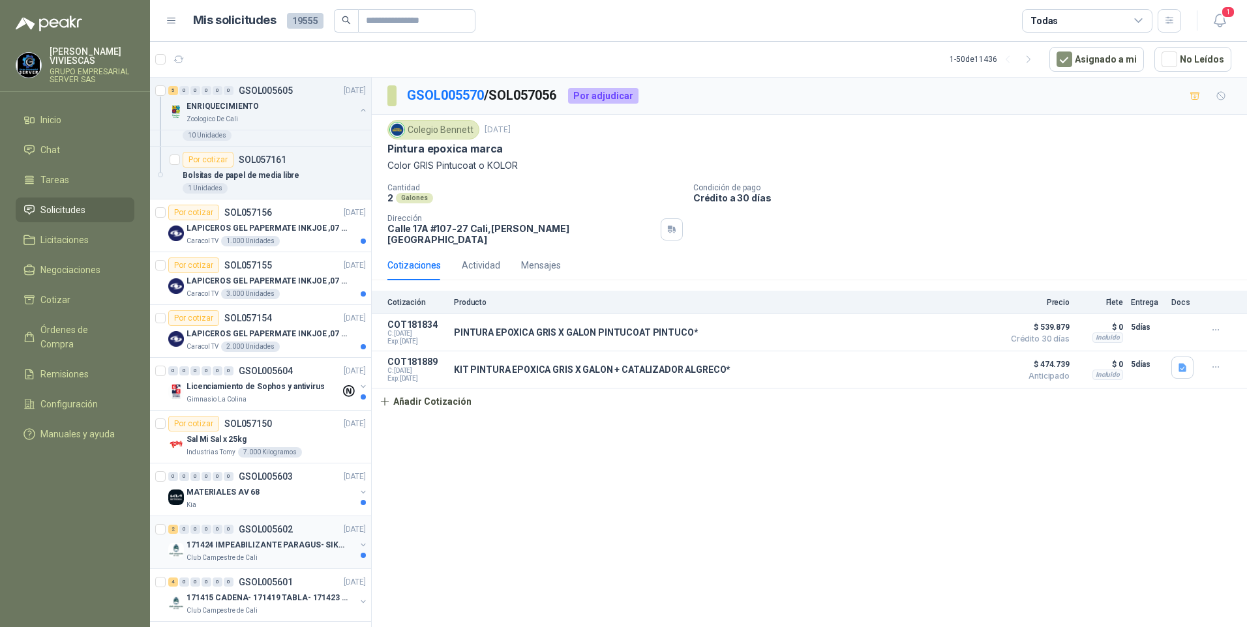
scroll to position [326, 0]
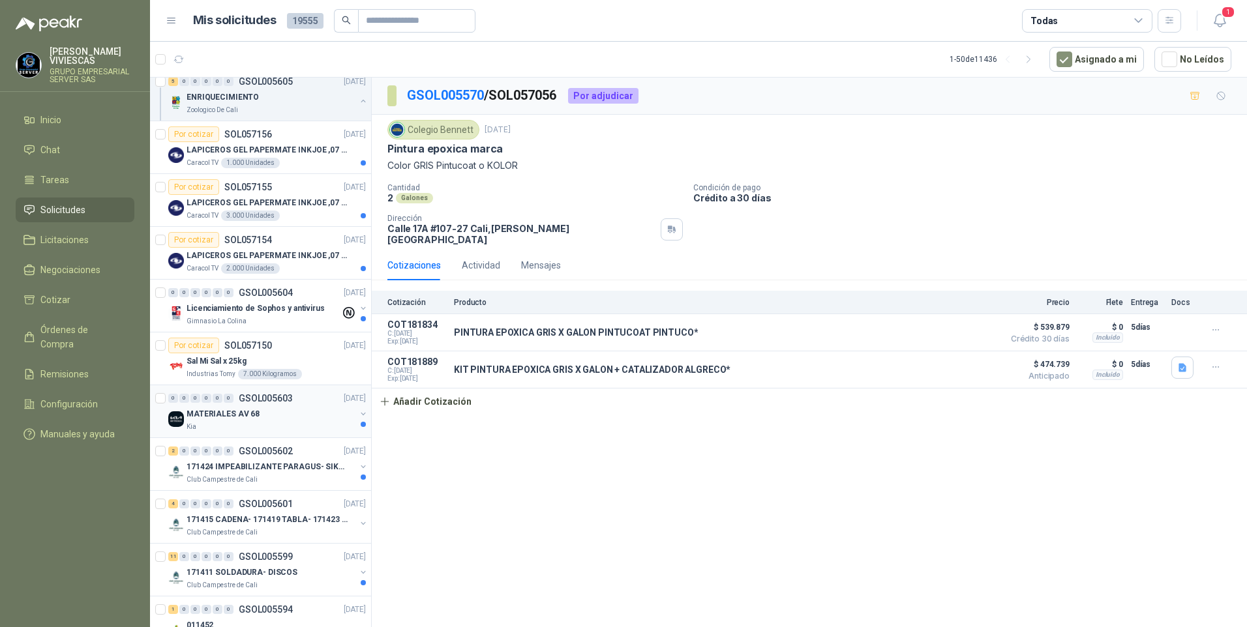
click at [243, 415] on p "MATERIALES AV 68" at bounding box center [223, 414] width 73 height 12
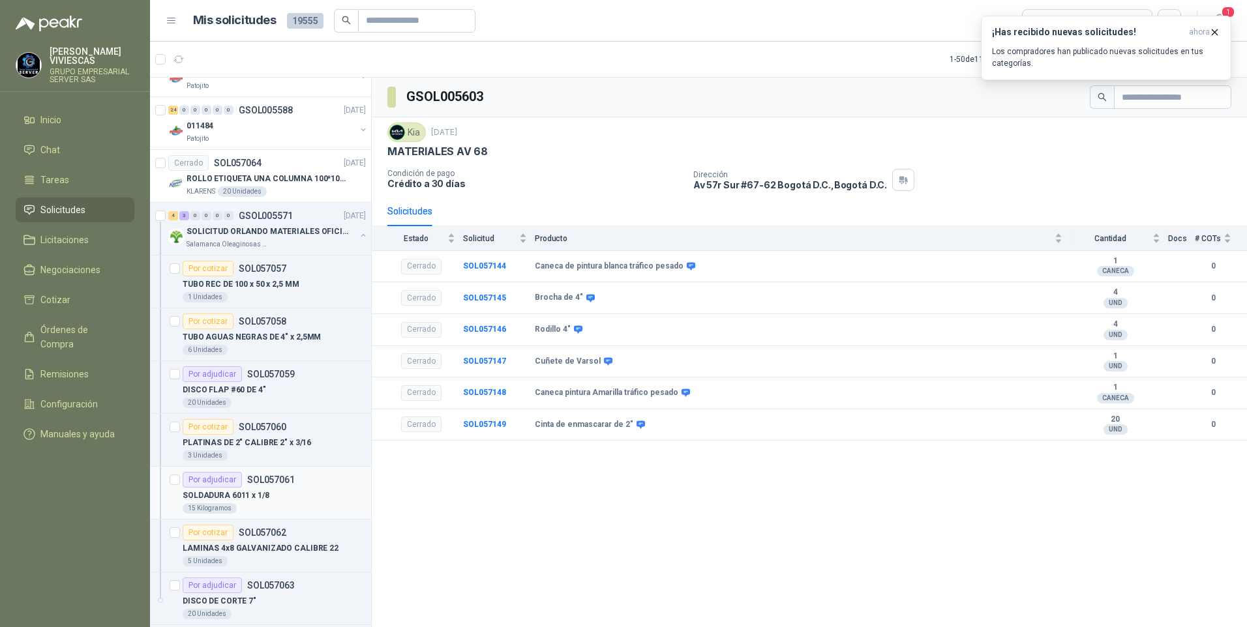
scroll to position [1044, 0]
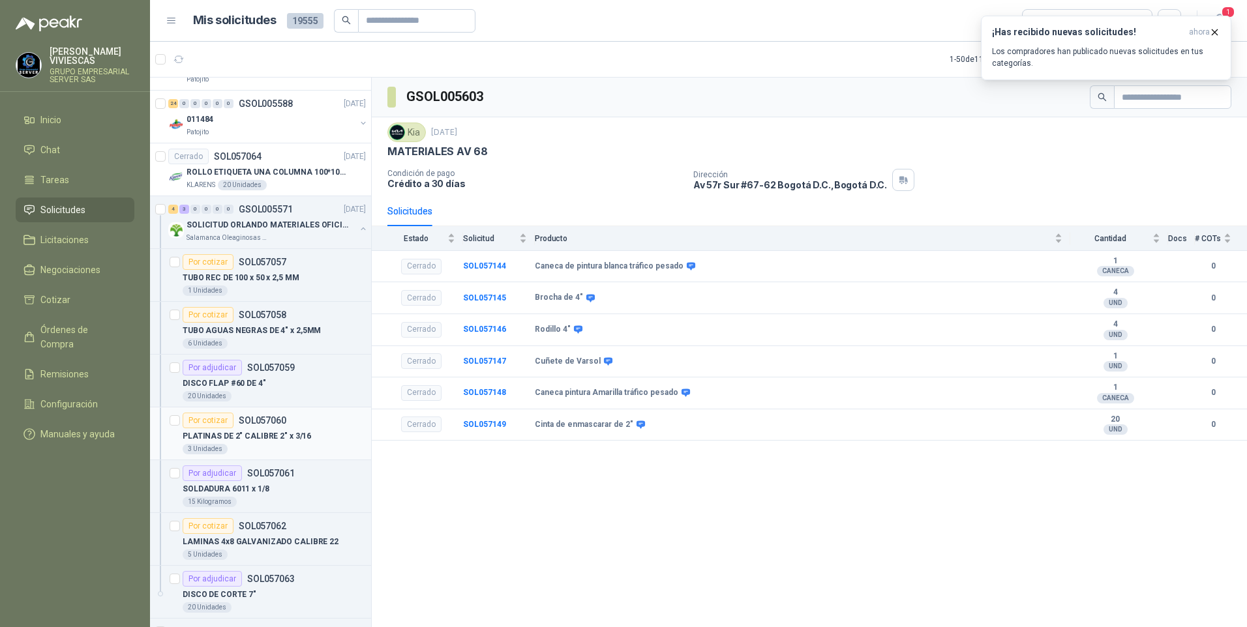
click at [249, 438] on p "PLATINAS DE 2" CALIBRE 2" x 3/16" at bounding box center [247, 436] width 128 height 12
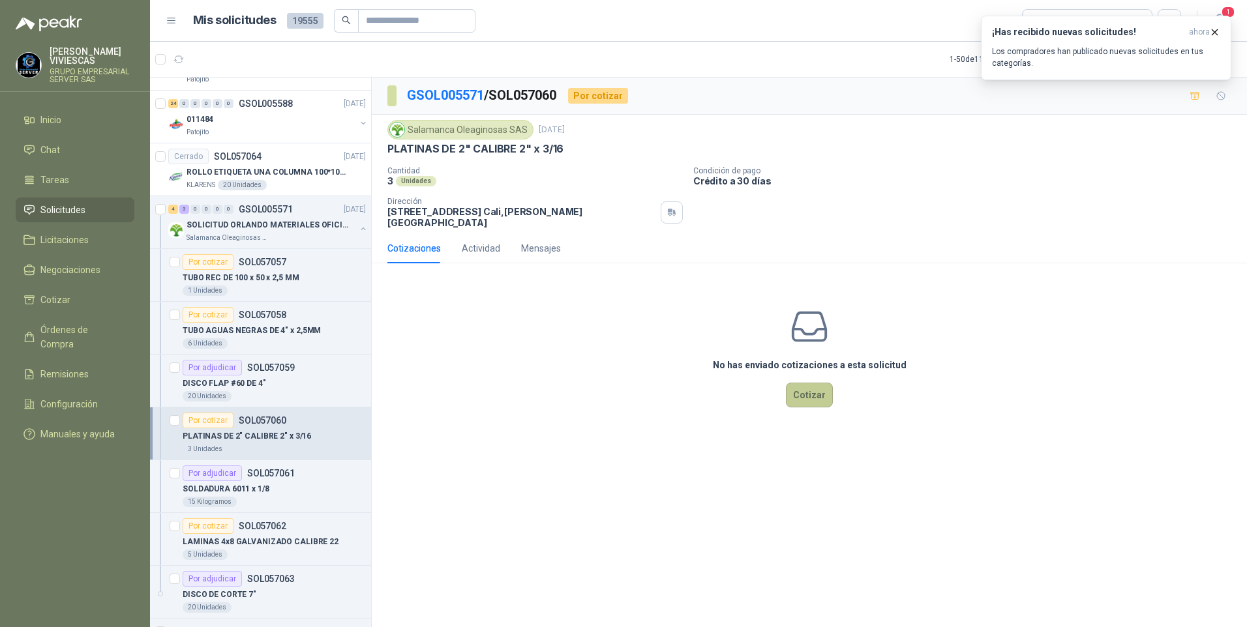
click at [807, 384] on button "Cotizar" at bounding box center [809, 395] width 47 height 25
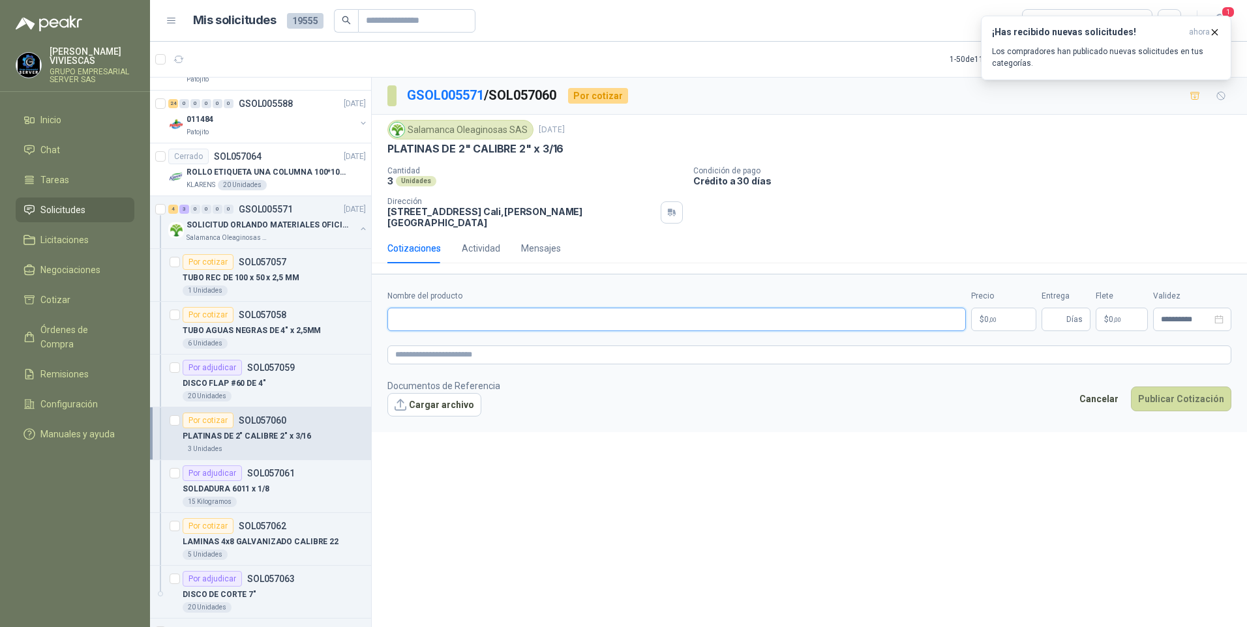
click at [411, 308] on input "Nombre del producto" at bounding box center [676, 319] width 579 height 23
paste input "**********"
click at [485, 309] on input "**********" at bounding box center [676, 319] width 579 height 23
type input "**********"
click at [1008, 312] on body "[PERSON_NAME] GRUPO EMPRESARIAL SERVER SAS Inicio Chat Tareas Solicitudes Licit…" at bounding box center [623, 313] width 1247 height 627
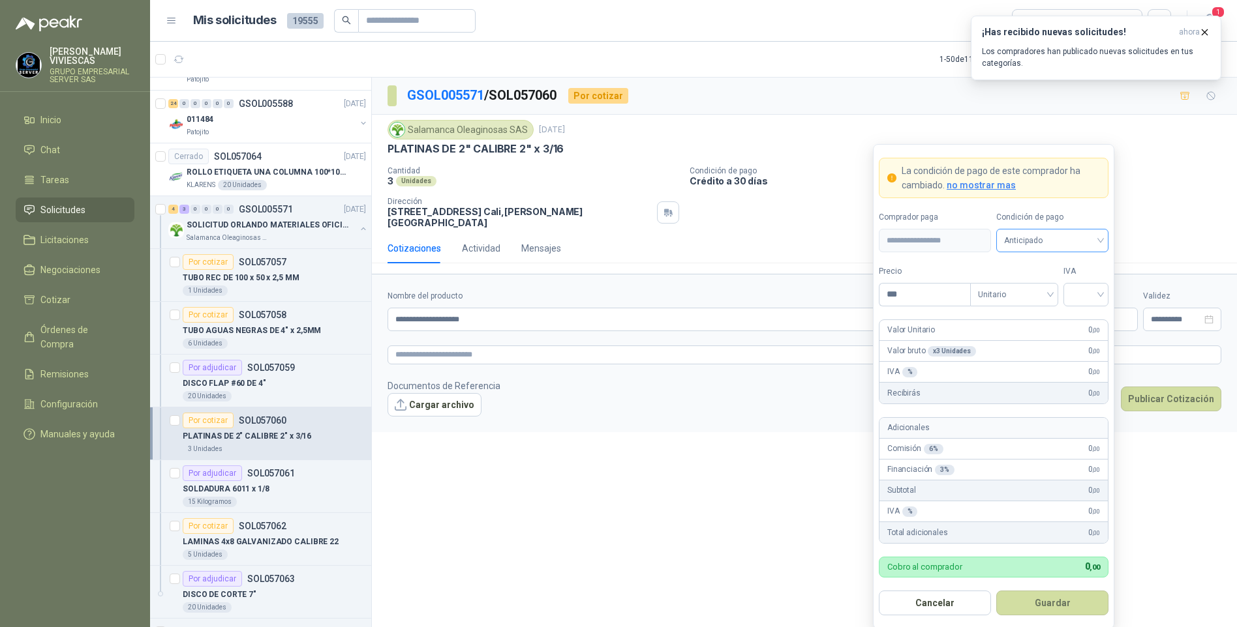
click at [1046, 241] on span "Anticipado" at bounding box center [1052, 241] width 97 height 20
click at [1045, 284] on div "Crédito a 30 días" at bounding box center [1051, 289] width 91 height 14
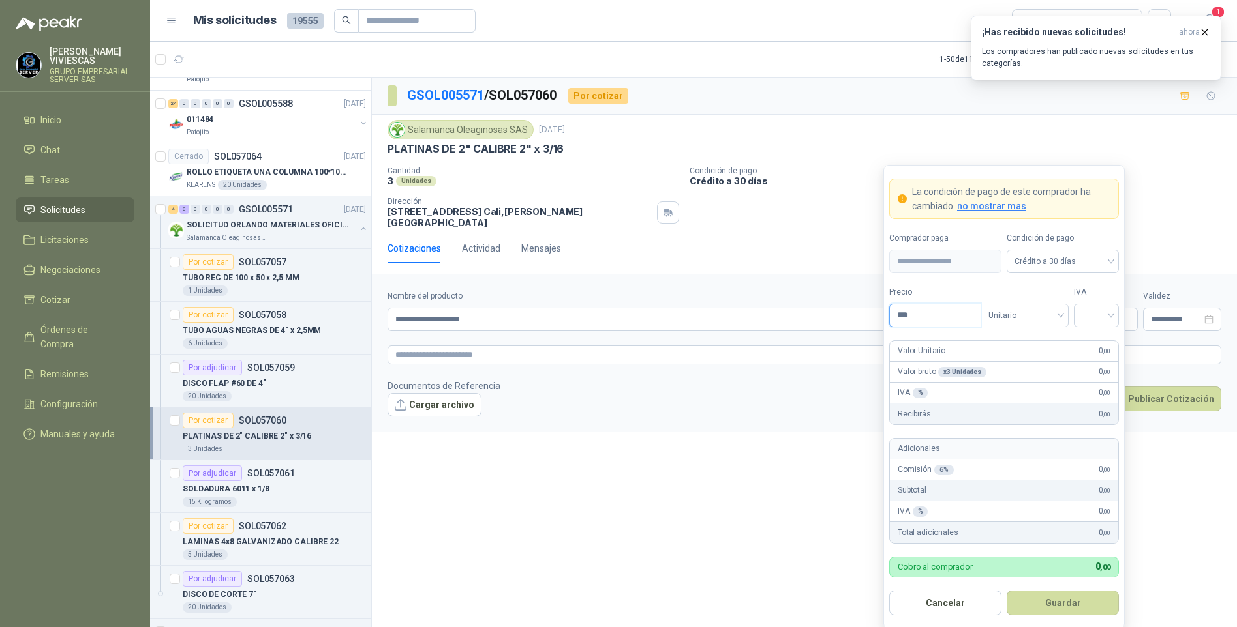
click at [927, 314] on input "***" at bounding box center [935, 316] width 91 height 22
type input "********"
click at [1093, 309] on input "search" at bounding box center [1095, 315] width 29 height 20
click at [1091, 344] on div "19%" at bounding box center [1096, 343] width 24 height 14
click at [1045, 598] on button "Guardar" at bounding box center [1062, 603] width 112 height 25
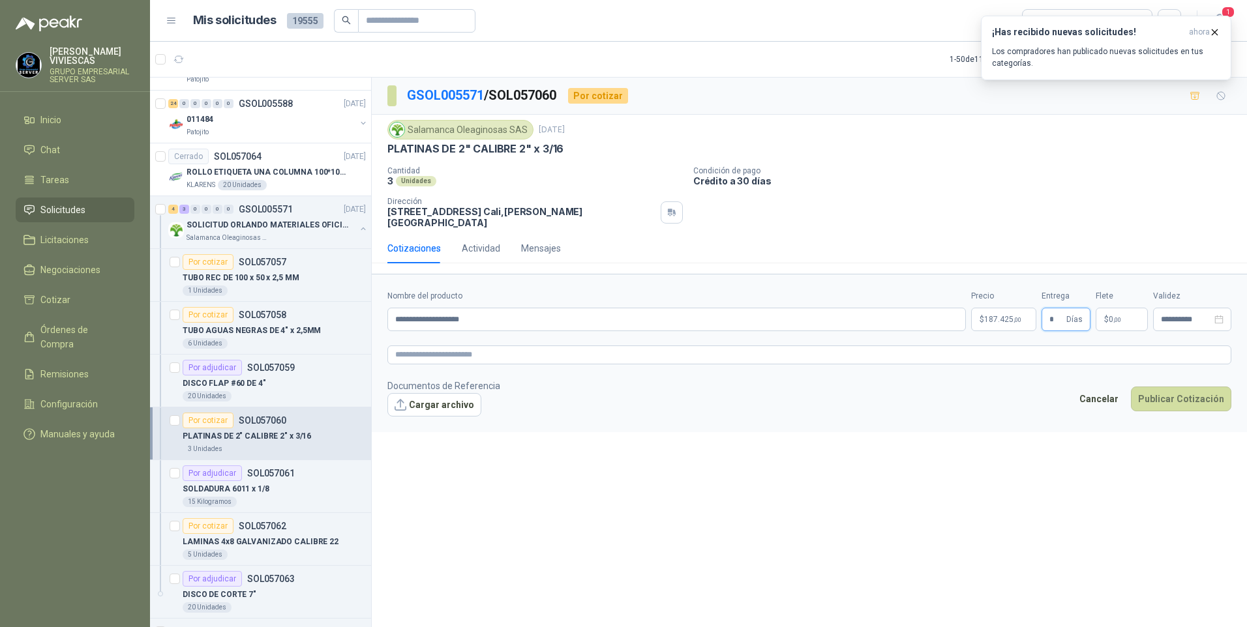
type input "*"
drag, startPoint x: 1246, startPoint y: 415, endPoint x: 1246, endPoint y: 400, distance: 15.7
click at [1246, 414] on html "[PERSON_NAME] GRUPO EMPRESARIAL SERVER SAS Inicio Chat Tareas Solicitudes Licit…" at bounding box center [623, 313] width 1247 height 627
click at [1171, 379] on footer "Documentos de Referencia Cargar archivo Cancelar Publicar Cotización" at bounding box center [809, 398] width 844 height 38
click at [1179, 388] on button "Publicar Cotización" at bounding box center [1181, 399] width 100 height 25
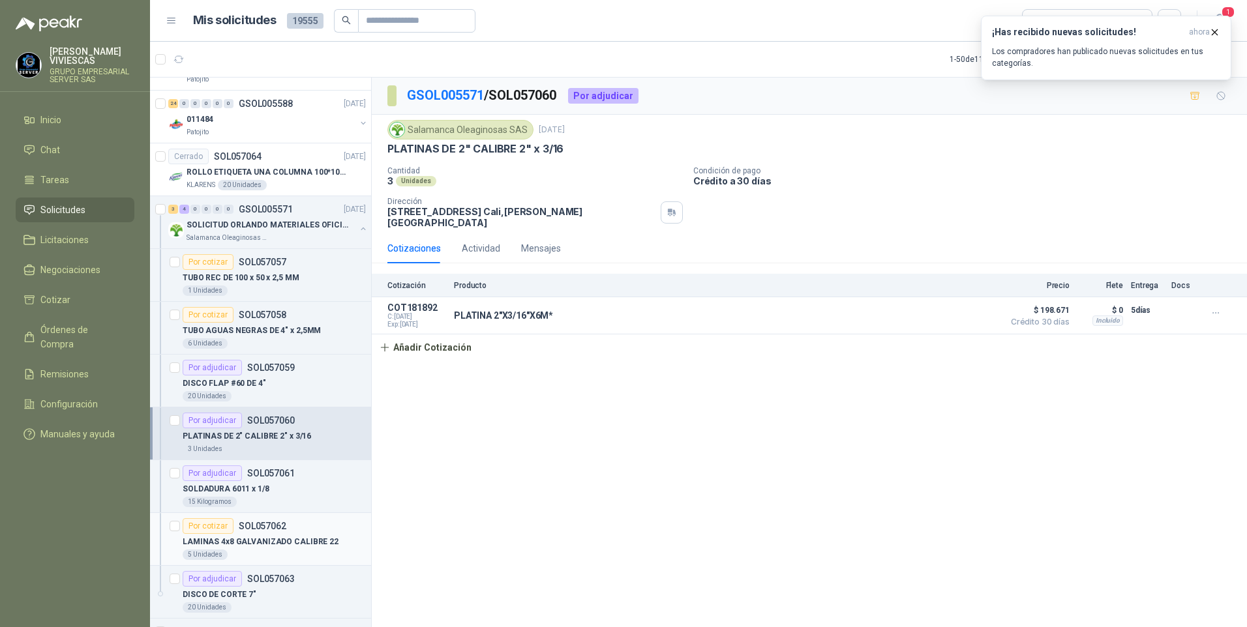
click at [250, 541] on p "LAMINAS 4x8 GALVANIZADO CALIBRE 22" at bounding box center [261, 542] width 156 height 12
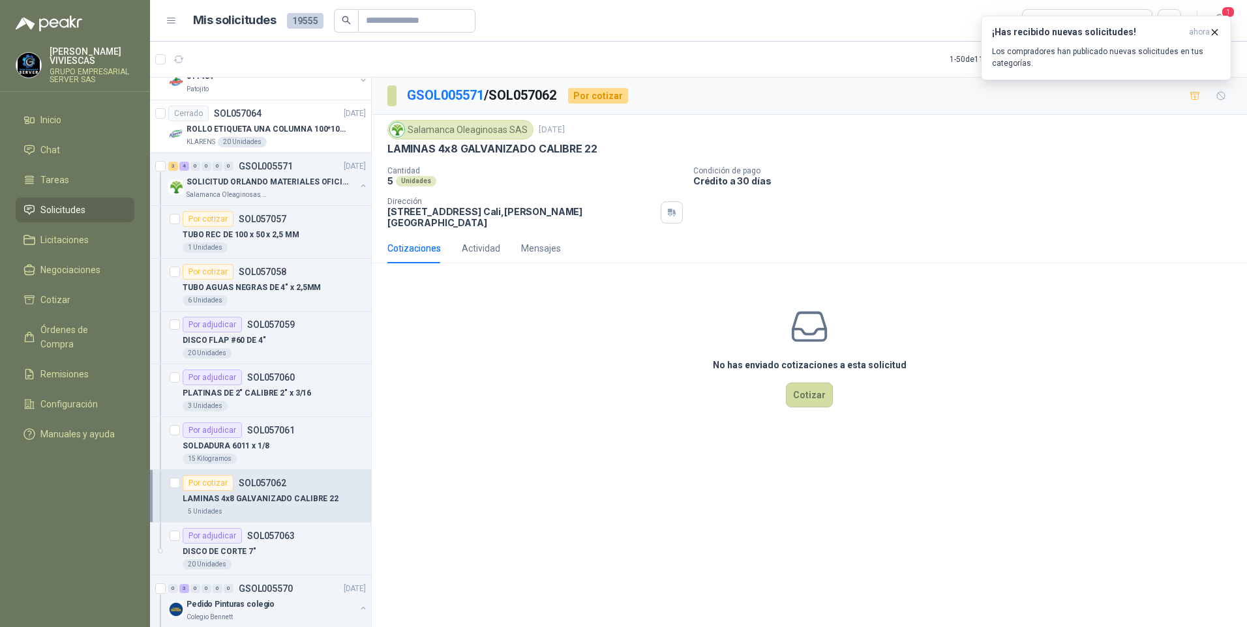
scroll to position [1109, 0]
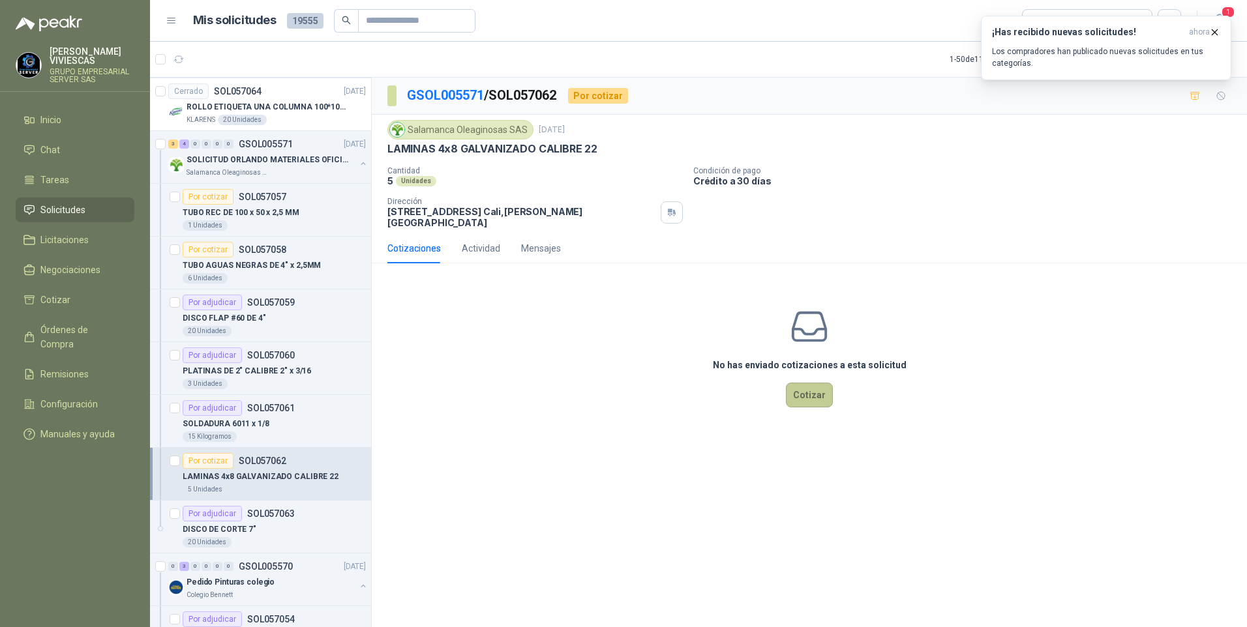
click at [805, 389] on button "Cotizar" at bounding box center [809, 395] width 47 height 25
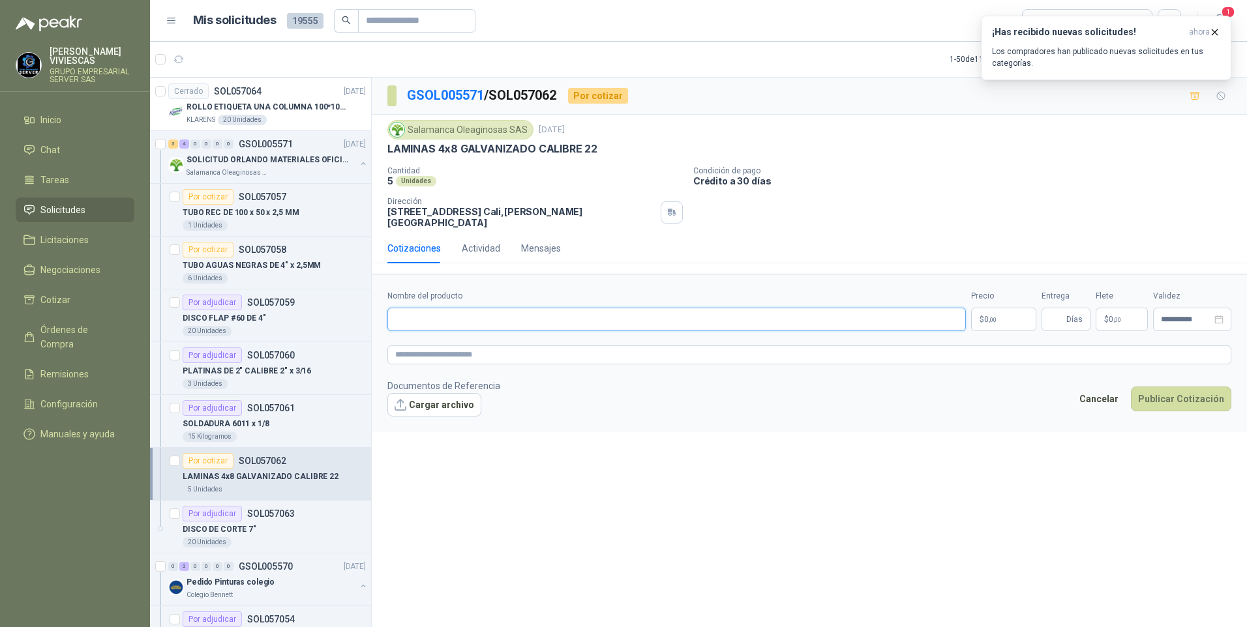
click at [443, 312] on input "Nombre del producto" at bounding box center [676, 319] width 579 height 23
paste input "**********"
click at [532, 308] on input "**********" at bounding box center [676, 319] width 579 height 23
click at [509, 308] on input "**********" at bounding box center [676, 319] width 579 height 23
type input "**********"
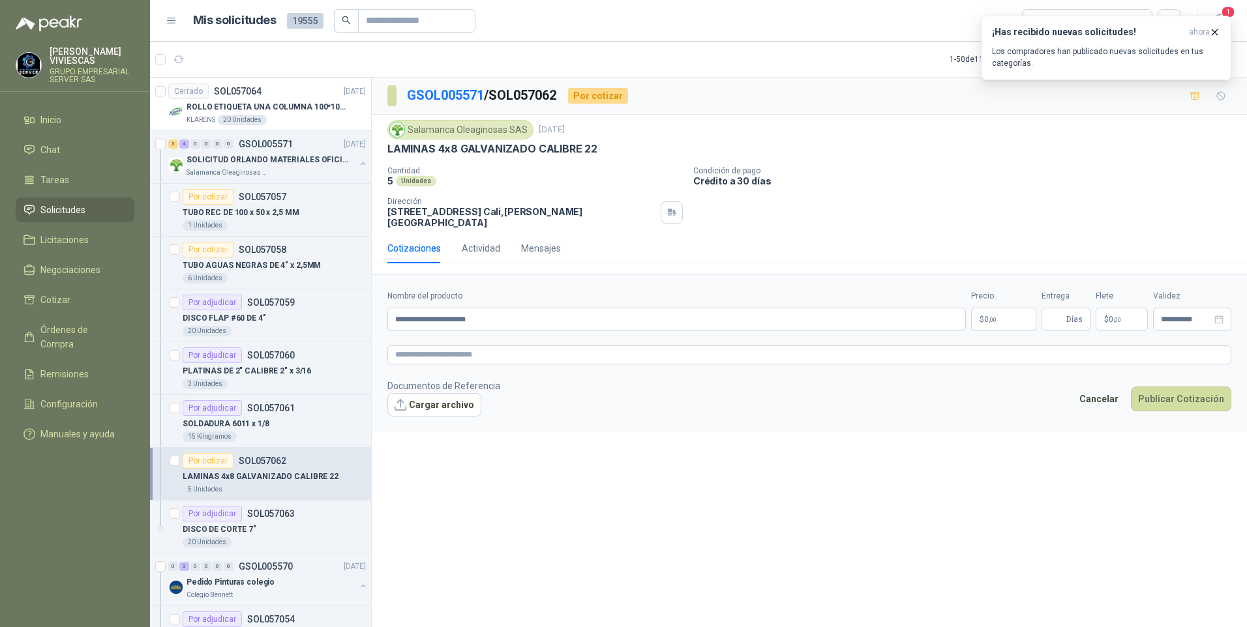
click at [1007, 316] on body "[PERSON_NAME] GRUPO EMPRESARIAL SERVER SAS Inicio Chat Tareas Solicitudes Licit…" at bounding box center [623, 313] width 1247 height 627
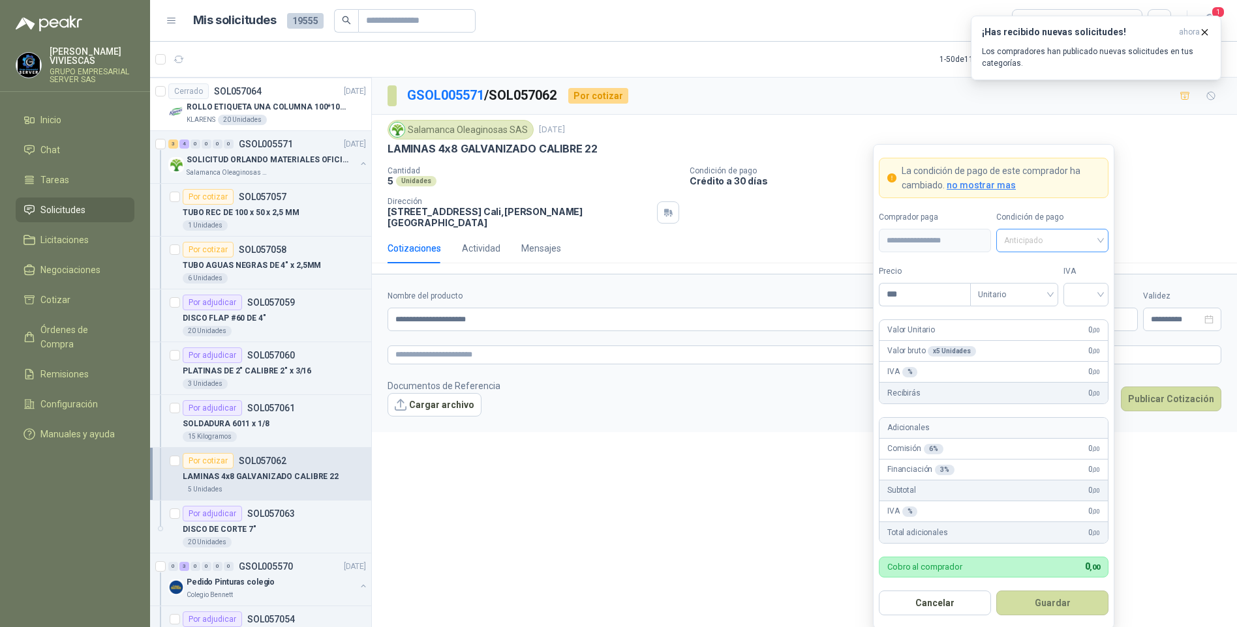
click at [1042, 232] on span "Anticipado" at bounding box center [1052, 241] width 97 height 20
click at [1039, 288] on div "Crédito a 30 días" at bounding box center [1051, 289] width 91 height 14
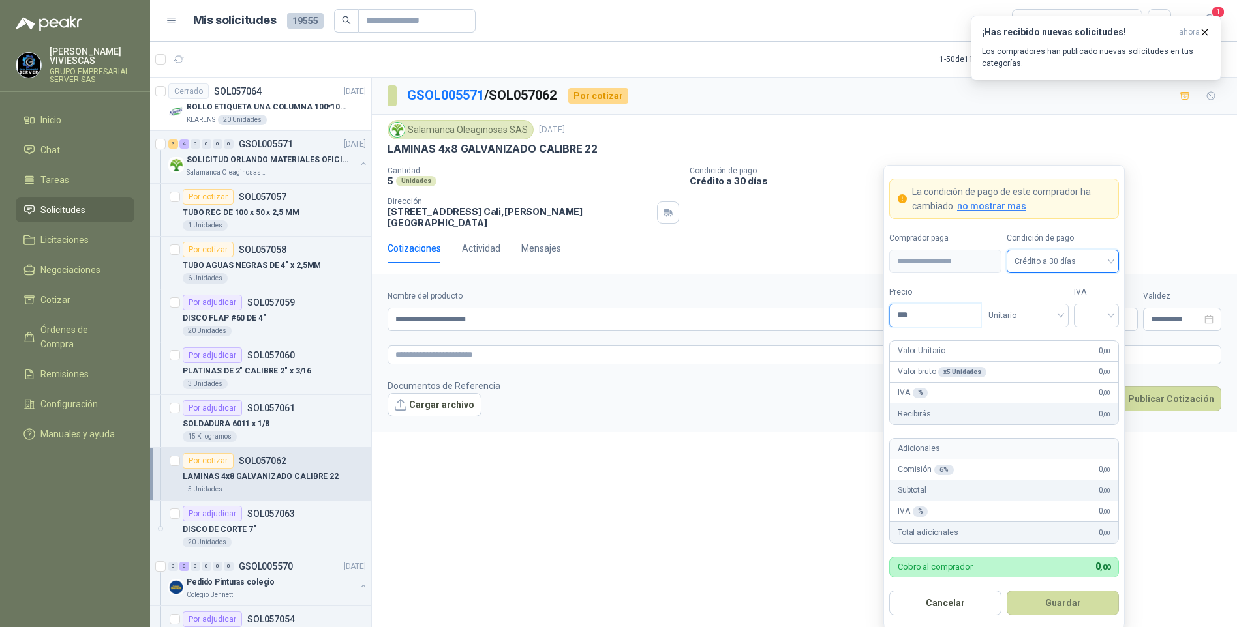
click at [910, 319] on input "***" at bounding box center [935, 316] width 91 height 22
type input "********"
click at [1106, 316] on input "search" at bounding box center [1095, 315] width 29 height 20
click at [1101, 338] on div "19%" at bounding box center [1096, 343] width 24 height 14
click at [1049, 611] on button "Guardar" at bounding box center [1062, 603] width 112 height 25
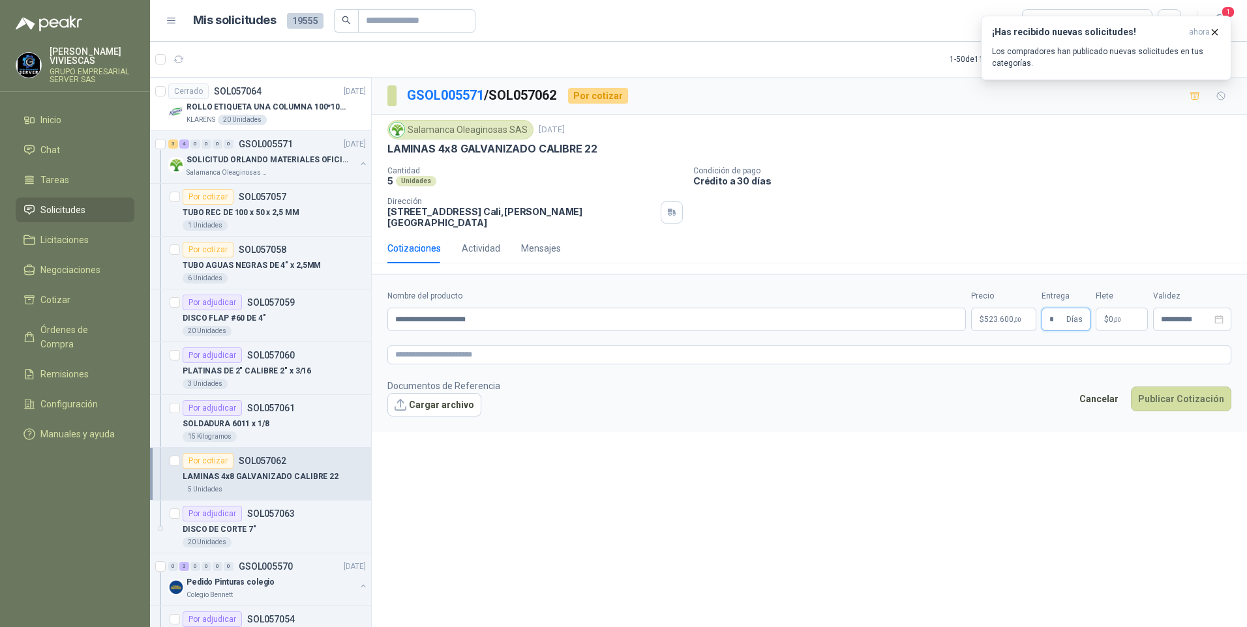
type input "*"
click at [970, 457] on div "**********" at bounding box center [809, 355] width 875 height 554
click at [1173, 387] on button "Publicar Cotización" at bounding box center [1181, 399] width 100 height 25
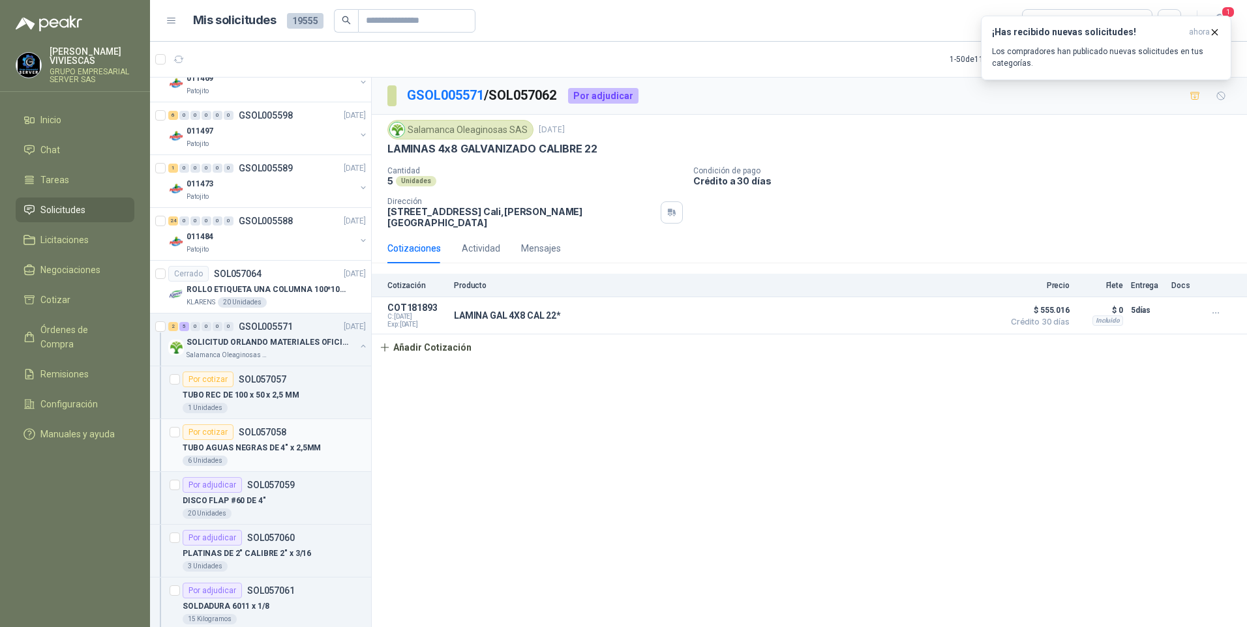
scroll to position [913, 0]
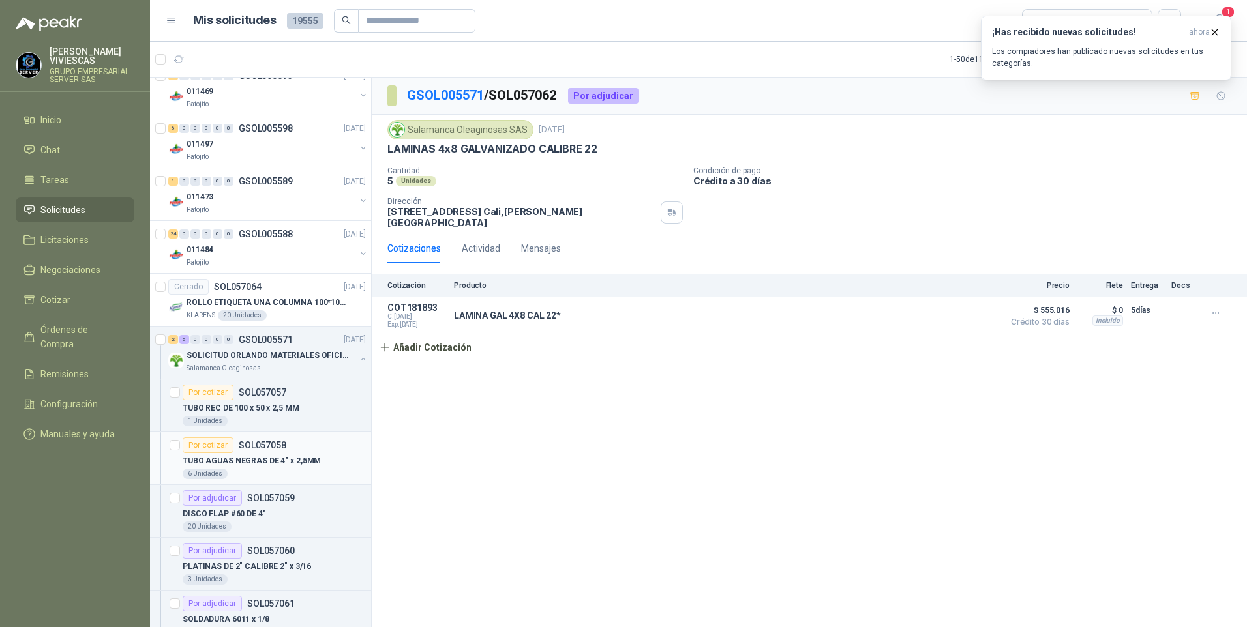
click at [240, 460] on p "TUBO AGUAS NEGRAS DE 4" x 2,5MM" at bounding box center [252, 461] width 138 height 12
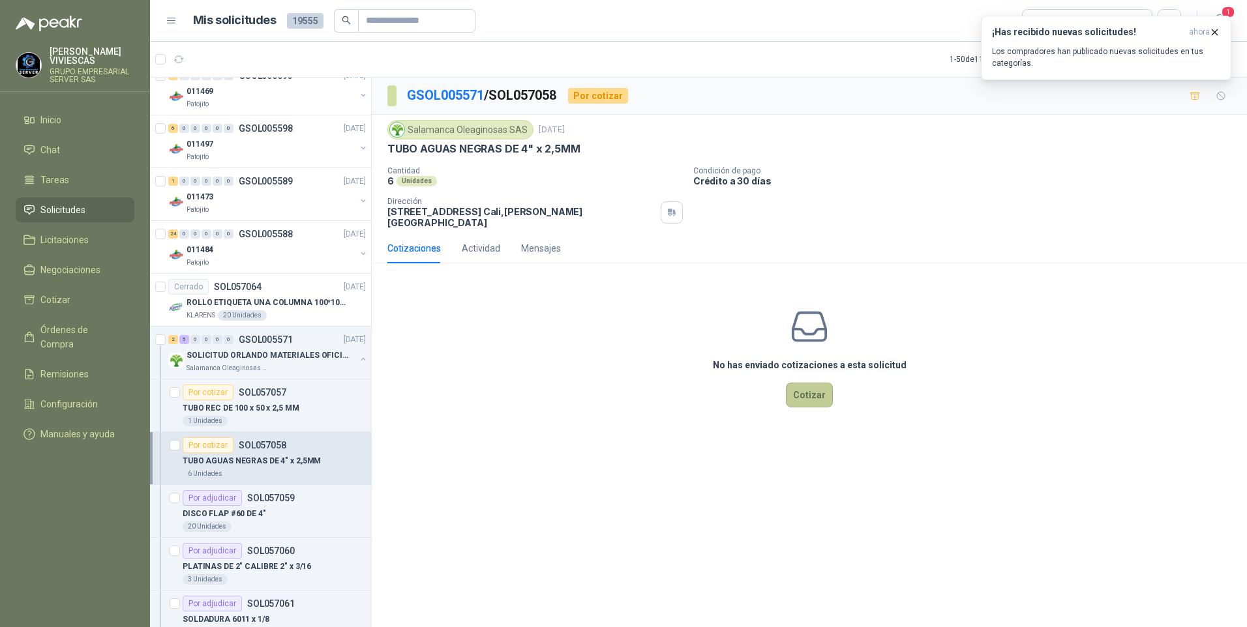
click at [815, 399] on button "Cotizar" at bounding box center [809, 395] width 47 height 25
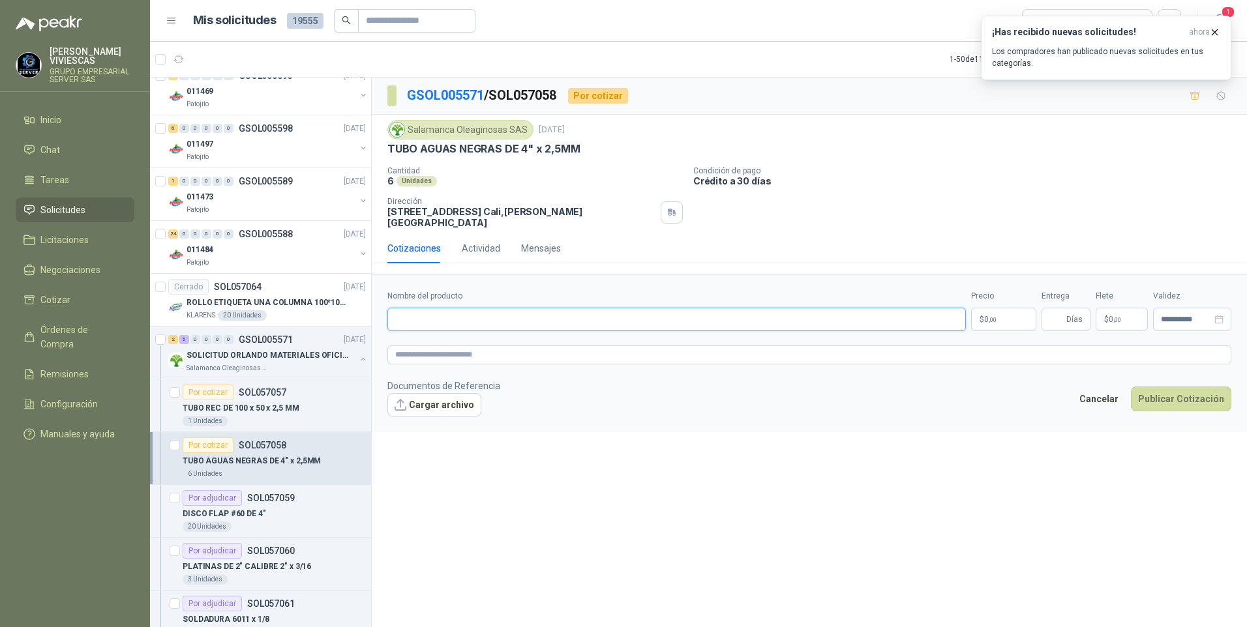
click at [431, 308] on input "Nombre del producto" at bounding box center [676, 319] width 579 height 23
click at [414, 315] on input "Nombre del producto" at bounding box center [676, 319] width 579 height 23
type input "**********"
click at [987, 316] on span "0 ,00" at bounding box center [990, 320] width 12 height 8
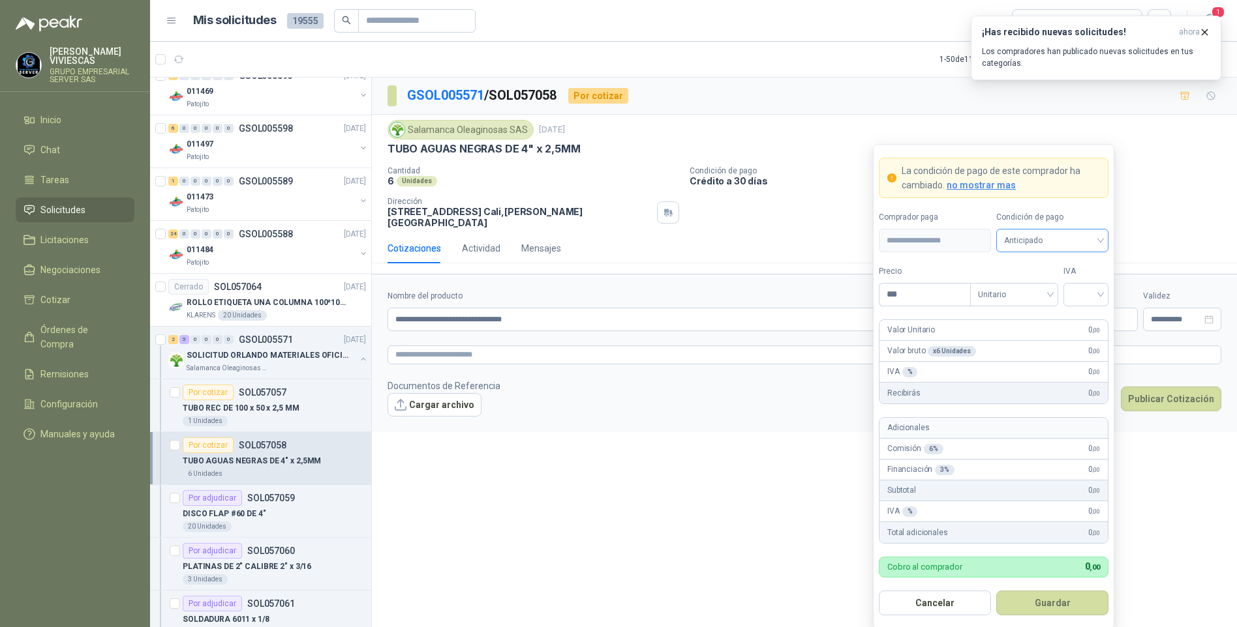
click at [1051, 232] on span "Anticipado" at bounding box center [1052, 241] width 97 height 20
click at [1040, 289] on div "Crédito a 30 días" at bounding box center [1051, 289] width 91 height 14
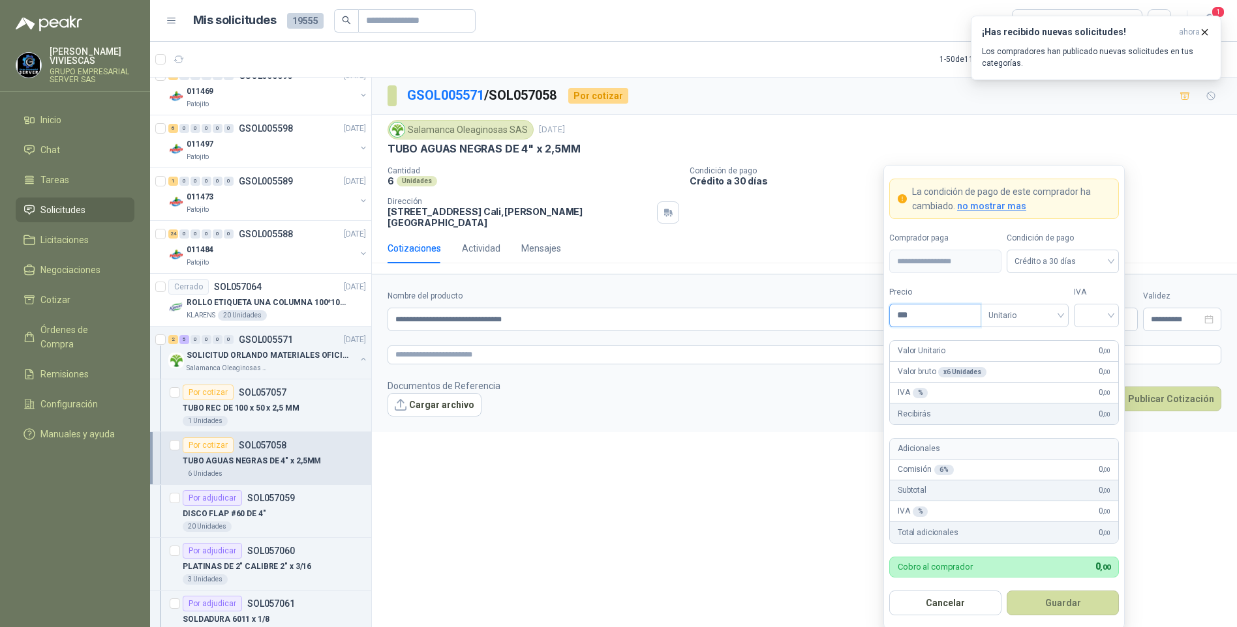
click at [928, 320] on input "***" at bounding box center [935, 316] width 91 height 22
type input "*********"
click at [1103, 318] on input "search" at bounding box center [1095, 315] width 29 height 20
click at [1100, 344] on div "19%" at bounding box center [1096, 343] width 24 height 14
drag, startPoint x: 689, startPoint y: 415, endPoint x: 922, endPoint y: 410, distance: 233.6
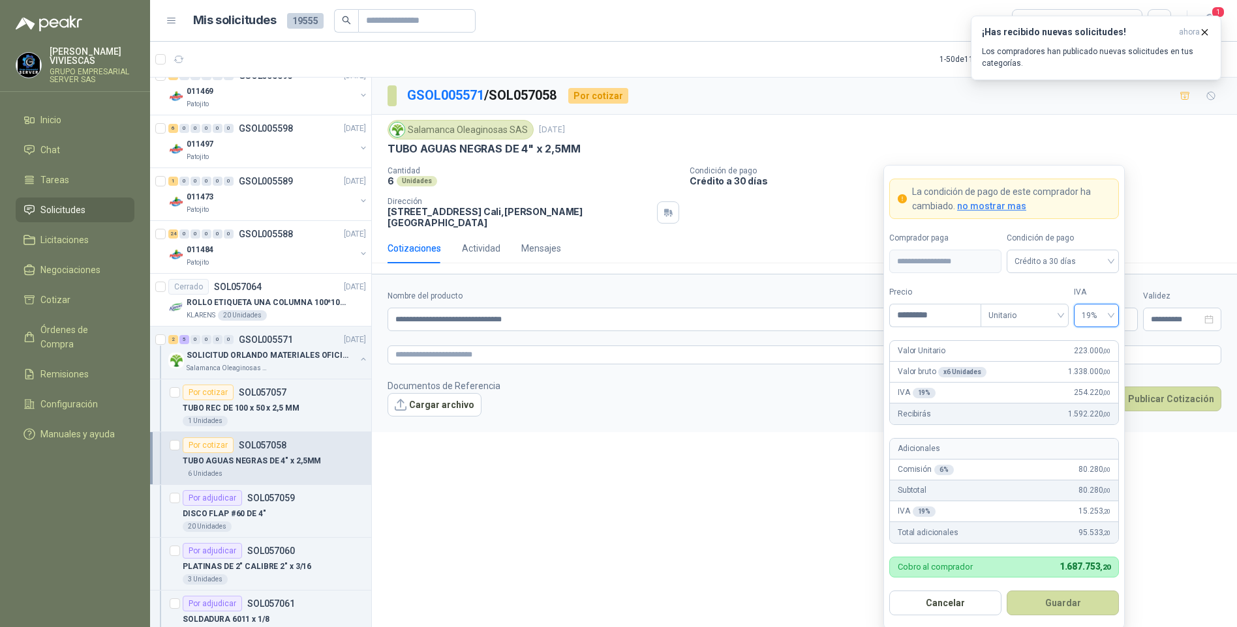
click at [695, 415] on form "**********" at bounding box center [804, 353] width 865 height 158
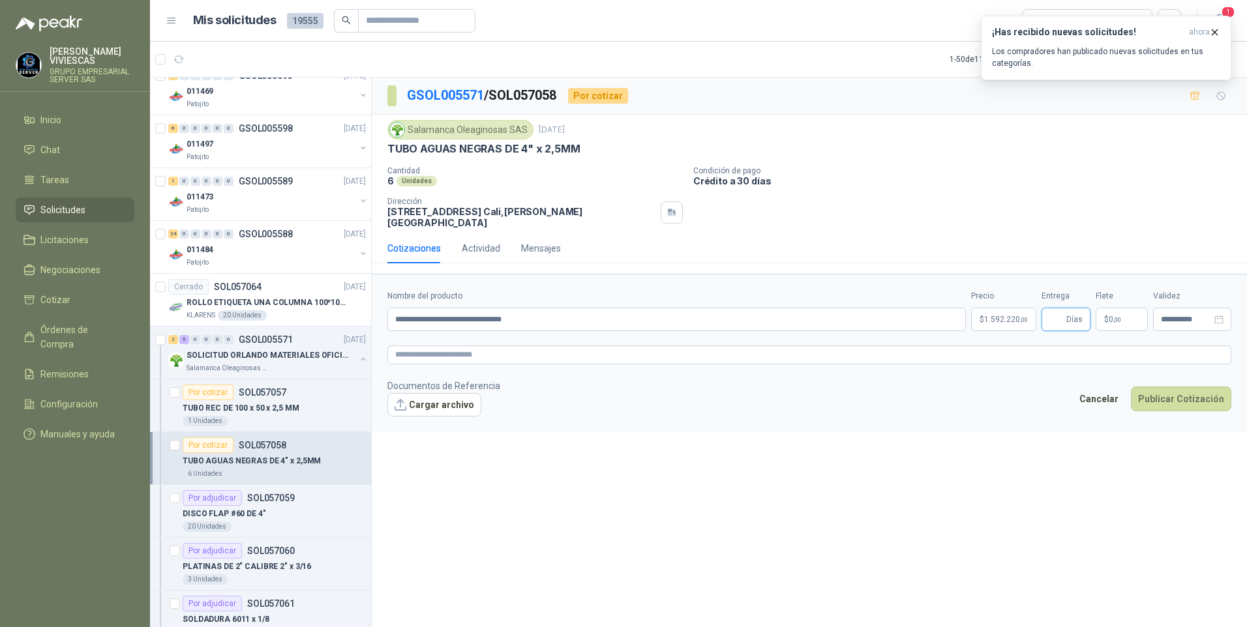
click at [1063, 309] on input "Entrega" at bounding box center [1056, 320] width 14 height 22
type input "*"
drag, startPoint x: 826, startPoint y: 462, endPoint x: 860, endPoint y: 459, distance: 34.7
click at [836, 460] on div "**********" at bounding box center [809, 355] width 875 height 554
click at [1149, 395] on button "Publicar Cotización" at bounding box center [1181, 399] width 100 height 25
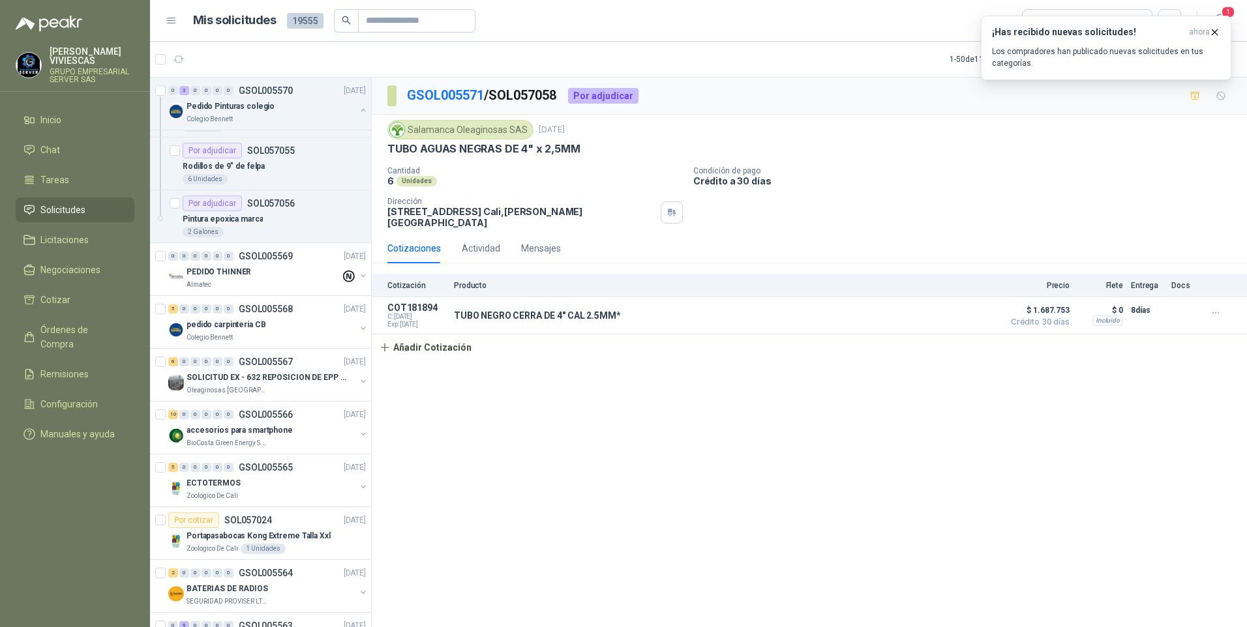
scroll to position [1696, 0]
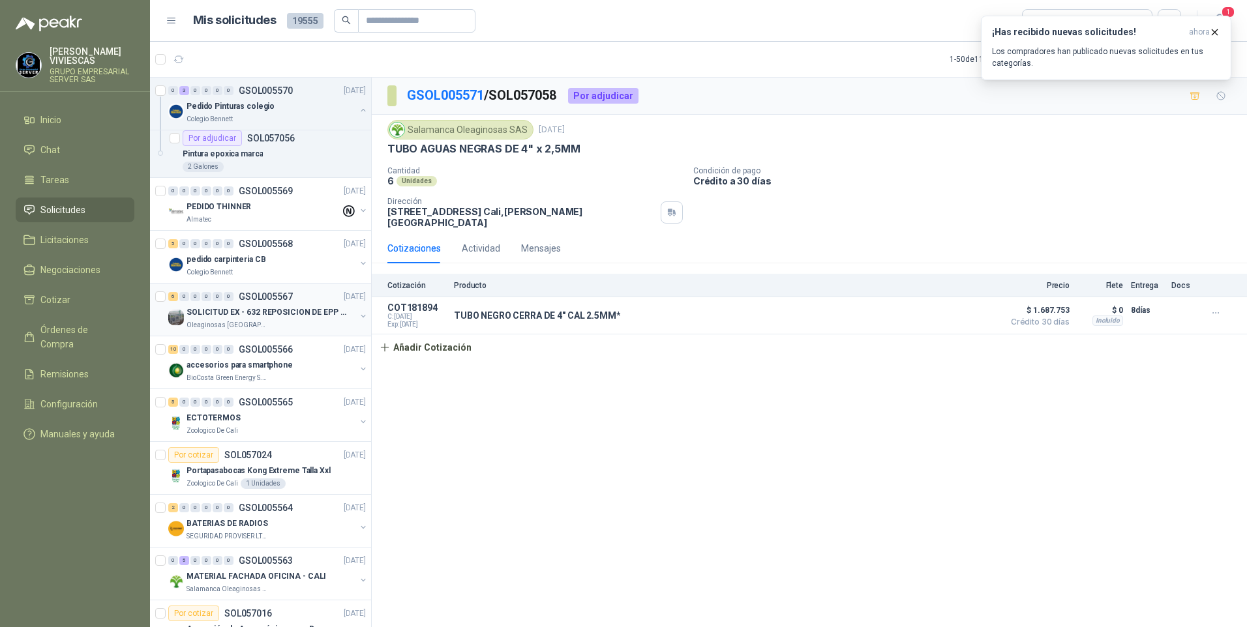
click at [220, 316] on p "SOLICITUD EX - 632 REPOSICION DE EPP #2" at bounding box center [268, 313] width 162 height 12
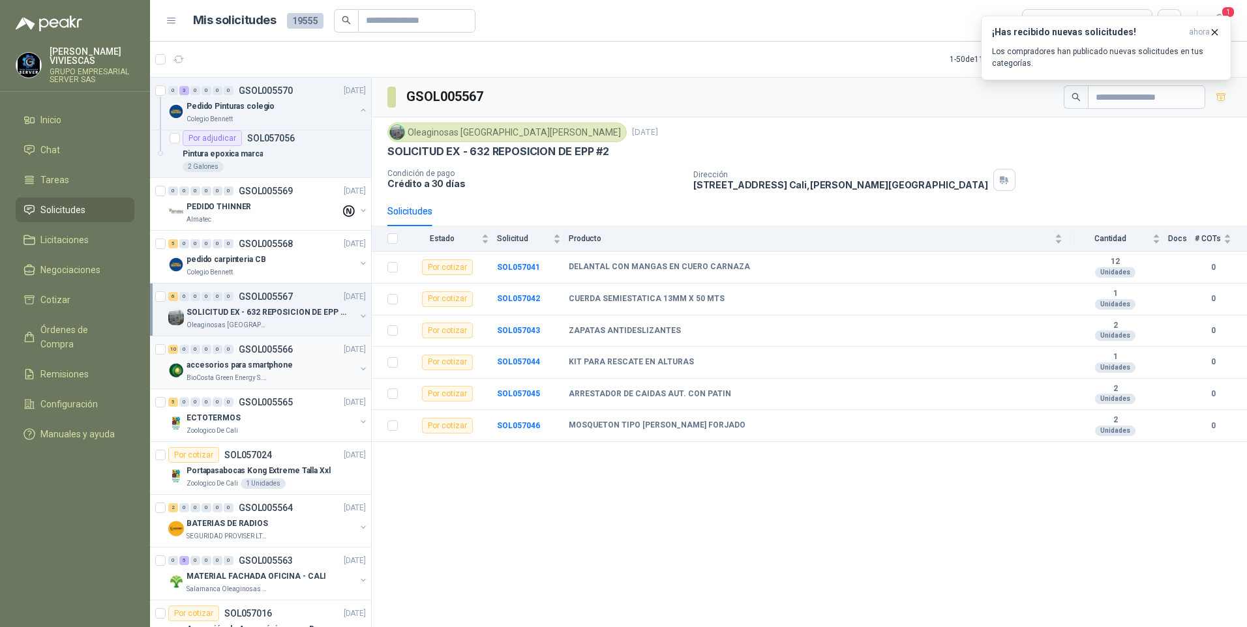
click at [205, 360] on p "accesorios para smartphone" at bounding box center [240, 365] width 106 height 12
drag, startPoint x: 196, startPoint y: 421, endPoint x: 210, endPoint y: 475, distance: 56.5
click at [196, 421] on p "ECTOTERMOS" at bounding box center [214, 418] width 54 height 12
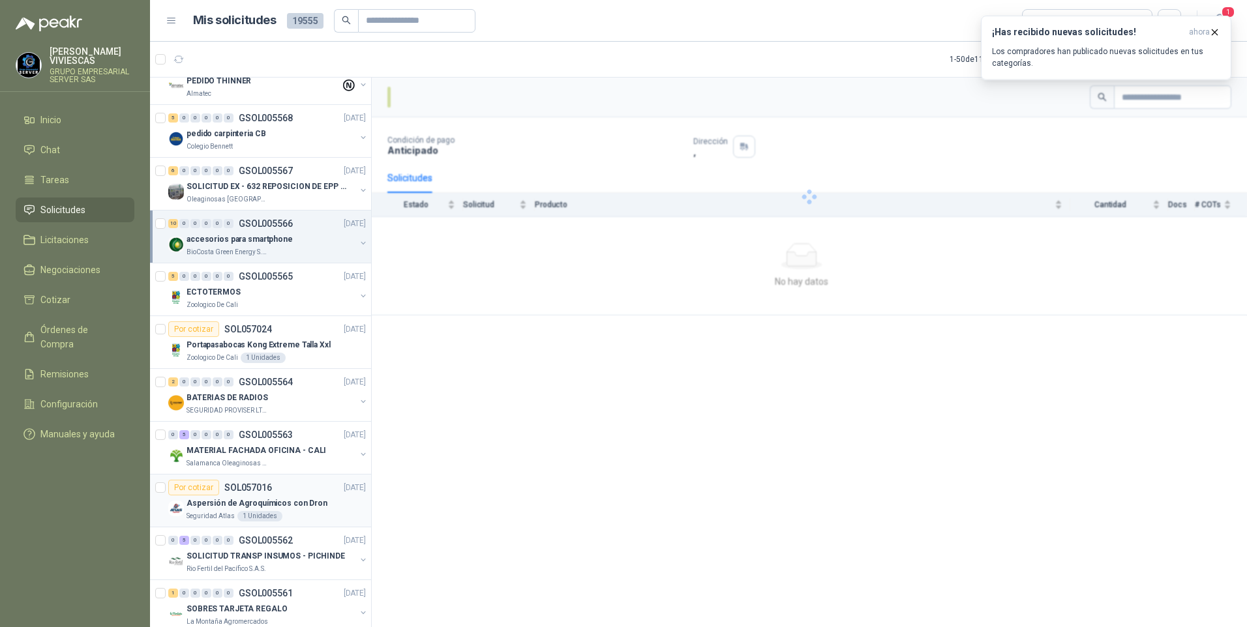
scroll to position [1826, 0]
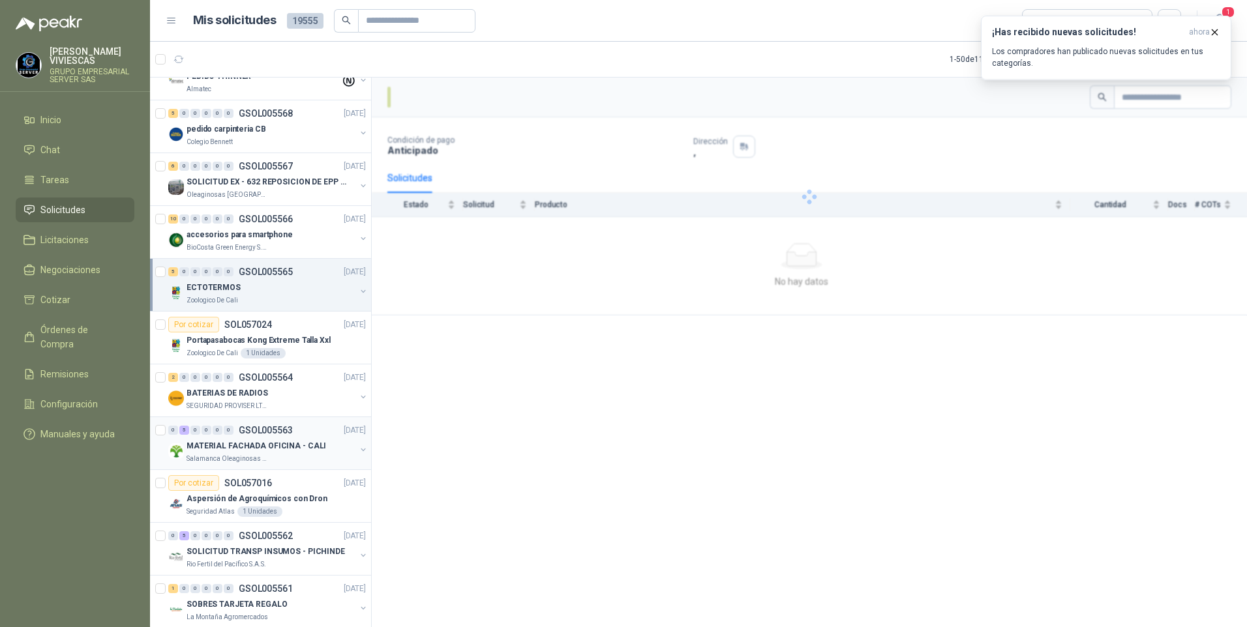
click at [228, 455] on p "Salamanca Oleaginosas SAS" at bounding box center [228, 459] width 82 height 10
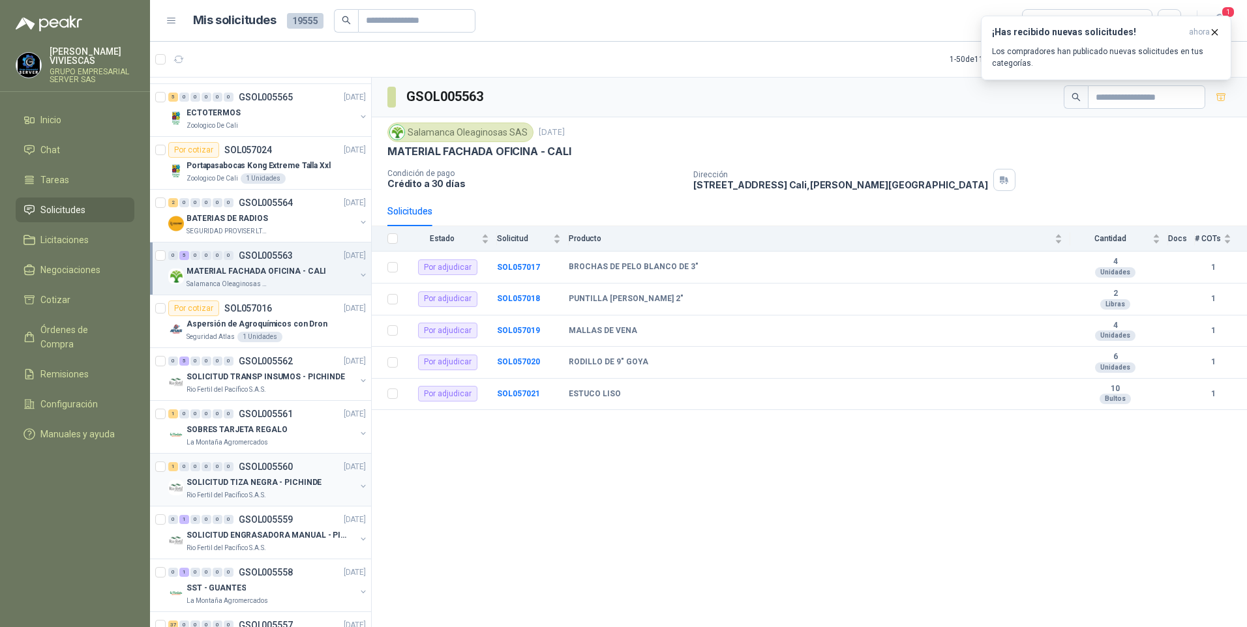
scroll to position [2022, 0]
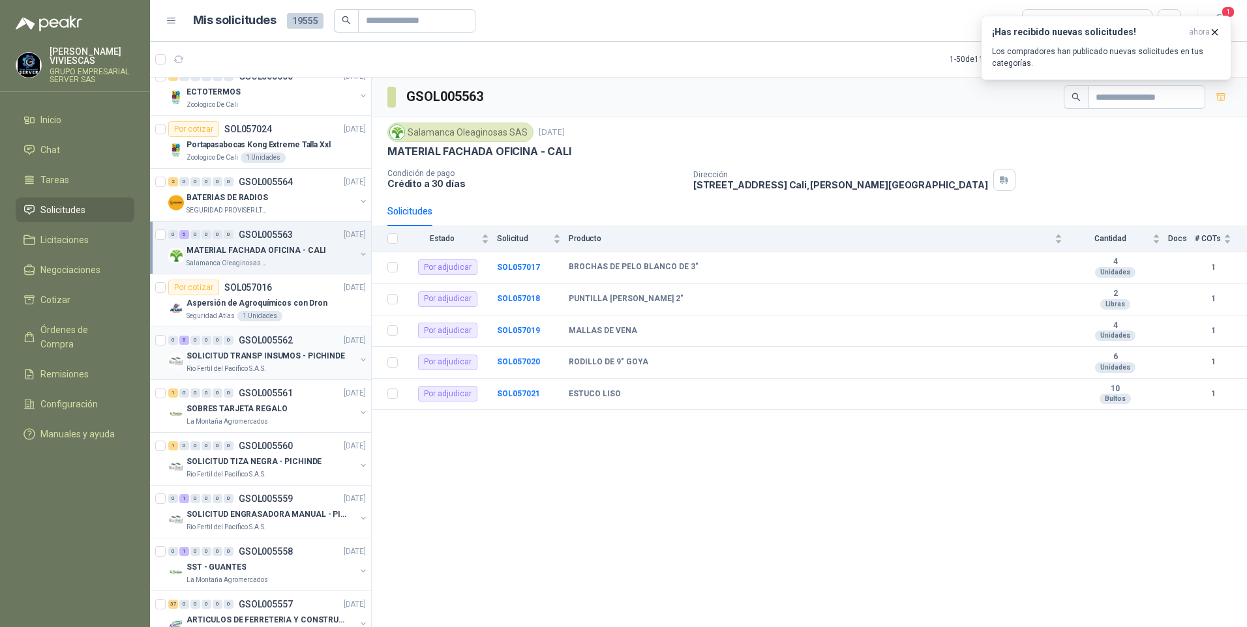
click at [221, 359] on p "SOLICITUD TRANSP INSUMOS - PICHINDE" at bounding box center [266, 356] width 158 height 12
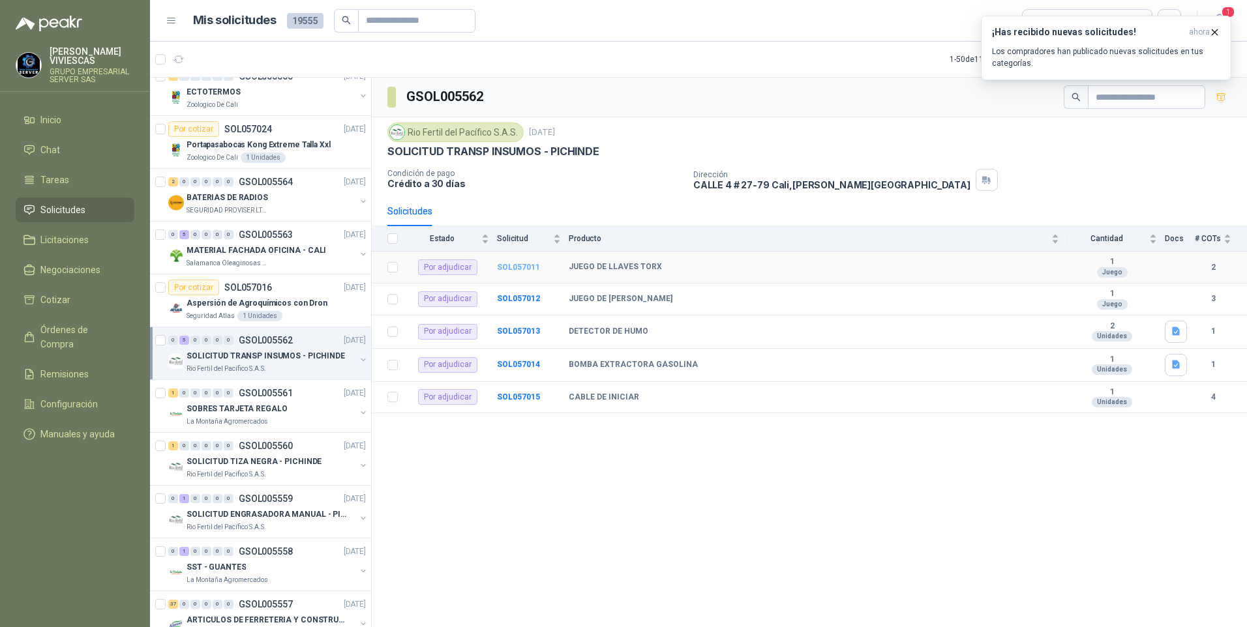
click at [526, 267] on b "SOL057011" at bounding box center [518, 267] width 43 height 9
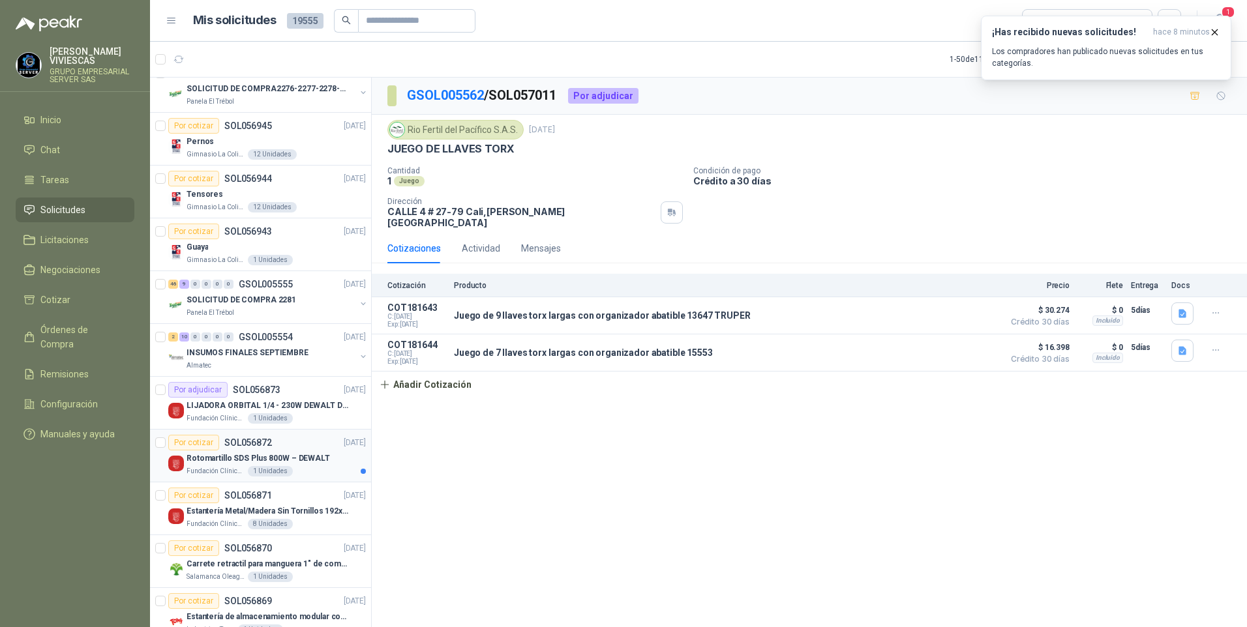
scroll to position [2977, 0]
click at [226, 567] on p "Carrete retractil para manguera 1" de combustible" at bounding box center [268, 564] width 162 height 12
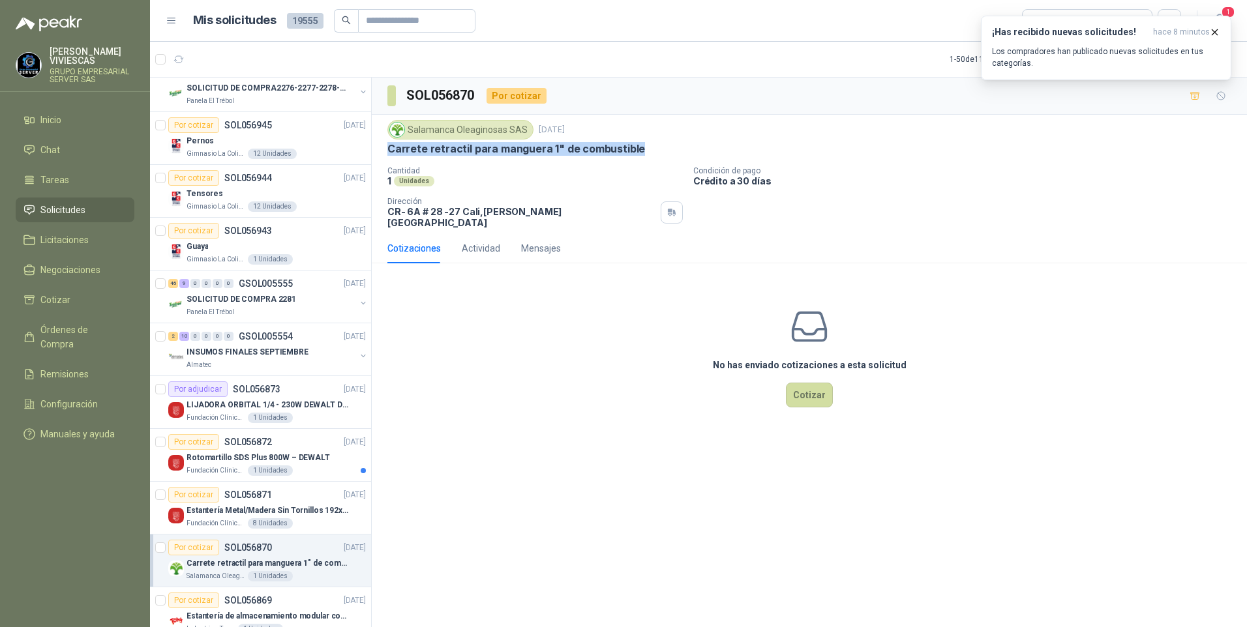
drag, startPoint x: 384, startPoint y: 151, endPoint x: 634, endPoint y: 153, distance: 249.8
click at [634, 153] on div "Salamanca Oleaginosas SAS [DATE] Carrete retractil para manguera 1" de combusti…" at bounding box center [809, 174] width 875 height 119
drag, startPoint x: 634, startPoint y: 153, endPoint x: 620, endPoint y: 148, distance: 15.1
copy p "Carrete retractil para manguera 1" de combustible"
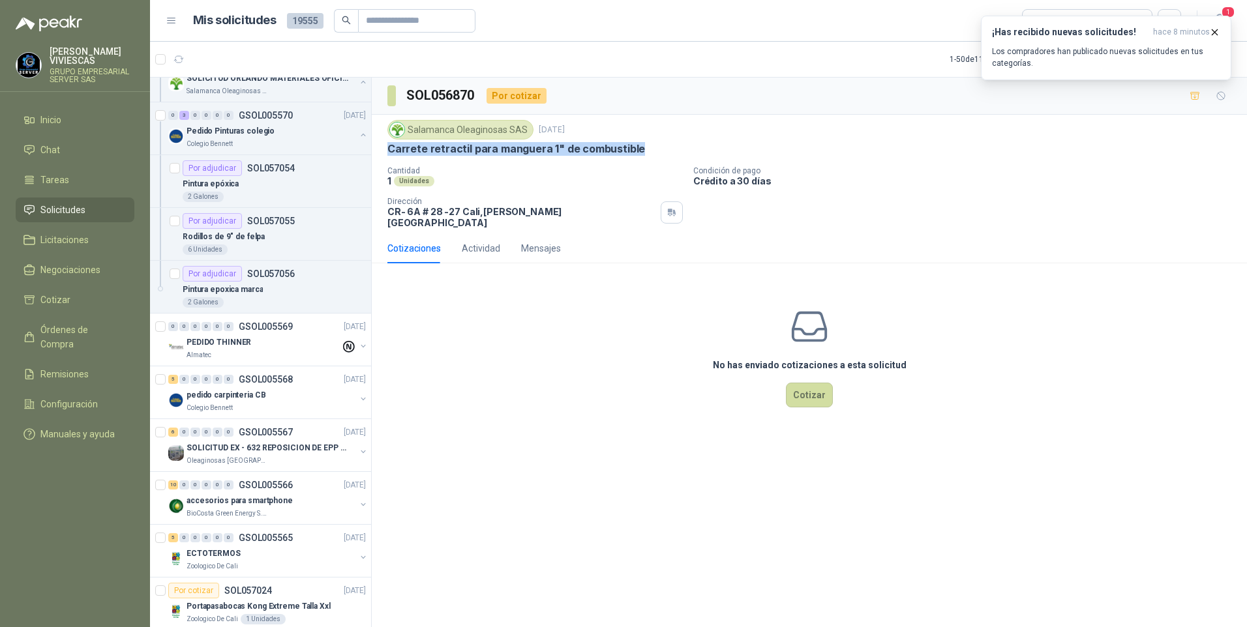
scroll to position [1565, 0]
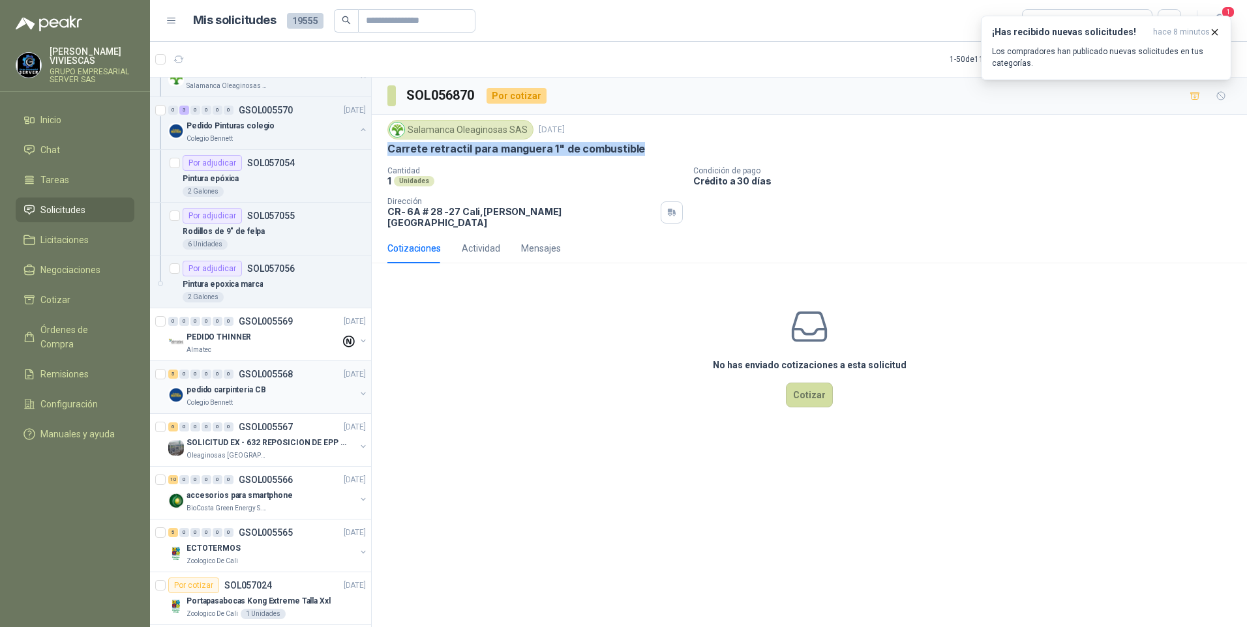
click at [217, 392] on p "pedido carpinteria CB" at bounding box center [226, 390] width 79 height 12
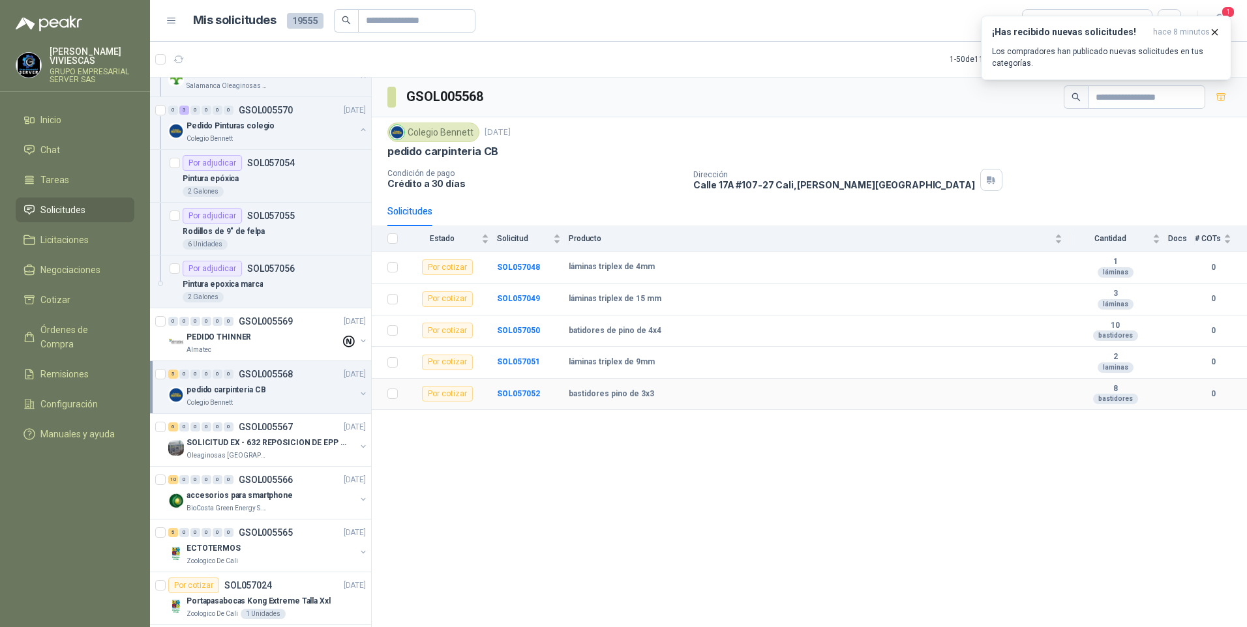
drag, startPoint x: 569, startPoint y: 396, endPoint x: 673, endPoint y: 395, distance: 103.7
click at [673, 395] on div "bastidores pino de 3x3" at bounding box center [816, 394] width 494 height 10
drag, startPoint x: 673, startPoint y: 395, endPoint x: 608, endPoint y: 392, distance: 65.3
copy b "bastidores pino de 3x3"
click at [586, 308] on td "láminas triplex de 15 mm" at bounding box center [820, 300] width 502 height 32
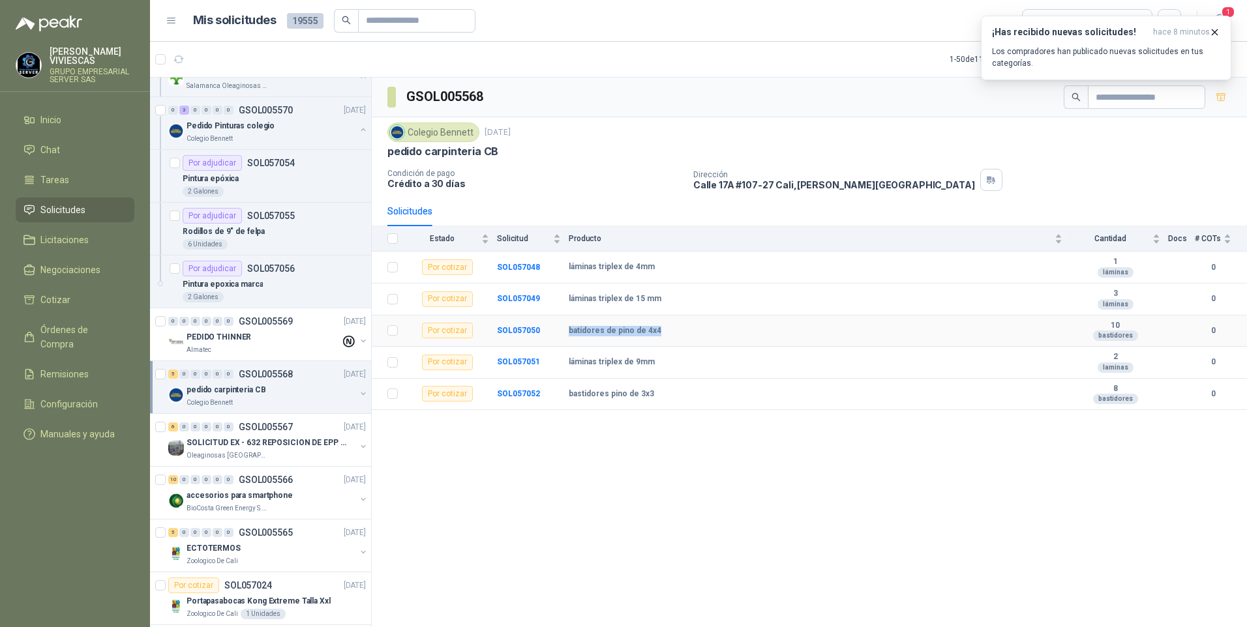
drag, startPoint x: 567, startPoint y: 332, endPoint x: 665, endPoint y: 331, distance: 97.8
click at [665, 331] on tr "Por cotizar SOL057050 batidores [PERSON_NAME] de 4x4 10 bastidores 0" at bounding box center [809, 332] width 875 height 32
drag, startPoint x: 665, startPoint y: 331, endPoint x: 636, endPoint y: 325, distance: 29.9
copy tr "batidores de pino de 4x4"
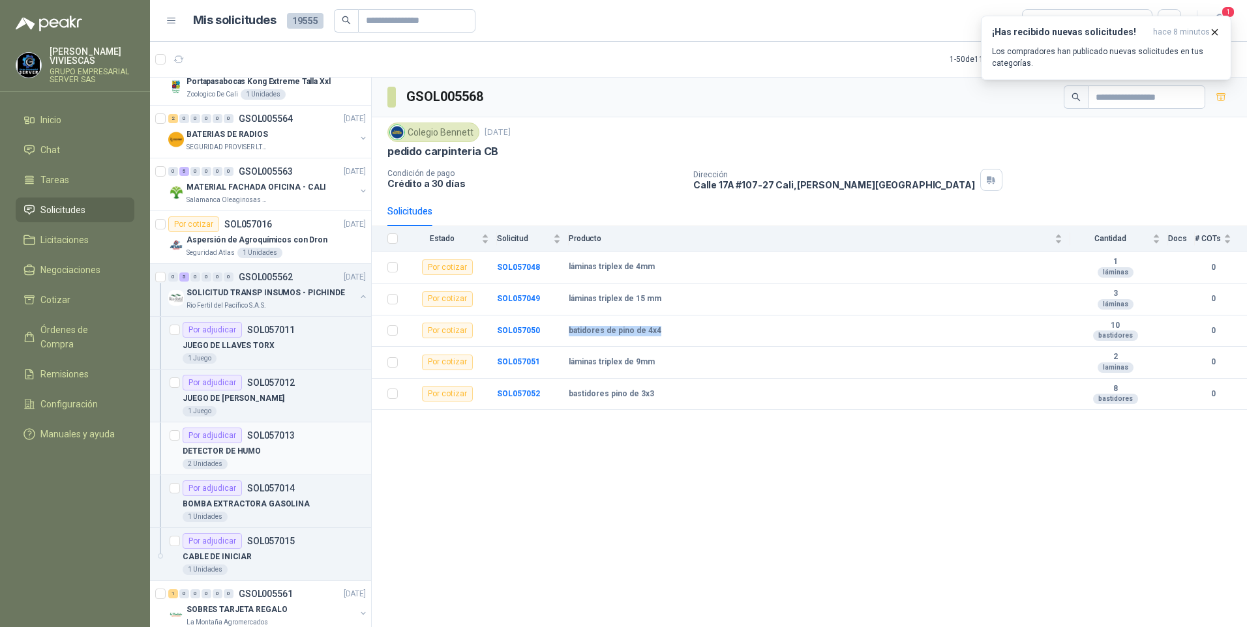
scroll to position [2087, 0]
click at [54, 367] on span "Remisiones" at bounding box center [64, 374] width 48 height 14
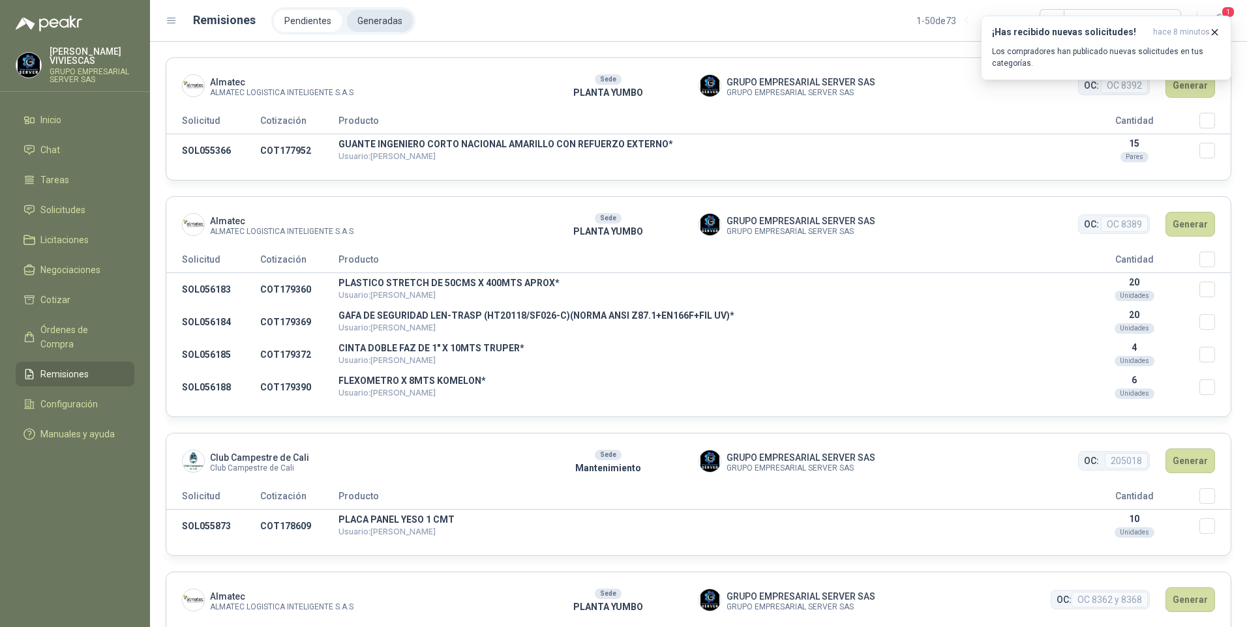
click at [372, 27] on li "Generadas" at bounding box center [380, 21] width 66 height 22
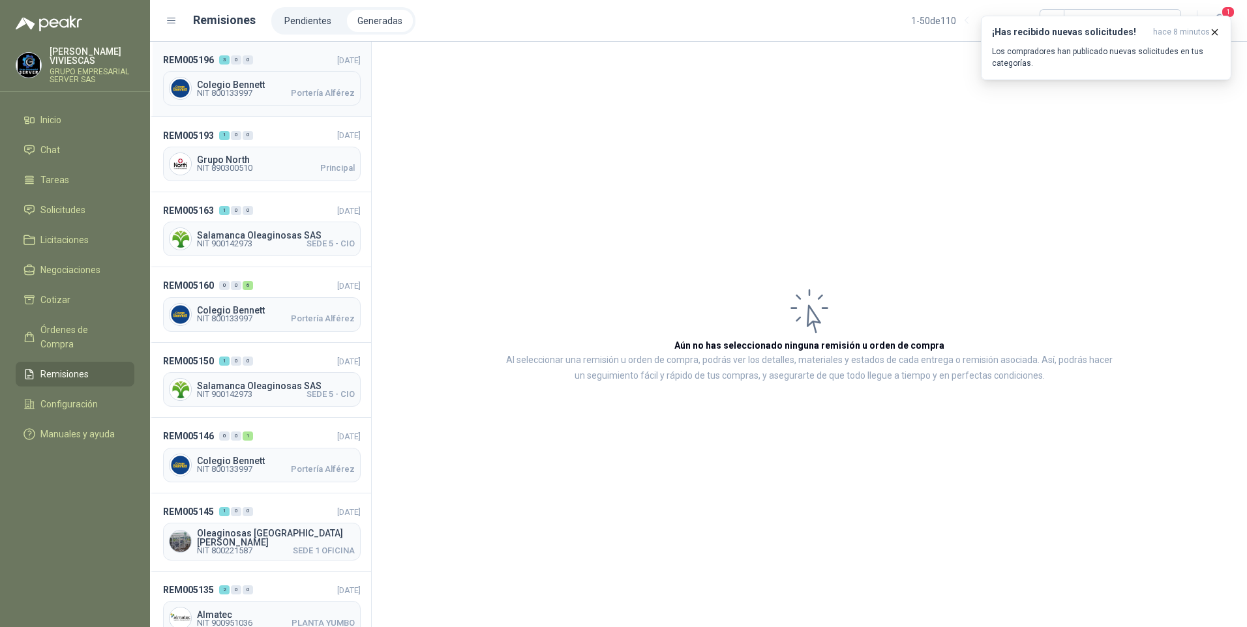
click at [219, 89] on span "NIT 800133997" at bounding box center [224, 93] width 55 height 8
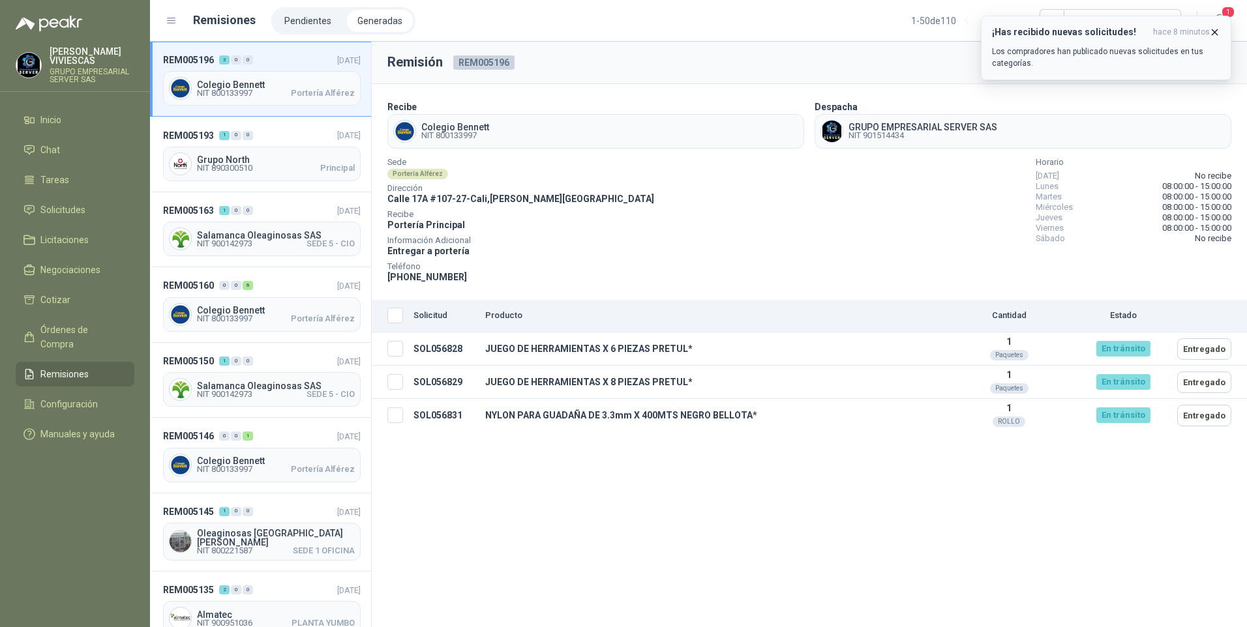
click at [1214, 32] on icon "button" at bounding box center [1214, 32] width 11 height 11
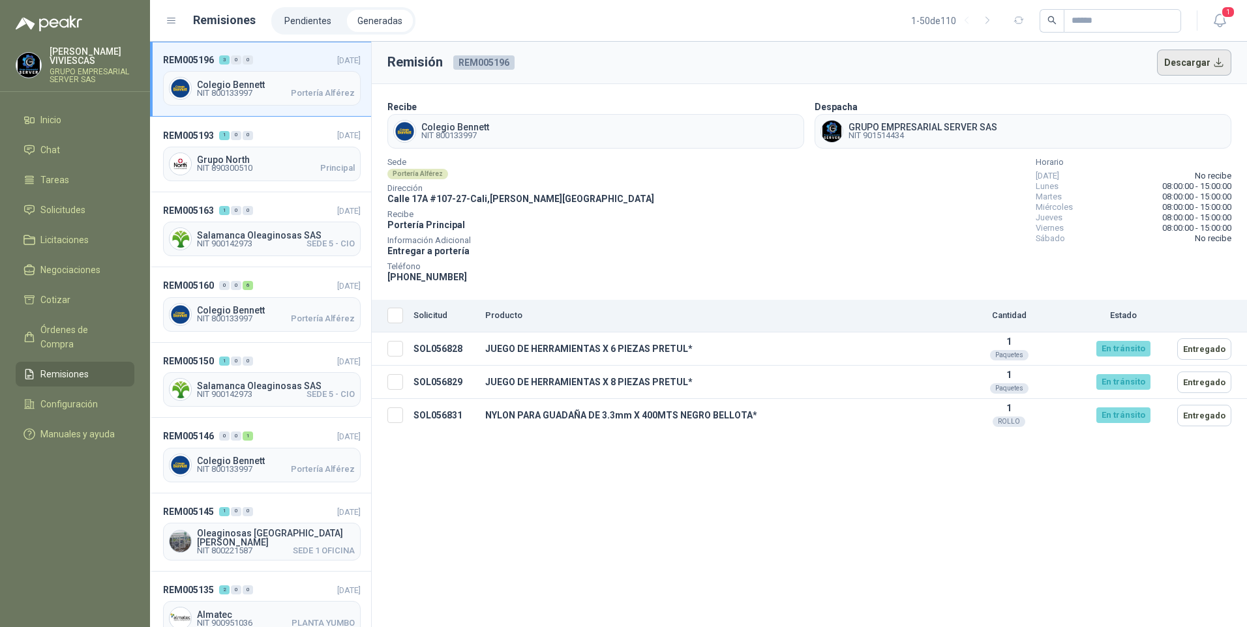
click at [1186, 64] on button "Descargar" at bounding box center [1194, 63] width 75 height 26
click at [59, 212] on span "Solicitudes" at bounding box center [62, 210] width 45 height 14
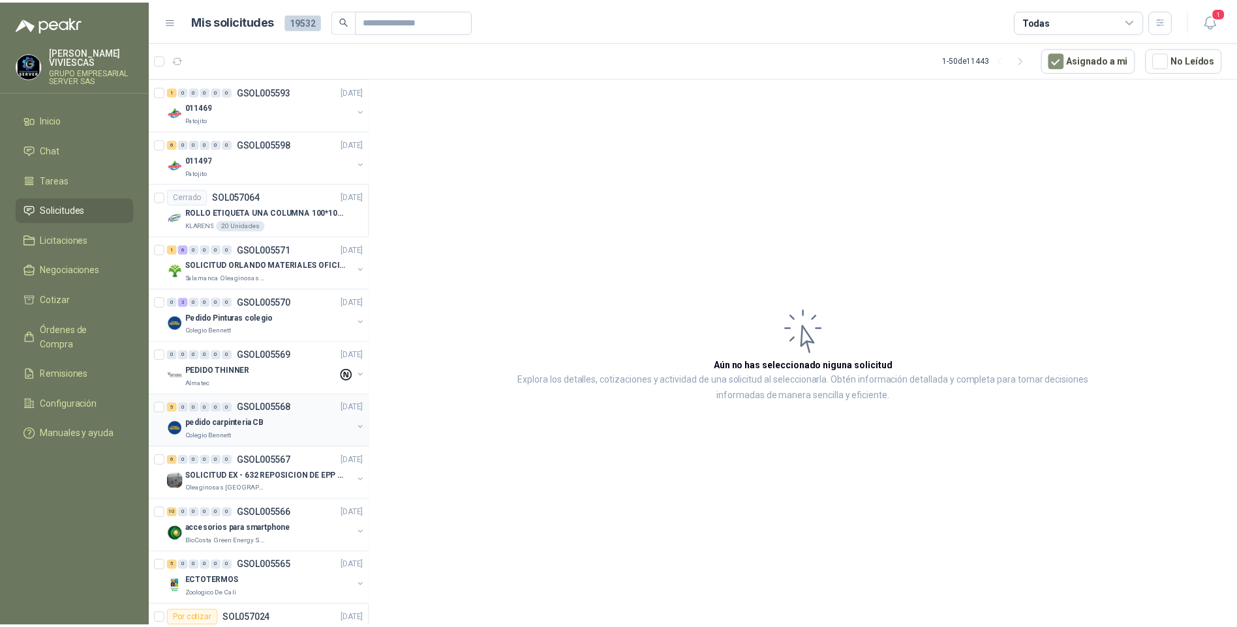
scroll to position [1239, 0]
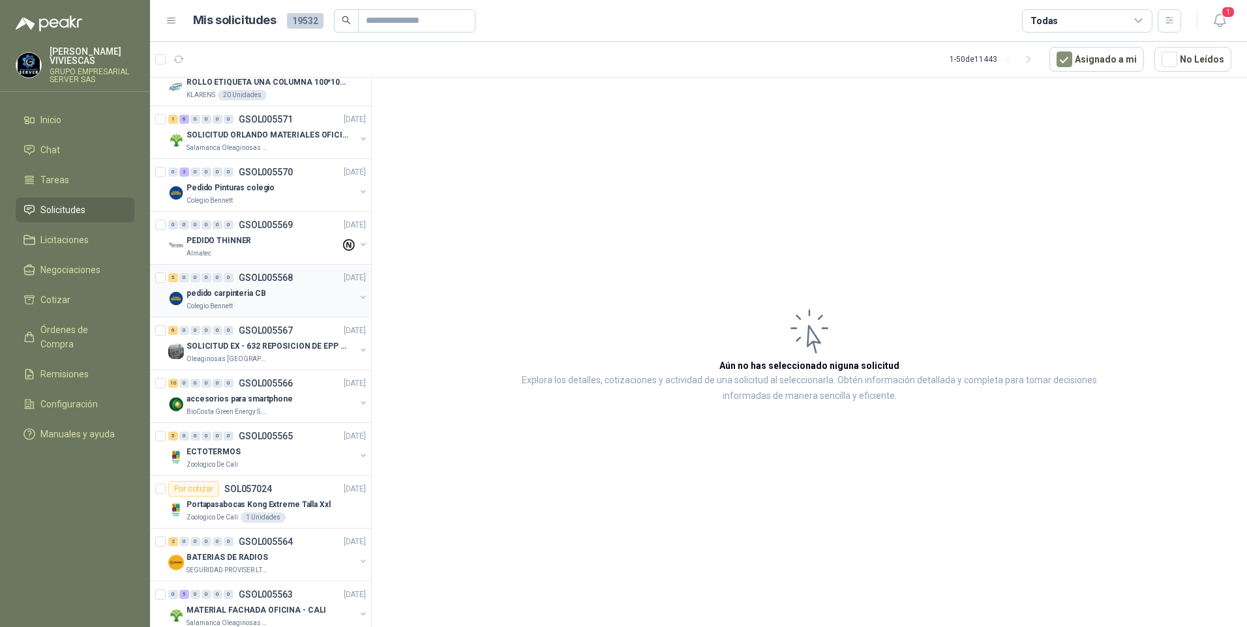
drag, startPoint x: 217, startPoint y: 282, endPoint x: 216, endPoint y: 290, distance: 8.6
click at [217, 282] on div "5 0 0 0 0 0 GSOL005568 [DATE]" at bounding box center [268, 278] width 200 height 16
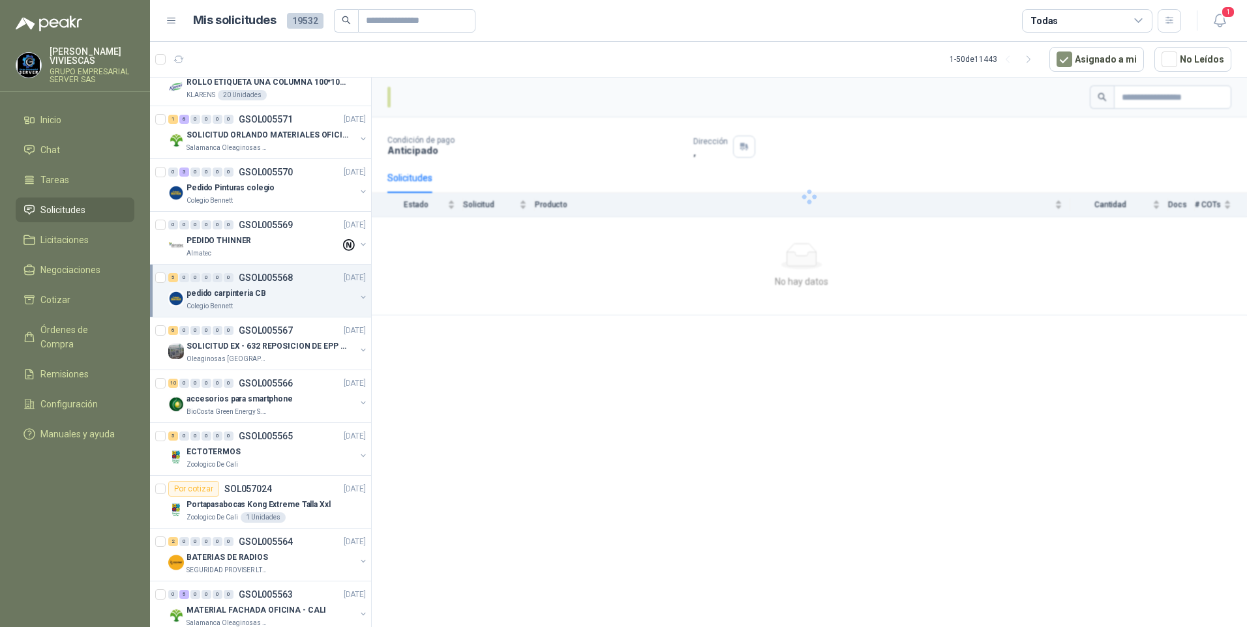
click at [241, 296] on p "pedido carpinteria CB" at bounding box center [226, 294] width 79 height 12
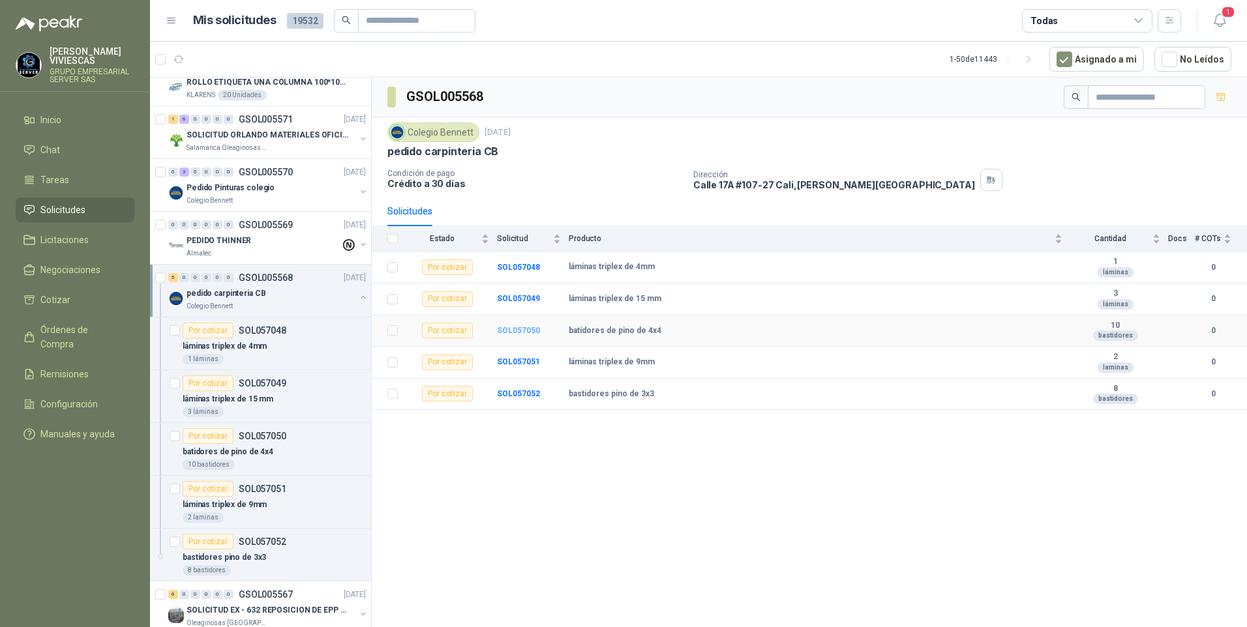
click at [520, 331] on b "SOL057050" at bounding box center [518, 330] width 43 height 9
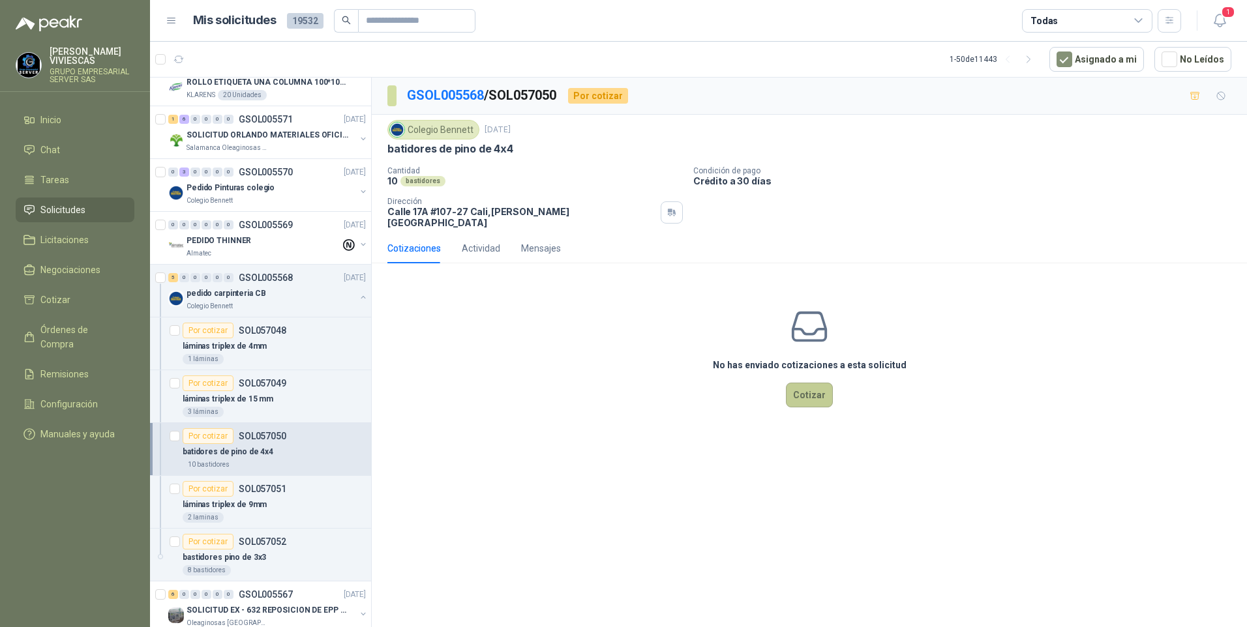
click at [797, 385] on button "Cotizar" at bounding box center [809, 395] width 47 height 25
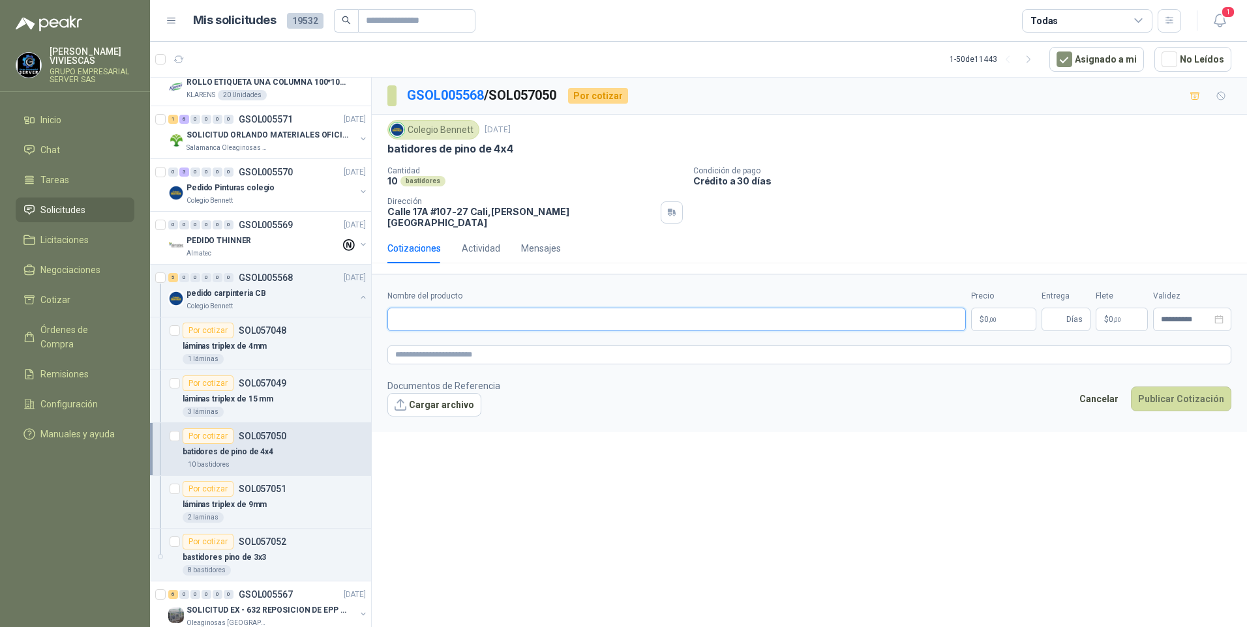
click at [474, 308] on input "Nombre del producto" at bounding box center [676, 319] width 579 height 23
type input "*"
type input "**********"
click at [998, 308] on p "$ 0 ,00" at bounding box center [1003, 319] width 65 height 23
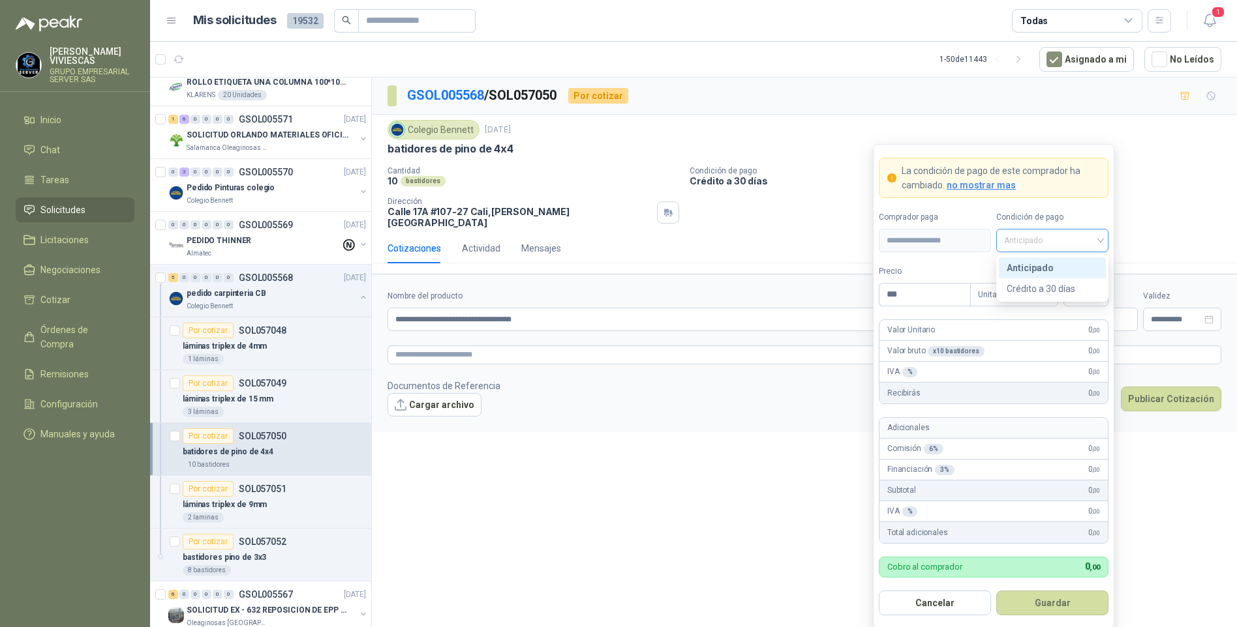
click at [1029, 241] on span "Anticipado" at bounding box center [1052, 241] width 97 height 20
click at [1051, 294] on div "Crédito a 30 días" at bounding box center [1051, 289] width 91 height 14
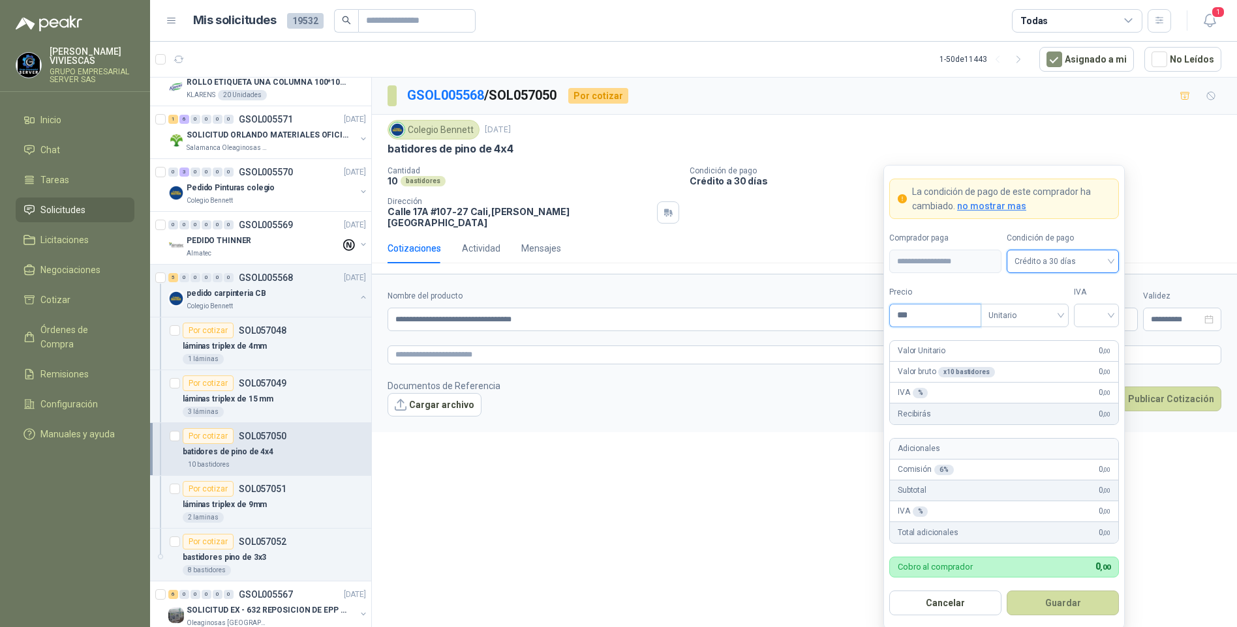
click at [937, 315] on input "***" at bounding box center [935, 316] width 91 height 22
type input "********"
click at [1006, 591] on button "Guardar" at bounding box center [1062, 603] width 112 height 25
click at [1110, 320] on input "search" at bounding box center [1095, 315] width 29 height 20
drag, startPoint x: 1096, startPoint y: 338, endPoint x: 1072, endPoint y: 452, distance: 116.5
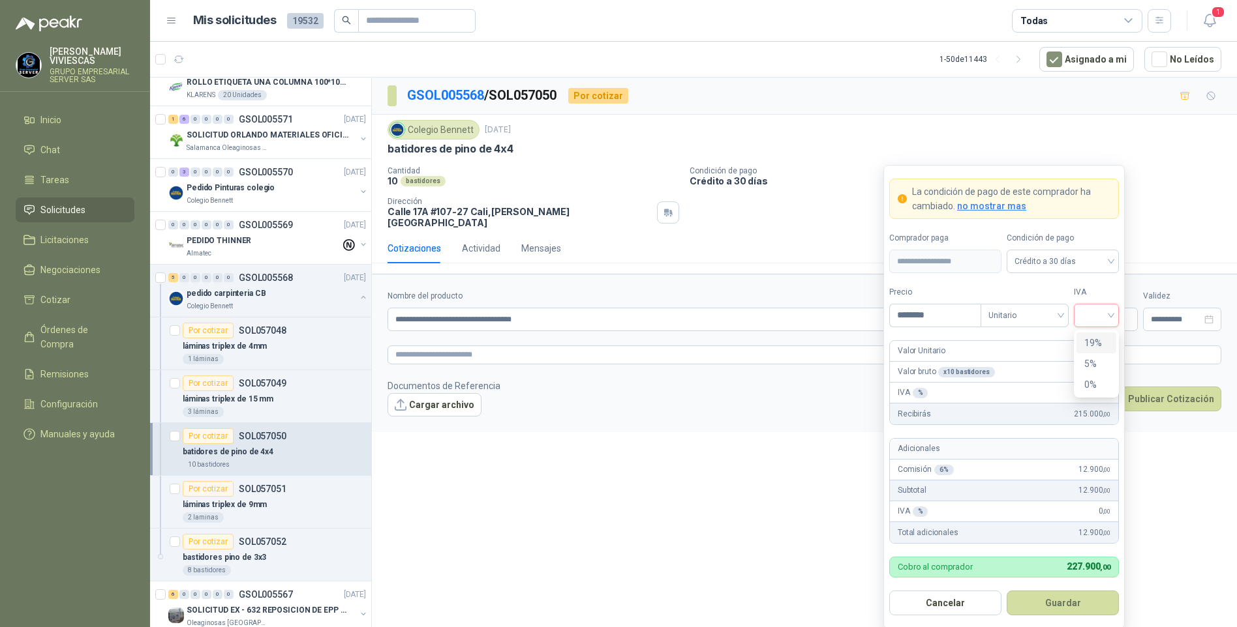
click at [1094, 343] on div "19%" at bounding box center [1096, 343] width 24 height 14
click at [1070, 605] on button "Guardar" at bounding box center [1062, 603] width 112 height 25
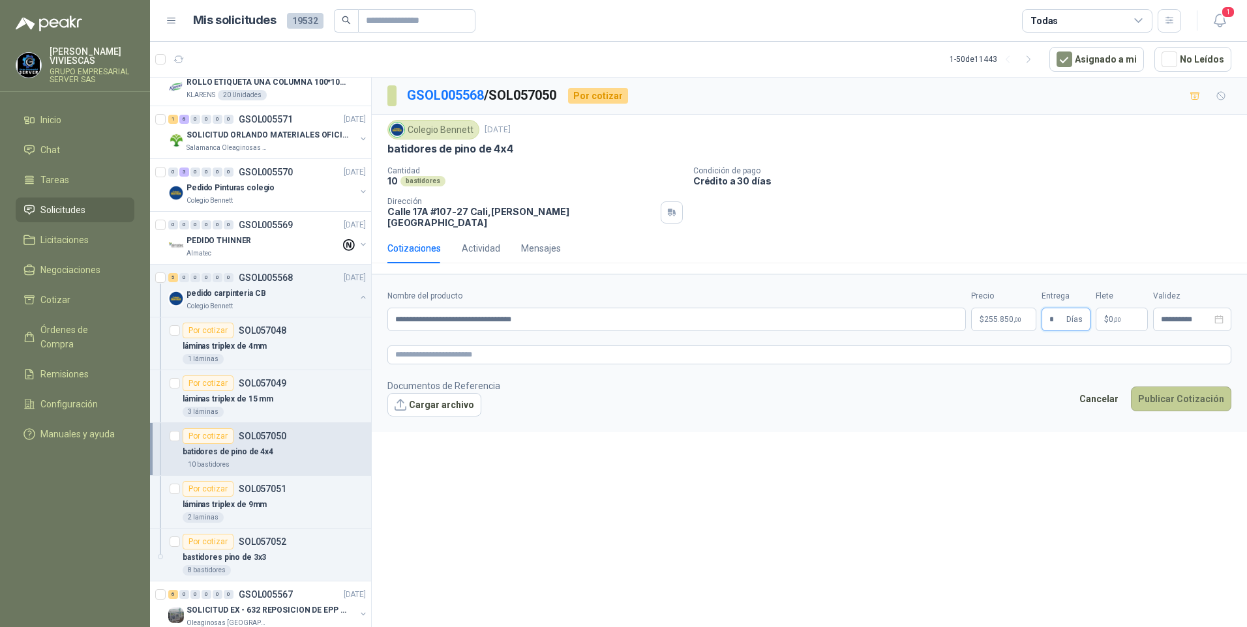
type input "*"
click at [1178, 387] on button "Publicar Cotización" at bounding box center [1181, 399] width 100 height 25
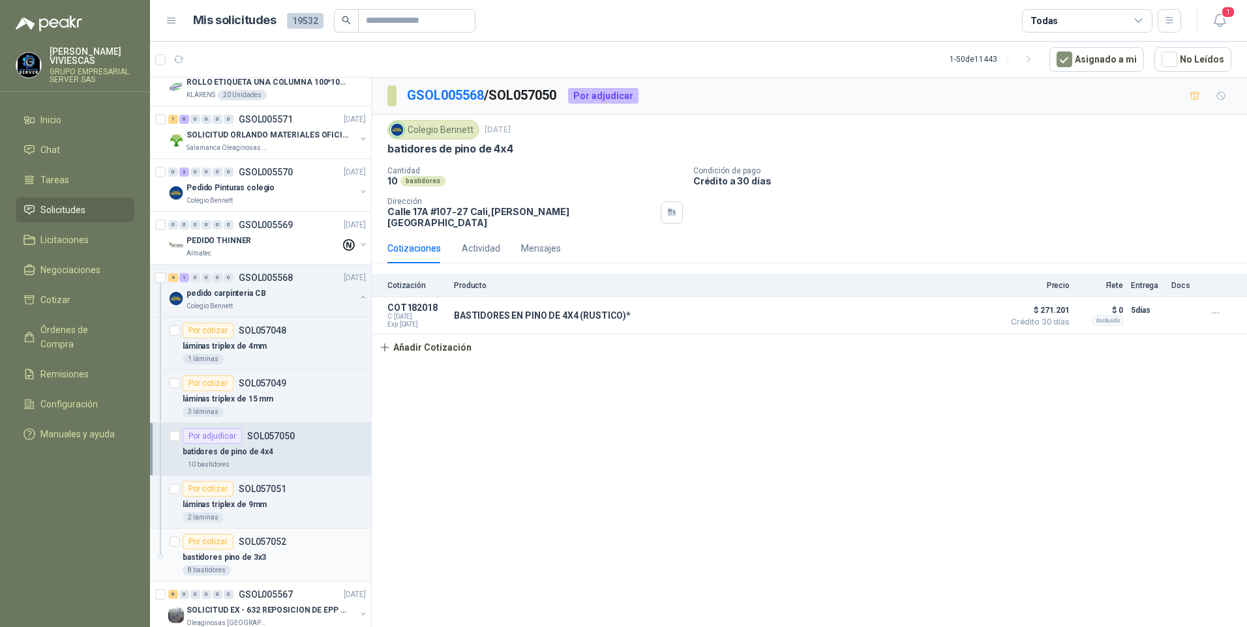
click at [237, 562] on p "bastidores pino de 3x3" at bounding box center [224, 558] width 83 height 12
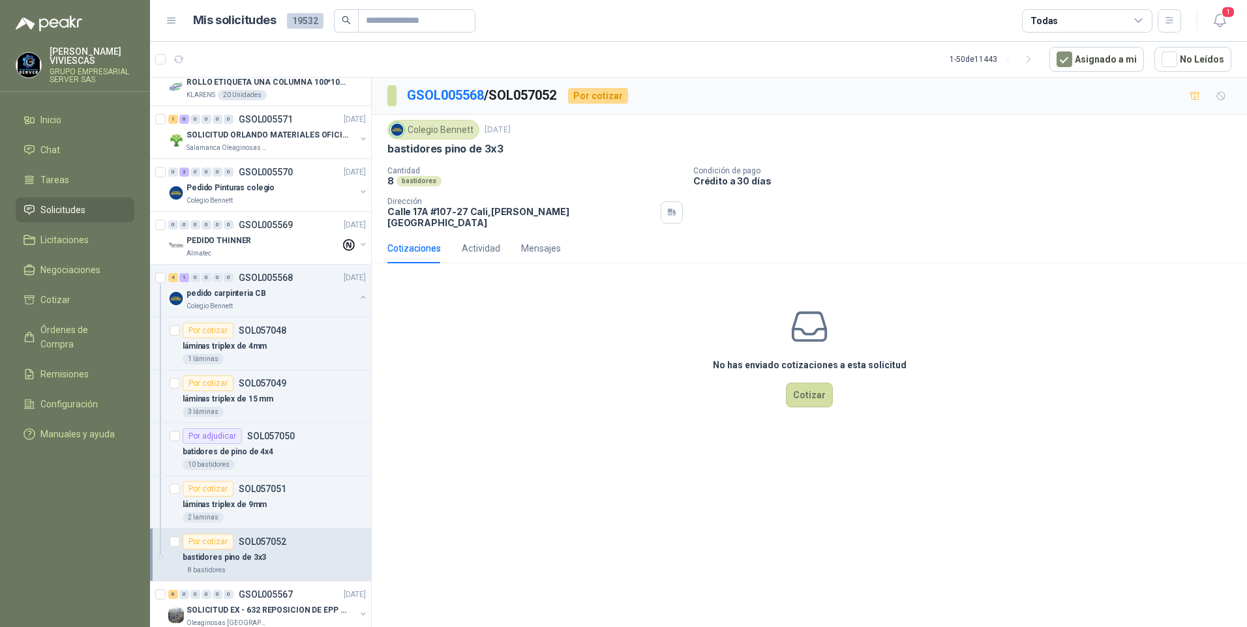
click at [810, 401] on div "No has enviado cotizaciones a esta solicitud Cotizar" at bounding box center [809, 357] width 875 height 166
click at [808, 398] on button "Cotizar" at bounding box center [809, 395] width 47 height 25
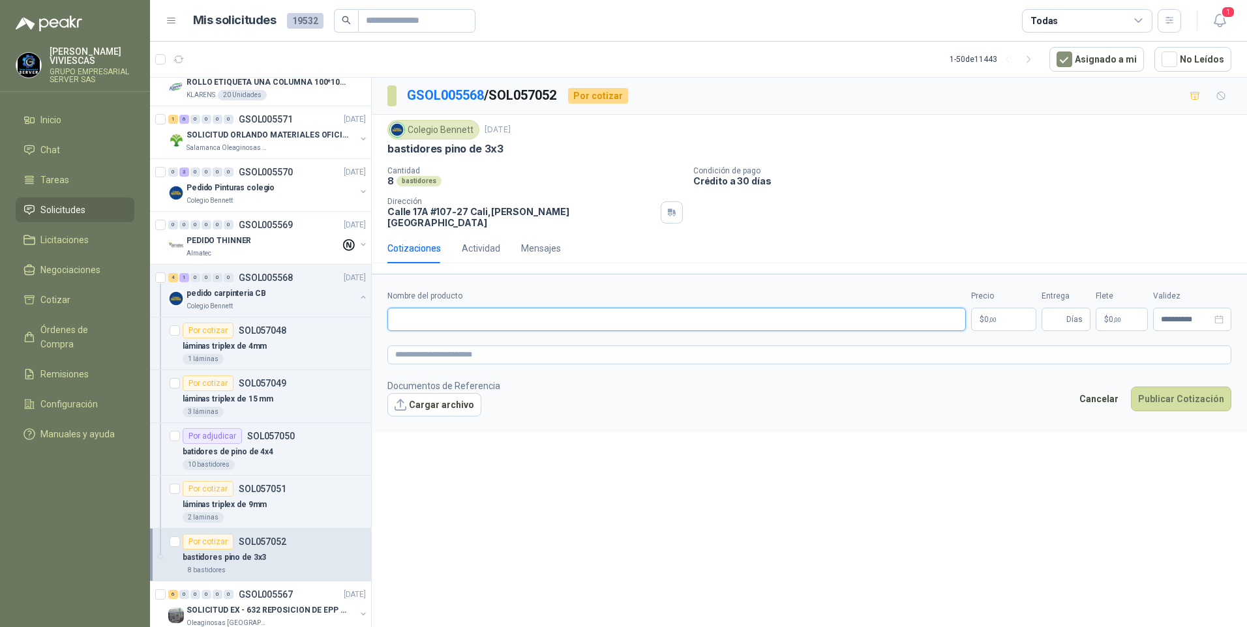
click at [418, 308] on input "Nombre del producto" at bounding box center [676, 319] width 579 height 23
type input "**********"
click at [1011, 316] on p "$ 0 ,00" at bounding box center [1003, 319] width 65 height 23
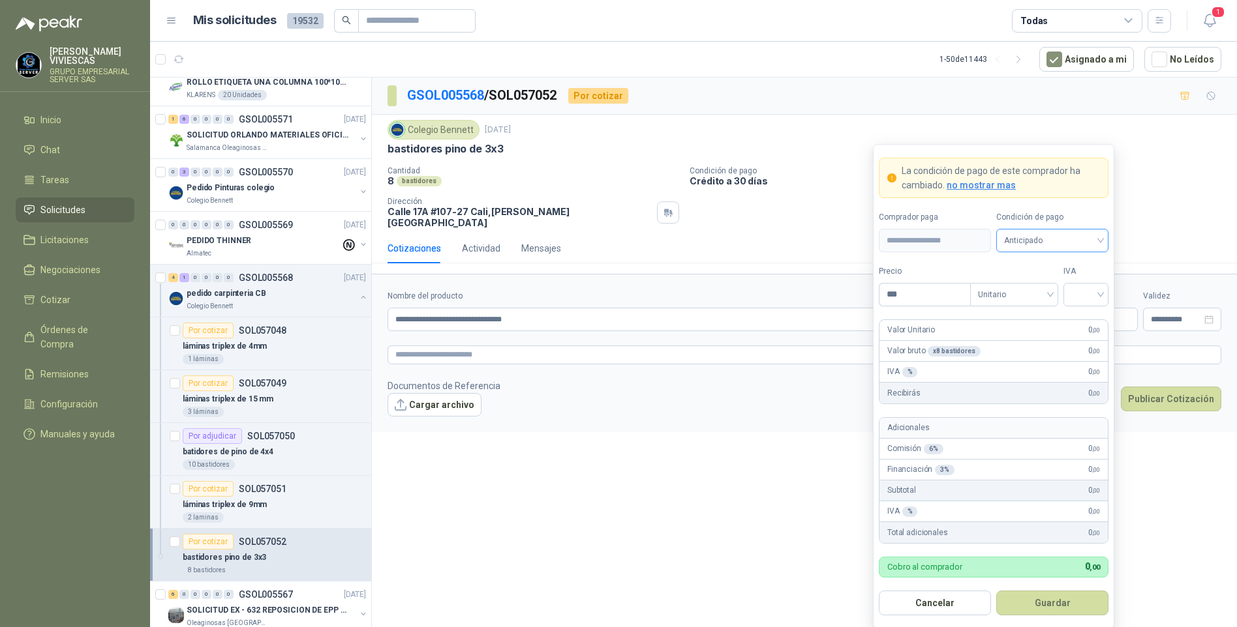
click at [1029, 239] on span "Anticipado" at bounding box center [1052, 241] width 97 height 20
click at [1053, 283] on div "Crédito a 30 días" at bounding box center [1051, 289] width 91 height 14
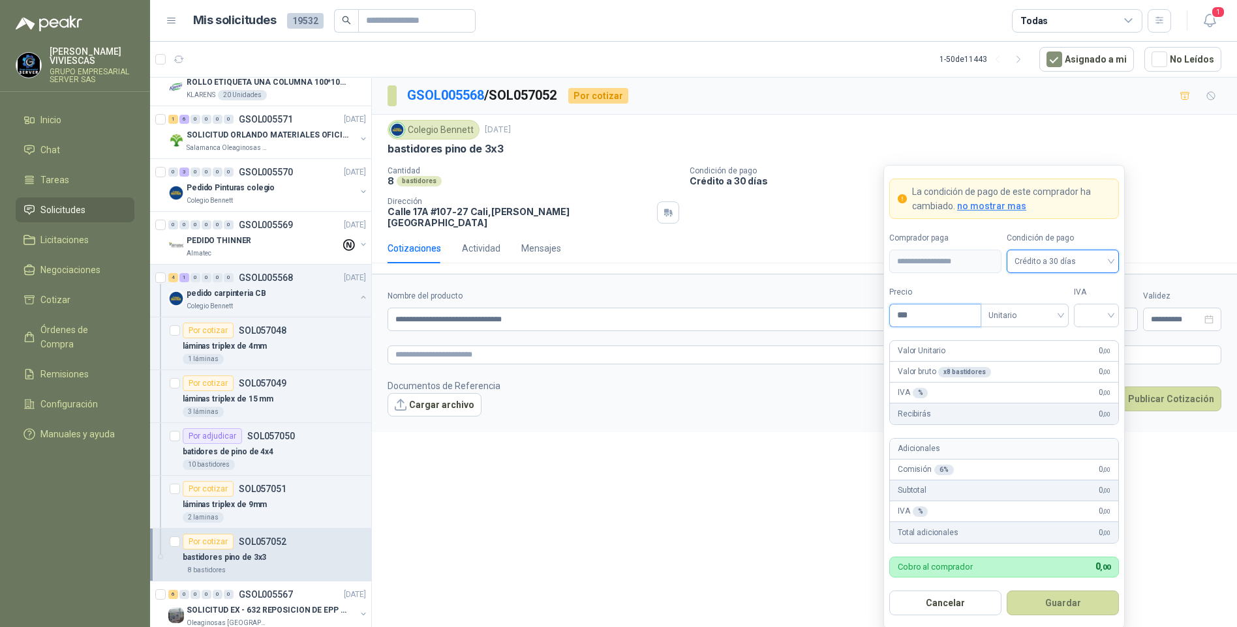
click at [910, 314] on input "***" at bounding box center [935, 316] width 91 height 22
type input "********"
click at [1094, 316] on input "search" at bounding box center [1095, 315] width 29 height 20
click at [1093, 342] on div "19%" at bounding box center [1096, 343] width 24 height 14
drag, startPoint x: 1062, startPoint y: 623, endPoint x: 1066, endPoint y: 614, distance: 9.3
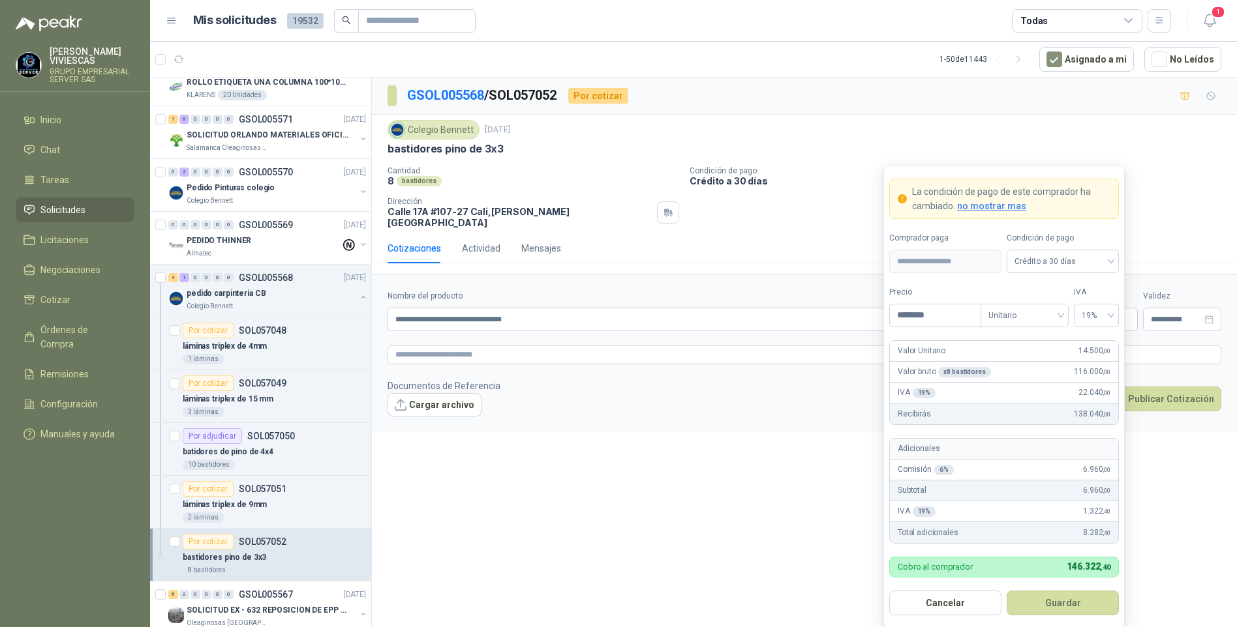
click at [1064, 618] on form "**********" at bounding box center [1003, 397] width 241 height 464
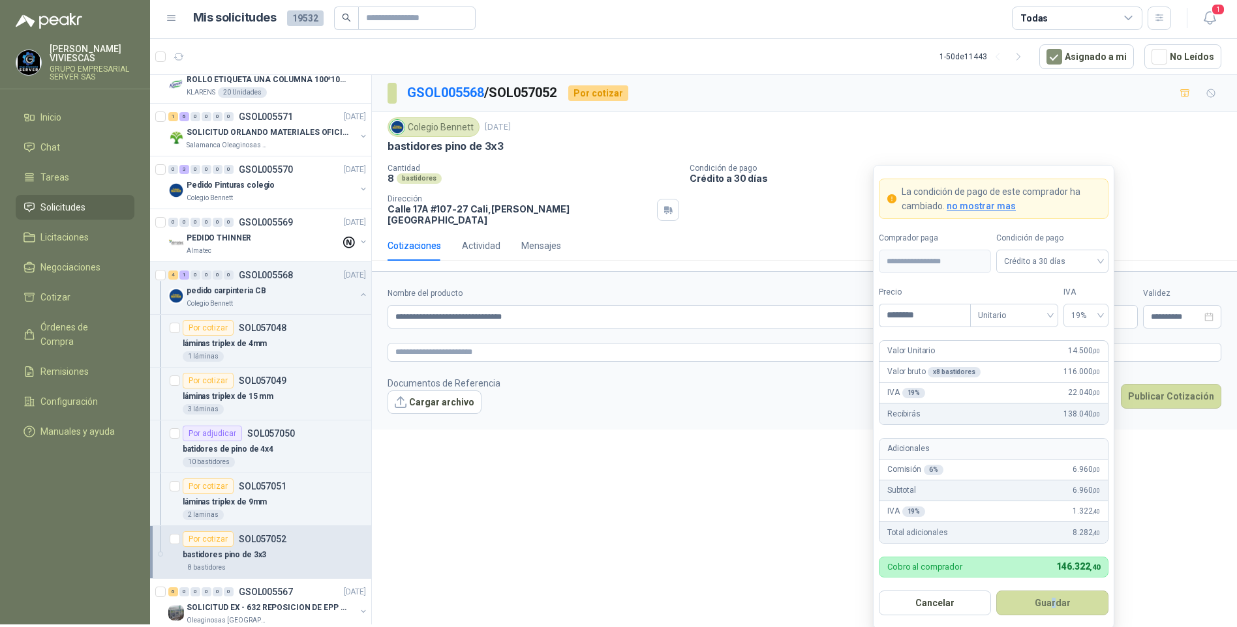
click at [1064, 610] on button "Guardar" at bounding box center [1052, 603] width 112 height 25
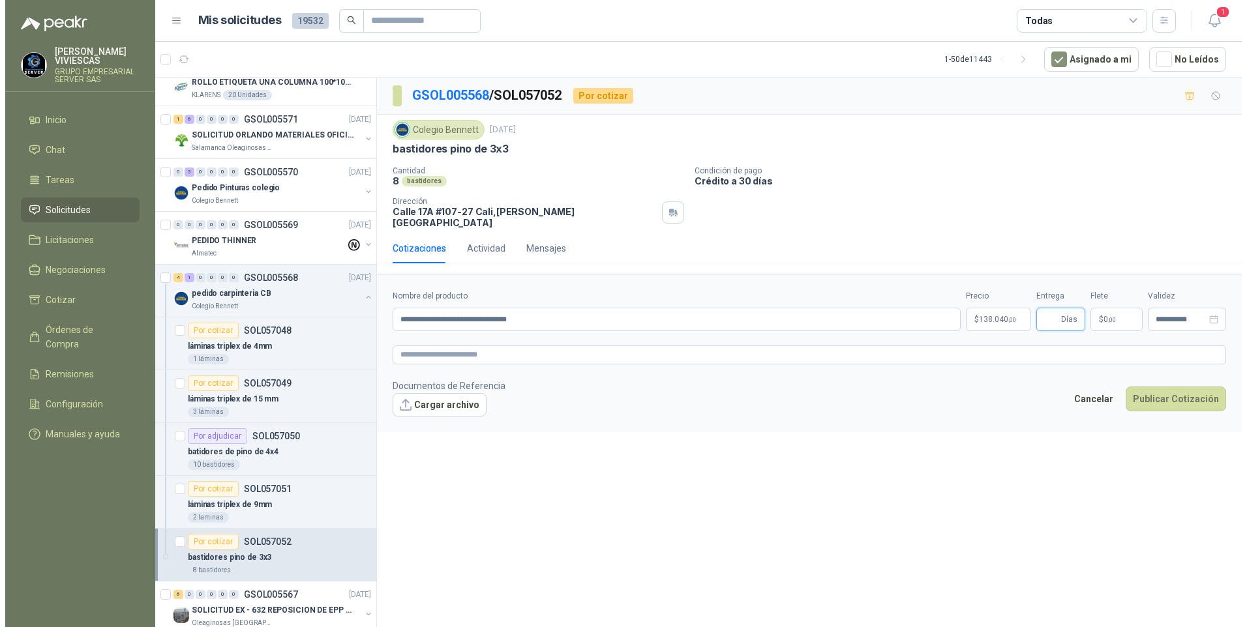
scroll to position [0, 0]
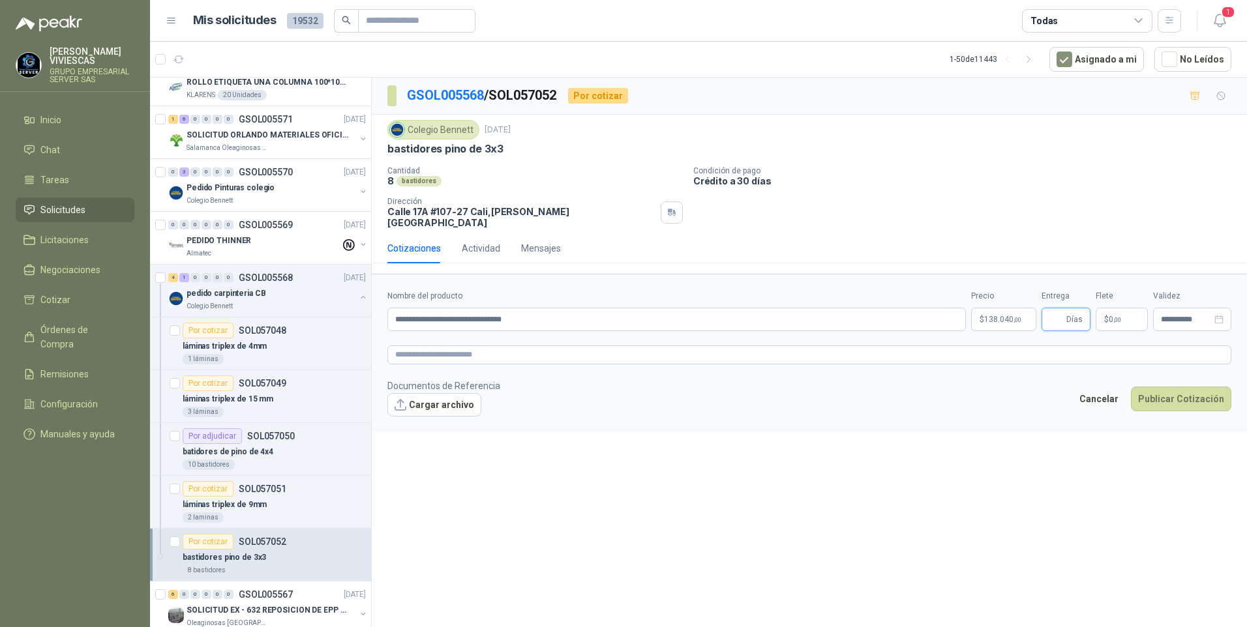
click at [1059, 312] on input "Entrega" at bounding box center [1056, 320] width 14 height 22
type input "*"
click at [1192, 389] on button "Publicar Cotización" at bounding box center [1181, 399] width 100 height 25
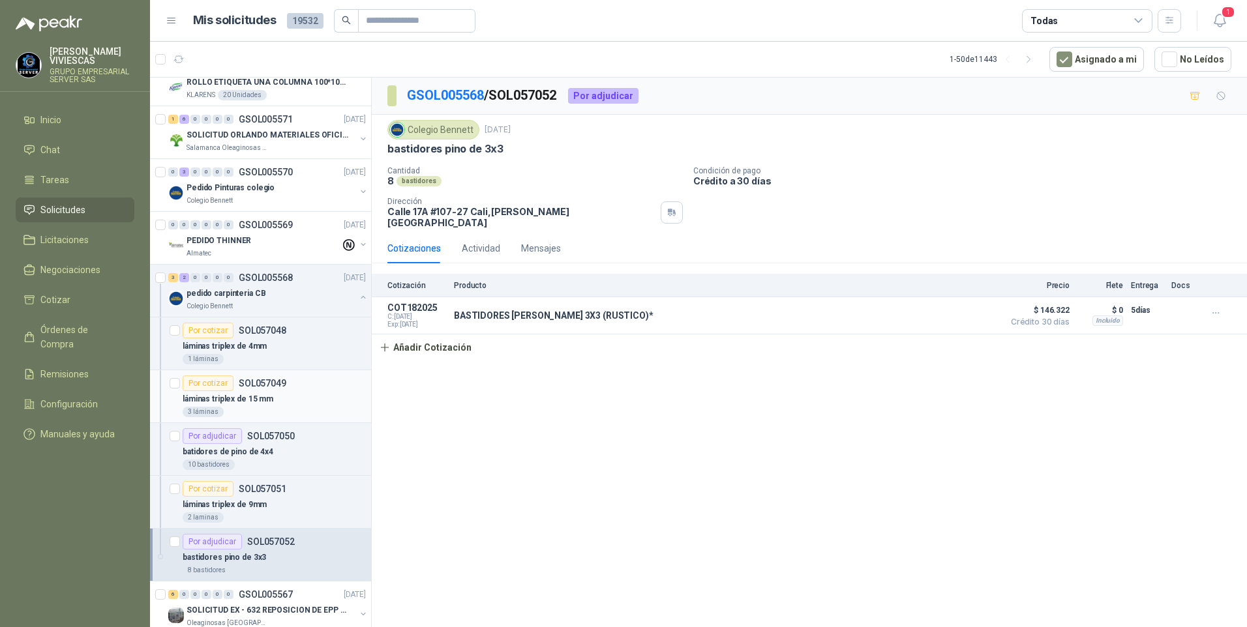
click at [234, 404] on p "láminas triplex de 15 mm" at bounding box center [228, 399] width 91 height 12
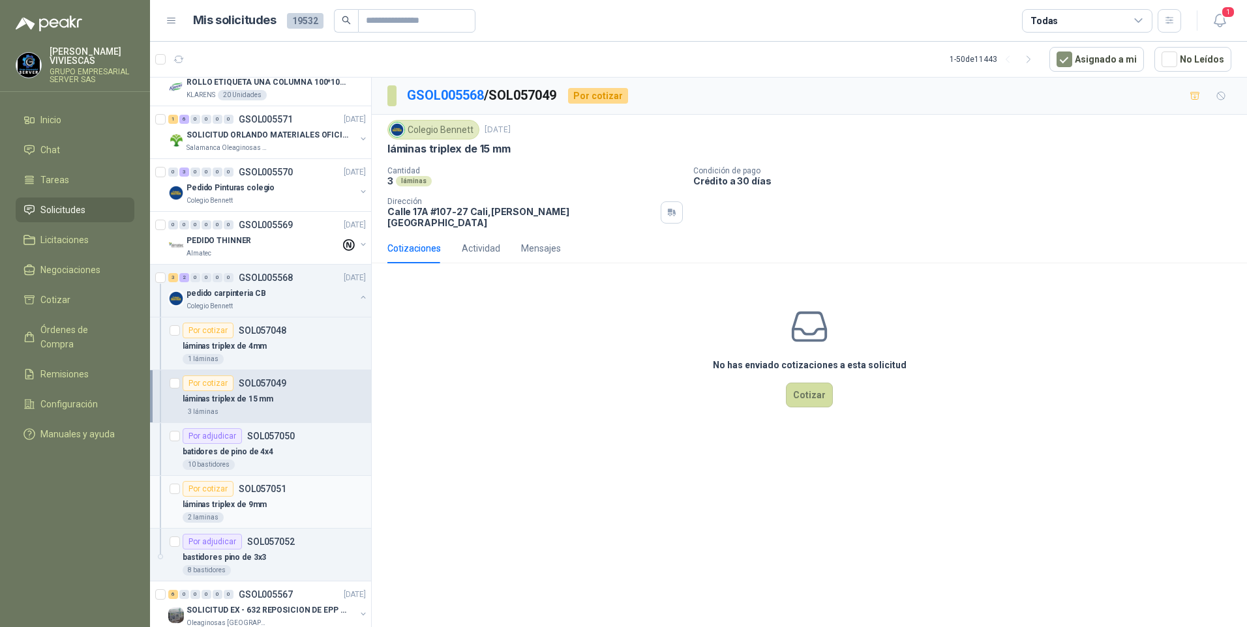
click at [230, 510] on p "láminas triplex de 9mm" at bounding box center [225, 505] width 84 height 12
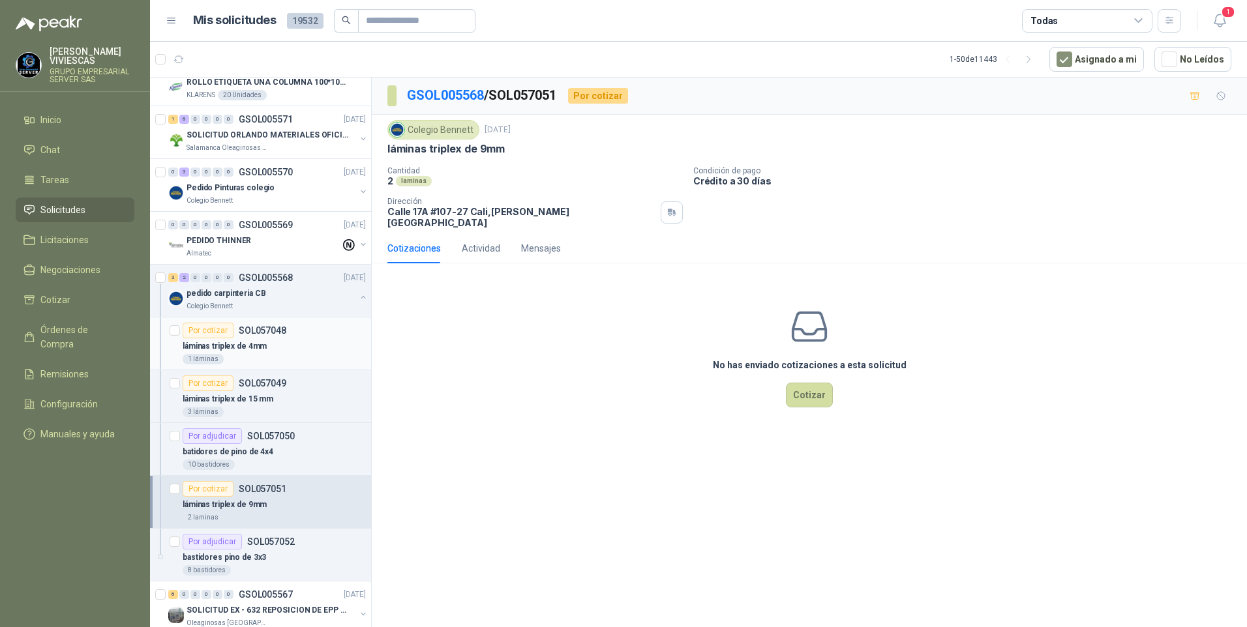
click at [269, 351] on div "láminas triplex de 4mm" at bounding box center [274, 347] width 183 height 16
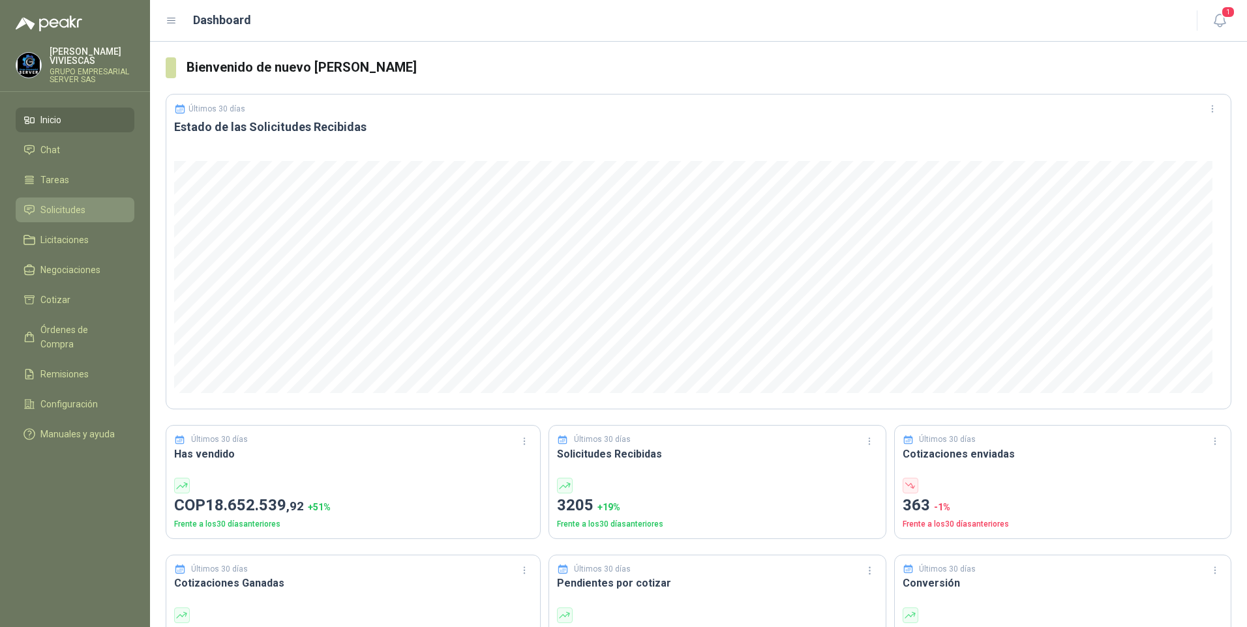
click at [46, 207] on span "Solicitudes" at bounding box center [62, 210] width 45 height 14
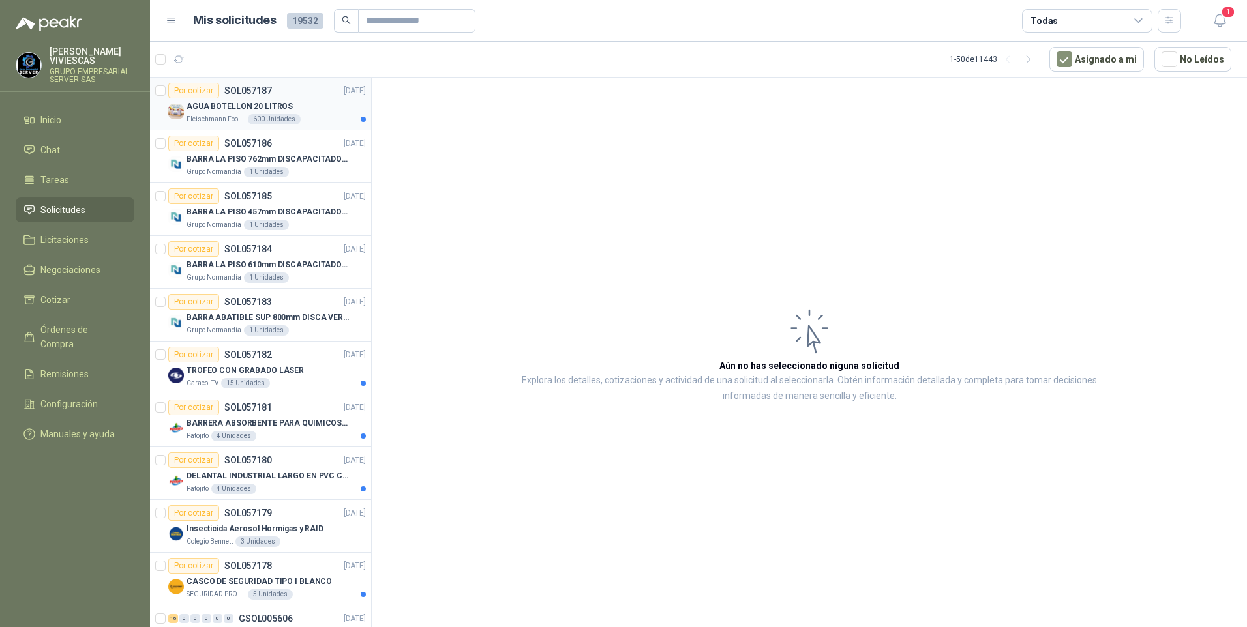
click at [227, 111] on p "AGUA BOTELLON 20 LITROS" at bounding box center [240, 106] width 106 height 12
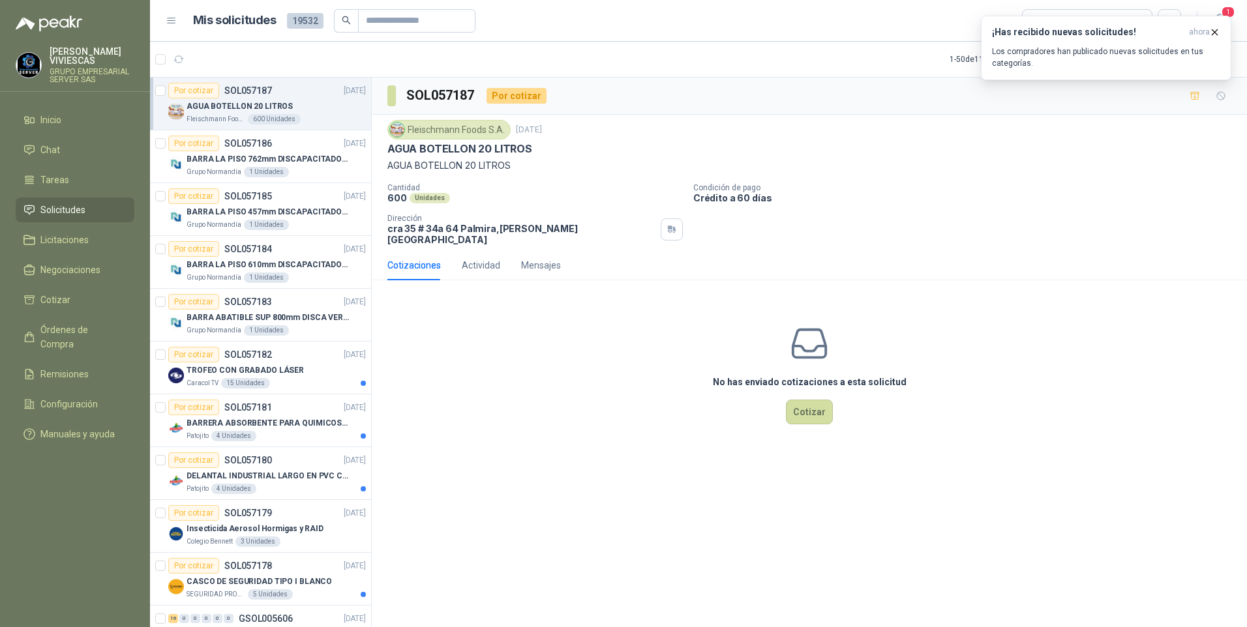
click at [68, 209] on span "Solicitudes" at bounding box center [62, 210] width 45 height 14
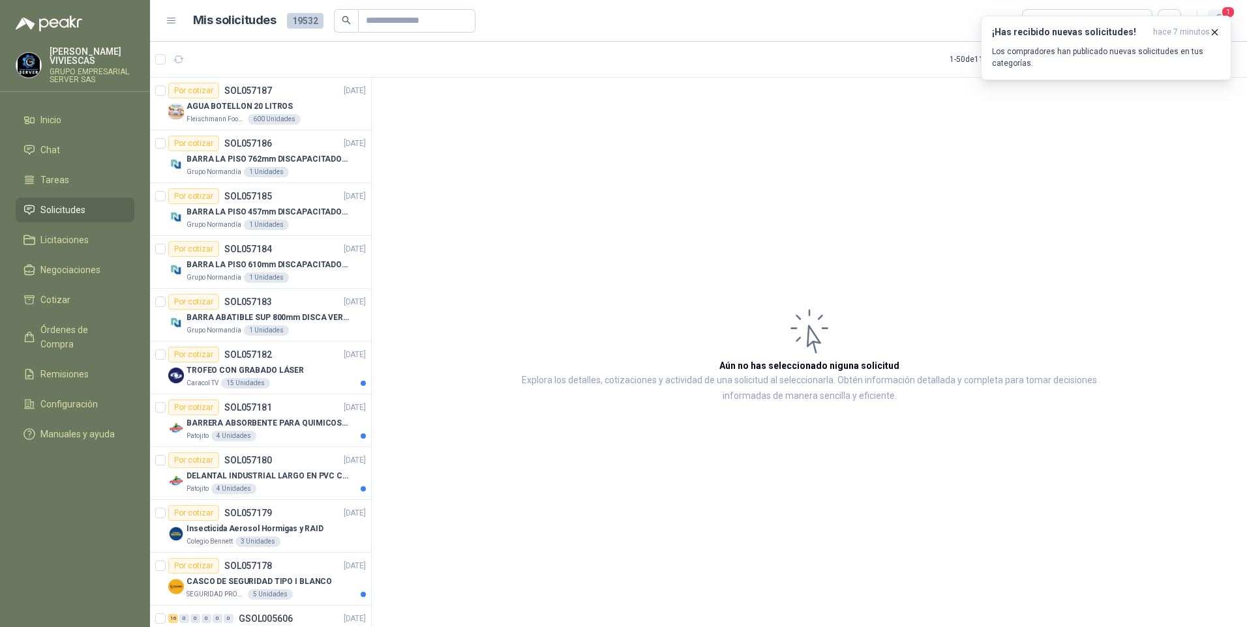
click at [1234, 14] on span "1" at bounding box center [1228, 12] width 14 height 12
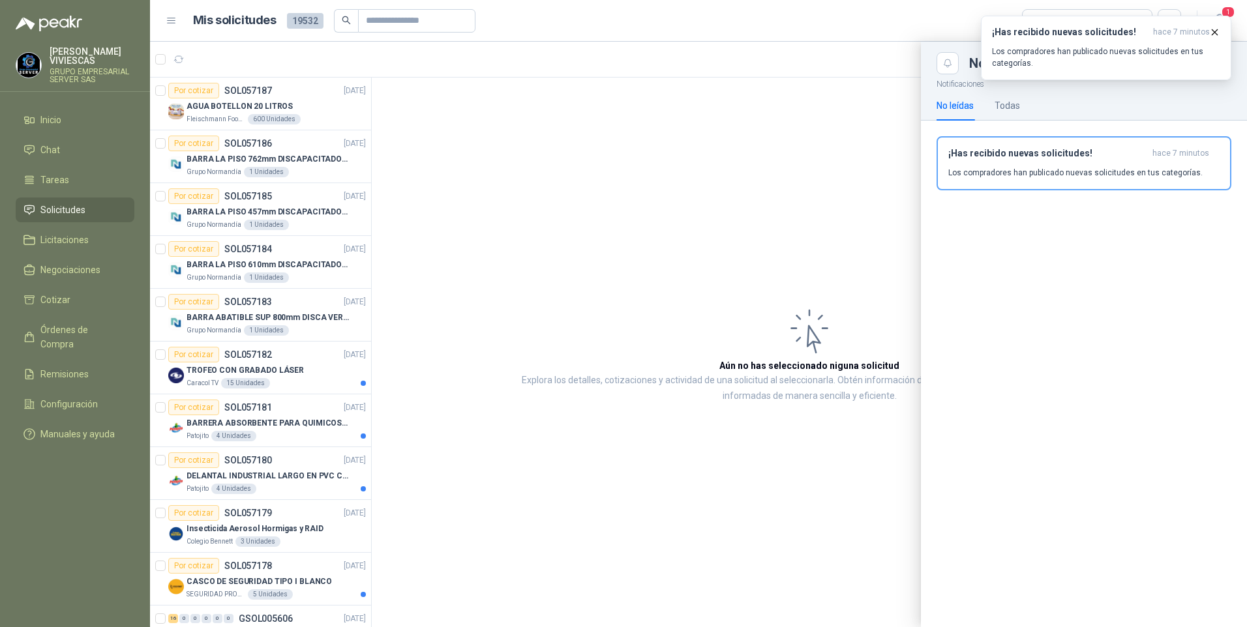
drag, startPoint x: 1023, startPoint y: 108, endPoint x: 992, endPoint y: 106, distance: 31.4
click at [1020, 108] on div "No leídas Todas" at bounding box center [1084, 106] width 295 height 30
click at [1002, 103] on div "Todas" at bounding box center [1007, 105] width 25 height 14
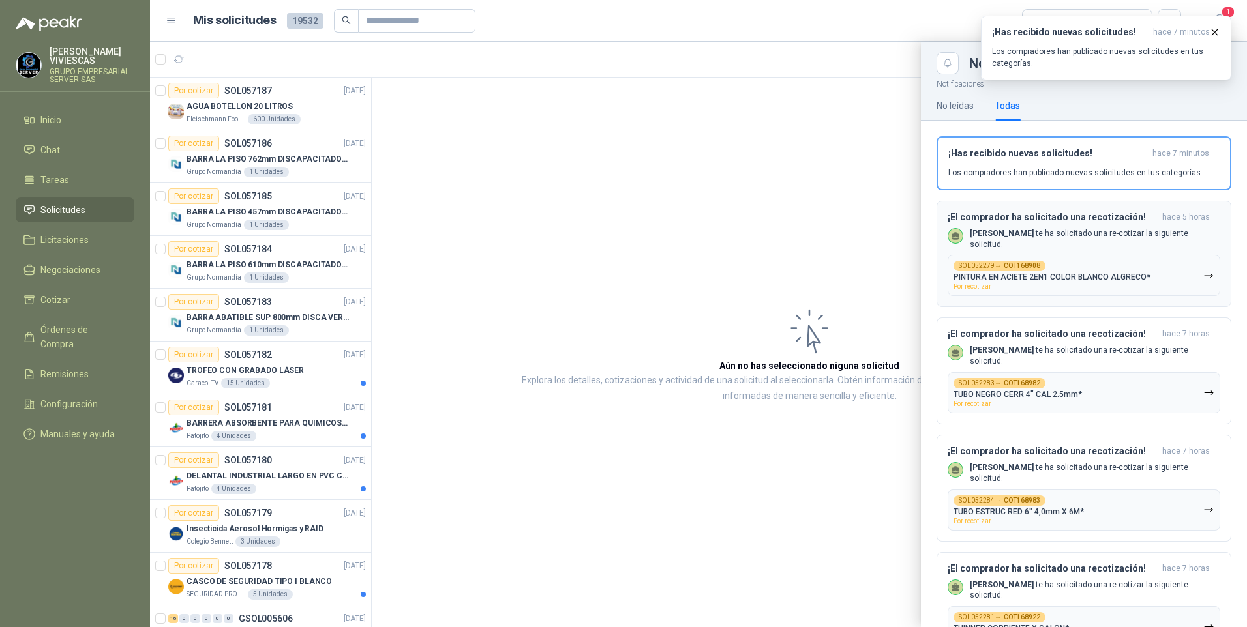
click at [1089, 274] on p "PINTURA EN ACIETE 2EN1 COLOR BLANCO ALGRECO*" at bounding box center [1052, 277] width 197 height 9
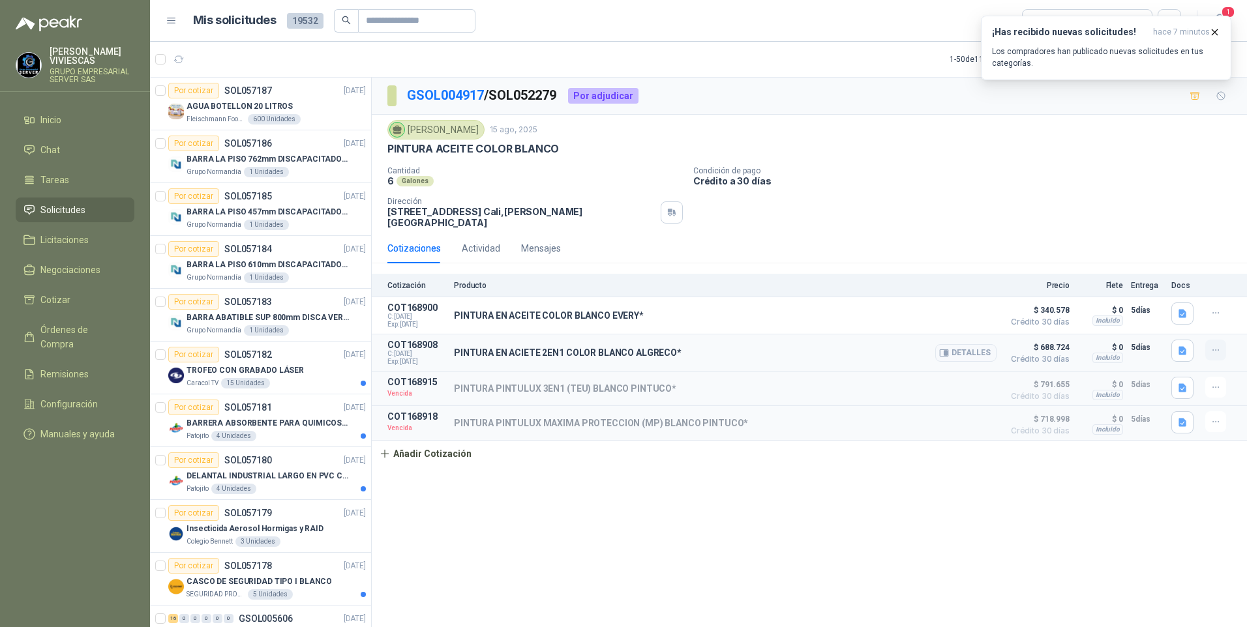
click at [1209, 350] on button "button" at bounding box center [1215, 350] width 21 height 21
click at [1043, 234] on div "Cotizaciones Actividad Mensajes" at bounding box center [809, 249] width 844 height 30
click at [1217, 314] on icon "button" at bounding box center [1216, 313] width 11 height 11
click at [995, 185] on p "Crédito a 30 días" at bounding box center [967, 180] width 549 height 11
click at [1228, 10] on span "1" at bounding box center [1228, 12] width 14 height 12
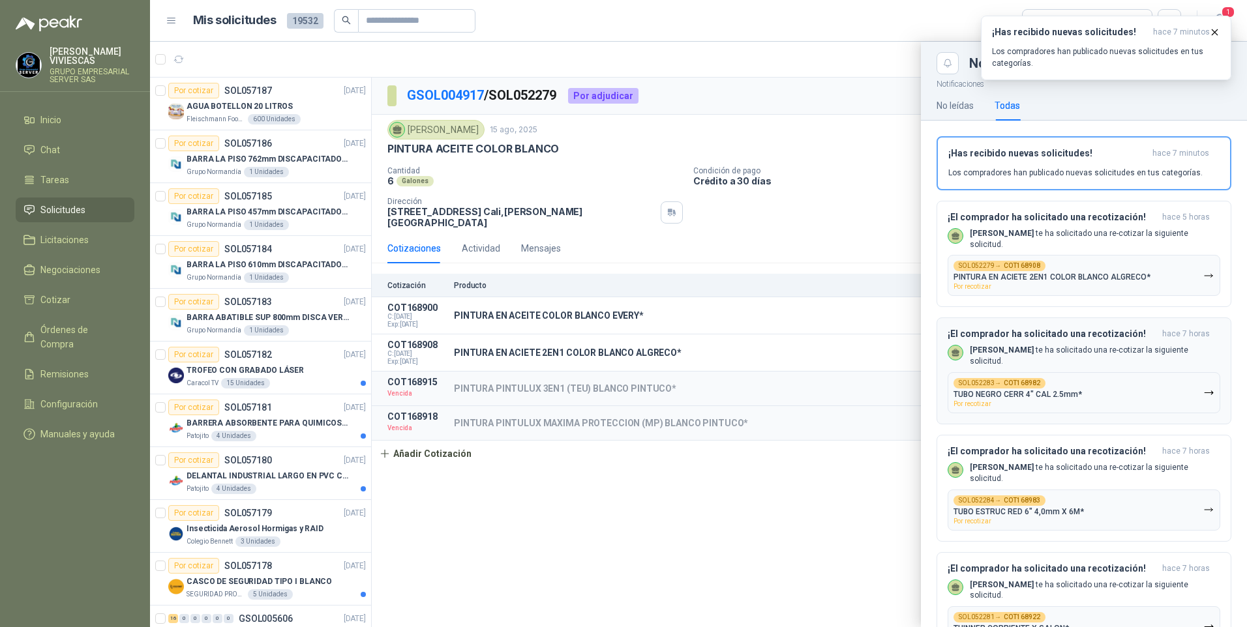
click at [1054, 393] on p "TUBO NEGRO CERR 4" CAL 2.5mm*" at bounding box center [1018, 394] width 128 height 9
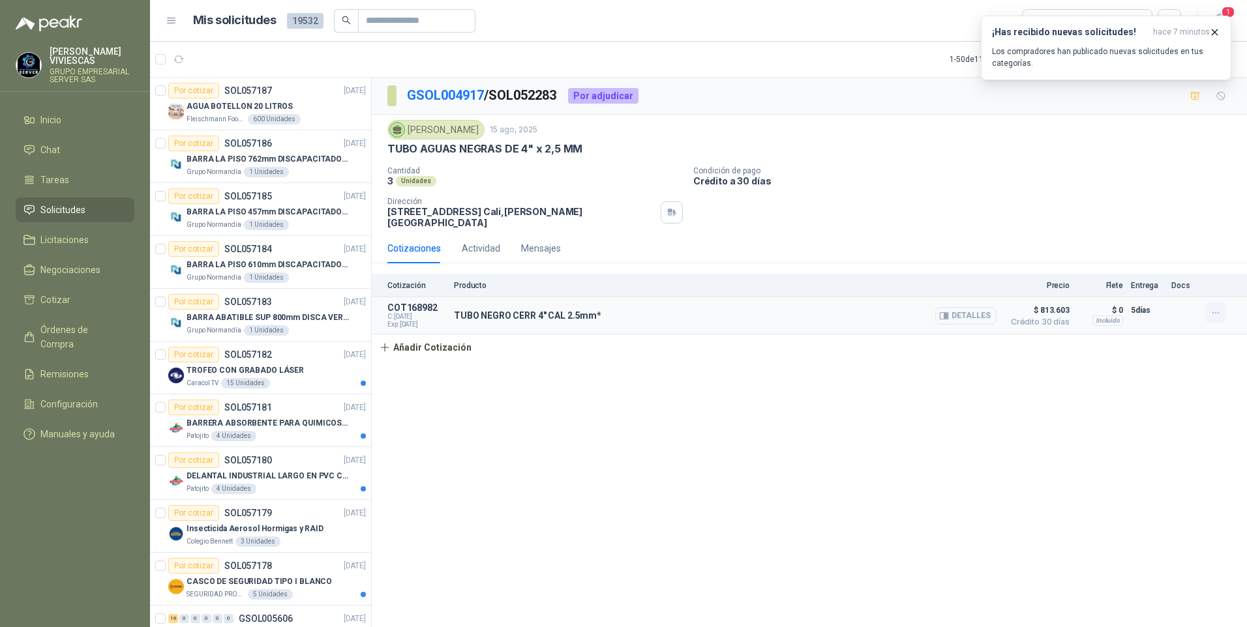
click at [1207, 310] on button "button" at bounding box center [1215, 313] width 21 height 21
click at [866, 181] on p "Crédito a 30 días" at bounding box center [967, 180] width 549 height 11
